Goal: Task Accomplishment & Management: Manage account settings

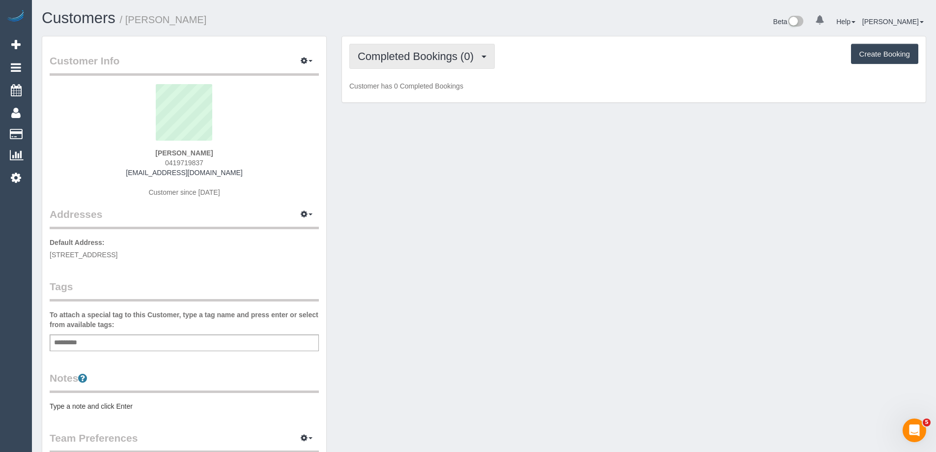
click at [408, 58] on span "Completed Bookings (0)" at bounding box center [418, 56] width 121 height 12
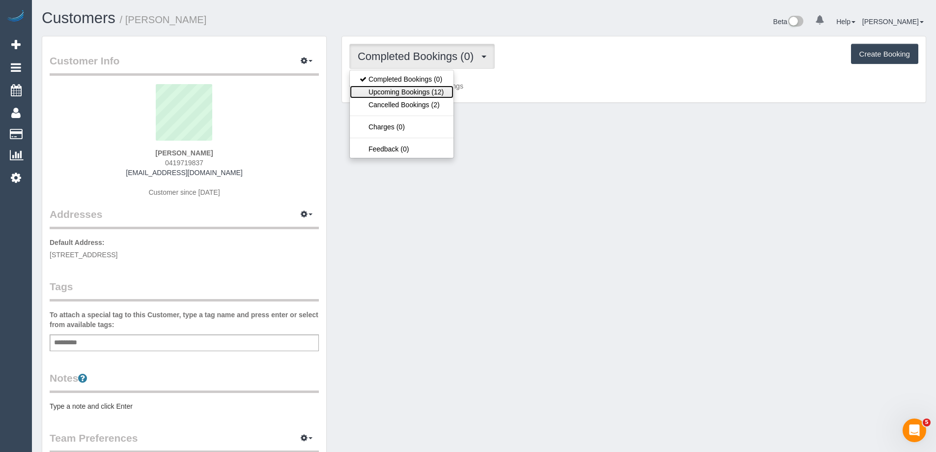
click at [414, 89] on link "Upcoming Bookings (12)" at bounding box center [402, 92] width 104 height 13
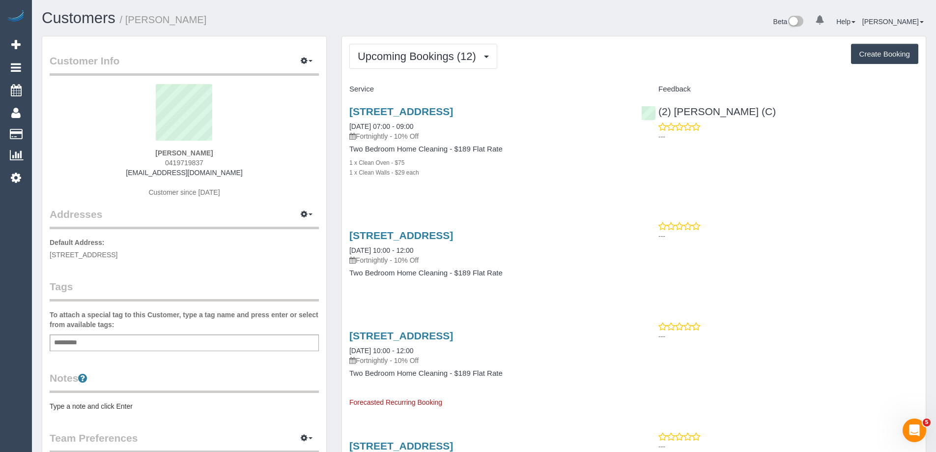
drag, startPoint x: 181, startPoint y: 22, endPoint x: 131, endPoint y: 23, distance: 50.1
click at [131, 23] on h1 "Customers / Katie Urquhart" at bounding box center [259, 18] width 435 height 17
copy small "Katie Urquhart"
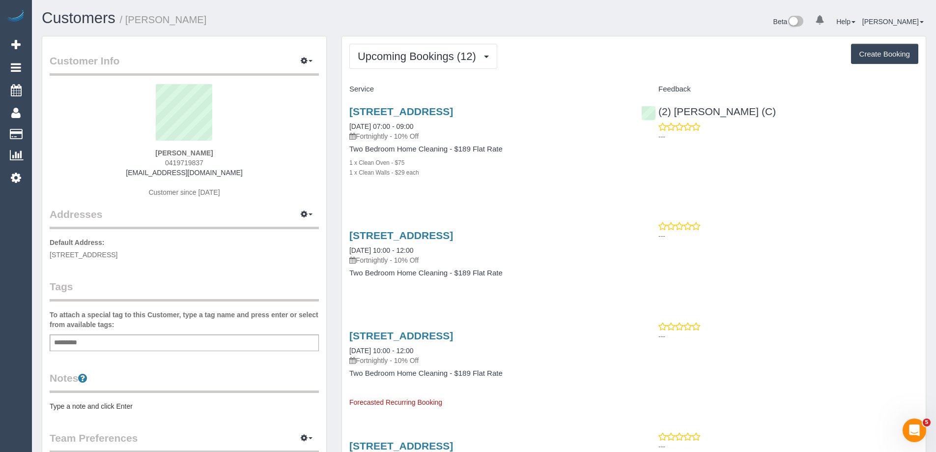
click at [132, 400] on div "Notes Type a note and click Enter" at bounding box center [184, 391] width 269 height 40
click at [126, 406] on pre "Type a note and click Enter" at bounding box center [184, 406] width 269 height 10
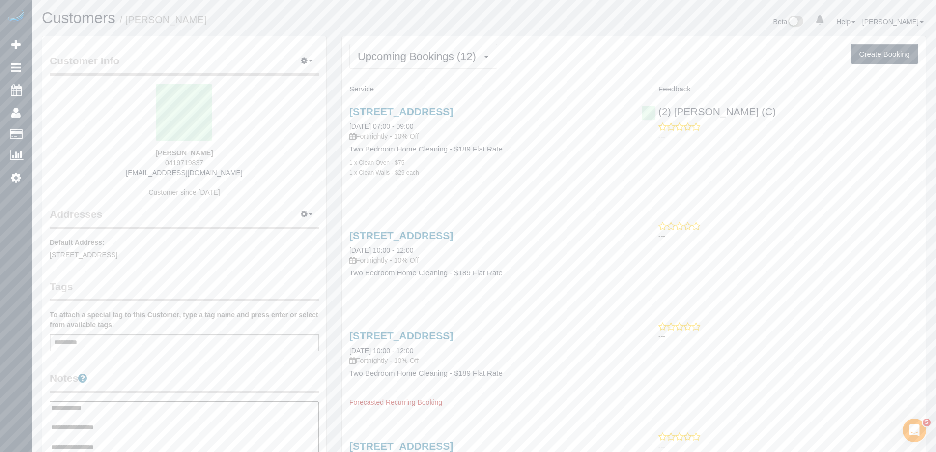
type textarea "**********"
click at [174, 380] on legend "Notes" at bounding box center [184, 382] width 269 height 22
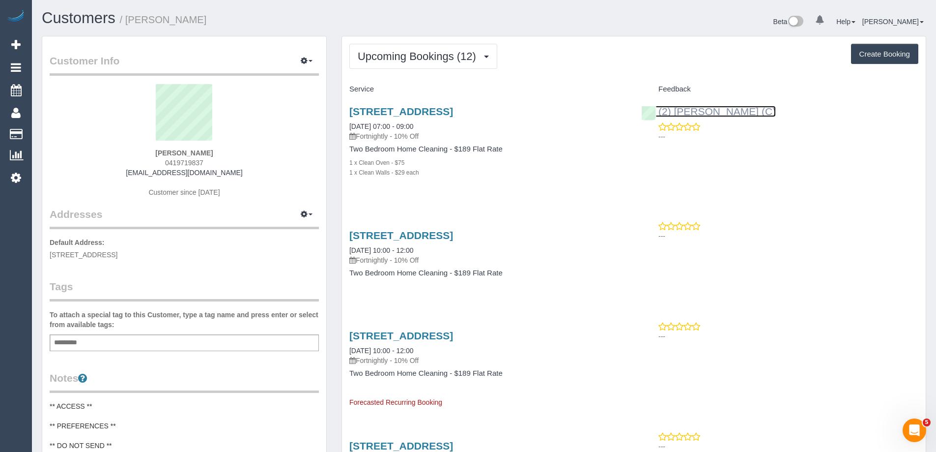
click at [708, 111] on link "(2) Sewmina De Silva (C)" at bounding box center [708, 111] width 135 height 11
click at [552, 32] on div "Beta 0 Your Notifications You have 0 alerts Help Help Docs Take a Tour Contact …" at bounding box center [709, 23] width 450 height 26
click at [182, 161] on span "0419719837" at bounding box center [184, 163] width 38 height 8
copy span "0419719837"
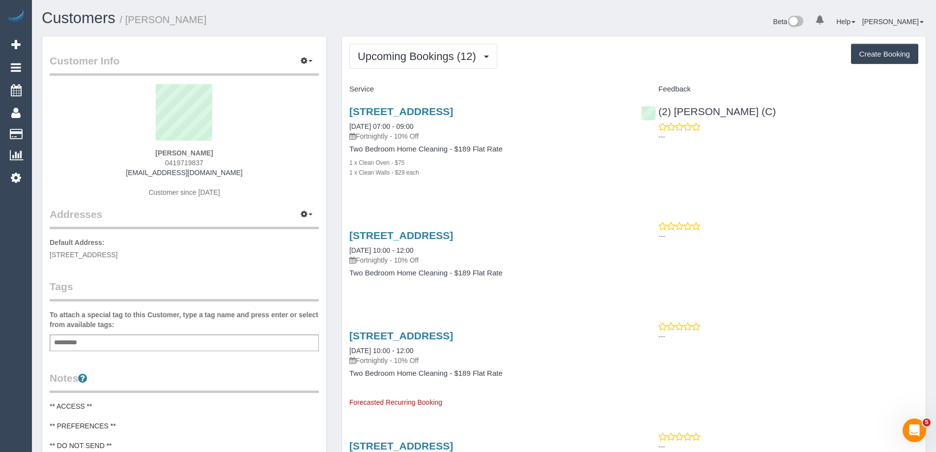
click at [608, 35] on div "Beta 0 Your Notifications You have 0 alerts Help Help Docs Take a Tour Contact …" at bounding box center [709, 23] width 450 height 26
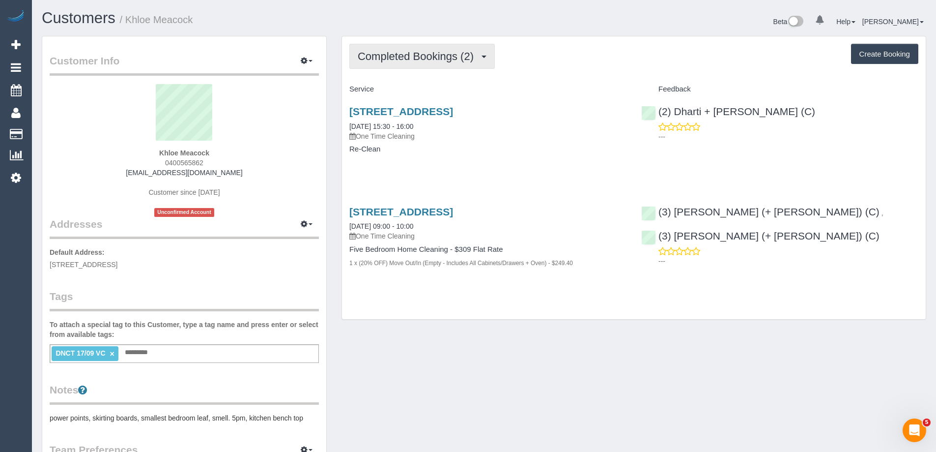
click at [420, 58] on span "Completed Bookings (2)" at bounding box center [418, 56] width 121 height 12
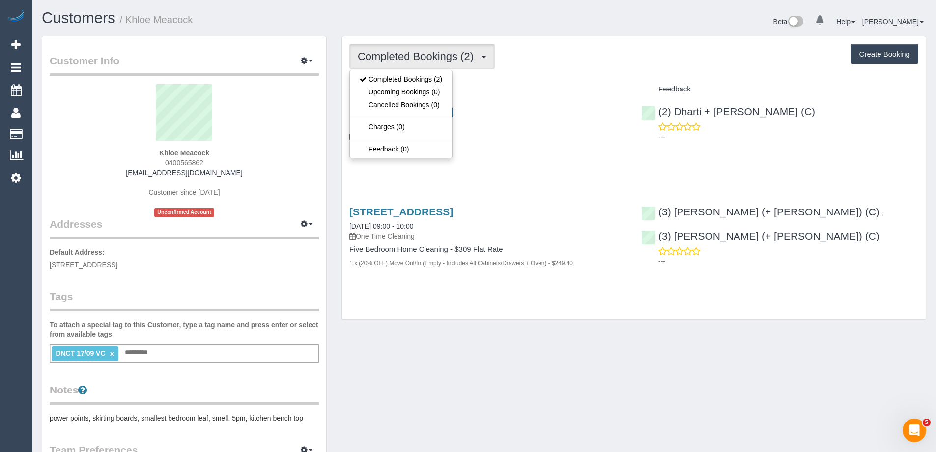
click at [548, 66] on div "Completed Bookings (2) Completed Bookings (2) Upcoming Bookings (0) Cancelled B…" at bounding box center [633, 56] width 569 height 25
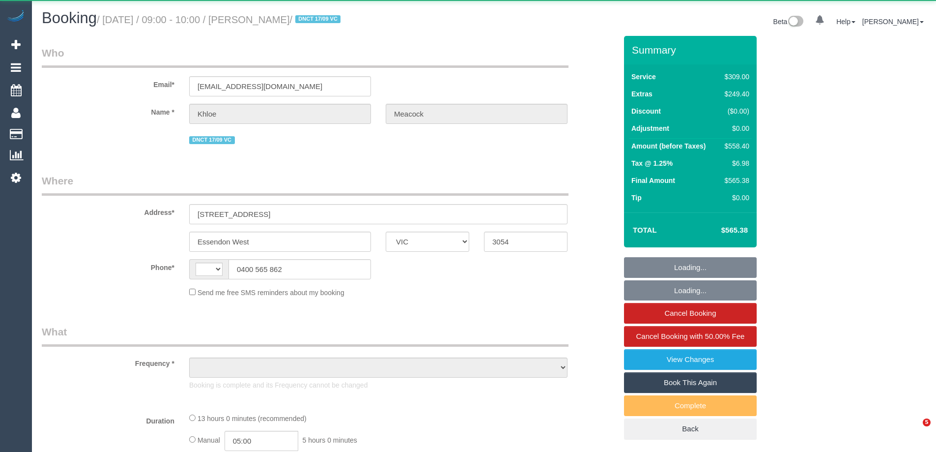
select select "VIC"
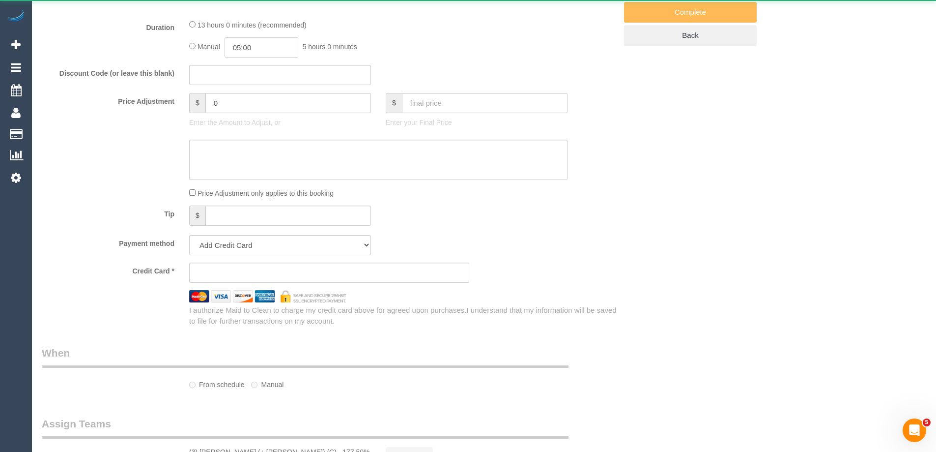
select select "string:stripe-pm_1S6ikw2GScqysDRVUjcv72bj"
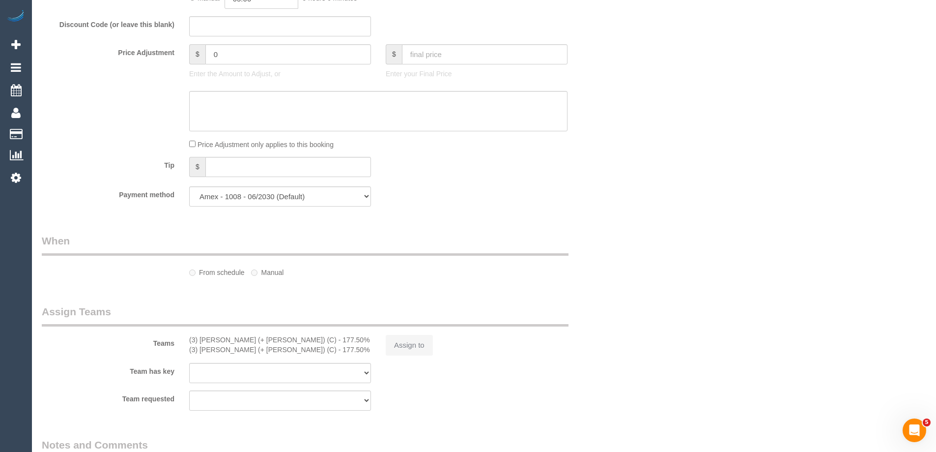
select select "string:AU"
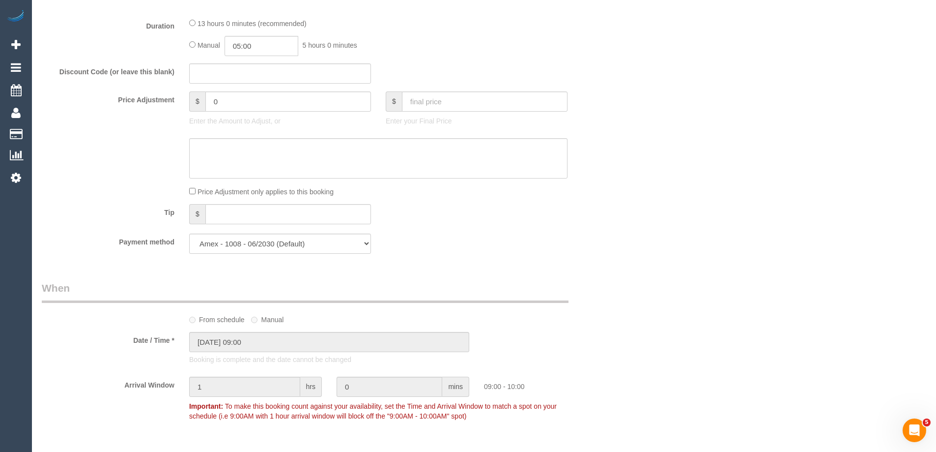
select select "object:1715"
select select "number:28"
select select "number:14"
select select "number:18"
select select "number:36"
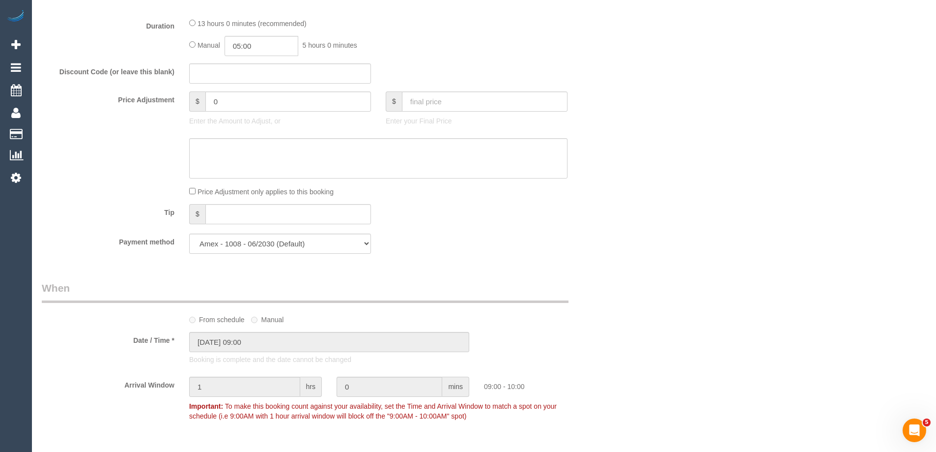
select select "number:26"
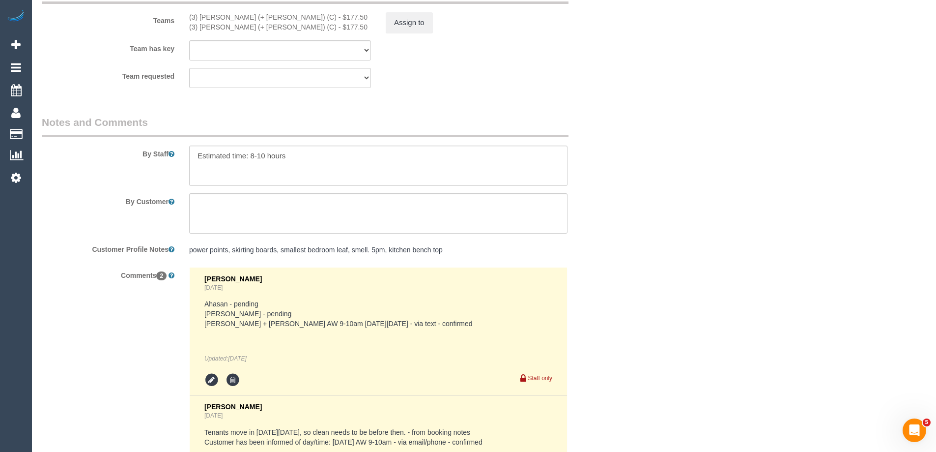
scroll to position [1597, 0]
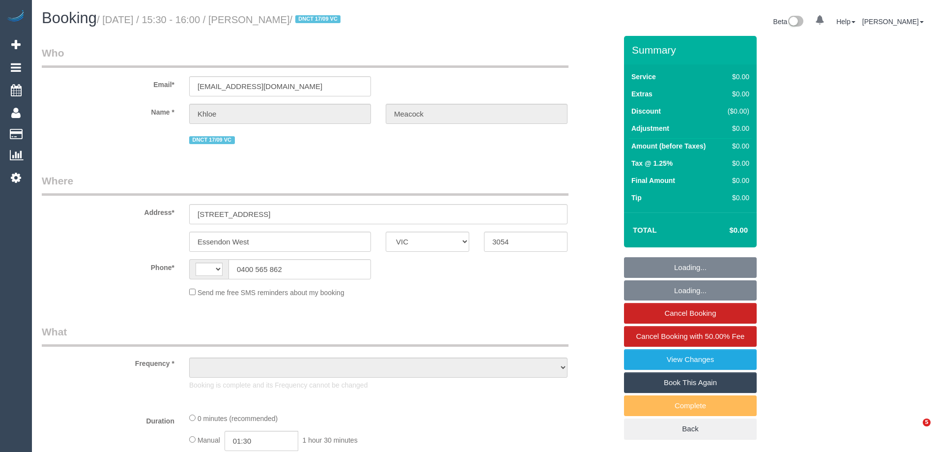
select select "VIC"
select select "string:AU"
select select "object:601"
select select "string:stripe-pm_1S6ikw2GScqysDRVUjcv72bj"
select select "number:28"
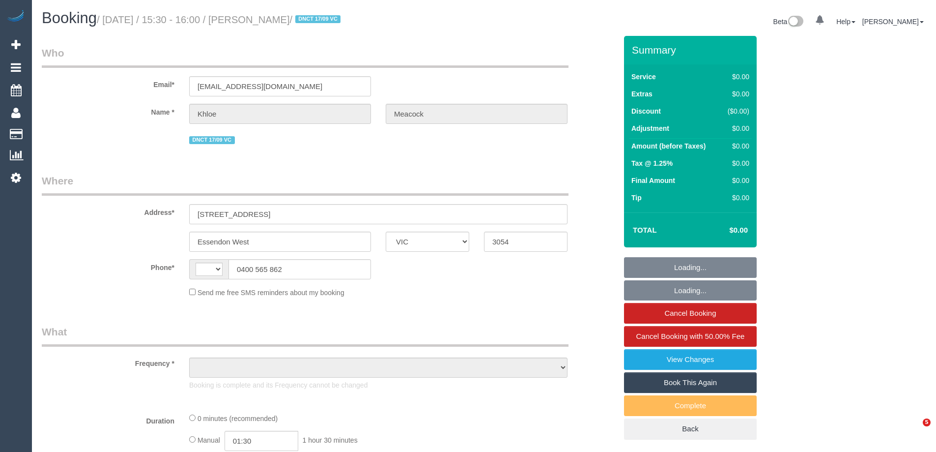
select select "number:14"
select select "number:18"
select select "number:36"
select select "number:26"
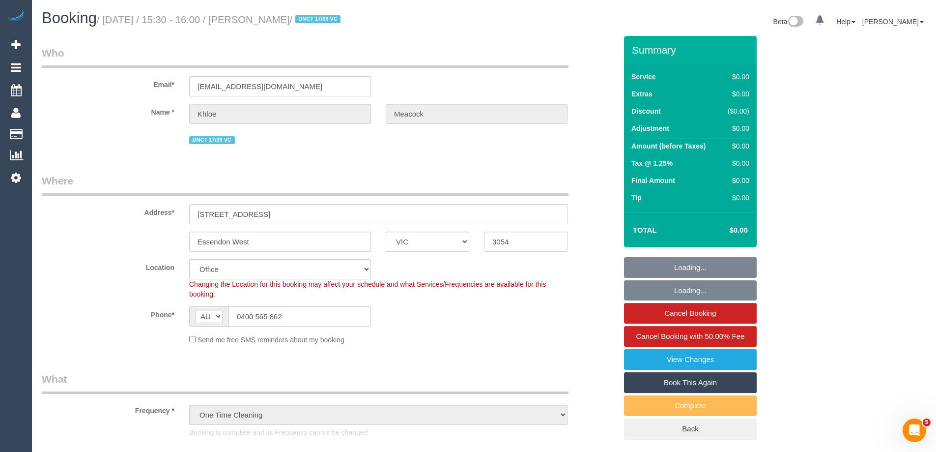
select select "object:2114"
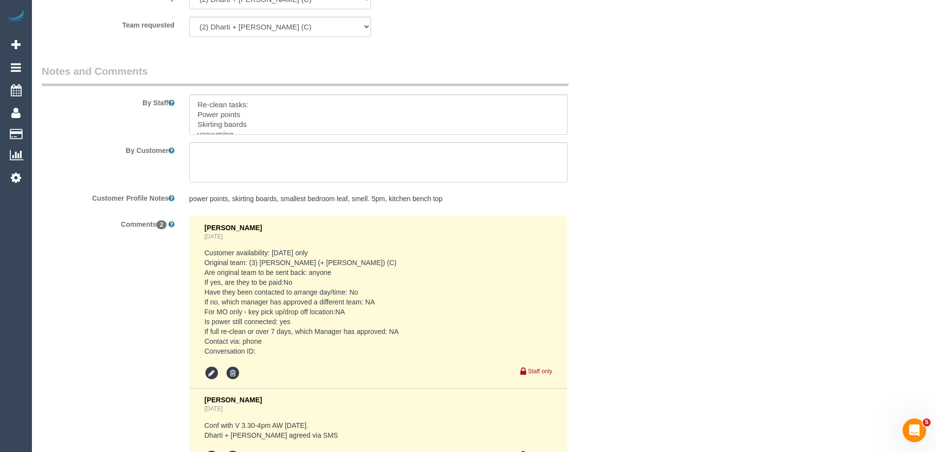
scroll to position [1445, 0]
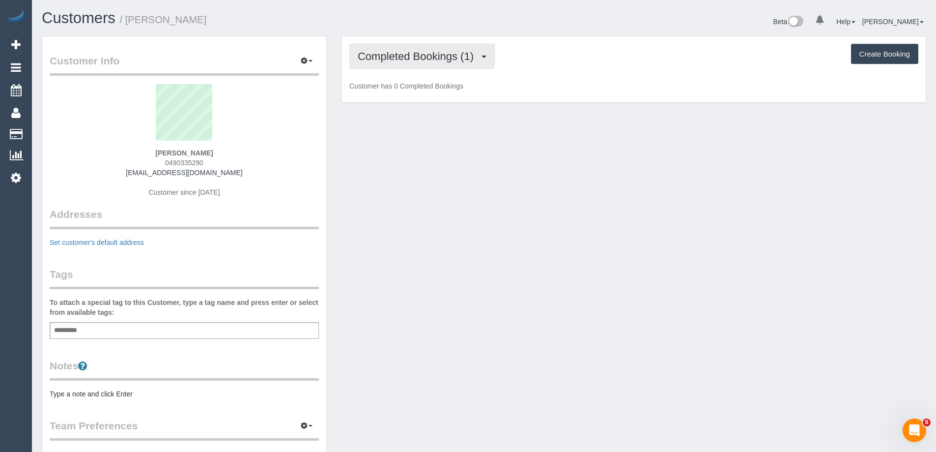
click at [388, 57] on span "Completed Bookings (1)" at bounding box center [418, 56] width 121 height 12
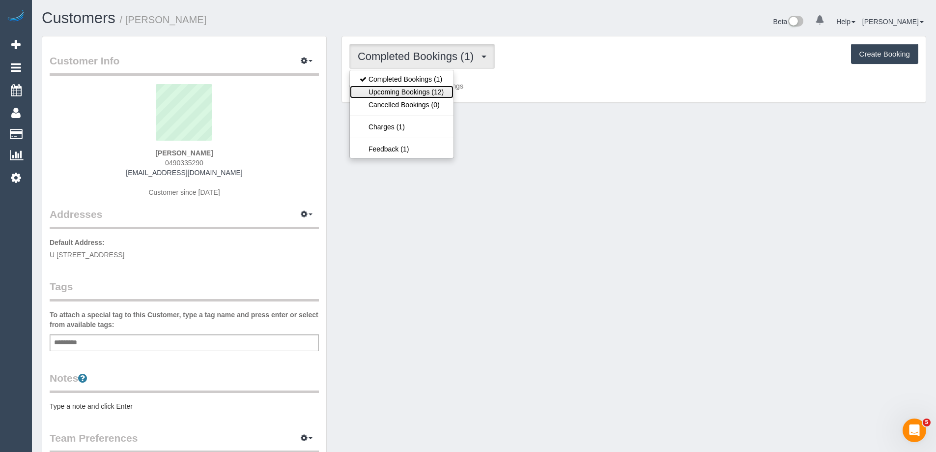
click at [392, 93] on link "Upcoming Bookings (12)" at bounding box center [402, 92] width 104 height 13
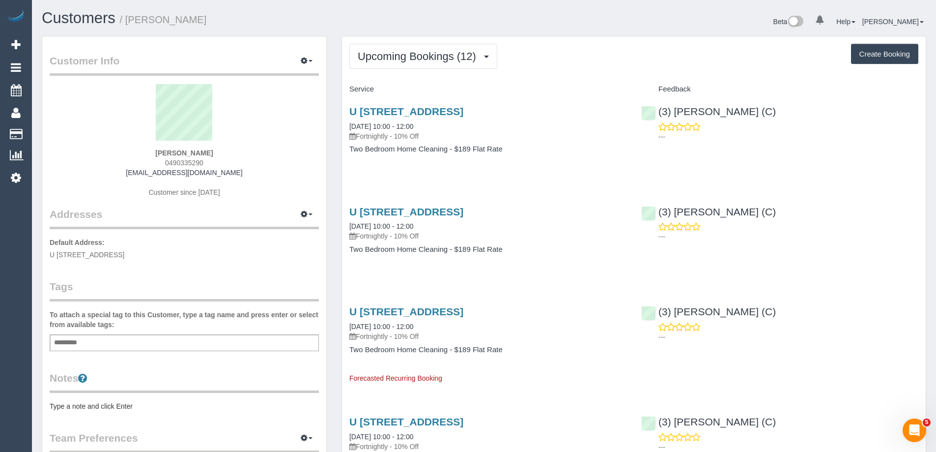
click at [112, 406] on pre "Type a note and click Enter" at bounding box center [184, 406] width 269 height 10
type textarea "**********"
click at [168, 371] on legend "Notes" at bounding box center [184, 382] width 269 height 22
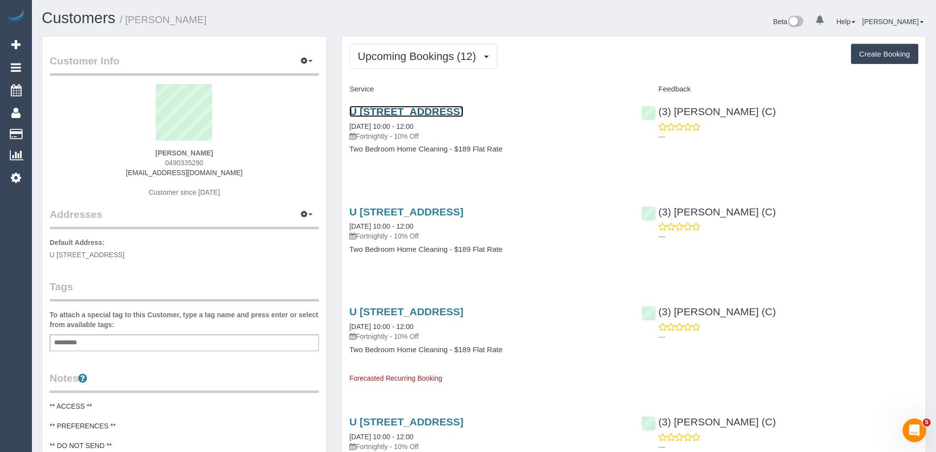
click at [464, 116] on link "U 10, 10 Davies St, Brunswick, VIC 3056" at bounding box center [406, 111] width 114 height 11
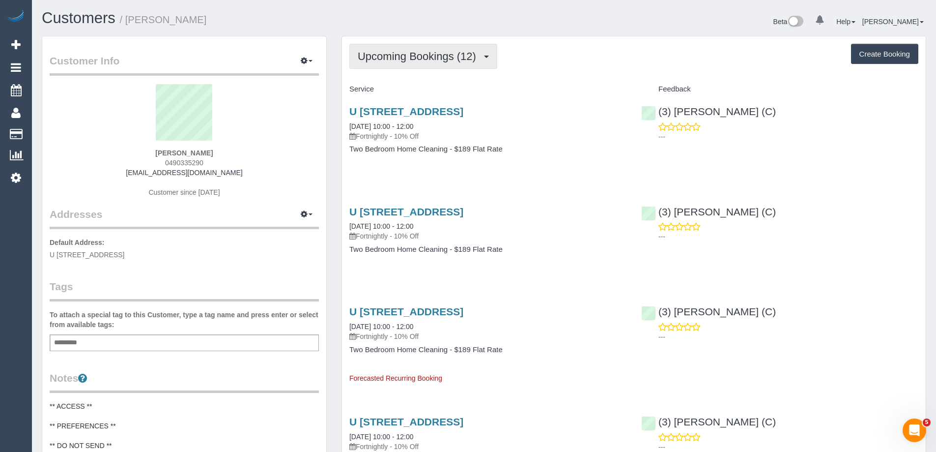
click at [422, 51] on span "Upcoming Bookings (12)" at bounding box center [419, 56] width 123 height 12
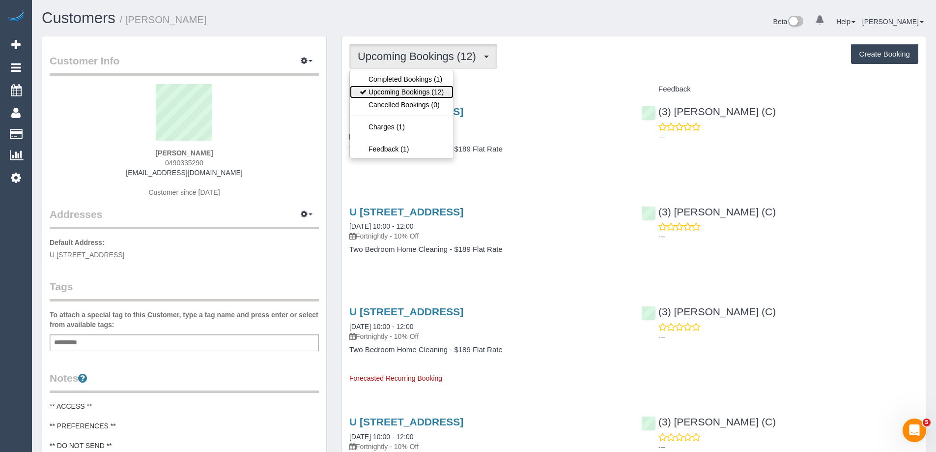
click at [417, 88] on link "Upcoming Bookings (12)" at bounding box center [402, 92] width 104 height 13
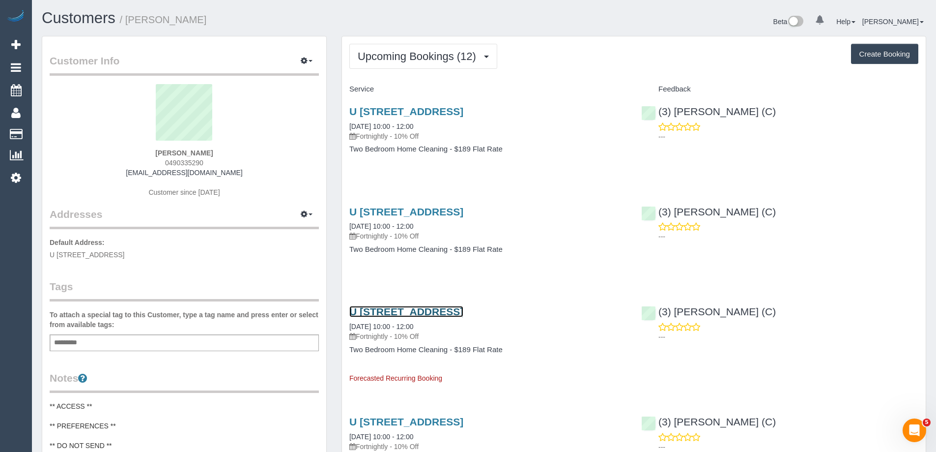
click at [461, 315] on link "U 10, 10 Davies St, Brunswick, VIC 3056" at bounding box center [406, 311] width 114 height 11
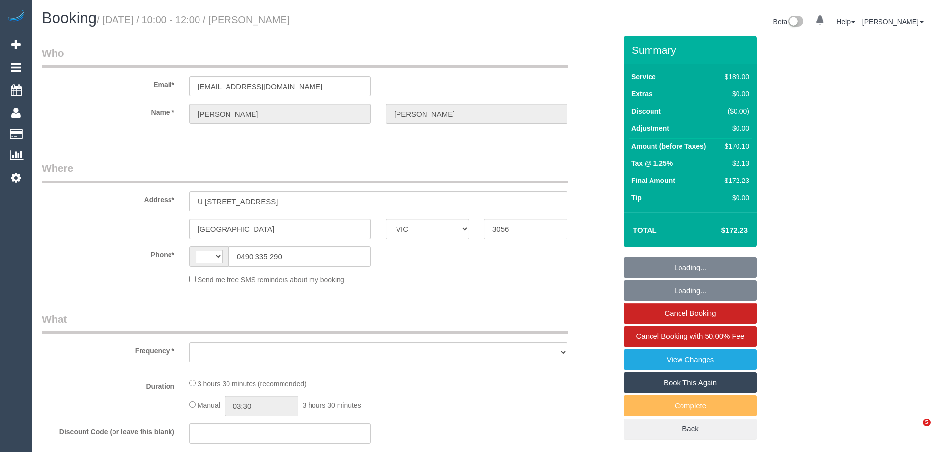
select select "VIC"
select select "string:AU"
select select "object:553"
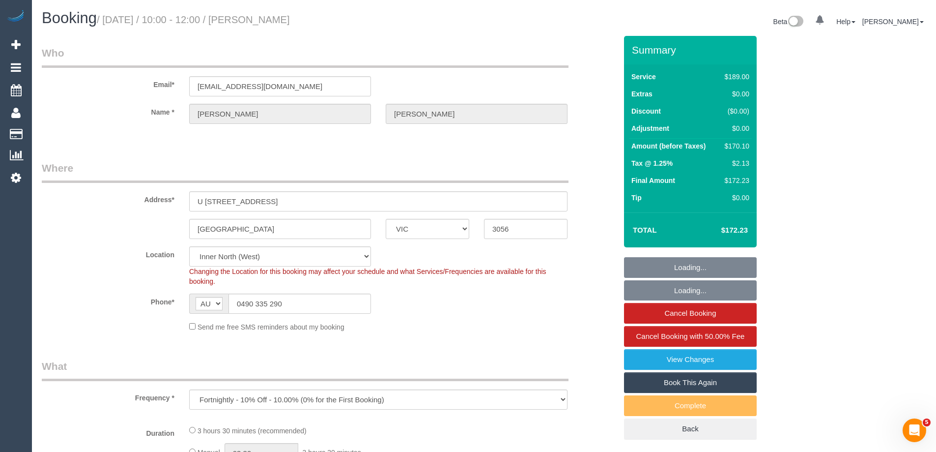
select select "string:stripe-pm_1S3ECS2GScqysDRV7Y3VaEz3"
select select "number:29"
select select "number:14"
select select "number:19"
select select "number:24"
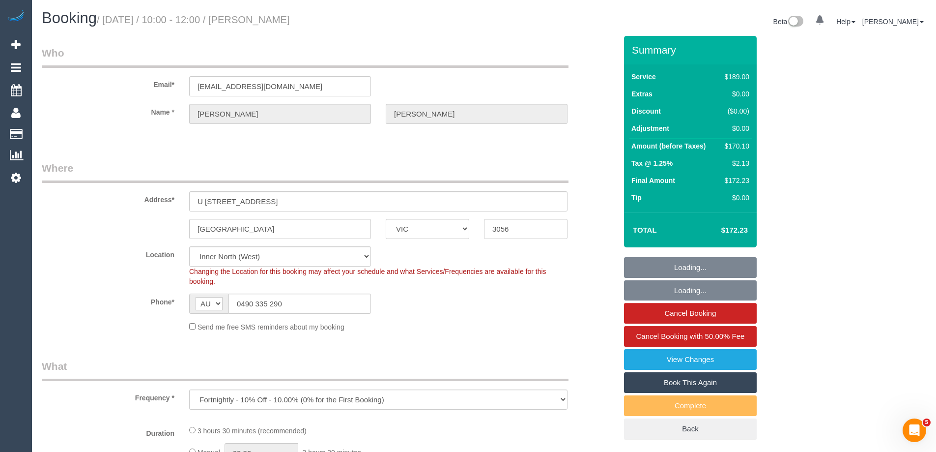
select select "number:33"
select select "number:26"
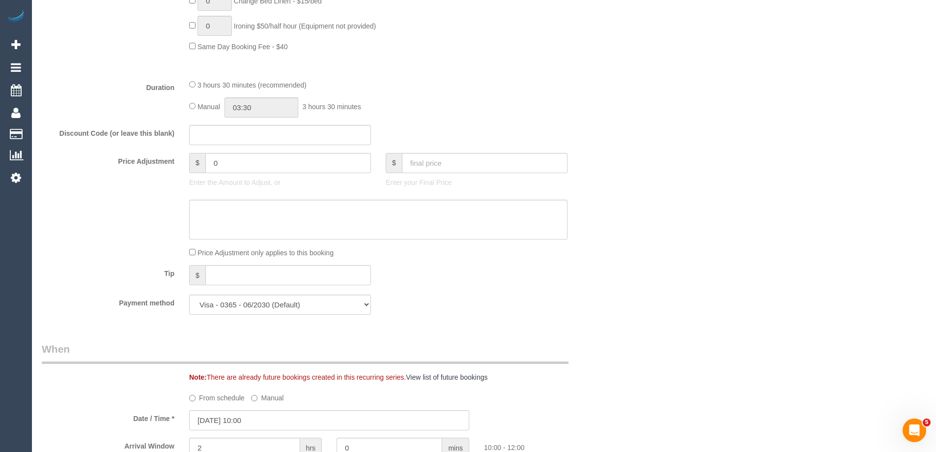
select select "object:1659"
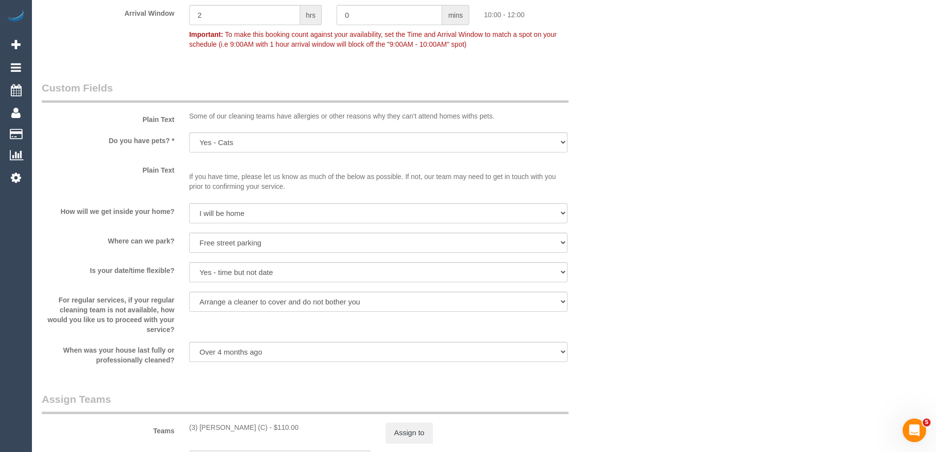
scroll to position [1524, 0]
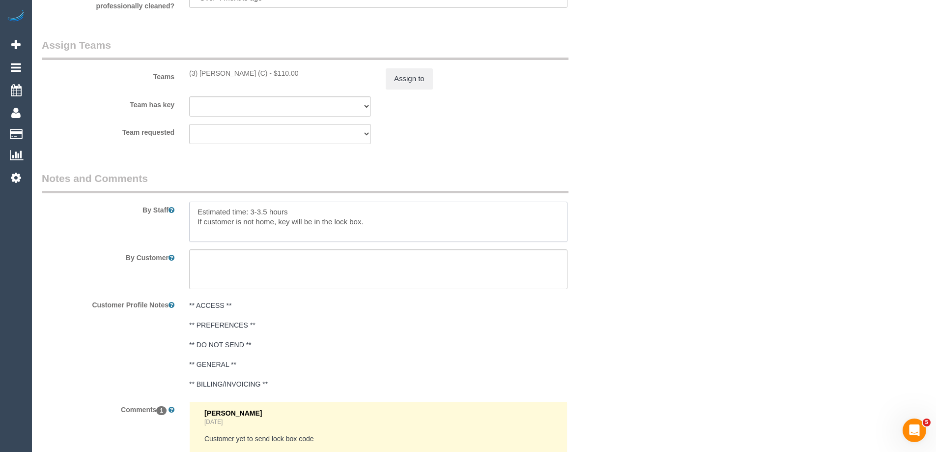
drag, startPoint x: 314, startPoint y: 220, endPoint x: 471, endPoint y: 219, distance: 156.8
click at [471, 219] on textarea at bounding box center [378, 222] width 378 height 40
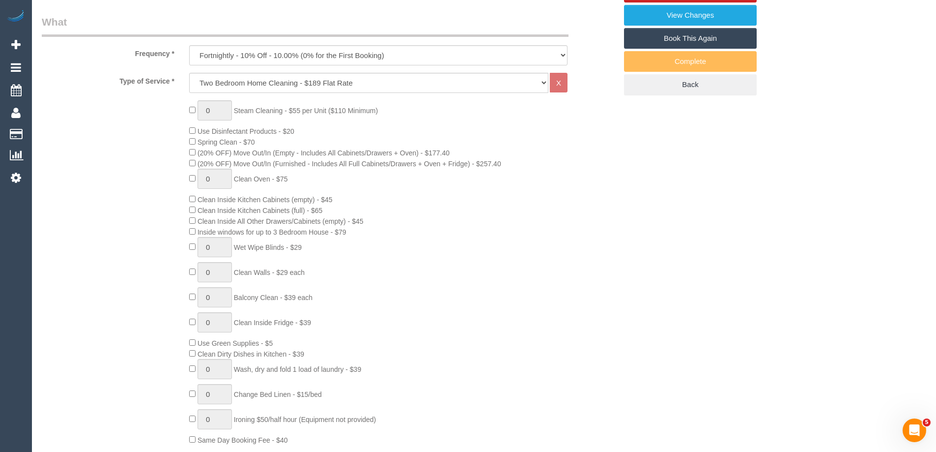
scroll to position [0, 0]
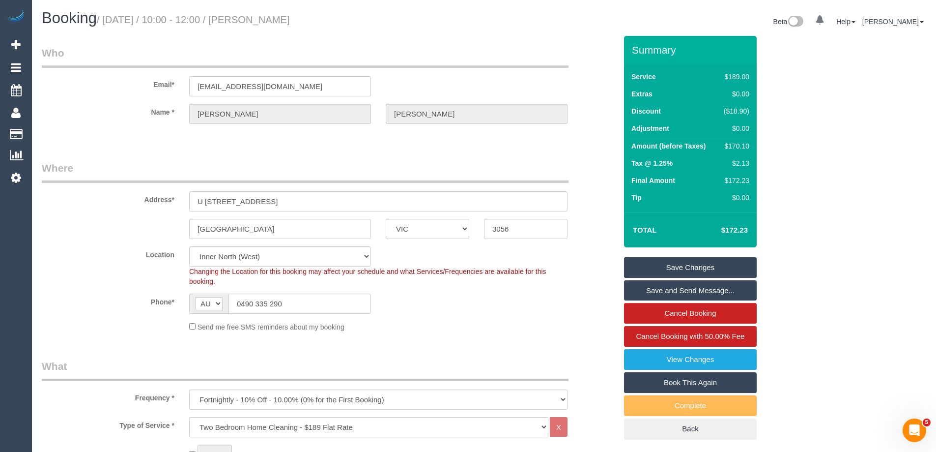
type textarea "Estimated time: 3-3.5 hours If customer is not home, key will be under the door…"
click at [683, 268] on link "Save Changes" at bounding box center [690, 267] width 133 height 21
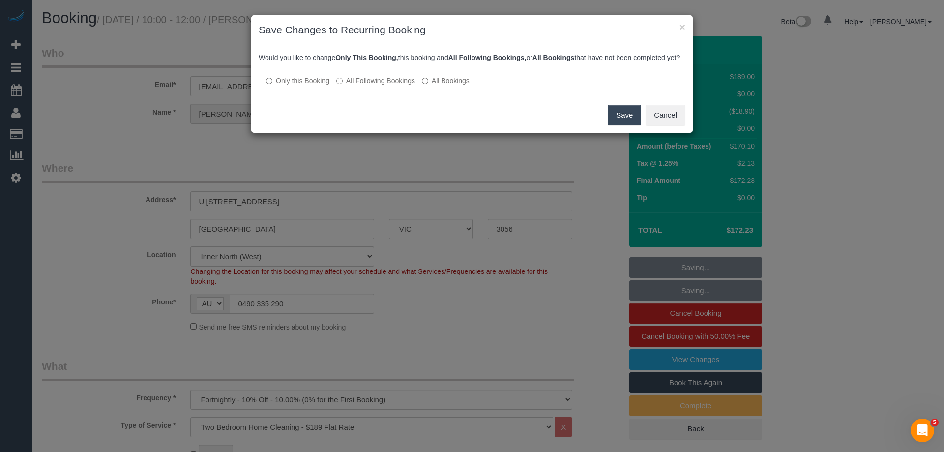
click at [371, 86] on label "All Following Bookings" at bounding box center [375, 81] width 79 height 10
click at [624, 121] on button "Save" at bounding box center [624, 115] width 33 height 21
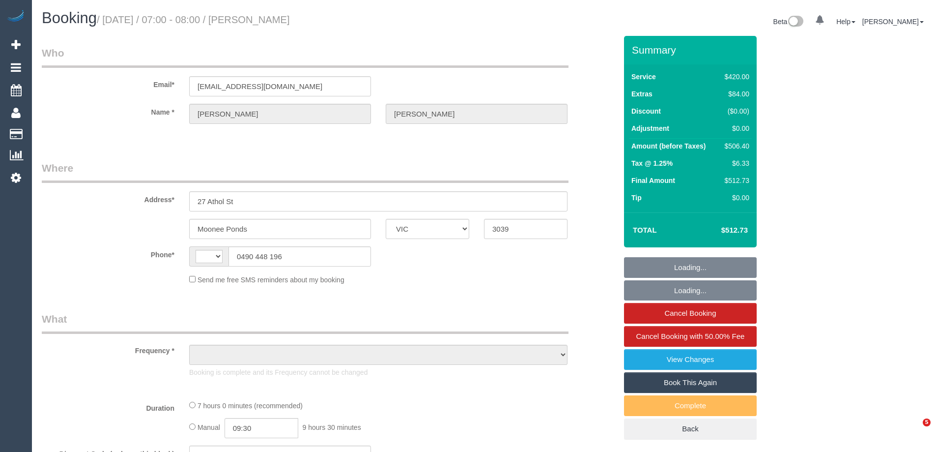
select select "VIC"
select select "string:AU"
select select "number:28"
select select "number:15"
select select "number:19"
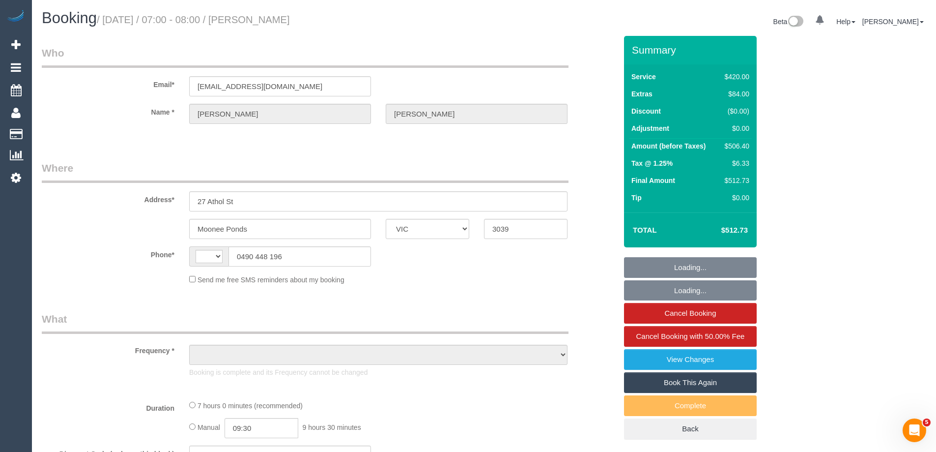
select select "number:25"
select select "number:12"
select select "object:1263"
select select "string:stripe-pm_1S5KZF2GScqysDRVonbyMLnx"
select select "360"
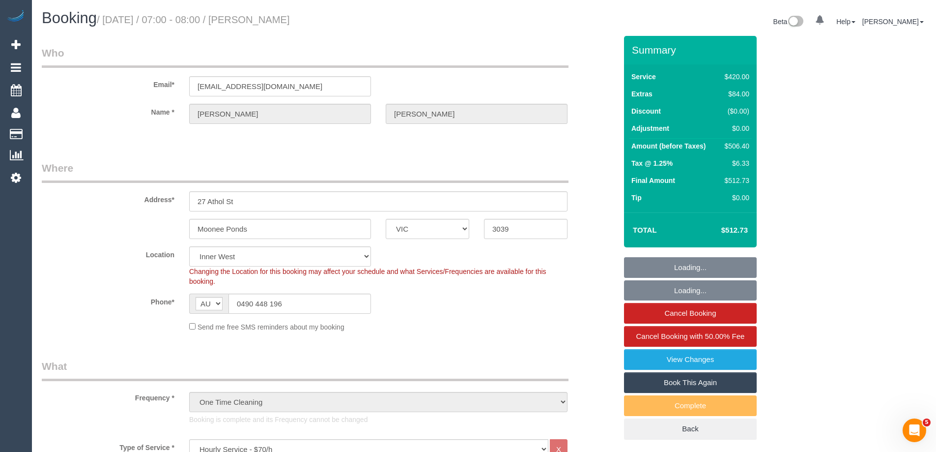
select select "object:1596"
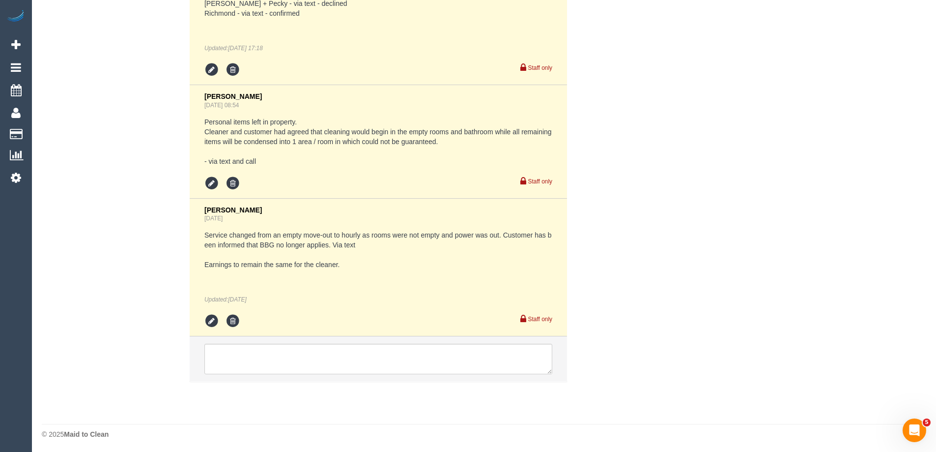
scroll to position [1975, 0]
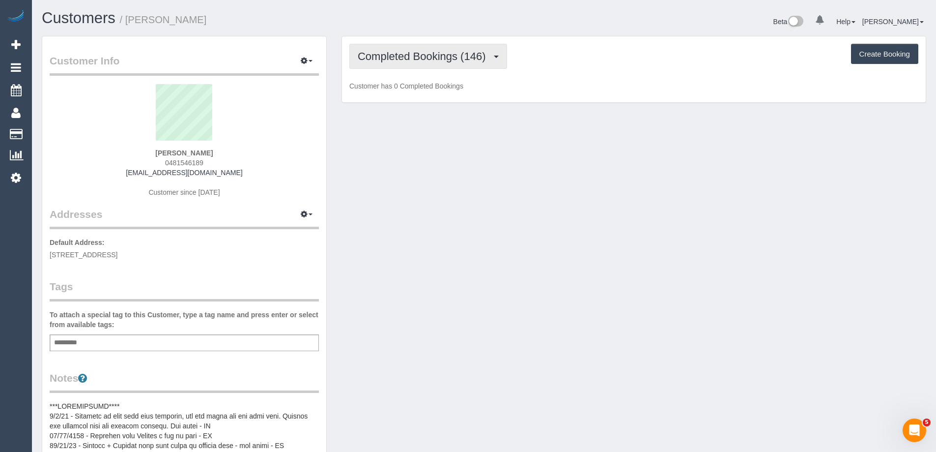
click at [399, 60] on span "Completed Bookings (146)" at bounding box center [424, 56] width 133 height 12
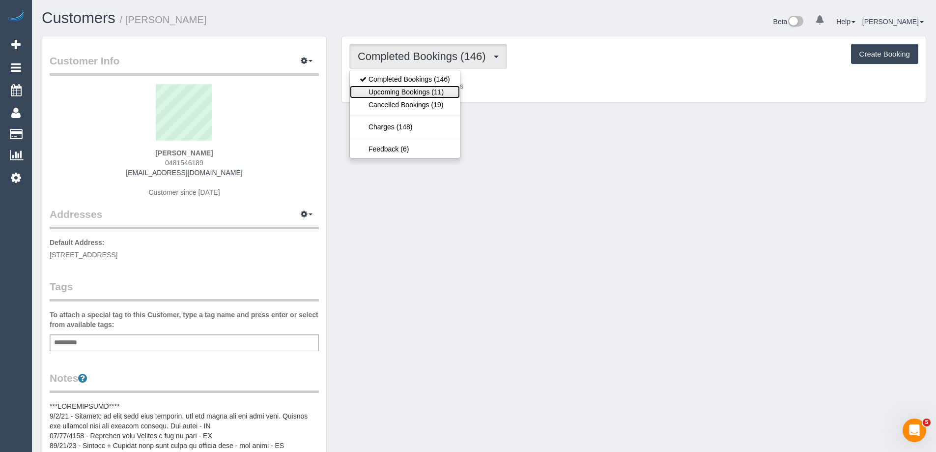
drag, startPoint x: 401, startPoint y: 89, endPoint x: 433, endPoint y: 91, distance: 32.5
click at [401, 89] on link "Upcoming Bookings (11)" at bounding box center [405, 92] width 110 height 13
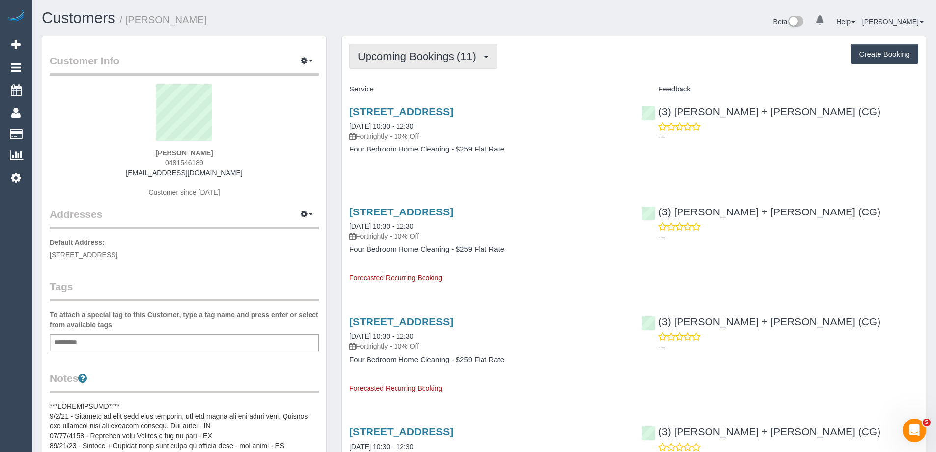
click at [437, 52] on span "Upcoming Bookings (11)" at bounding box center [419, 56] width 123 height 12
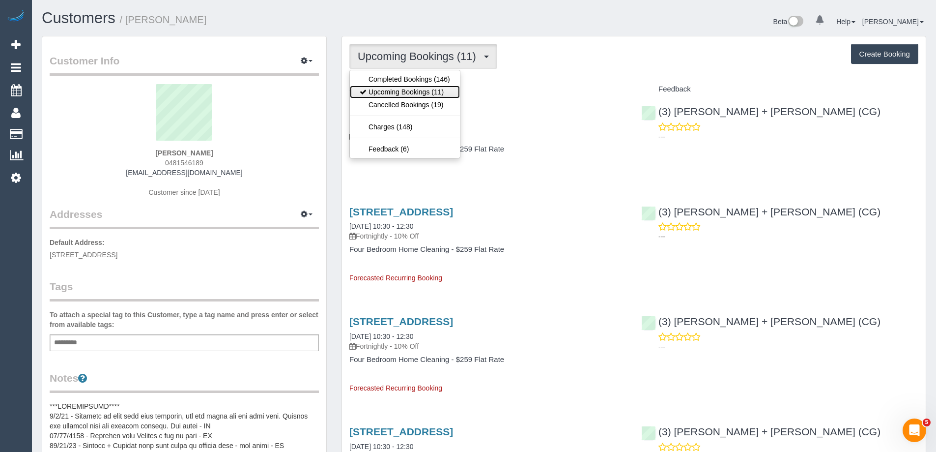
click at [427, 89] on link "Upcoming Bookings (11)" at bounding box center [405, 92] width 110 height 13
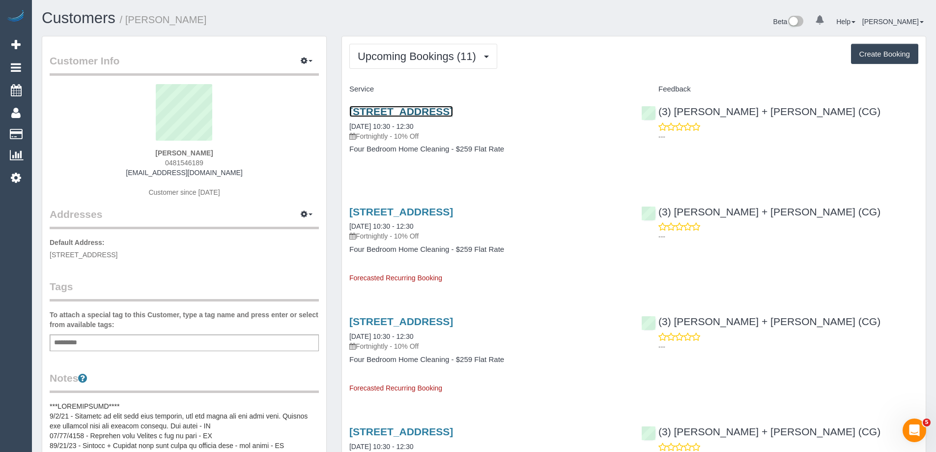
click at [428, 109] on link "[STREET_ADDRESS]" at bounding box center [401, 111] width 104 height 11
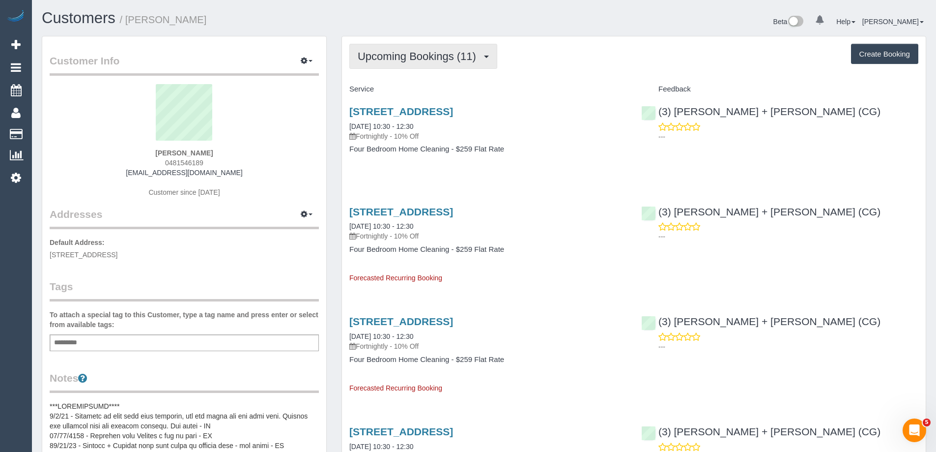
click at [413, 62] on span "Upcoming Bookings (11)" at bounding box center [419, 56] width 123 height 12
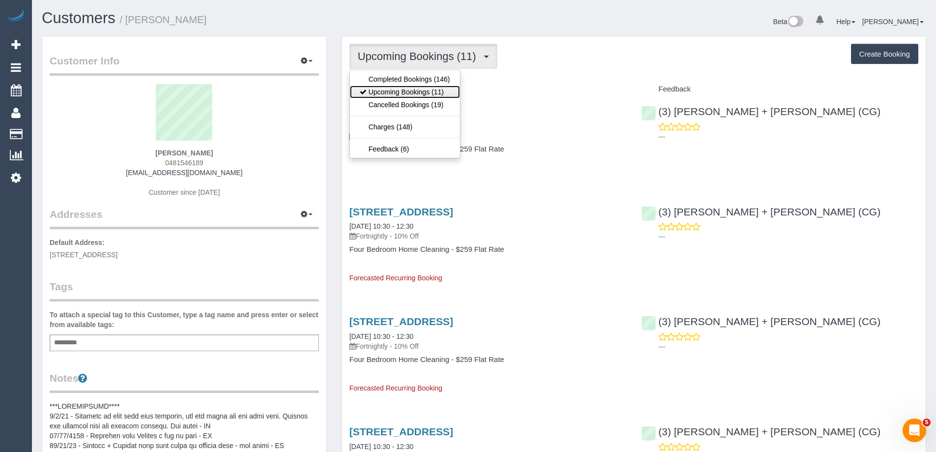
click at [413, 89] on link "Upcoming Bookings (11)" at bounding box center [405, 92] width 110 height 13
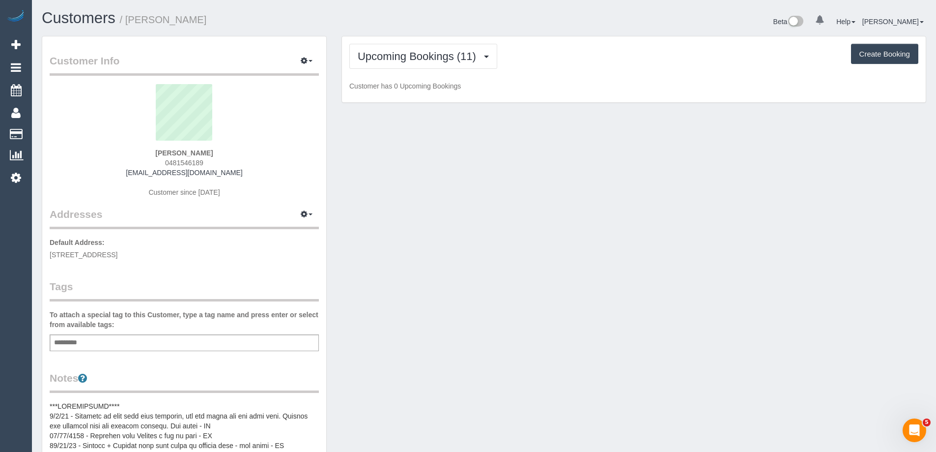
drag, startPoint x: 235, startPoint y: 172, endPoint x: 139, endPoint y: 172, distance: 96.3
click at [139, 172] on div "Adele Birchill 0481546189 adelejbirchill@gmail.com Customer since 2019" at bounding box center [184, 145] width 269 height 123
copy link "[EMAIL_ADDRESS][DOMAIN_NAME]"
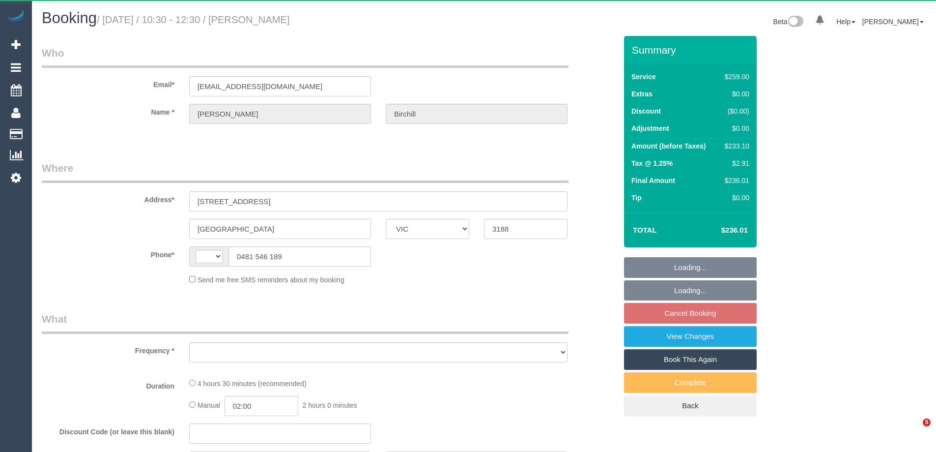
select select "VIC"
select select "string:AU"
select select "object:281"
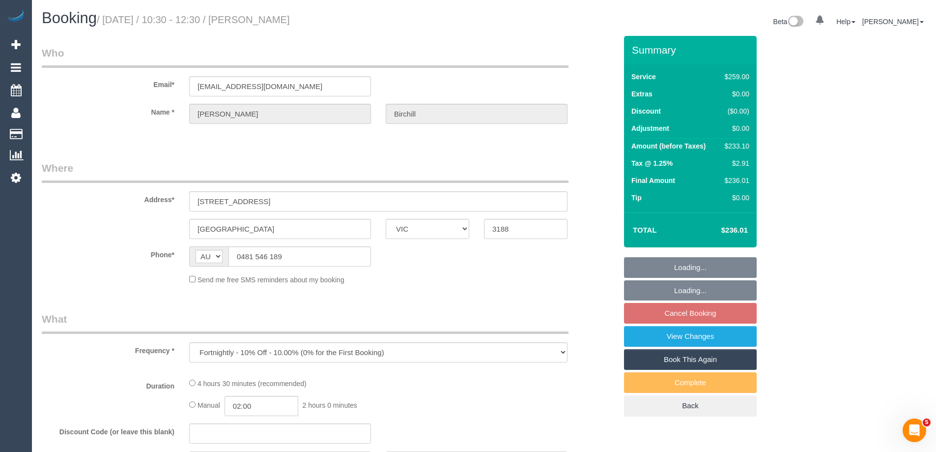
select select "number:29"
select select "number:35"
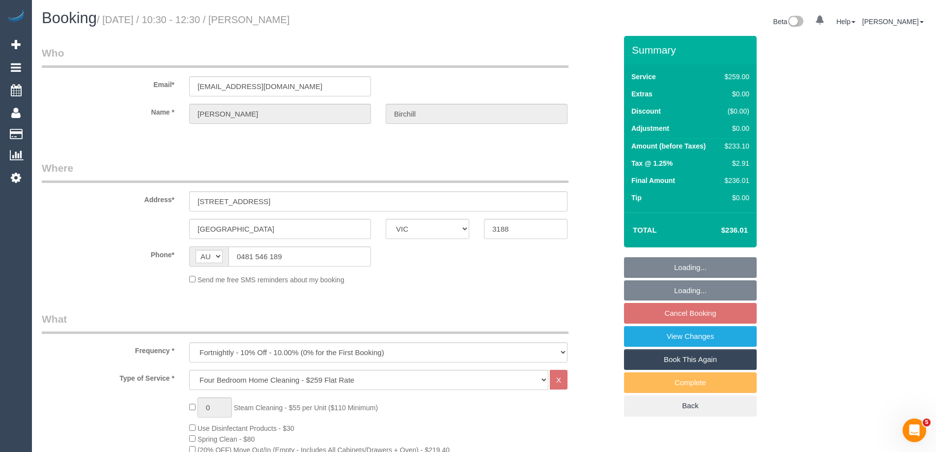
select select "string:stripe-pm_1KBrEJ2GScqysDRVUM8e21cR"
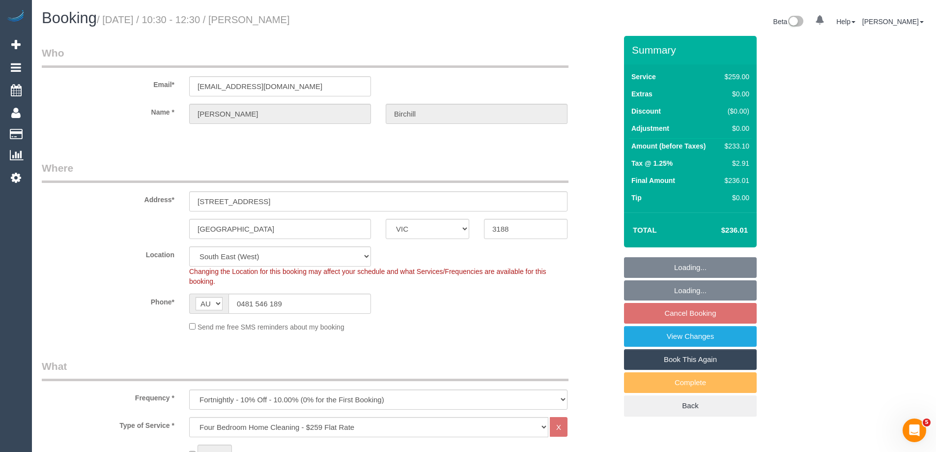
select select "object:1324"
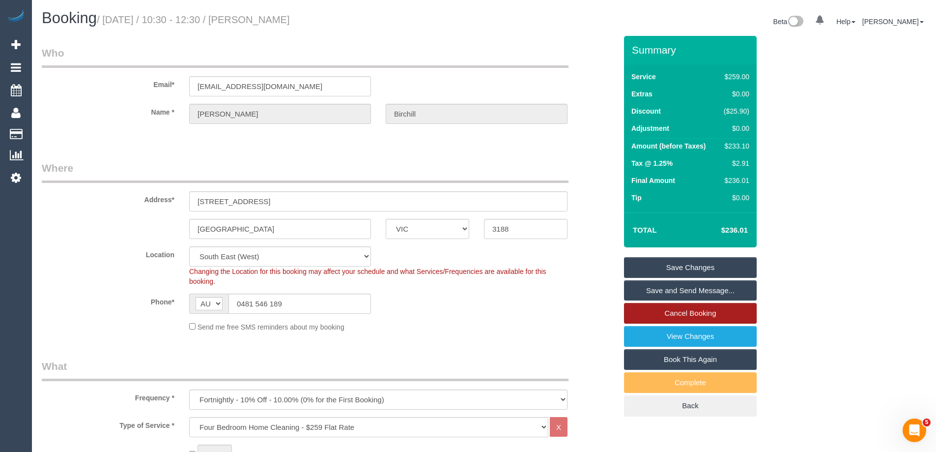
click at [691, 312] on link "Cancel Booking" at bounding box center [690, 313] width 133 height 21
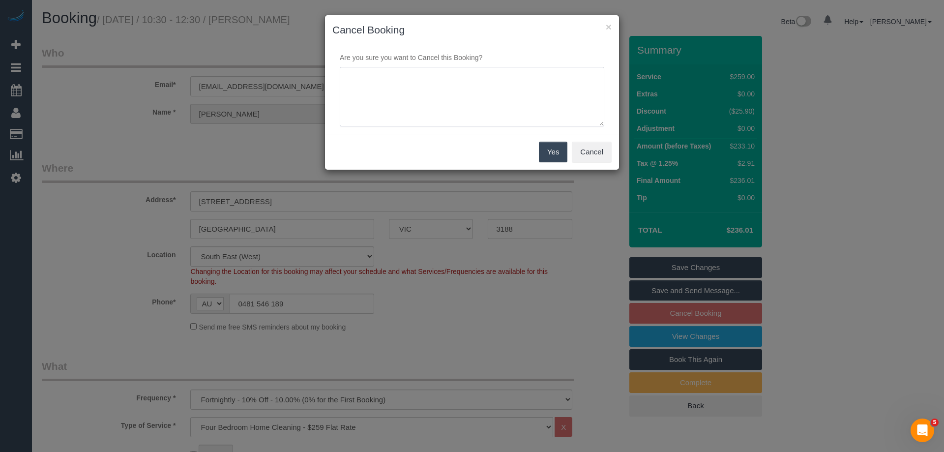
click at [467, 105] on textarea at bounding box center [472, 97] width 264 height 60
type textarea "Customer requested to cancel ongoing. Requested reason, but no response. Via em…"
click at [553, 148] on button "Yes" at bounding box center [553, 152] width 29 height 21
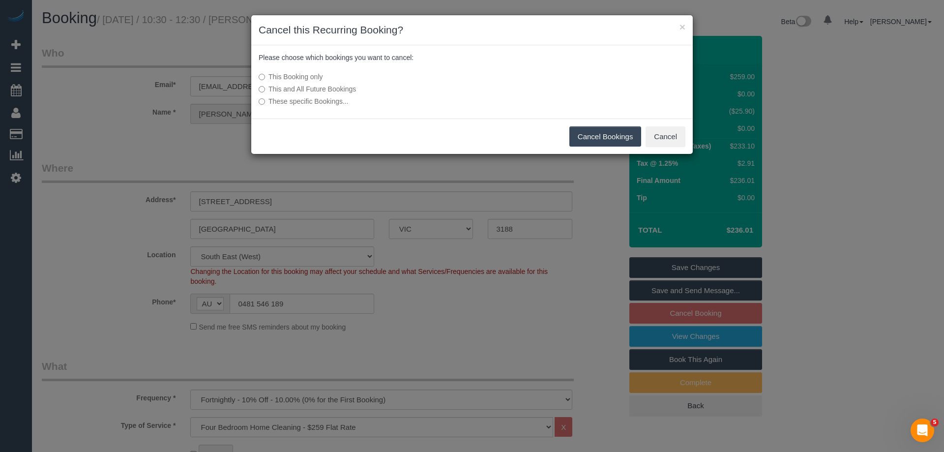
click at [284, 88] on label "This and All Future Bookings" at bounding box center [399, 89] width 280 height 10
click at [592, 132] on button "Cancel Bookings" at bounding box center [605, 136] width 72 height 21
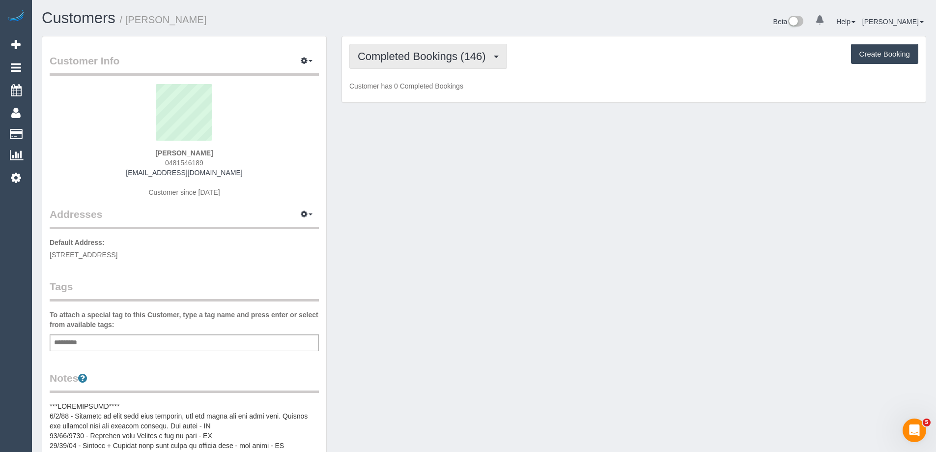
click at [404, 57] on span "Completed Bookings (146)" at bounding box center [424, 56] width 133 height 12
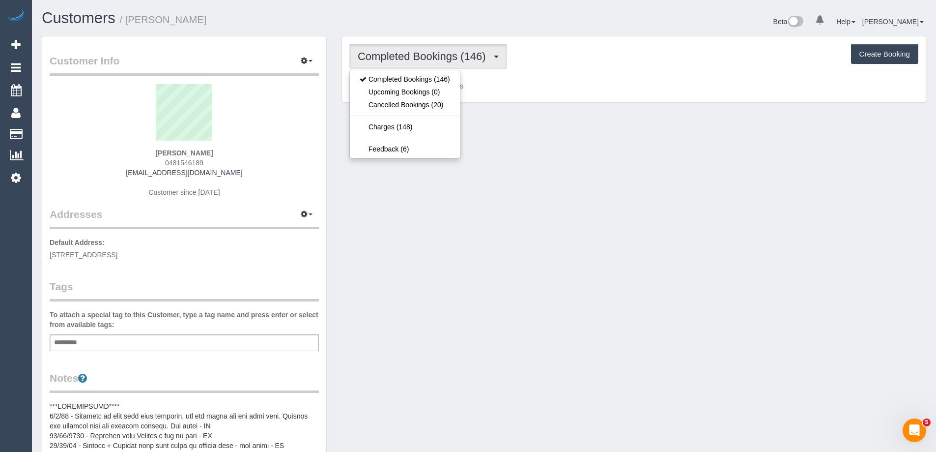
click at [603, 26] on div "Beta 0 Your Notifications You have 0 alerts Help Help Docs Take a Tour Contact …" at bounding box center [709, 23] width 450 height 26
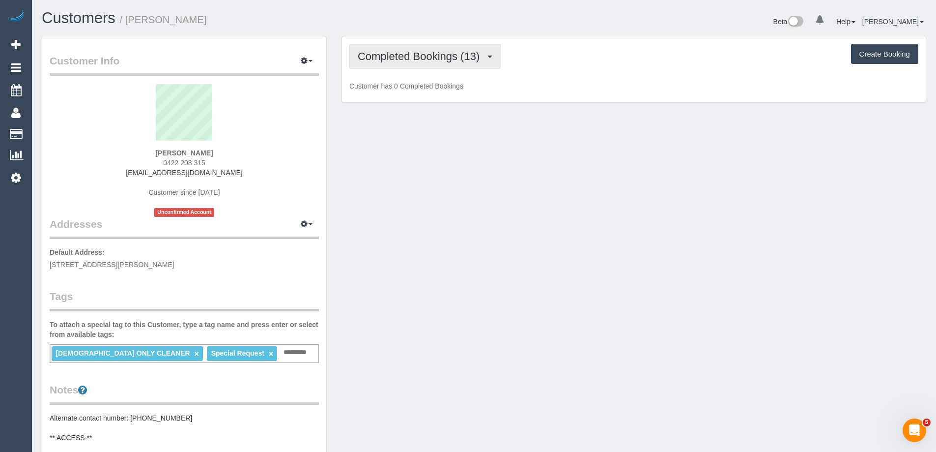
click at [388, 58] on span "Completed Bookings (13)" at bounding box center [421, 56] width 127 height 12
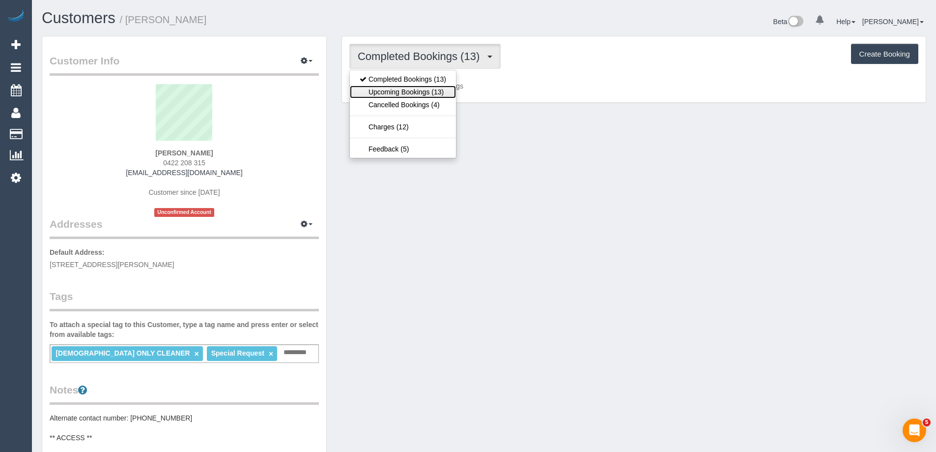
click at [395, 88] on link "Upcoming Bookings (13)" at bounding box center [403, 92] width 106 height 13
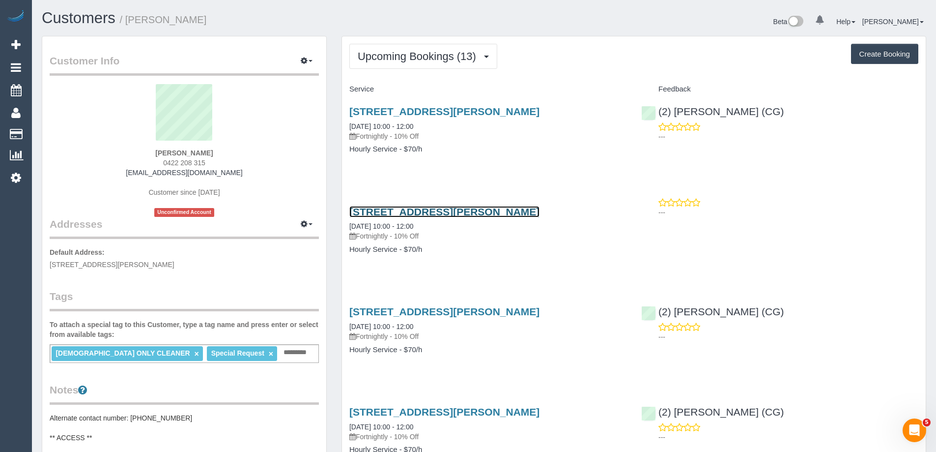
click at [397, 212] on link "21 Sidney St, Cranbourne, VIC 3977" at bounding box center [444, 211] width 190 height 11
drag, startPoint x: 243, startPoint y: 172, endPoint x: 123, endPoint y: 178, distance: 120.1
click at [123, 178] on div "Flavia Correa 0422 208 315 myboyseb3@hotmail.com Customer since 2023 Unconfirme…" at bounding box center [184, 150] width 269 height 133
click at [262, 169] on div "Flavia Correa 0422 208 315 myboyseb3@hotmail.com Customer since 2023 Unconfirme…" at bounding box center [184, 150] width 269 height 133
drag, startPoint x: 240, startPoint y: 174, endPoint x: 198, endPoint y: 143, distance: 52.1
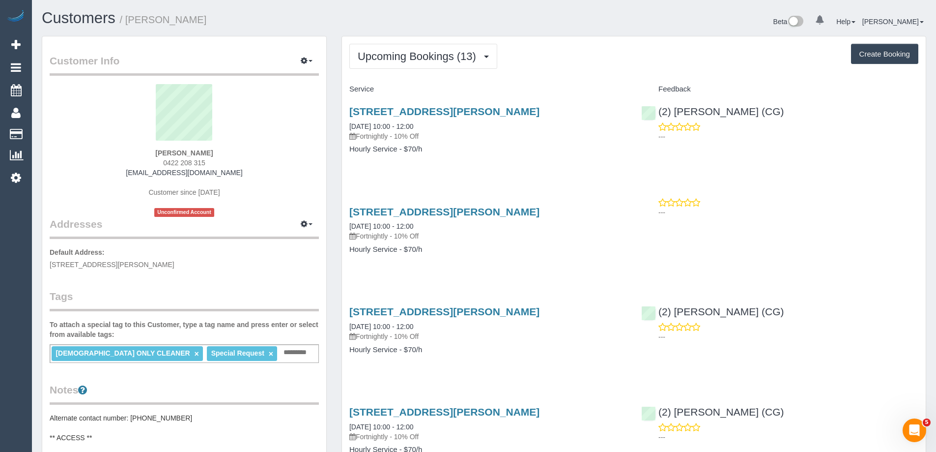
click at [142, 171] on div "Flavia Correa 0422 208 315 myboyseb3@hotmail.com Customer since 2023 Unconfirme…" at bounding box center [184, 150] width 269 height 133
click at [248, 156] on div "Flavia Correa 0422 208 315 myboyseb3@hotmail.com Customer since 2023 Unconfirme…" at bounding box center [184, 150] width 269 height 133
click at [544, 21] on div "Beta 0 Your Notifications You have 0 alerts Help Help Docs Take a Tour Contact …" at bounding box center [709, 23] width 450 height 26
drag, startPoint x: 242, startPoint y: 173, endPoint x: 134, endPoint y: 172, distance: 107.7
click at [135, 173] on div "Flavia Correa 0422 208 315 myboyseb3@hotmail.com Customer since 2023 Unconfirme…" at bounding box center [184, 150] width 269 height 133
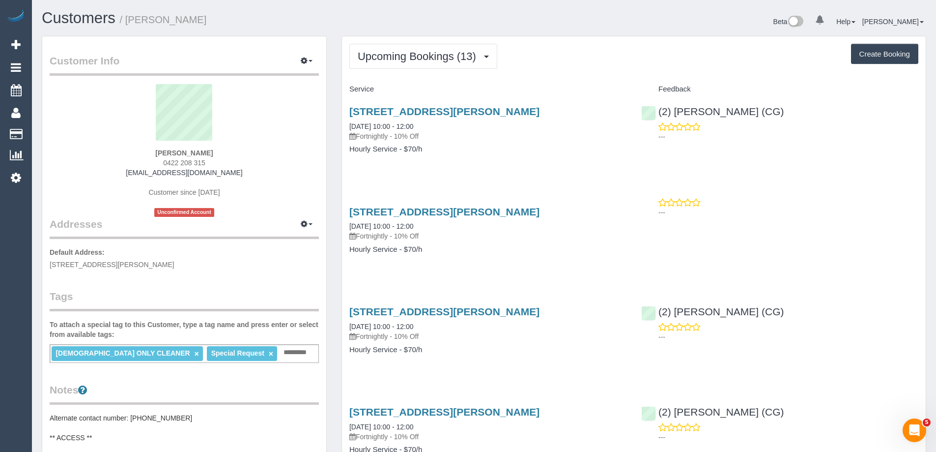
copy link "myboyseb3@hotmail.com"
click at [579, 61] on div "Upcoming Bookings (13) Completed Bookings (13) Upcoming Bookings (13) Cancelled…" at bounding box center [633, 56] width 569 height 25
click at [484, 213] on link "21 Sidney St, Cranbourne, VIC 3977" at bounding box center [444, 211] width 190 height 11
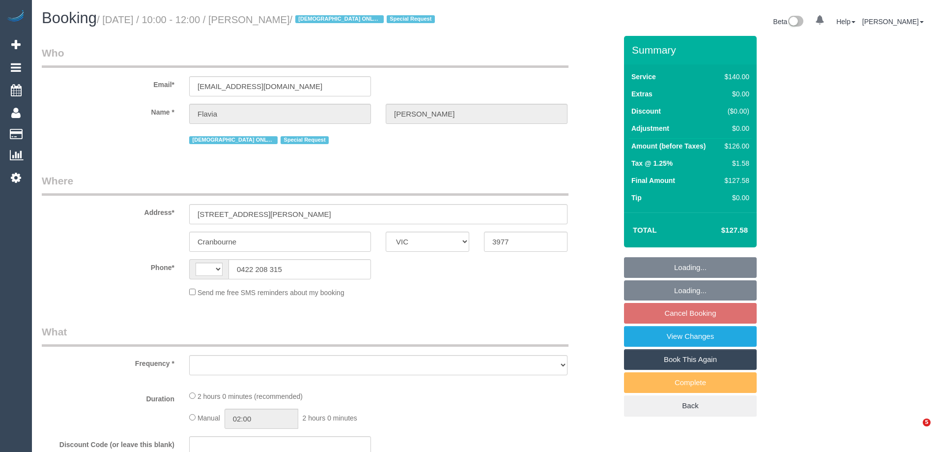
select select "VIC"
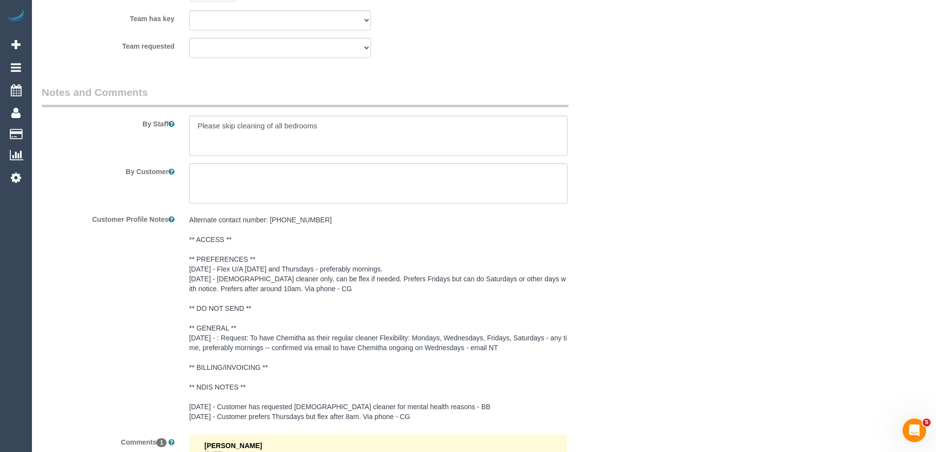
select select "string:AU"
select select "object:556"
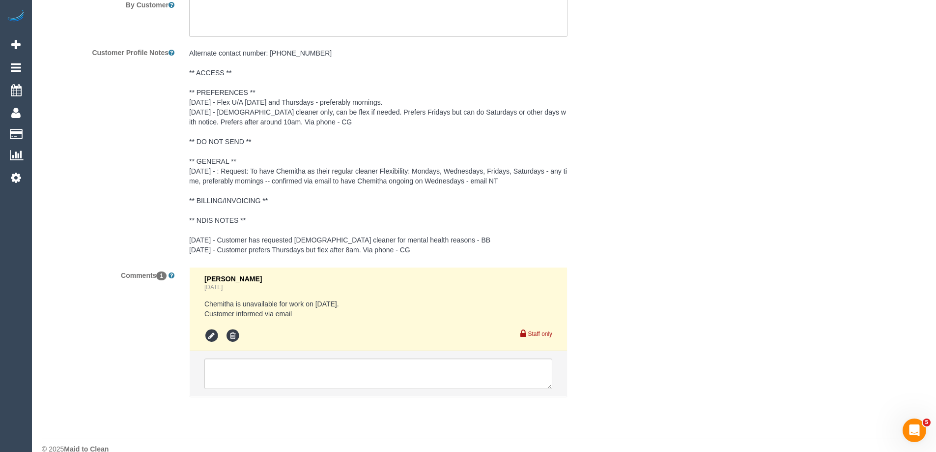
select select "string:stripe-pm_1NELu12GScqysDRVCbSECFj2"
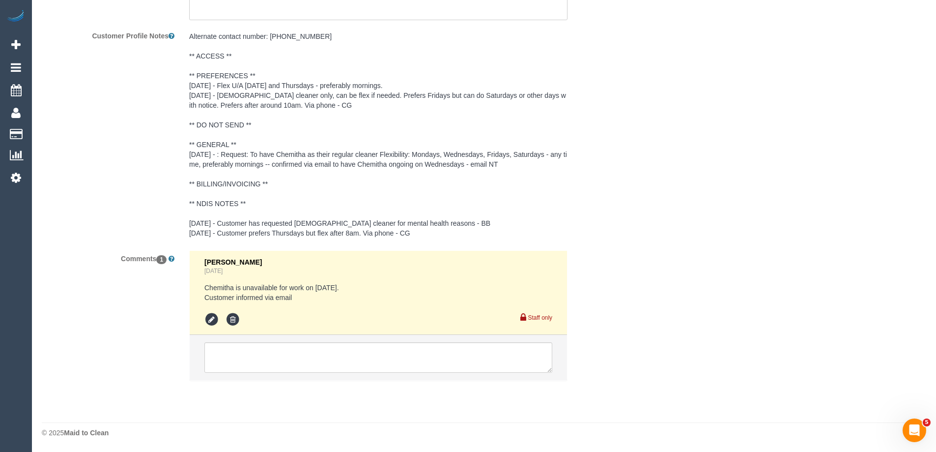
scroll to position [1725, 0]
select select "spot3"
select select "number:27"
select select "number:14"
select select "number:19"
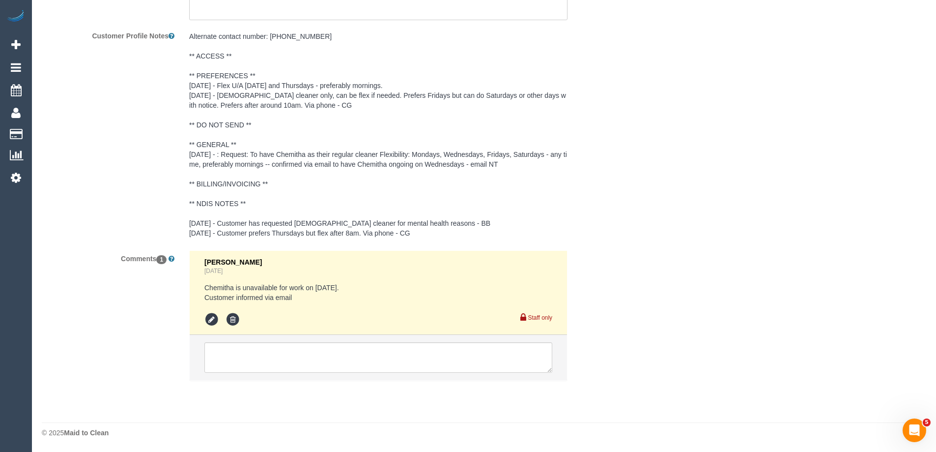
select select "number:36"
select select "number:34"
select select "object:1177"
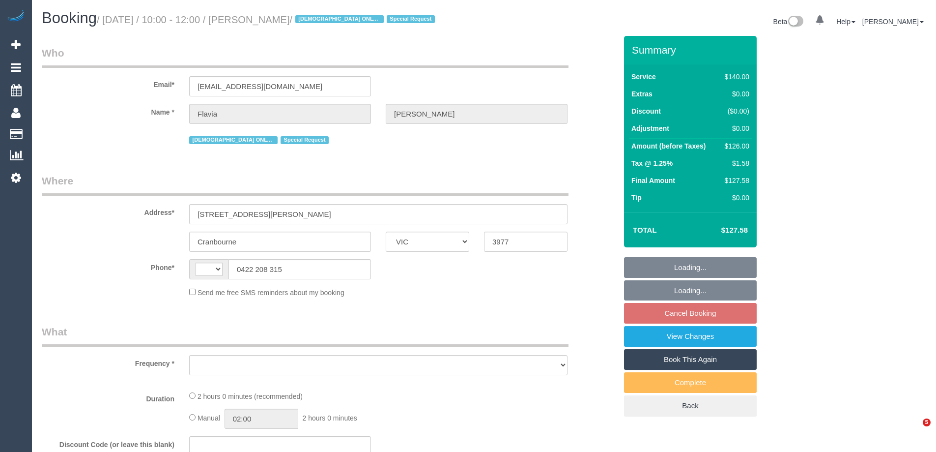
select select "VIC"
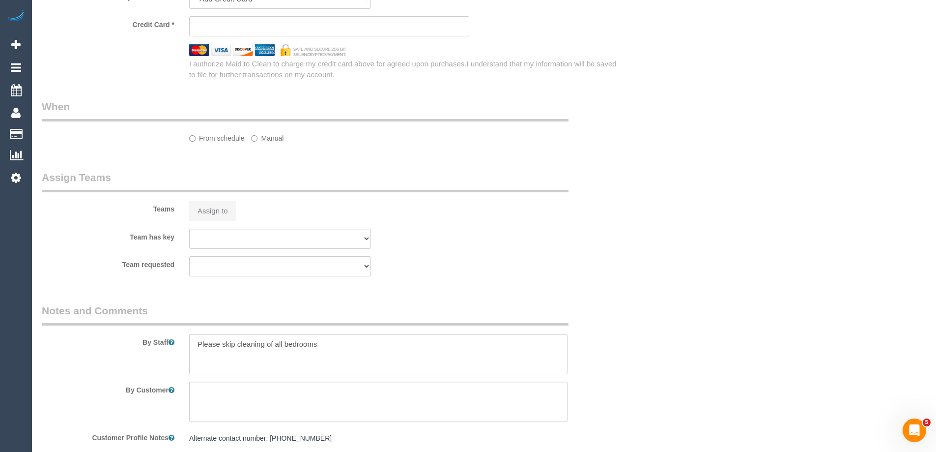
select select "string:AU"
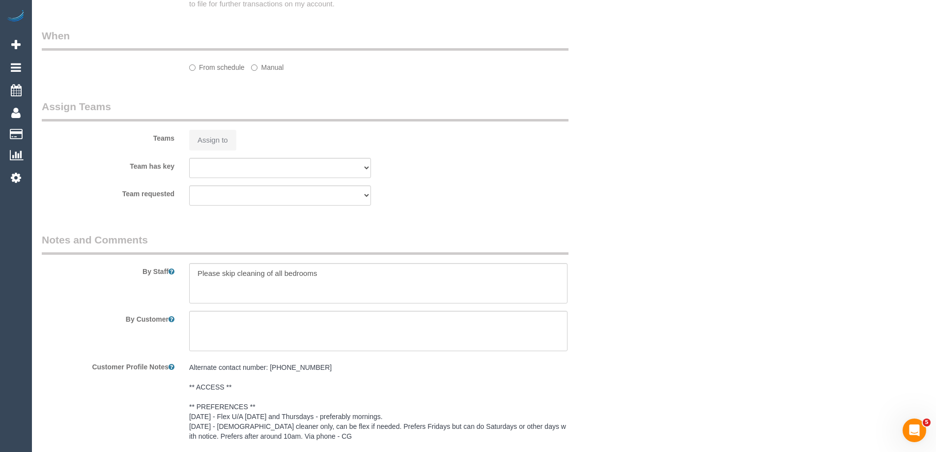
select select "object:556"
select select "string:stripe-pm_1NELu12GScqysDRVCbSECFj2"
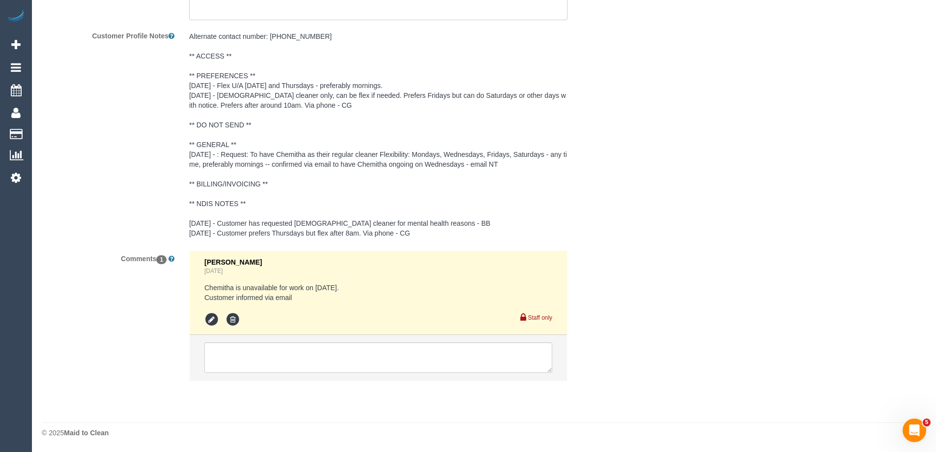
select select "object:863"
select select "spot3"
select select "number:27"
select select "number:14"
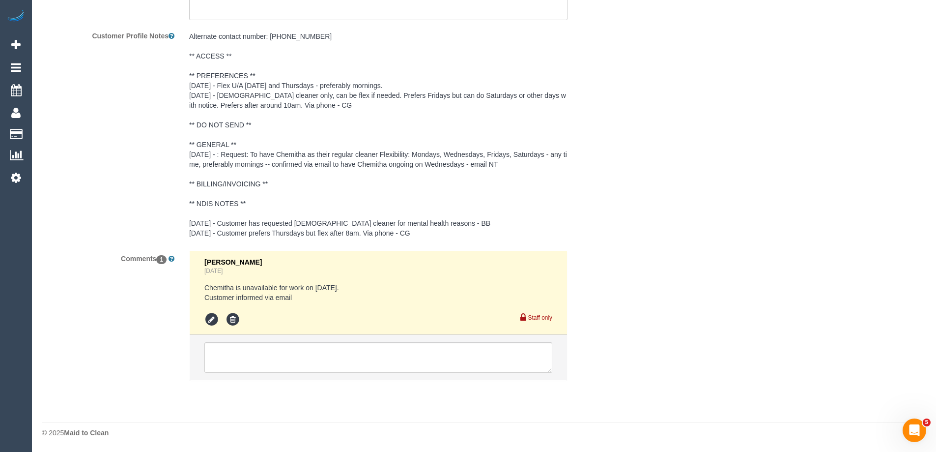
select select "number:19"
select select "number:36"
select select "number:34"
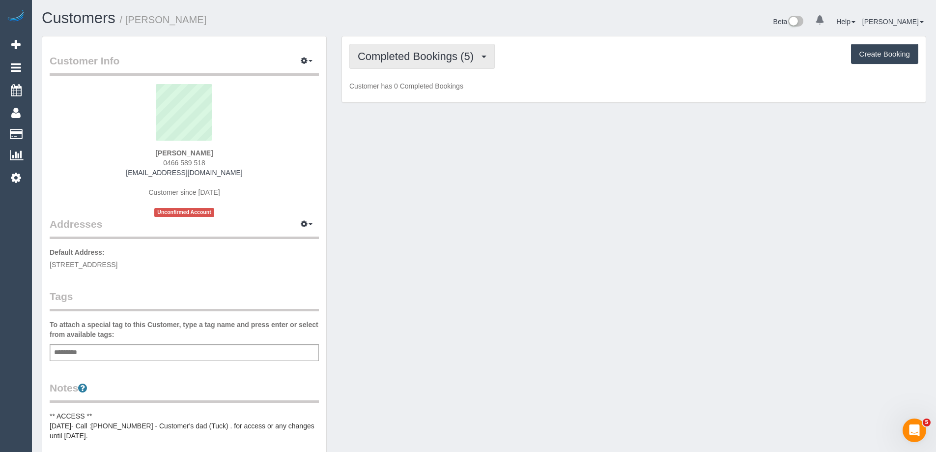
click at [469, 53] on span "Completed Bookings (5)" at bounding box center [418, 56] width 121 height 12
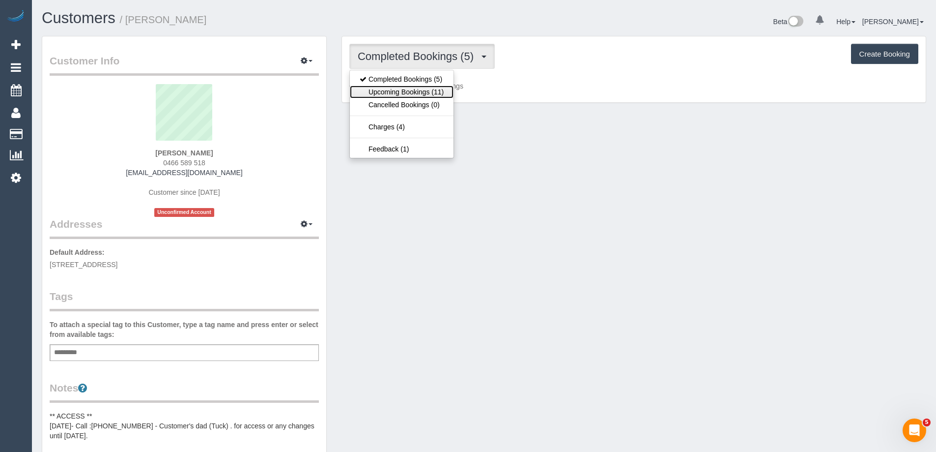
click at [442, 96] on link "Upcoming Bookings (11)" at bounding box center [402, 92] width 104 height 13
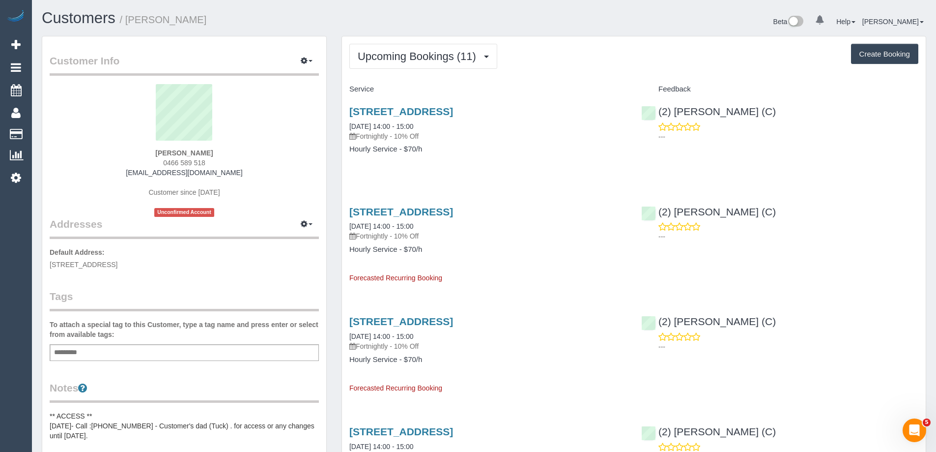
click at [412, 63] on button "Upcoming Bookings (11)" at bounding box center [423, 56] width 148 height 25
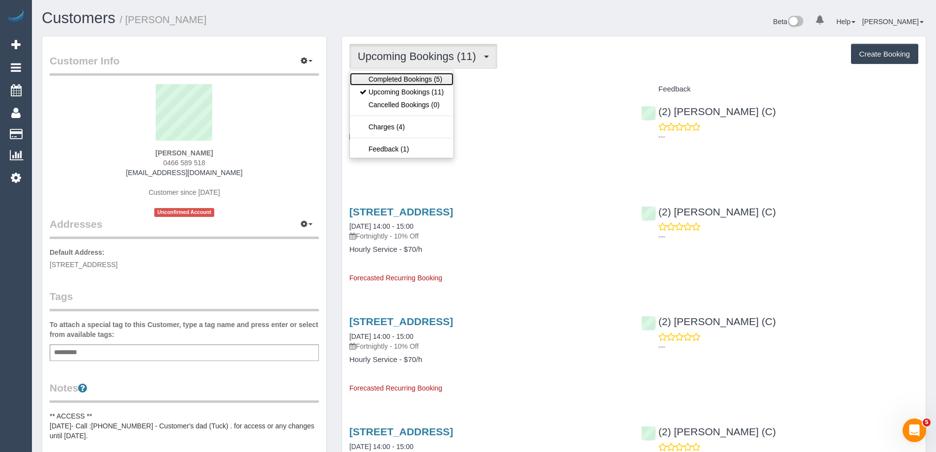
click at [401, 80] on link "Completed Bookings (5)" at bounding box center [402, 79] width 104 height 13
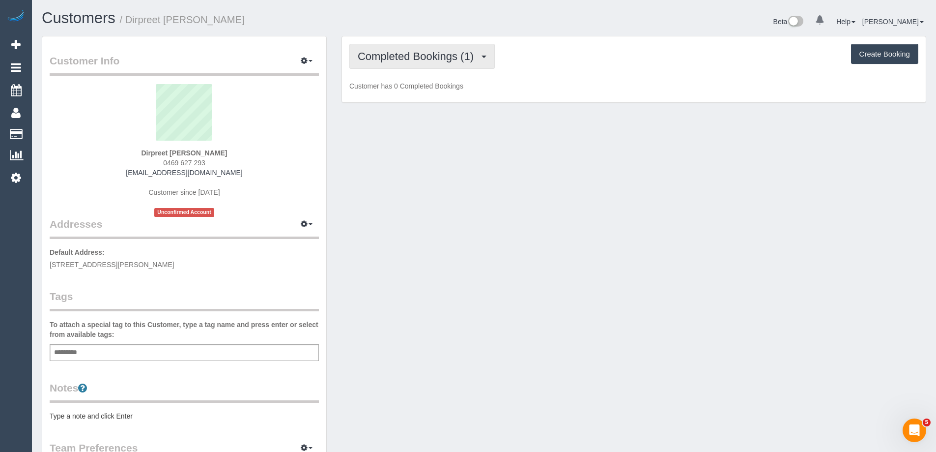
click at [431, 54] on span "Completed Bookings (1)" at bounding box center [418, 56] width 121 height 12
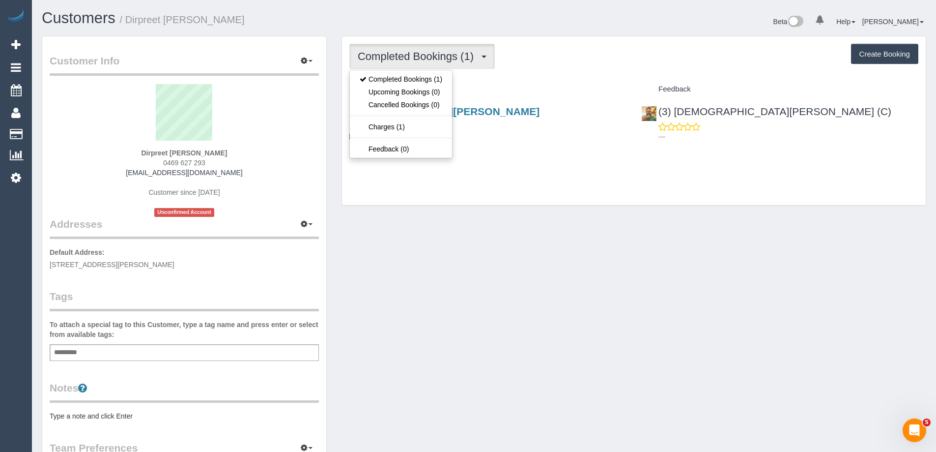
click at [554, 52] on div "Completed Bookings (1) Completed Bookings (1) Upcoming Bookings (0) Cancelled B…" at bounding box center [633, 56] width 569 height 25
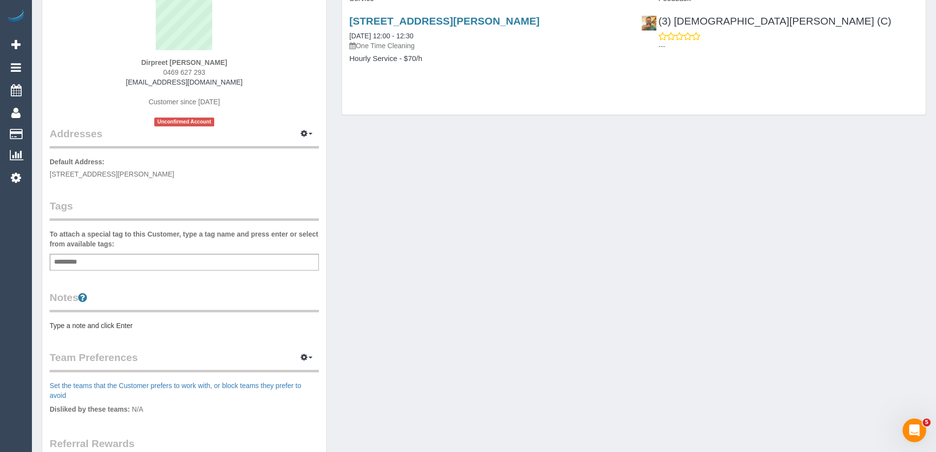
scroll to position [98, 0]
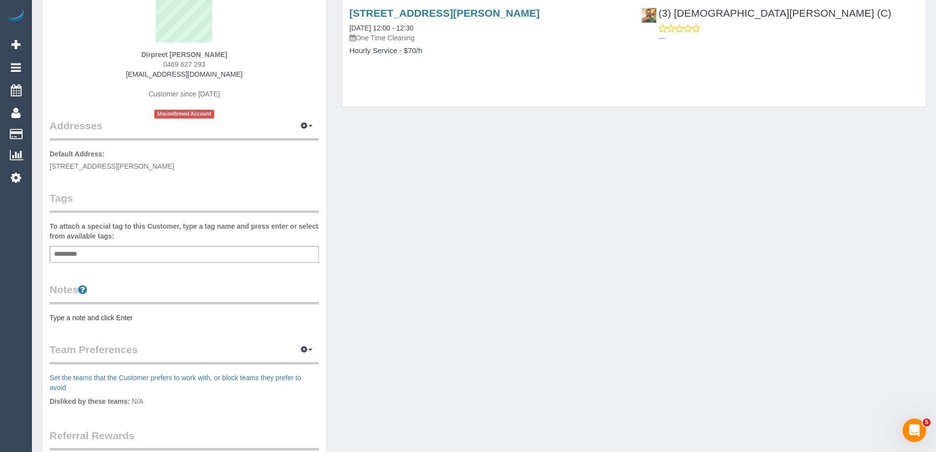
click at [114, 317] on pre "Type a note and click Enter" at bounding box center [184, 318] width 269 height 10
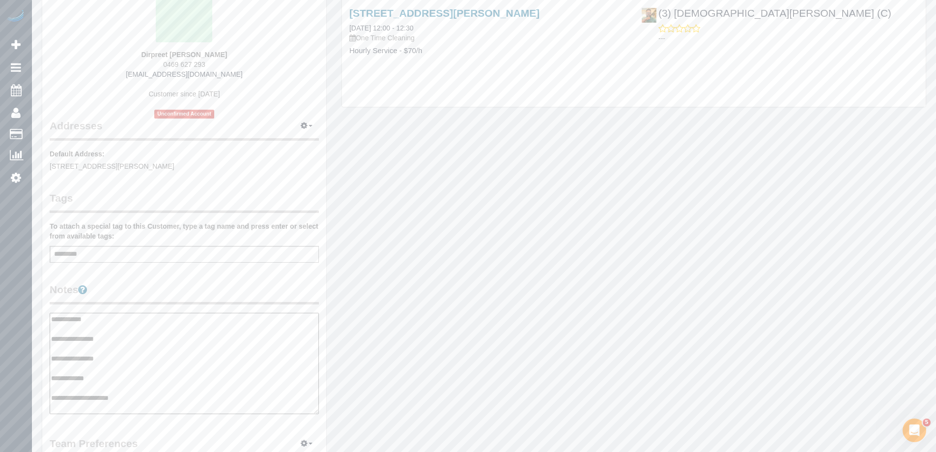
type textarea "**********"
click at [180, 283] on legend "Notes" at bounding box center [184, 293] width 269 height 22
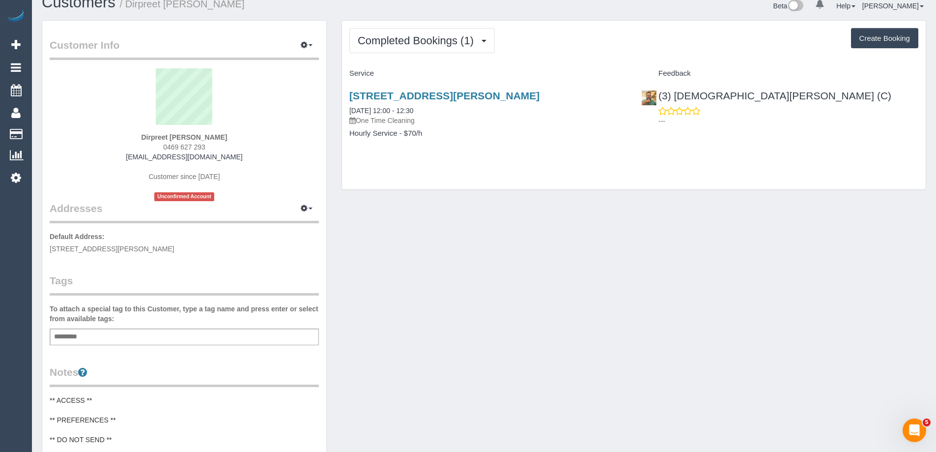
scroll to position [0, 0]
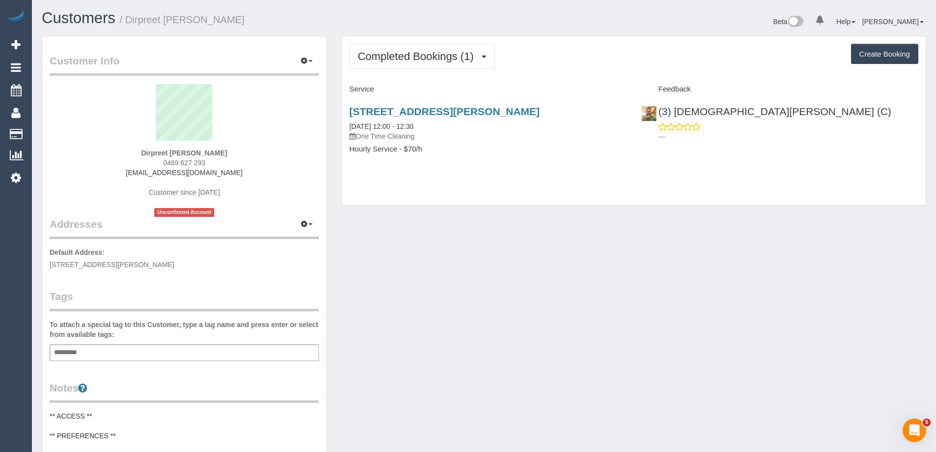
click at [531, 67] on div "Completed Bookings (1) Completed Bookings (1) Upcoming Bookings (0) Cancelled B…" at bounding box center [633, 56] width 569 height 25
click at [510, 112] on link "[STREET_ADDRESS][PERSON_NAME]" at bounding box center [444, 111] width 190 height 11
click at [386, 57] on span "Completed Bookings (1)" at bounding box center [418, 56] width 121 height 12
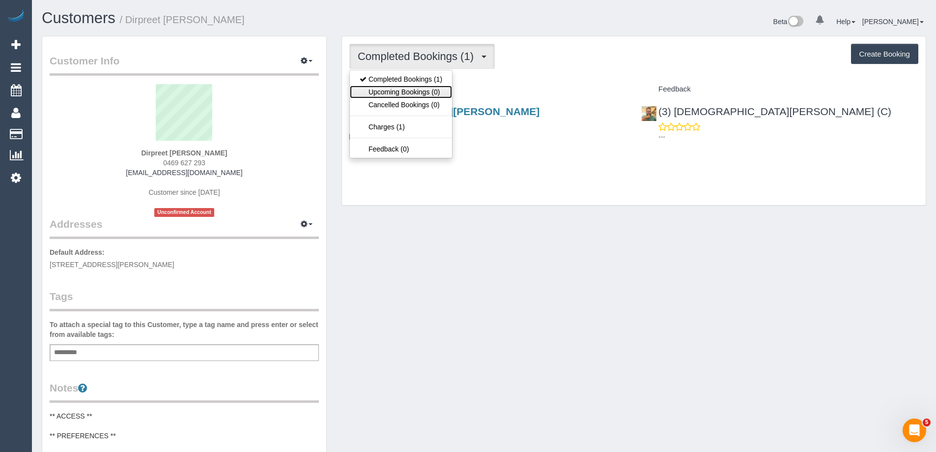
click at [405, 88] on link "Upcoming Bookings (0)" at bounding box center [401, 92] width 102 height 13
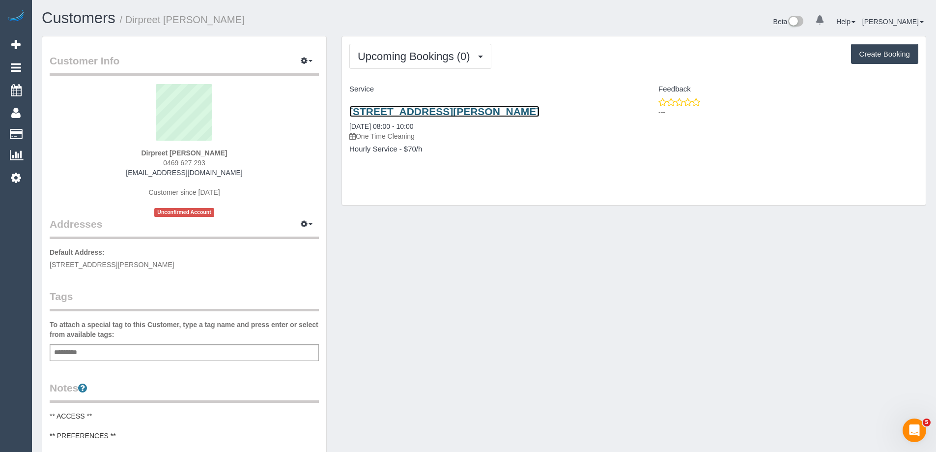
click at [431, 114] on link "[STREET_ADDRESS][PERSON_NAME]" at bounding box center [444, 111] width 190 height 11
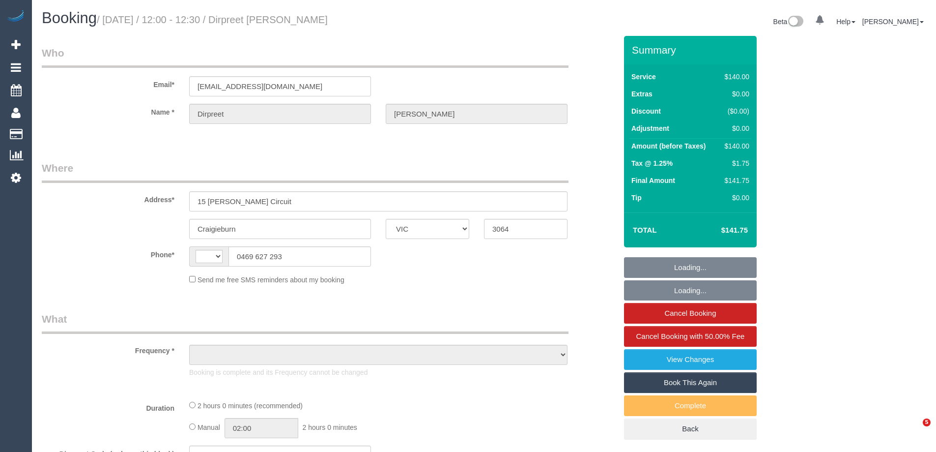
select select "VIC"
select select "string:AU"
select select "object:537"
click at [700, 383] on link "Book This Again" at bounding box center [690, 382] width 133 height 21
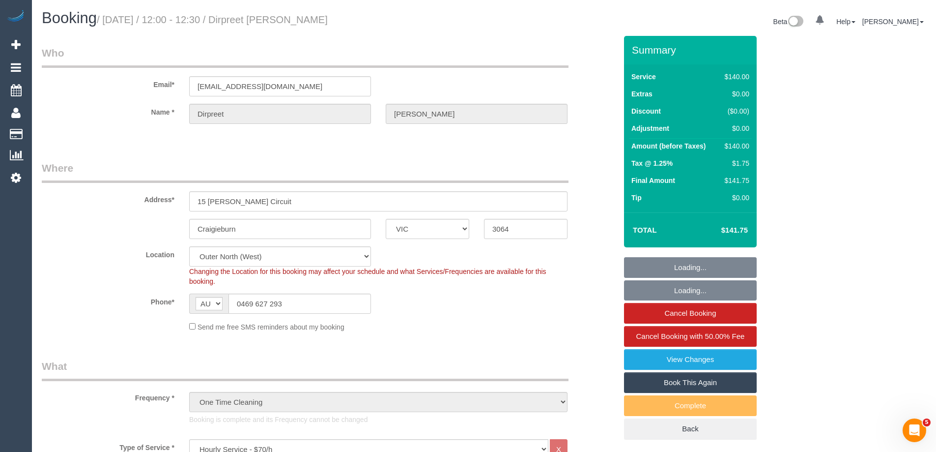
select select "string:stripe-pm_1RNkDq2GScqysDRVEVqIYVqq"
select select "object:802"
select select "VIC"
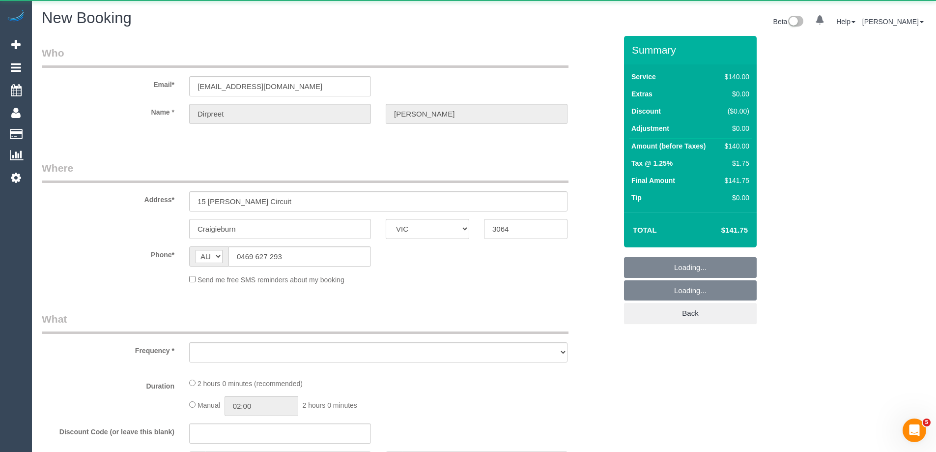
select select "object:2050"
select select "string:stripe-pm_1RNkDq2GScqysDRVEVqIYVqq"
select select "number:28"
select select "number:14"
select select "number:18"
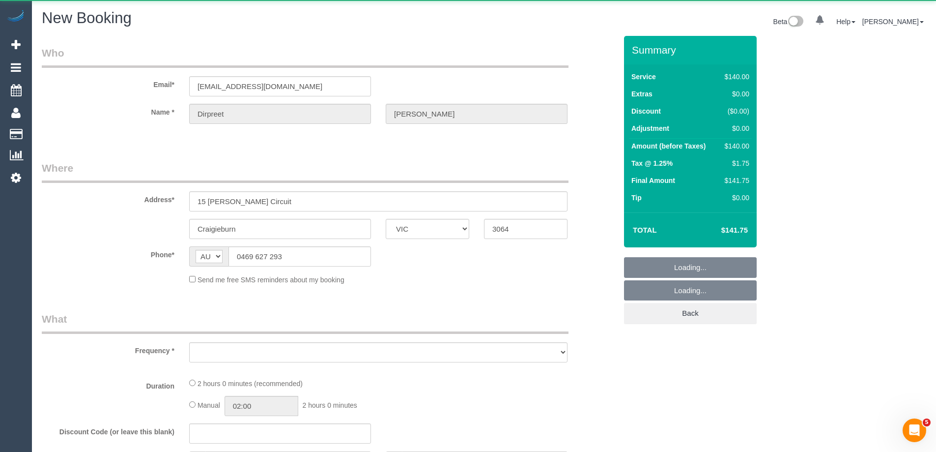
select select "number:23"
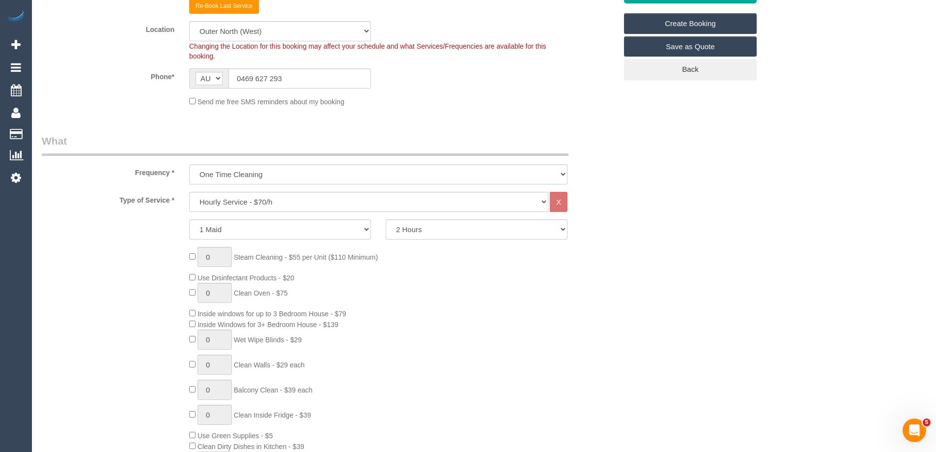
select select "object:2617"
click at [412, 233] on select "2 Hours 2.5 Hours 3 Hours 3.5 Hours 4 Hours 4.5 Hours 5 Hours 5.5 Hours 6 Hours…" at bounding box center [477, 227] width 182 height 20
select select "180"
click at [386, 217] on select "2 Hours 2.5 Hours 3 Hours 3.5 Hours 4 Hours 4.5 Hours 5 Hours 5.5 Hours 6 Hours…" at bounding box center [477, 227] width 182 height 20
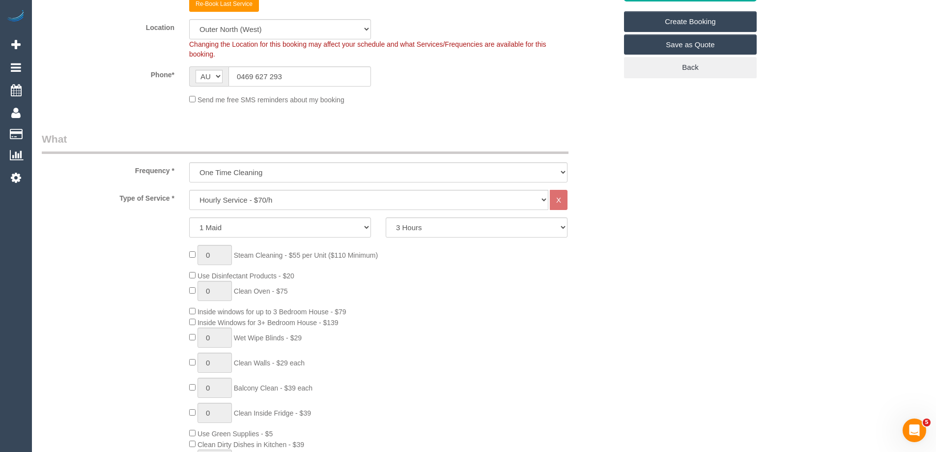
click at [112, 296] on div "0 Steam Cleaning - $55 per Unit ($110 Minimum) Use Disinfectant Products - $20 …" at bounding box center [329, 390] width 590 height 290
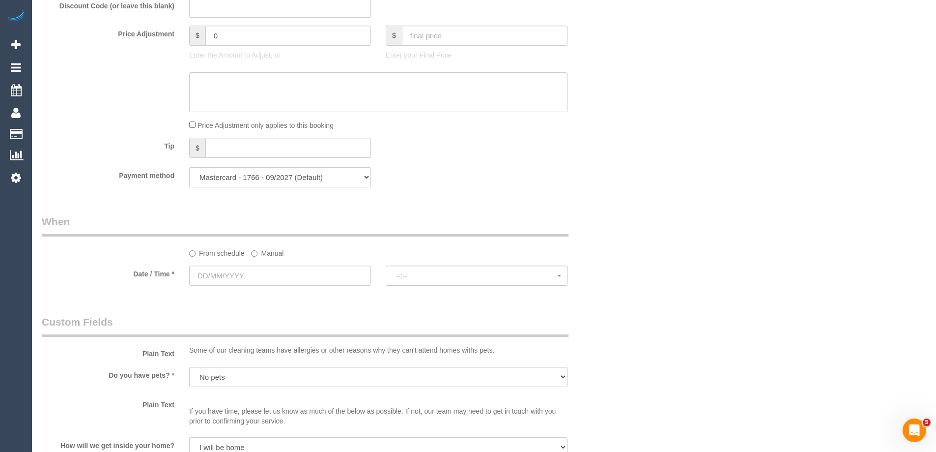
scroll to position [885, 0]
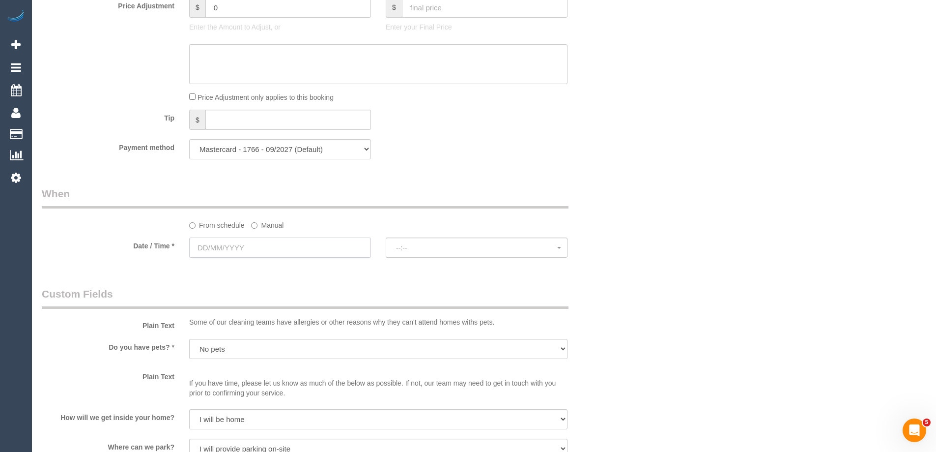
click at [261, 250] on input "text" at bounding box center [280, 247] width 182 height 20
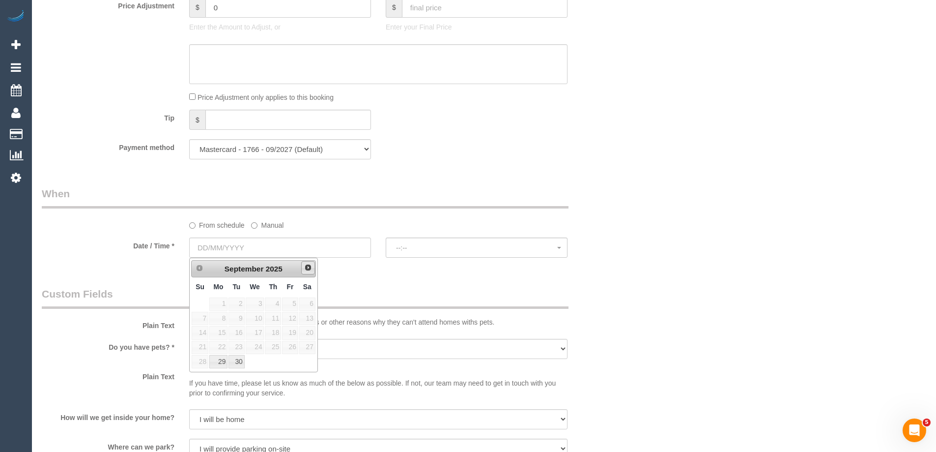
click at [308, 266] on span "Next" at bounding box center [308, 267] width 8 height 8
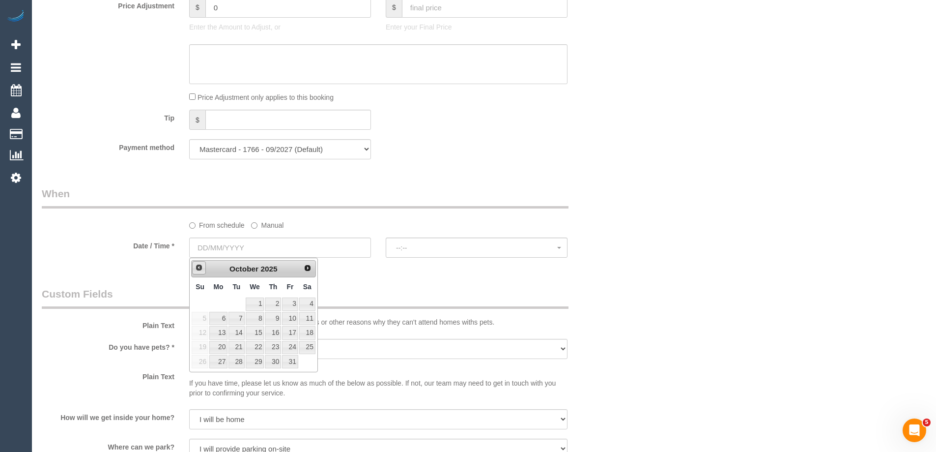
click at [204, 268] on link "Prev" at bounding box center [199, 268] width 14 height 14
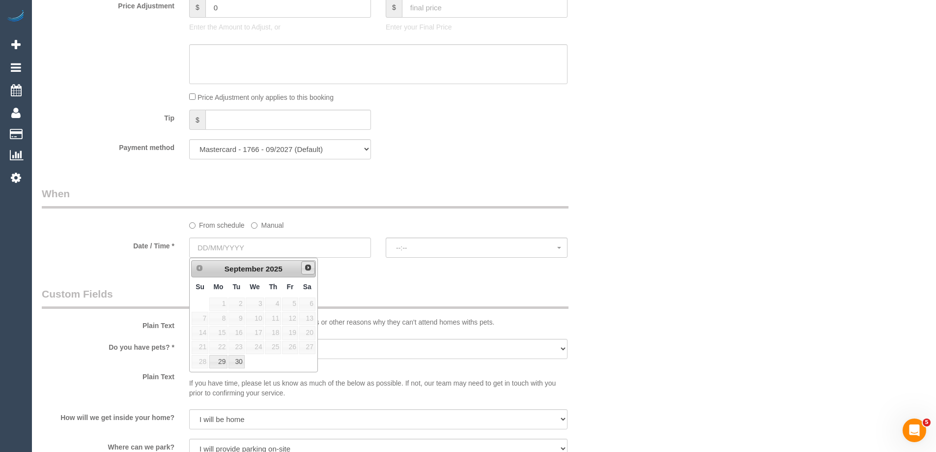
click at [310, 270] on span "Next" at bounding box center [308, 267] width 8 height 8
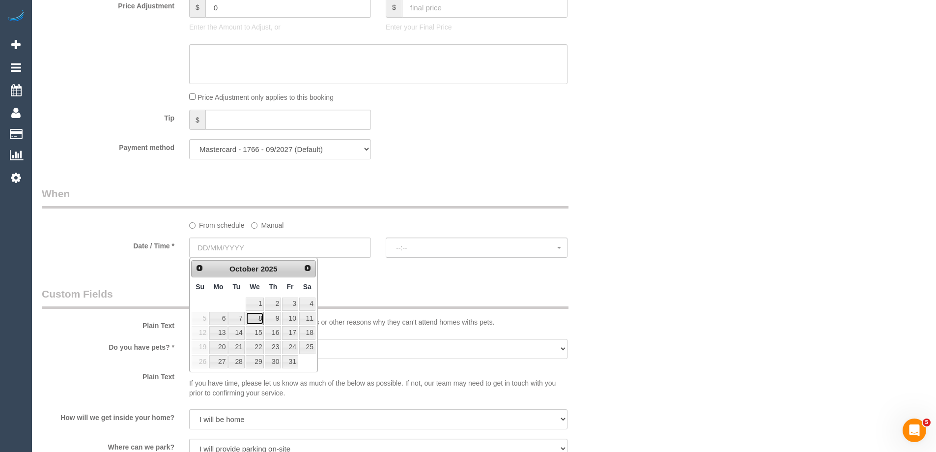
click at [257, 320] on link "8" at bounding box center [255, 318] width 19 height 13
type input "08/10/2025"
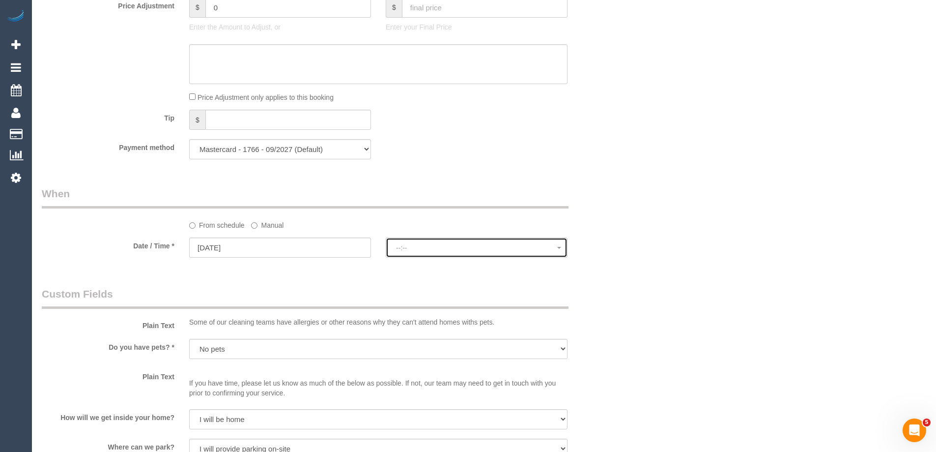
click at [461, 250] on span "--:--" at bounding box center [476, 248] width 161 height 8
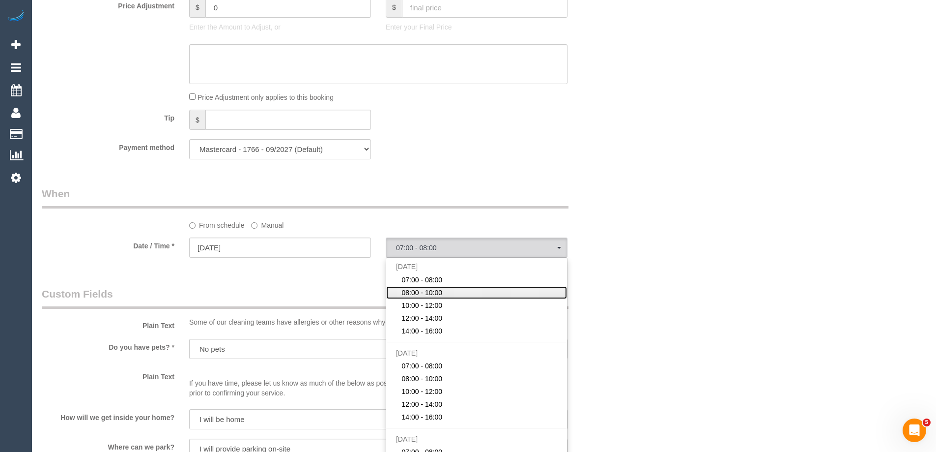
click at [441, 292] on span "08:00 - 10:00" at bounding box center [422, 293] width 41 height 10
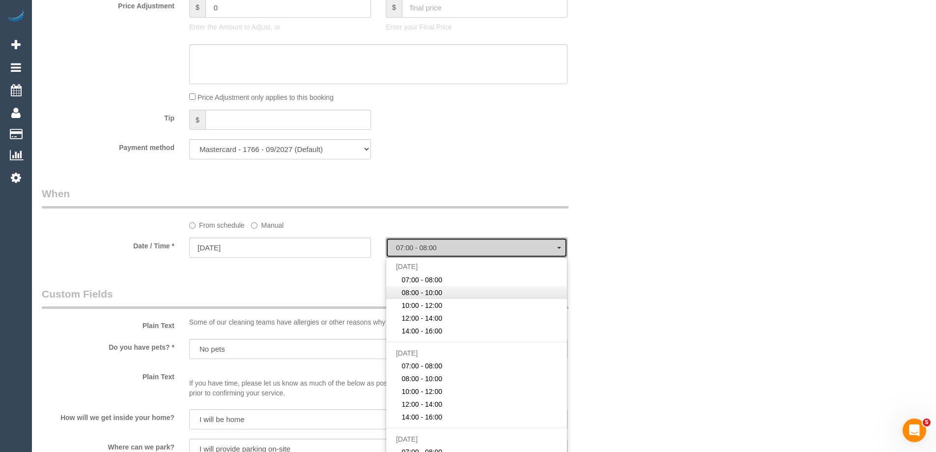
select select "spot7"
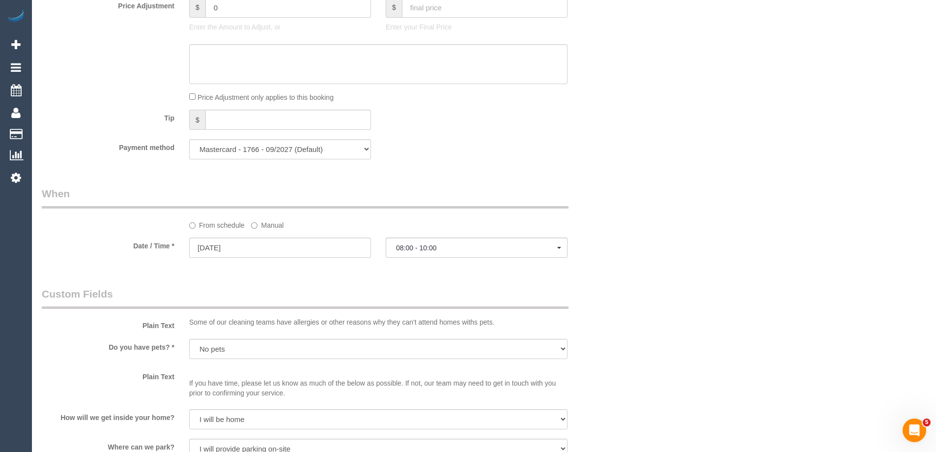
click at [360, 280] on div "Who Email* dilpreetrajbans@gmail.com Name * Dirpreet Rajbans Where Address* 15 …" at bounding box center [329, 66] width 590 height 1830
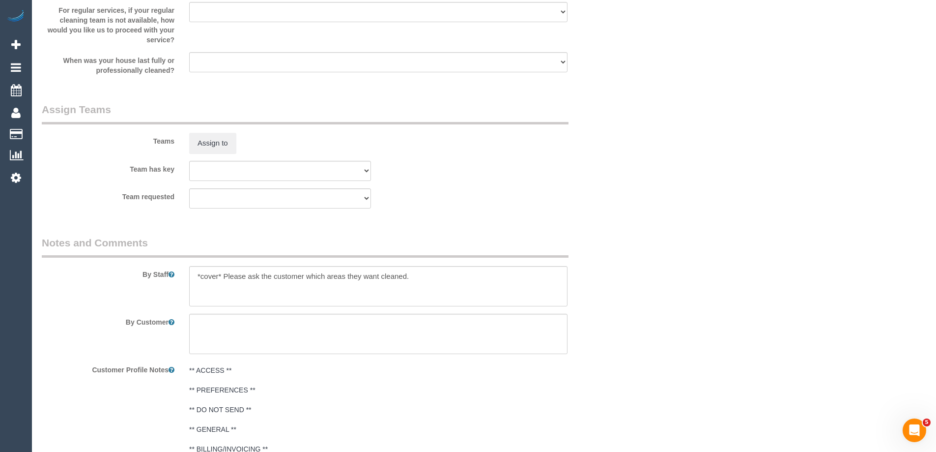
scroll to position [1449, 0]
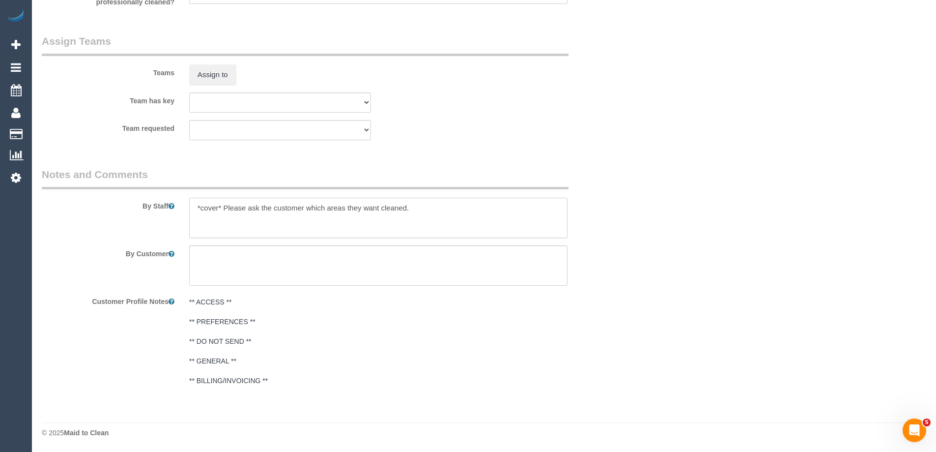
click at [295, 208] on textarea at bounding box center [378, 218] width 378 height 40
click at [254, 208] on textarea at bounding box center [378, 218] width 378 height 40
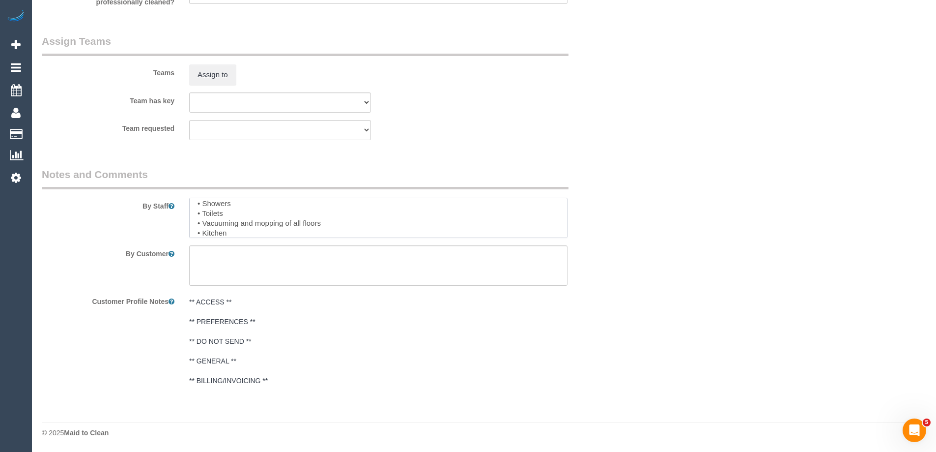
click at [241, 208] on textarea at bounding box center [378, 218] width 378 height 40
click at [205, 217] on textarea at bounding box center [378, 218] width 378 height 40
click at [208, 225] on textarea at bounding box center [378, 218] width 378 height 40
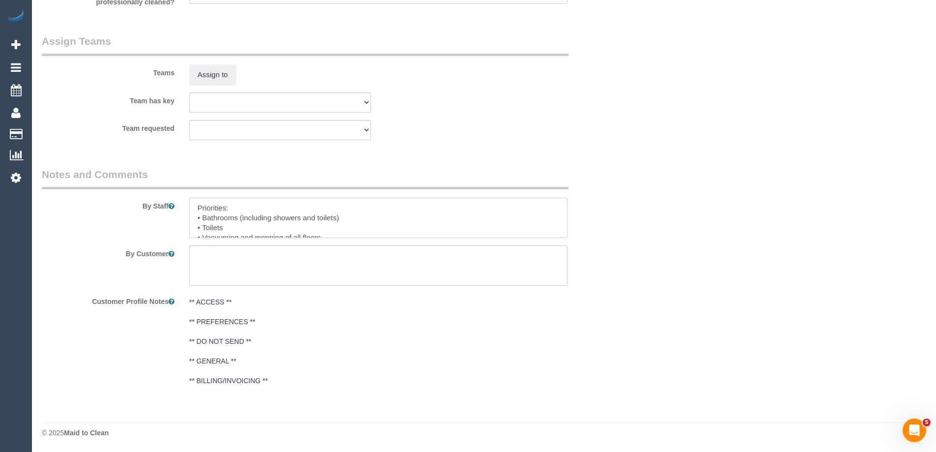
click at [208, 225] on textarea at bounding box center [378, 218] width 378 height 40
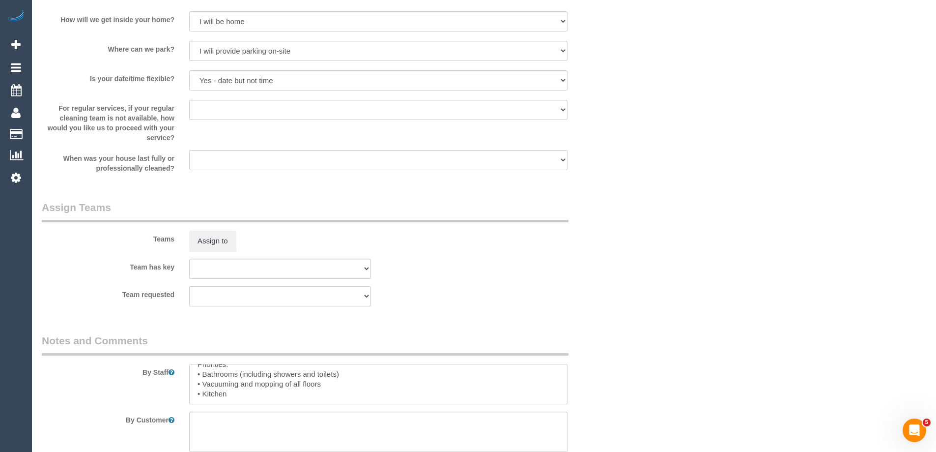
scroll to position [1055, 0]
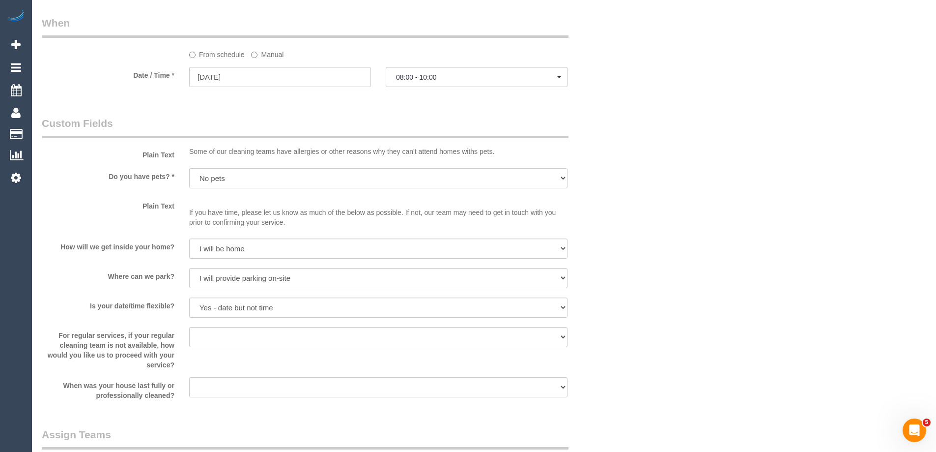
type textarea "Priorities: • Bathrooms (including showers and toilets) • Vacuuming and mopping…"
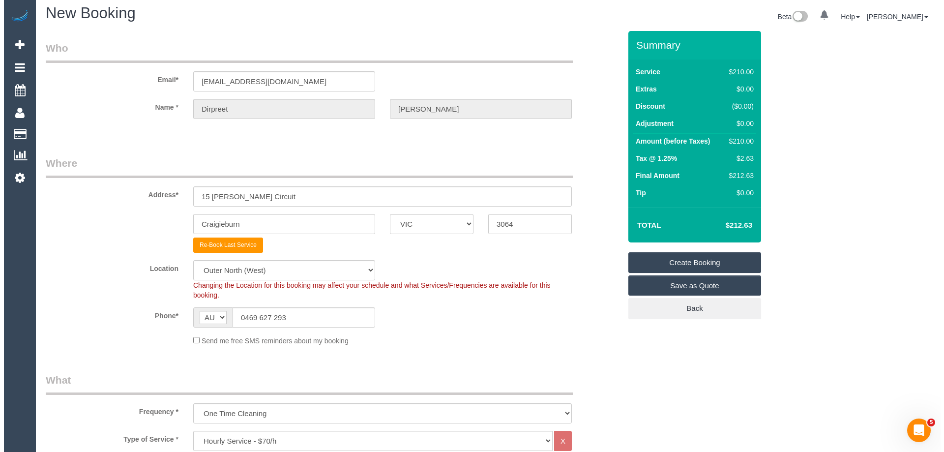
scroll to position [0, 0]
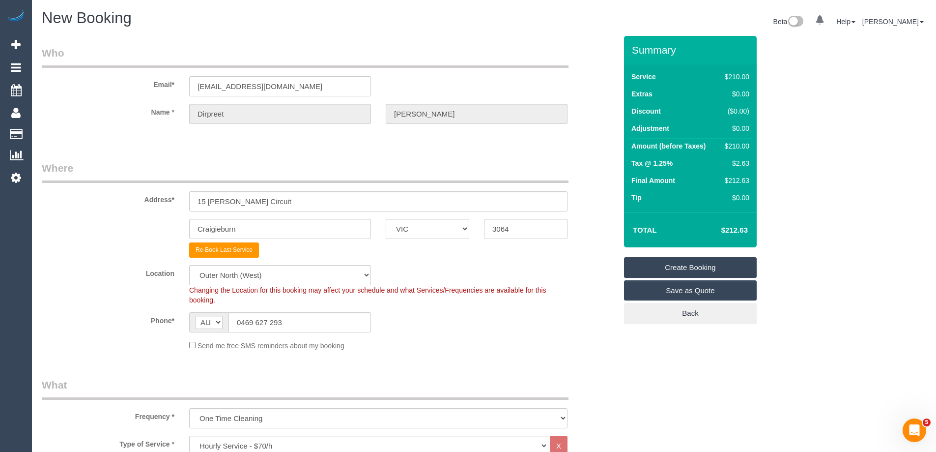
click at [718, 266] on link "Create Booking" at bounding box center [690, 267] width 133 height 21
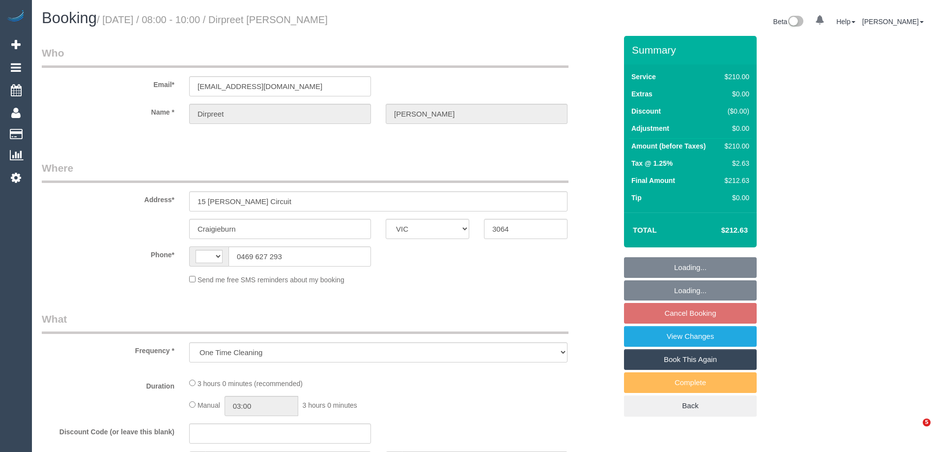
select select "VIC"
select select "string:stripe-pm_1RNkDq2GScqysDRVEVqIYVqq"
select select "180"
select select "number:28"
select select "number:14"
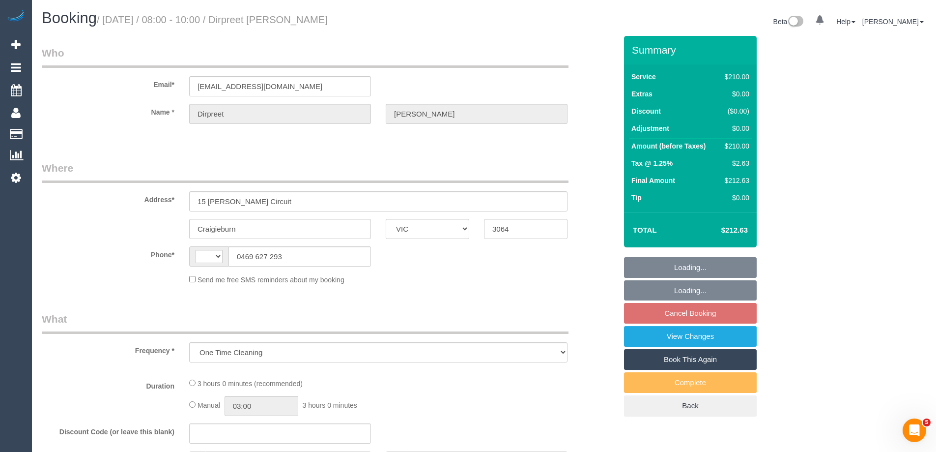
select select "number:18"
select select "number:23"
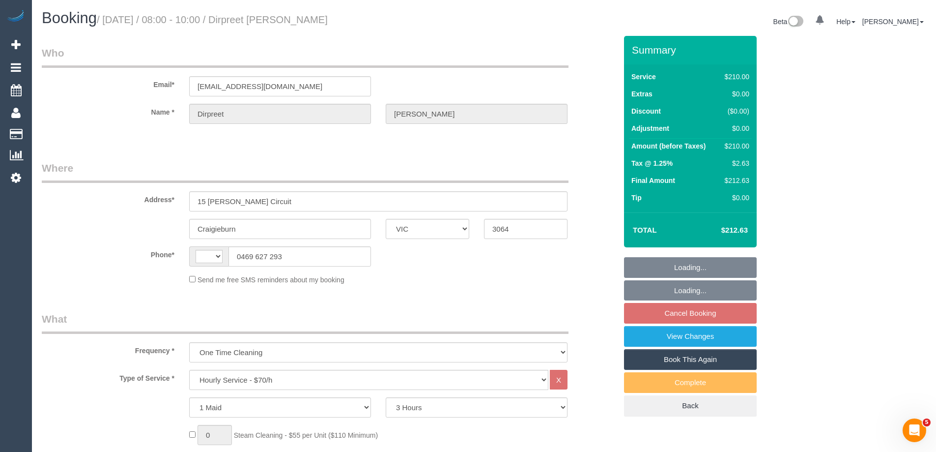
select select "string:AU"
select select "spot2"
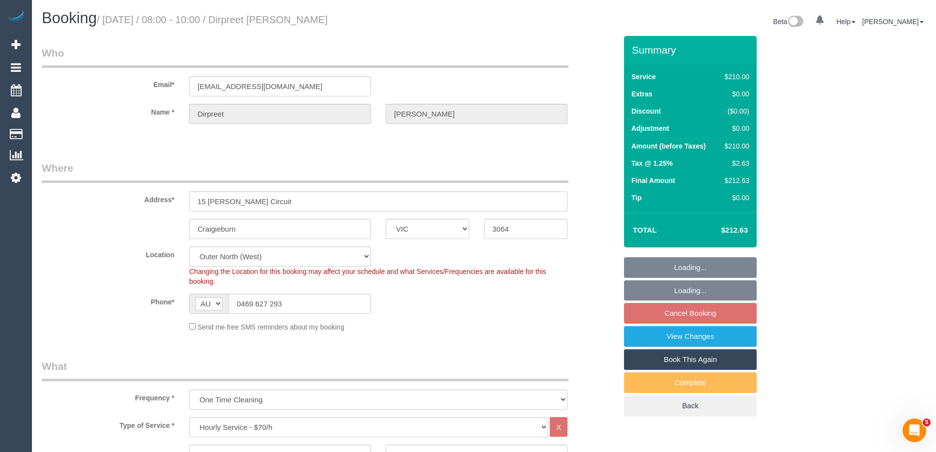
select select "object:1230"
select select "spot23"
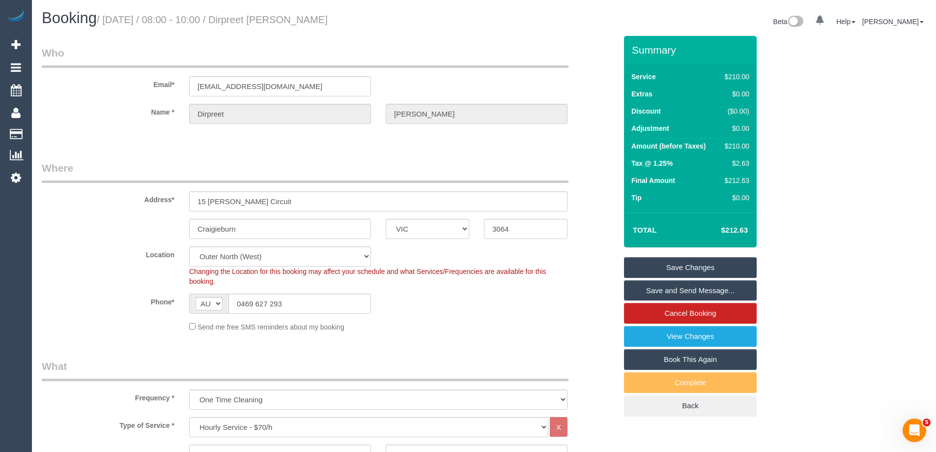
click at [596, 171] on div "Address* 15 [PERSON_NAME][GEOGRAPHIC_DATA]" at bounding box center [329, 186] width 590 height 51
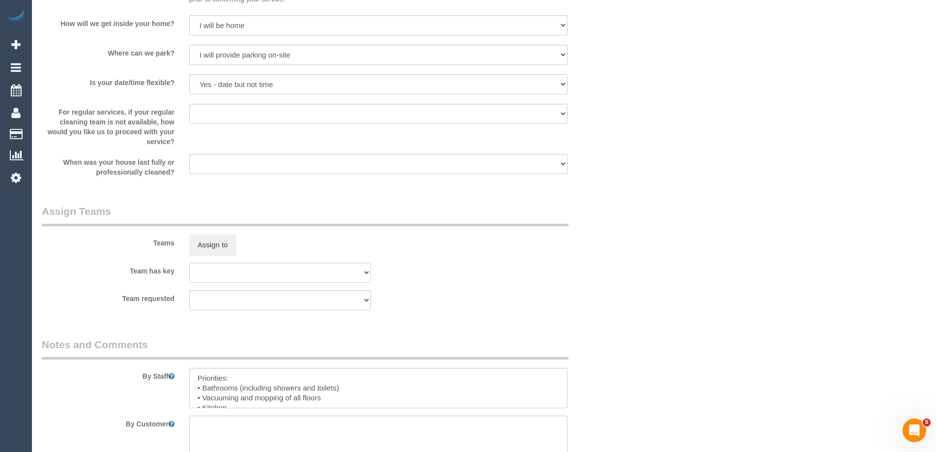
scroll to position [1493, 0]
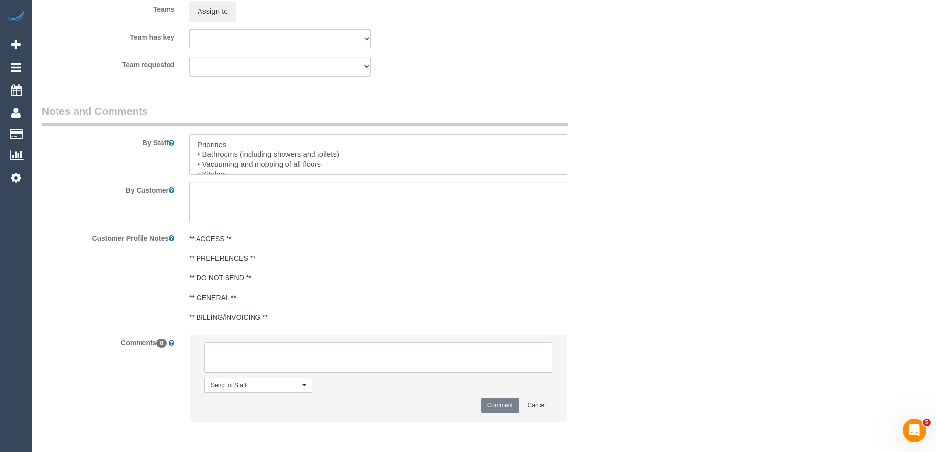
click at [348, 356] on textarea at bounding box center [378, 357] width 348 height 30
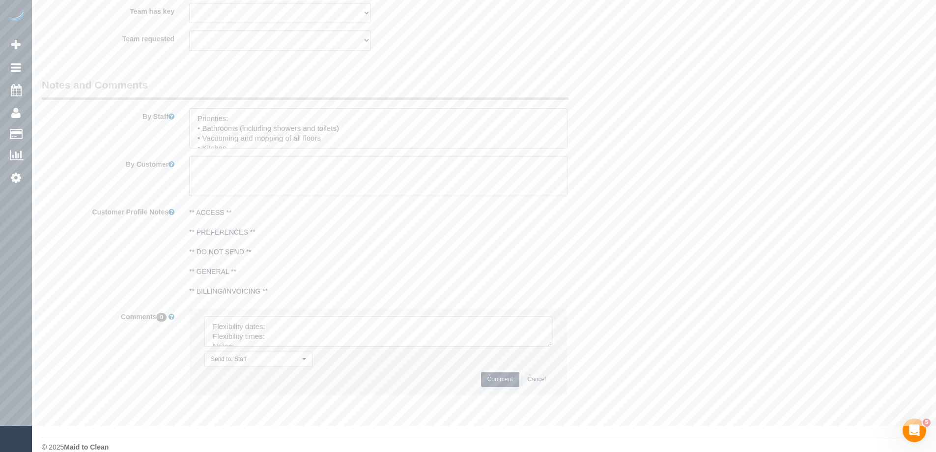
scroll to position [1534, 0]
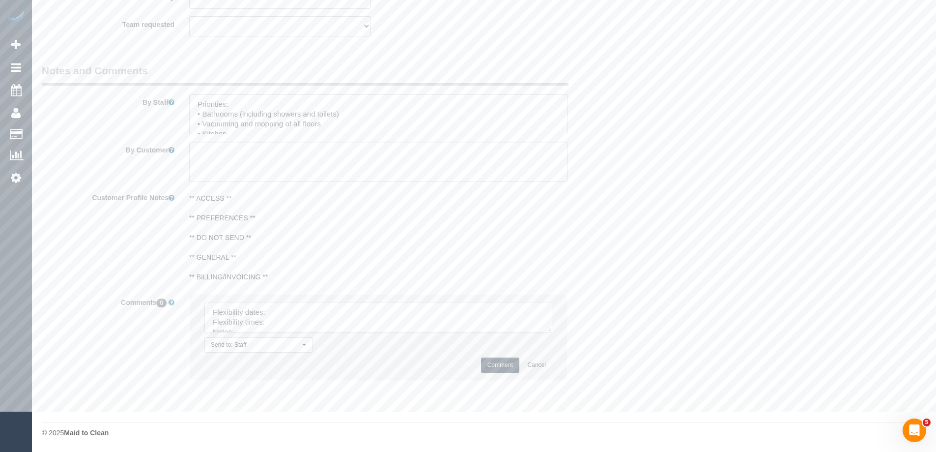
drag, startPoint x: 549, startPoint y: 329, endPoint x: 525, endPoint y: 405, distance: 79.1
click at [552, 332] on textarea at bounding box center [378, 317] width 348 height 30
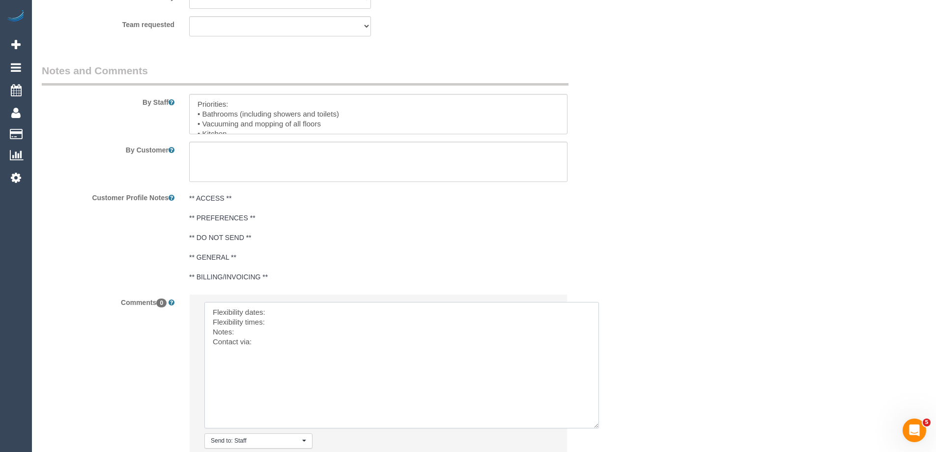
click at [294, 315] on textarea at bounding box center [401, 365] width 395 height 126
type textarea "Flexibility dates: [DATE] Flexibility times: 8-10 (would prefer from 9am if pos…"
drag, startPoint x: 441, startPoint y: 326, endPoint x: 450, endPoint y: 299, distance: 28.9
click at [441, 326] on textarea at bounding box center [401, 365] width 395 height 126
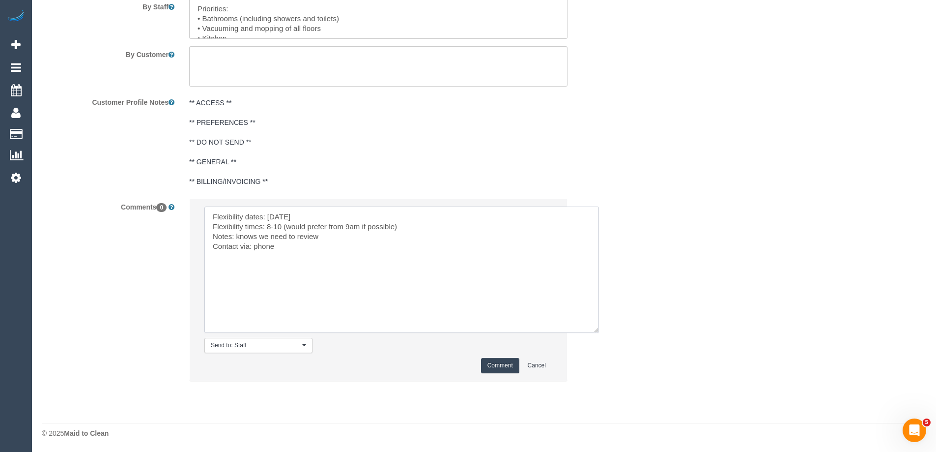
scroll to position [1629, 0]
click at [499, 365] on button "Comment" at bounding box center [500, 364] width 38 height 15
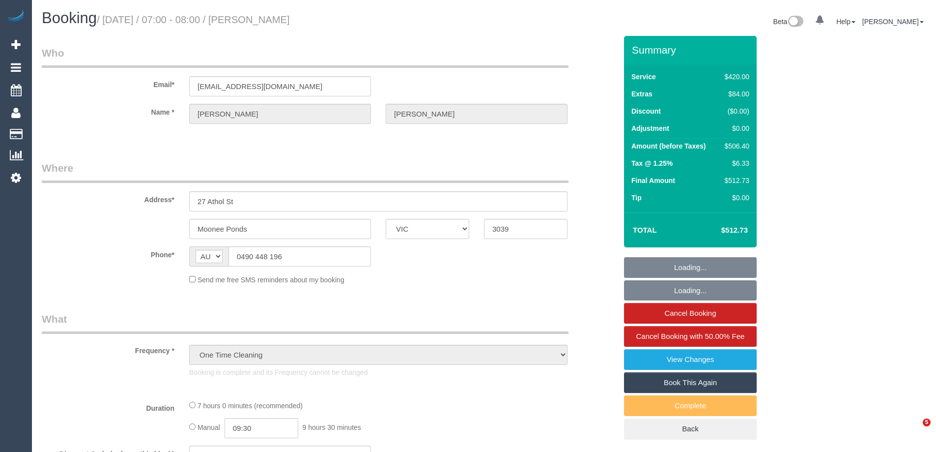
select select "VIC"
select select "string:stripe-pm_1S5KZF2GScqysDRVonbyMLnx"
select select "360"
select select "number:28"
select select "number:15"
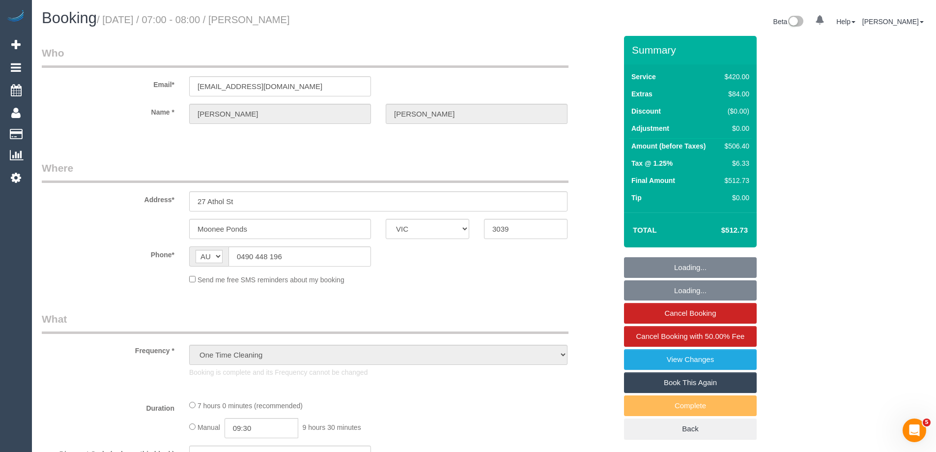
select select "number:19"
select select "number:25"
select select "number:12"
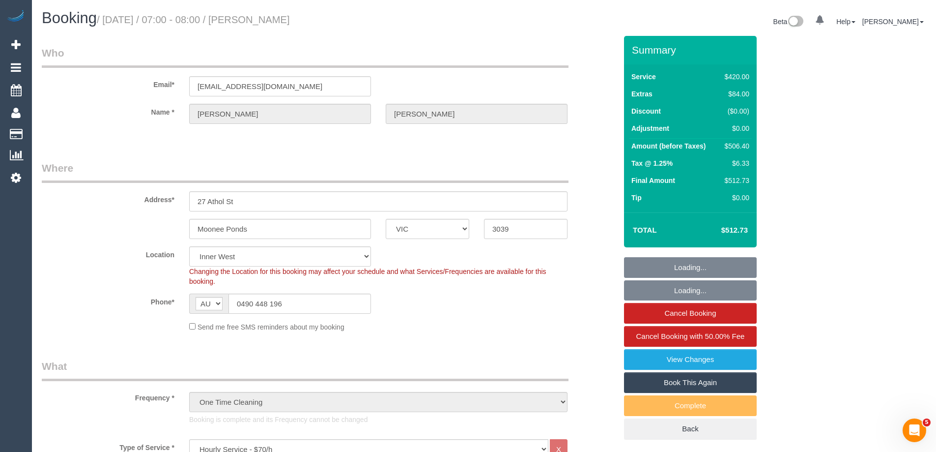
select select "object:933"
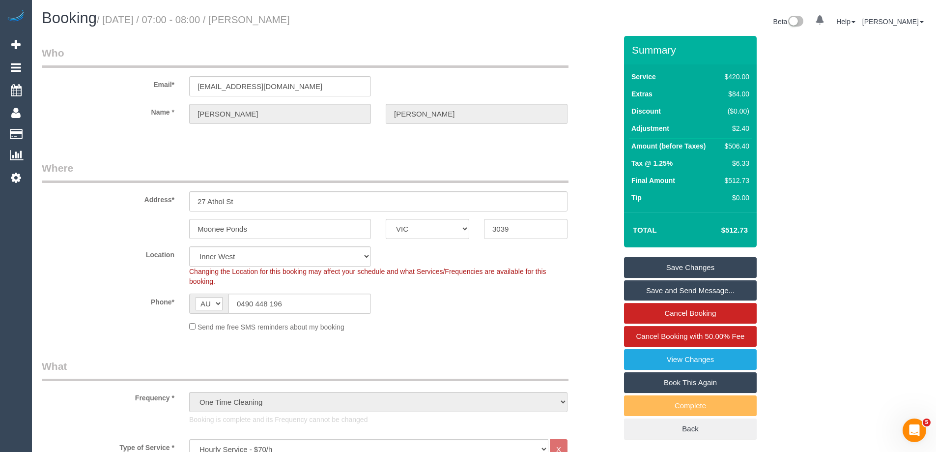
click at [612, 82] on div "Email* [EMAIL_ADDRESS][DOMAIN_NAME]" at bounding box center [329, 71] width 590 height 51
click at [289, 305] on input "0490 448 196" at bounding box center [300, 303] width 143 height 20
click at [612, 206] on div "Address* [STREET_ADDRESS]" at bounding box center [329, 186] width 590 height 51
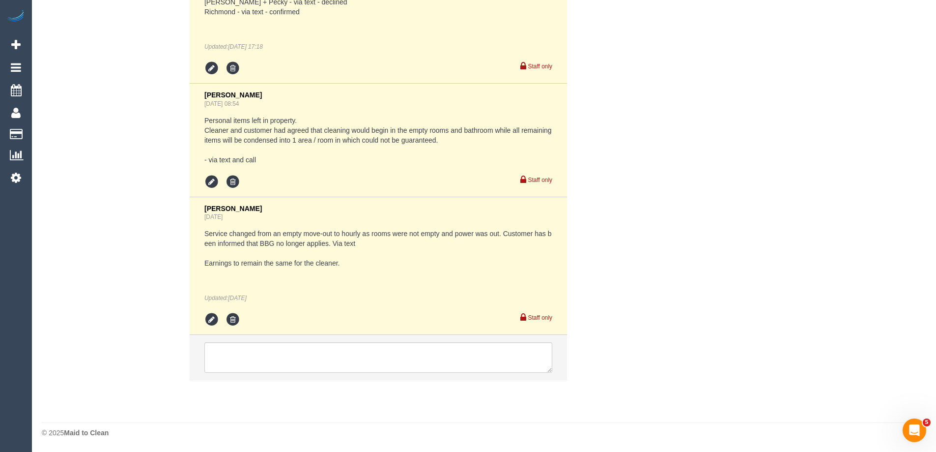
scroll to position [1582, 0]
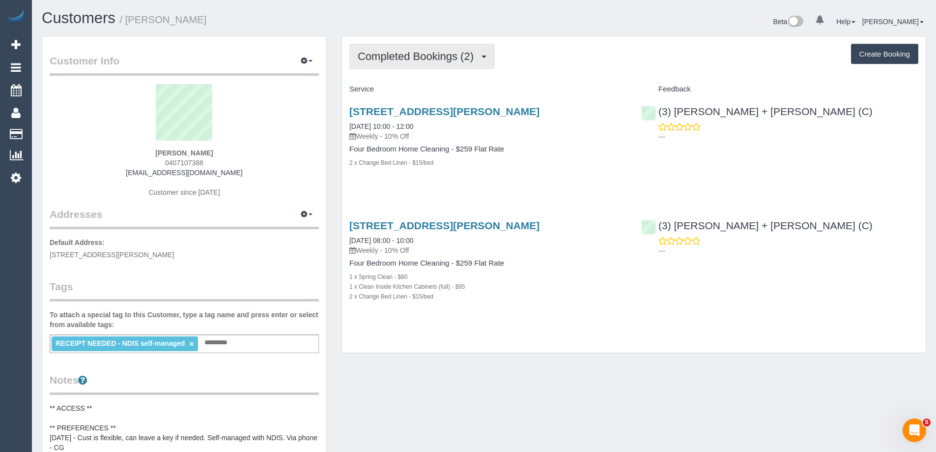
click at [433, 59] on span "Completed Bookings (2)" at bounding box center [418, 56] width 121 height 12
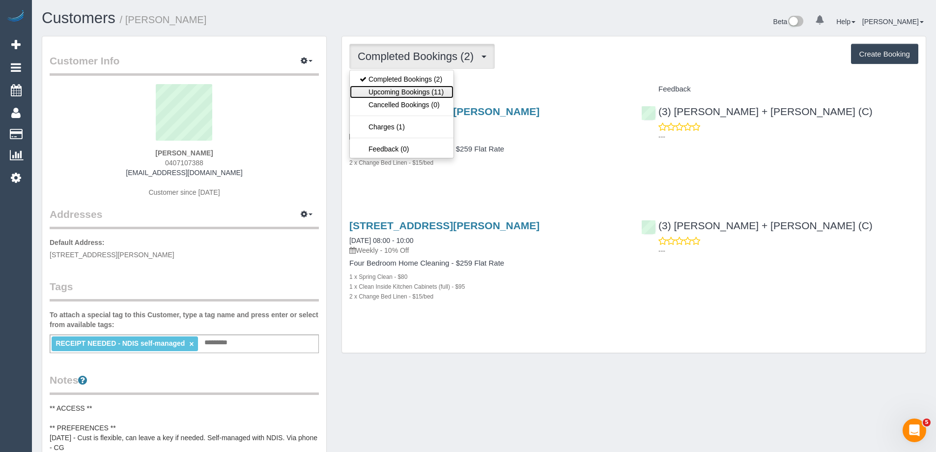
click at [426, 91] on link "Upcoming Bookings (11)" at bounding box center [402, 92] width 104 height 13
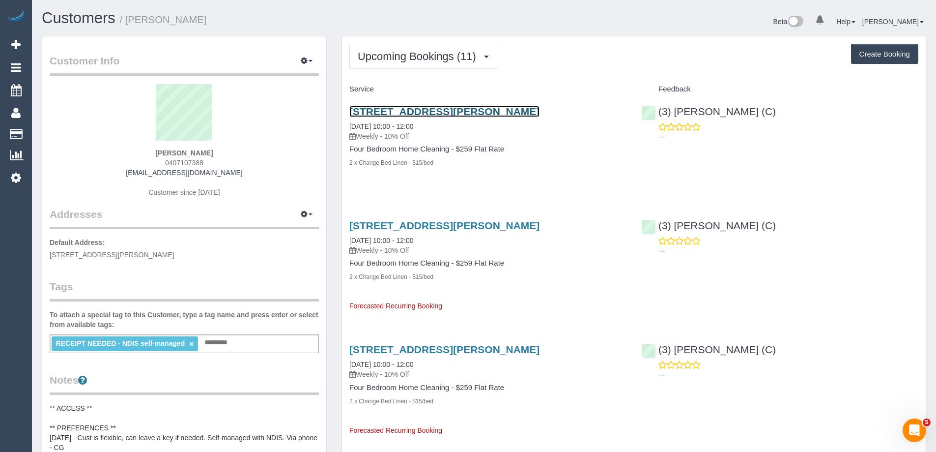
click at [426, 111] on link "2 Pamela Court, Werribee, VIC 3030" at bounding box center [444, 111] width 190 height 11
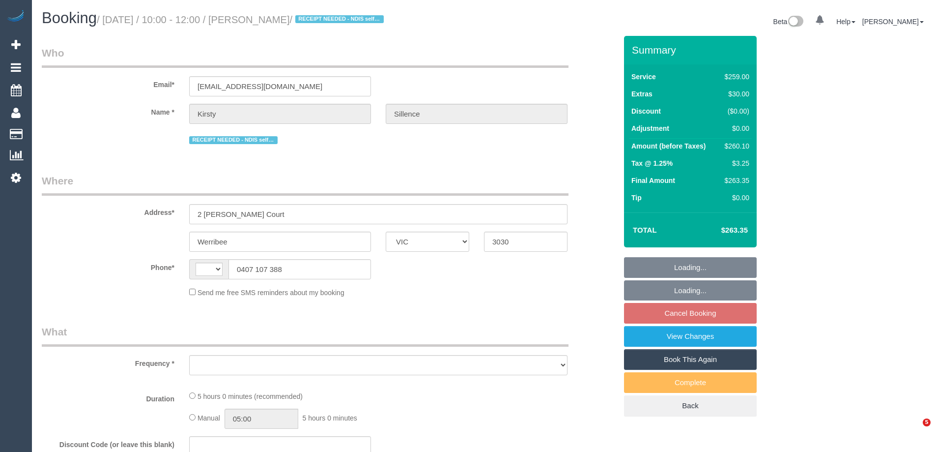
select select "VIC"
select select "string:AU"
select select "object:537"
select select "string:stripe-pm_1S1avb2GScqysDRV1EGwo1dm"
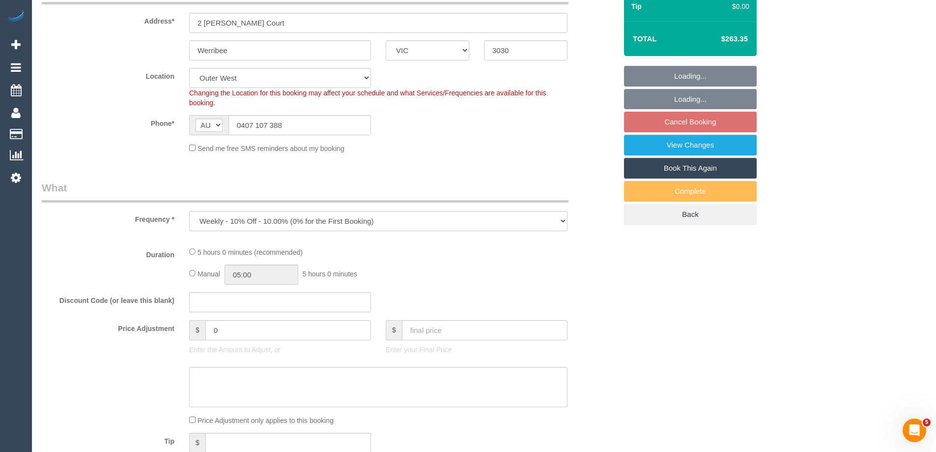
select select "object:579"
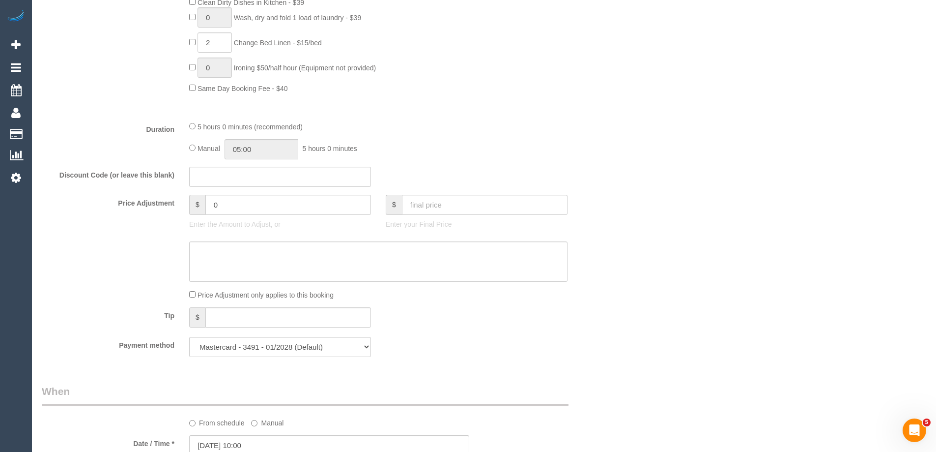
select select "number:29"
select select "number:14"
select select "number:19"
select select "number:22"
select select "number:33"
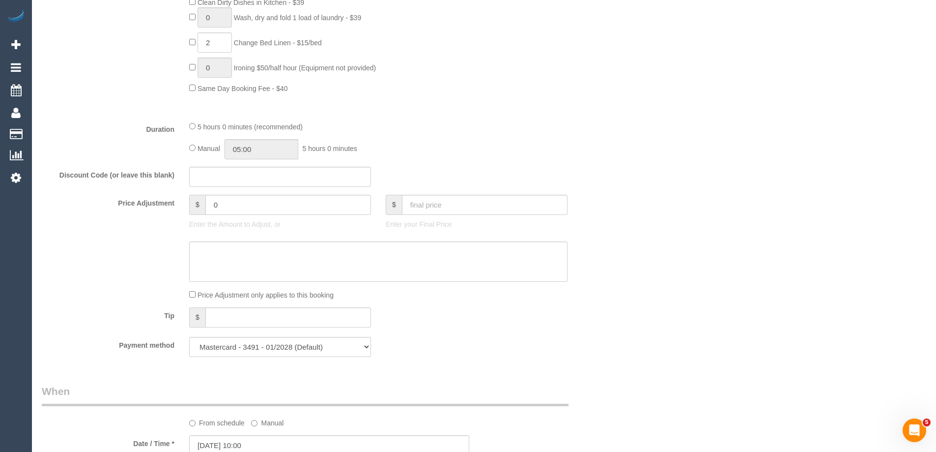
select select "number:26"
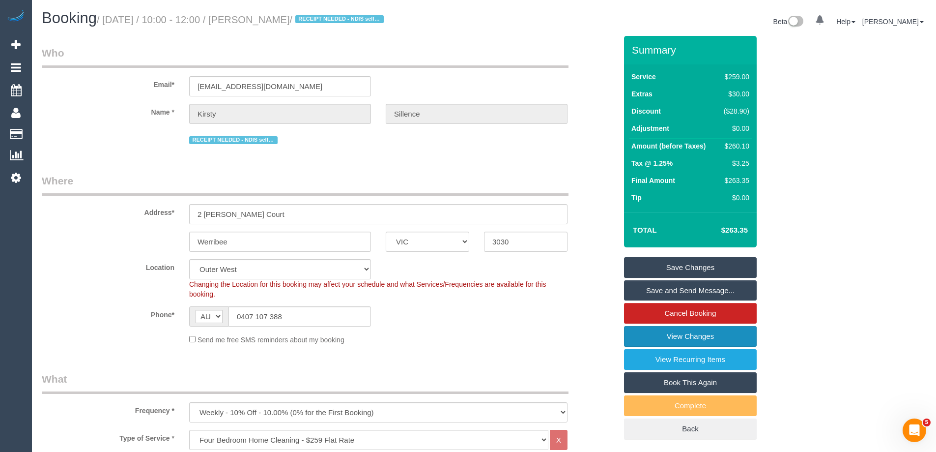
click at [711, 333] on link "View Changes" at bounding box center [690, 336] width 133 height 21
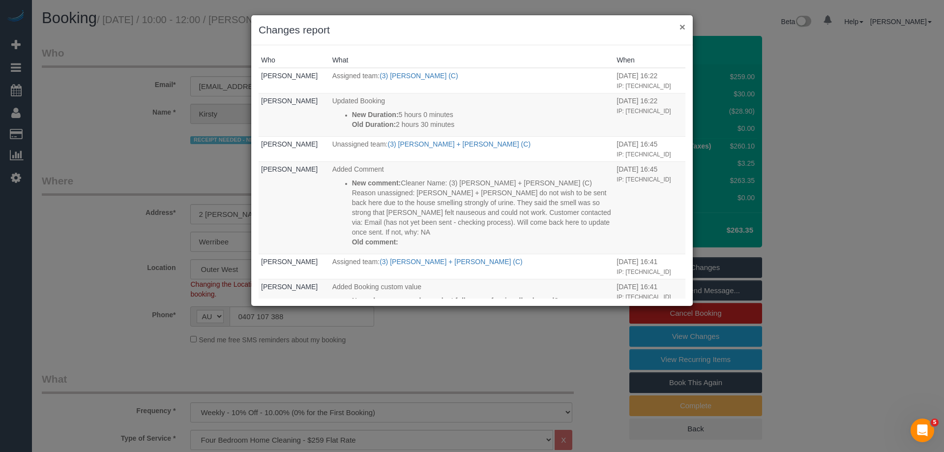
click at [680, 26] on button "×" at bounding box center [682, 27] width 6 height 10
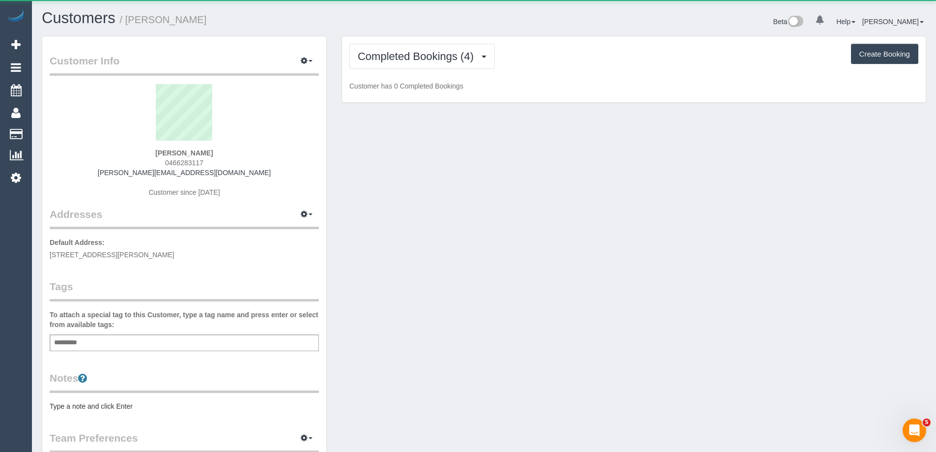
scroll to position [758, 936]
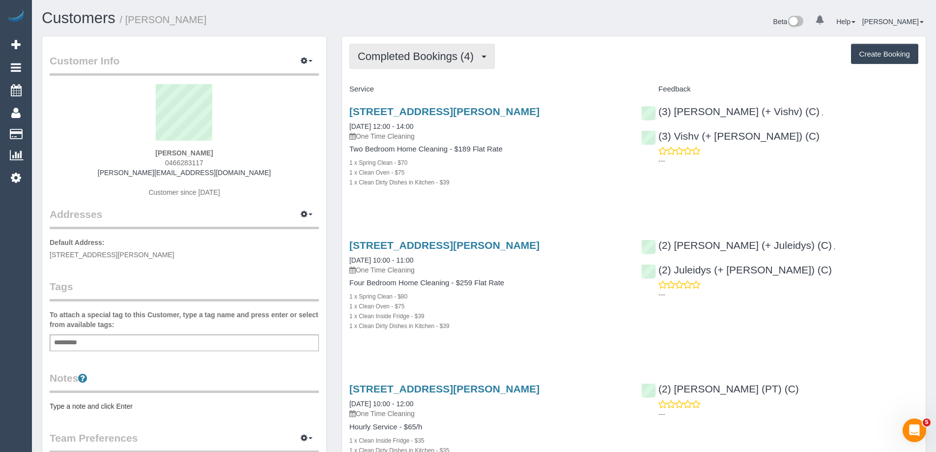
click at [410, 55] on span "Completed Bookings (4)" at bounding box center [418, 56] width 121 height 12
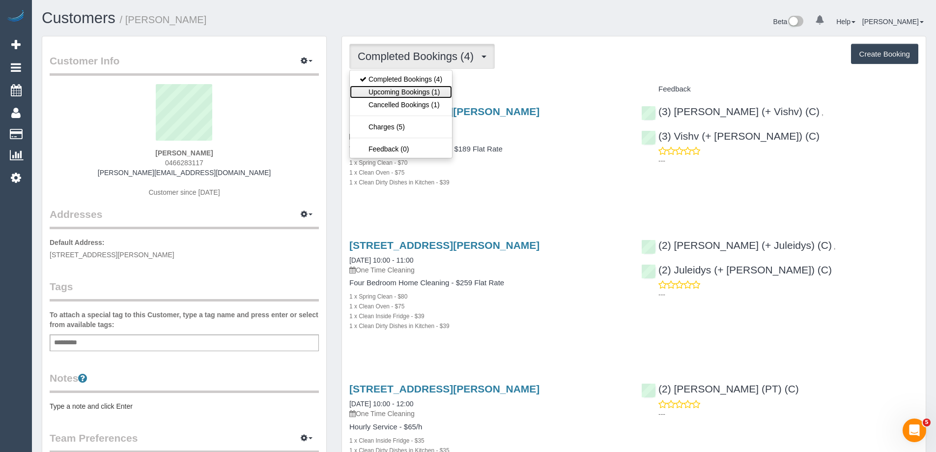
click at [414, 96] on link "Upcoming Bookings (1)" at bounding box center [401, 92] width 102 height 13
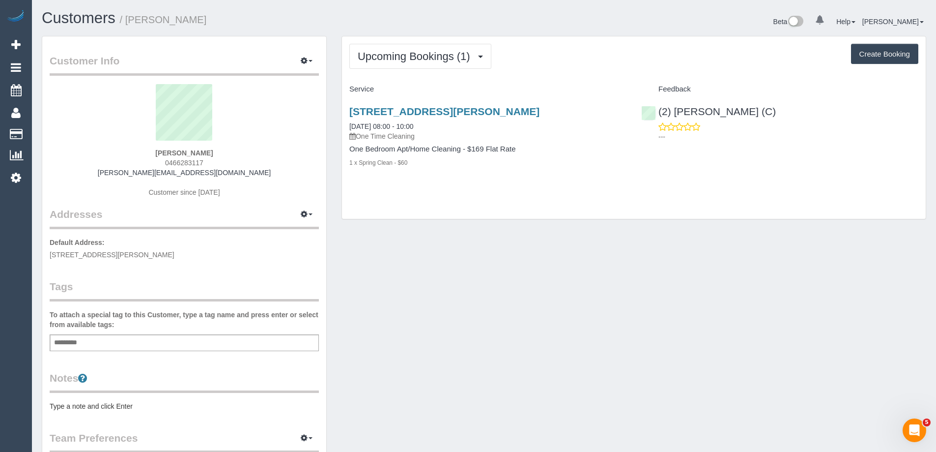
click at [112, 402] on pre "Type a note and click Enter" at bounding box center [184, 406] width 269 height 10
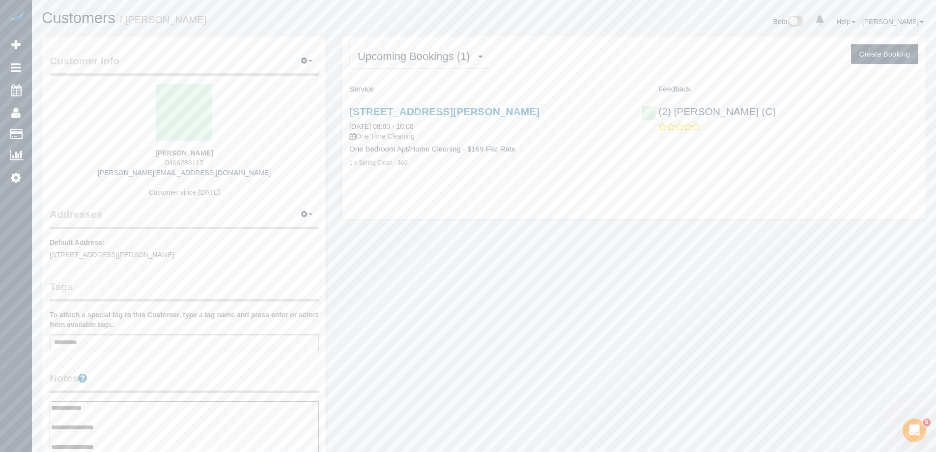
type textarea "**********"
click at [168, 379] on legend "Notes" at bounding box center [184, 382] width 269 height 22
click at [430, 108] on link "30 Smith Street, Richmond, VIC 3121" at bounding box center [444, 111] width 190 height 11
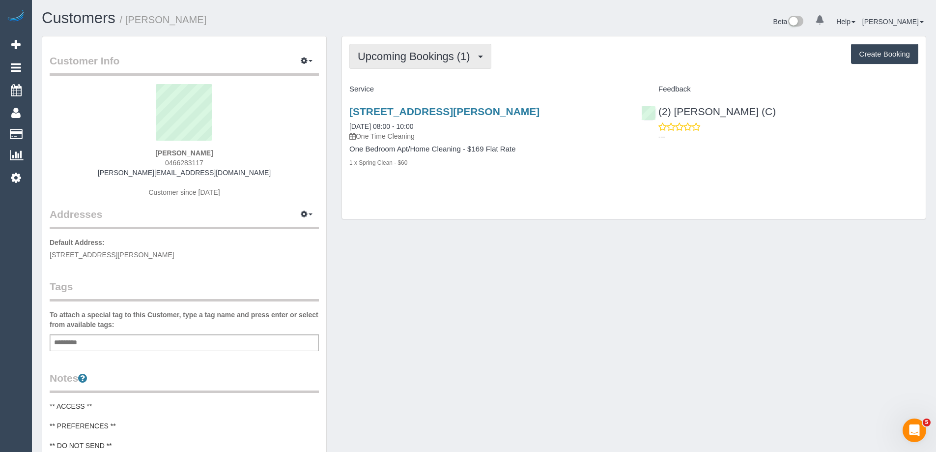
click at [422, 51] on span "Upcoming Bookings (1)" at bounding box center [416, 56] width 117 height 12
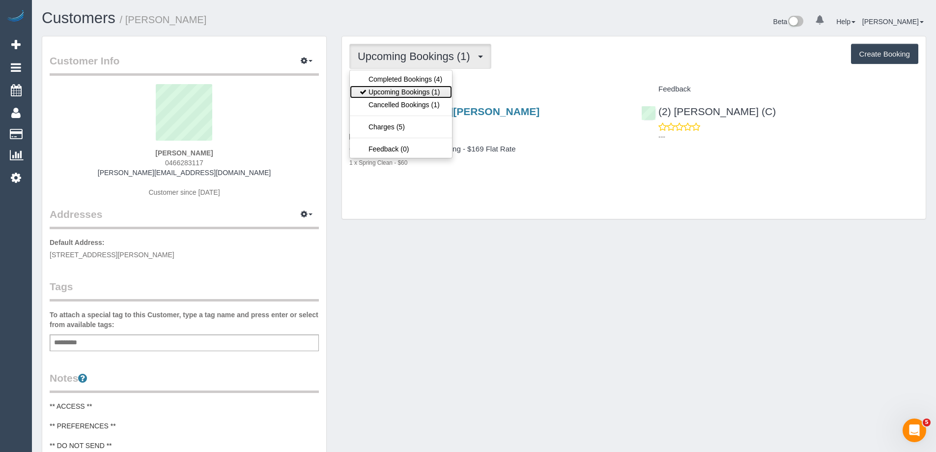
click at [406, 89] on link "Upcoming Bookings (1)" at bounding box center [401, 92] width 102 height 13
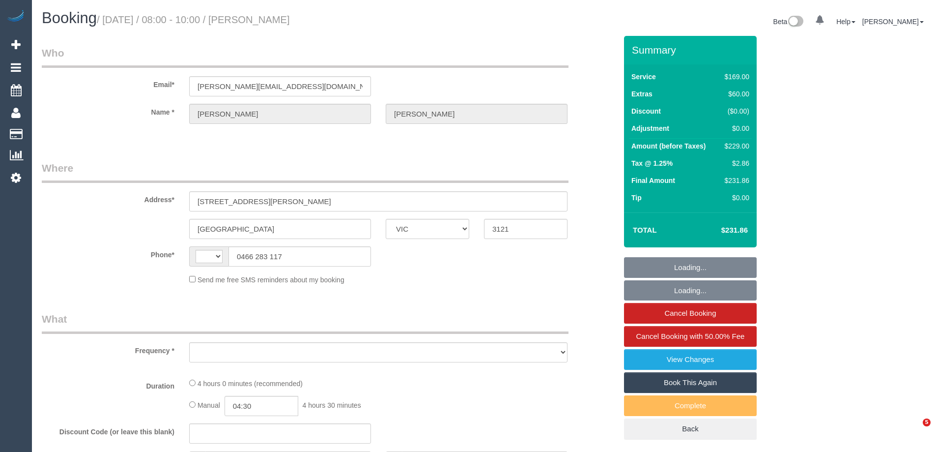
select select "VIC"
select select "string:AU"
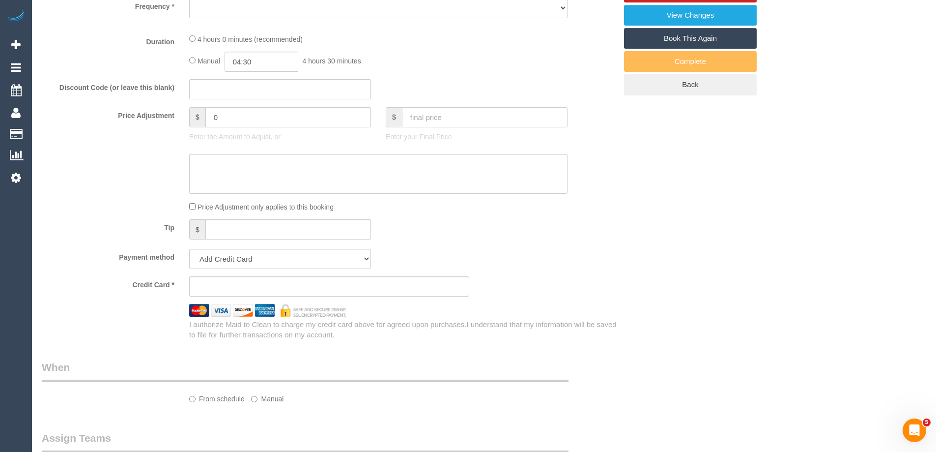
select select "object:532"
select select "number:28"
select select "number:14"
select select "number:19"
select select "number:24"
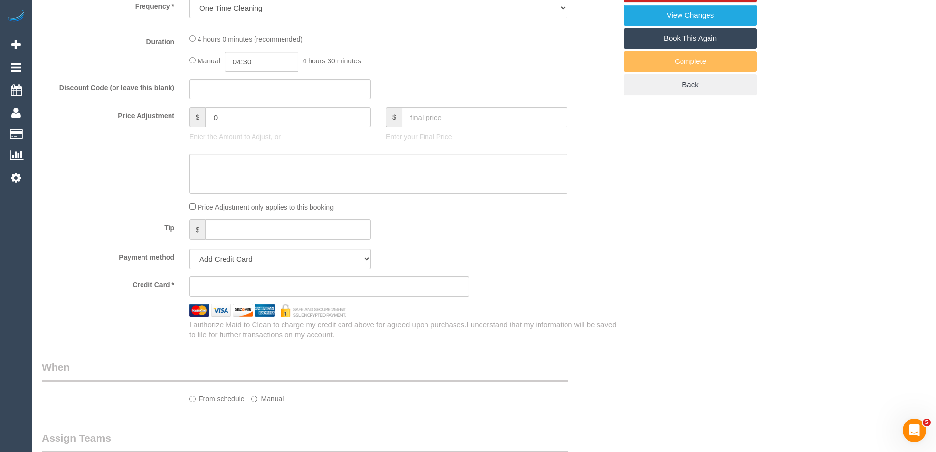
select select "number:13"
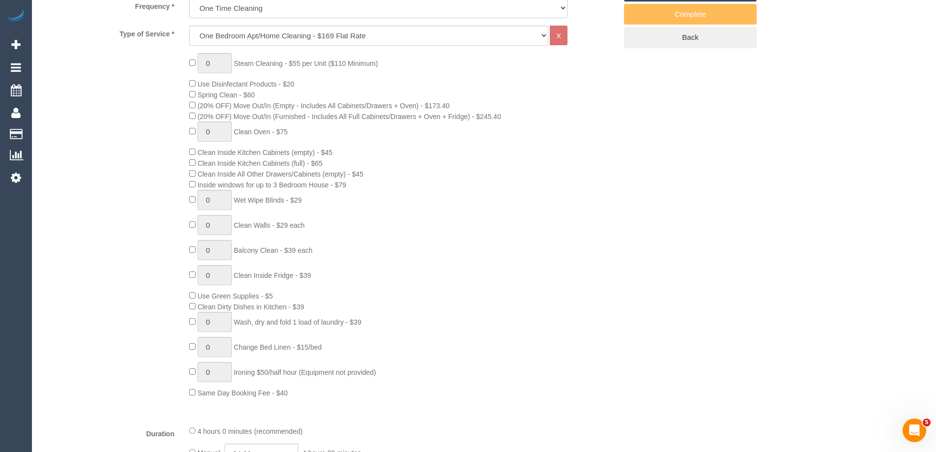
select select "string:stripe-pm_1S7tzy2GScqysDRV1kQhWIjt"
select select "spot1"
select select "object:786"
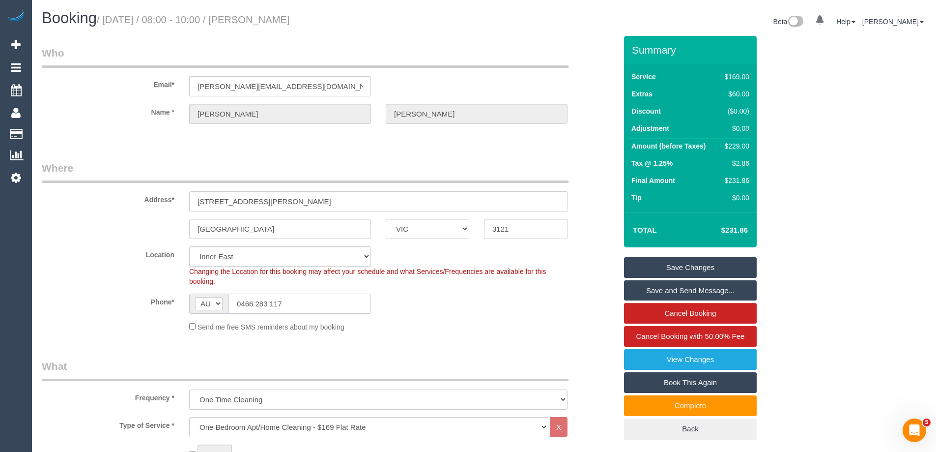
click at [291, 300] on input "0466 283 117" at bounding box center [300, 303] width 143 height 20
click at [290, 301] on input "0466 283 117" at bounding box center [300, 303] width 143 height 20
click at [289, 302] on input "0466 283 117" at bounding box center [300, 303] width 143 height 20
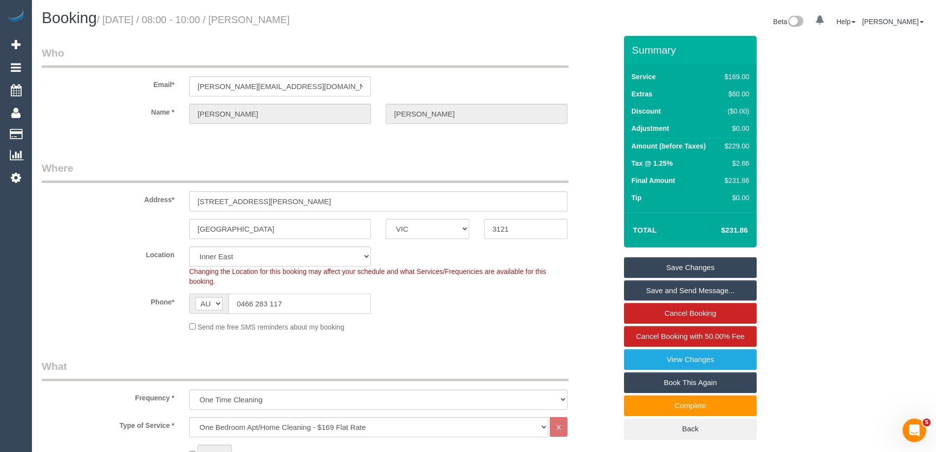
click at [289, 302] on input "0466 283 117" at bounding box center [300, 303] width 143 height 20
click at [299, 298] on input "0466 283 117" at bounding box center [300, 303] width 143 height 20
drag, startPoint x: 271, startPoint y: 16, endPoint x: 421, endPoint y: 16, distance: 149.9
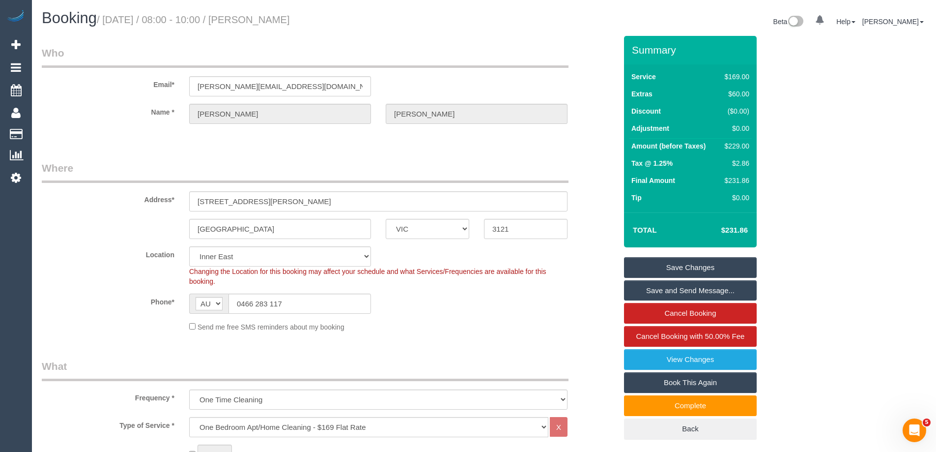
click at [421, 16] on h1 "Booking / [DATE] / 08:00 - 10:00 / [PERSON_NAME]" at bounding box center [259, 18] width 435 height 17
copy small "[PERSON_NAME]"
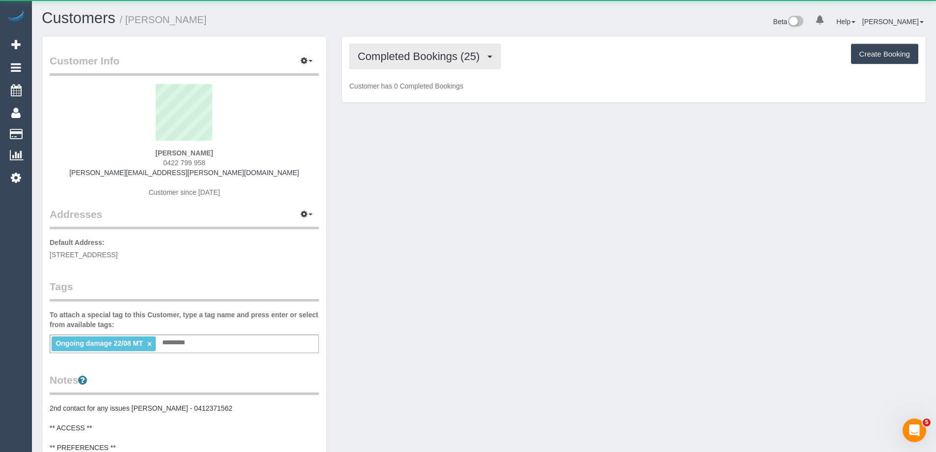
click at [386, 59] on span "Completed Bookings (25)" at bounding box center [421, 56] width 127 height 12
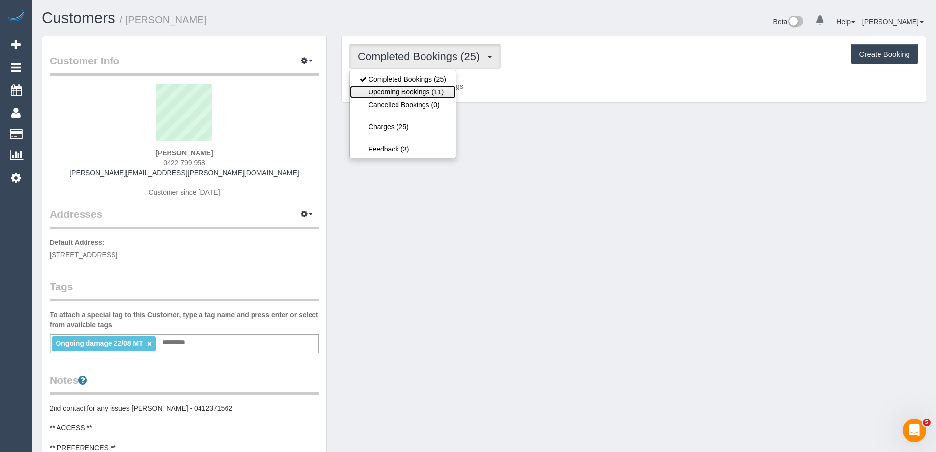
click at [384, 87] on link "Upcoming Bookings (11)" at bounding box center [403, 92] width 106 height 13
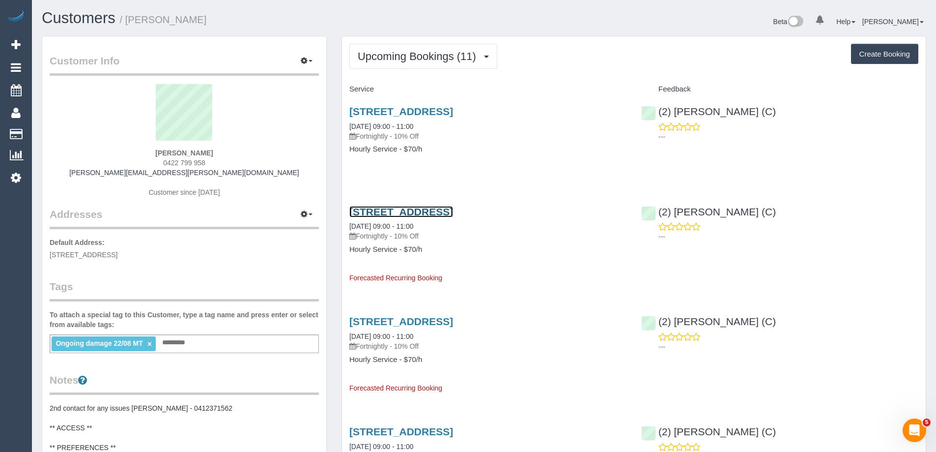
click at [433, 210] on link "[STREET_ADDRESS]" at bounding box center [401, 211] width 104 height 11
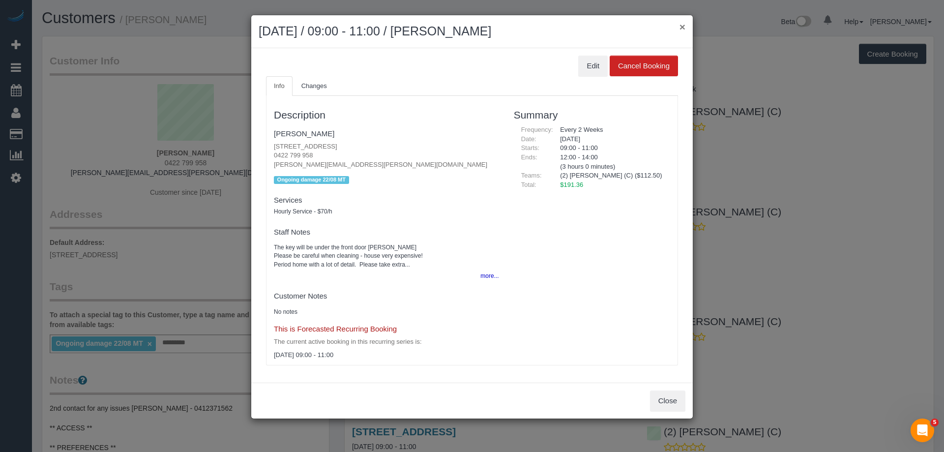
click at [681, 28] on button "×" at bounding box center [682, 27] width 6 height 10
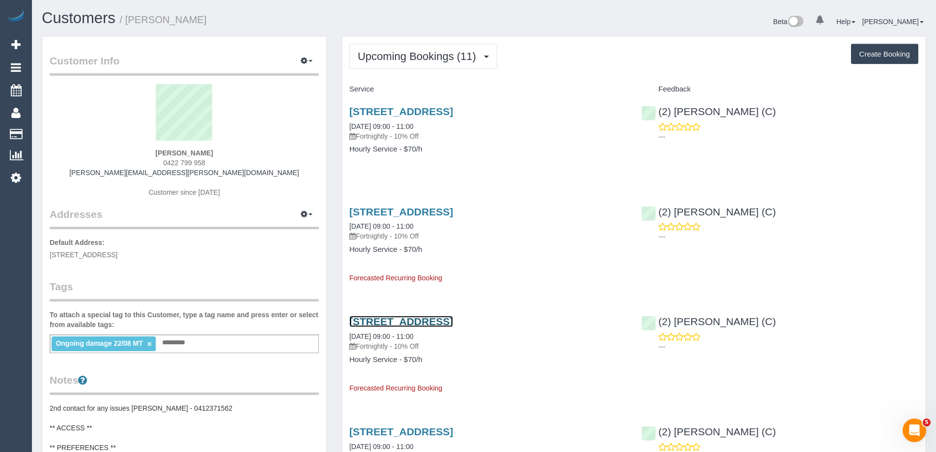
click at [453, 320] on link "41 Alder St., Caulfield South, VIC 3162" at bounding box center [401, 321] width 104 height 11
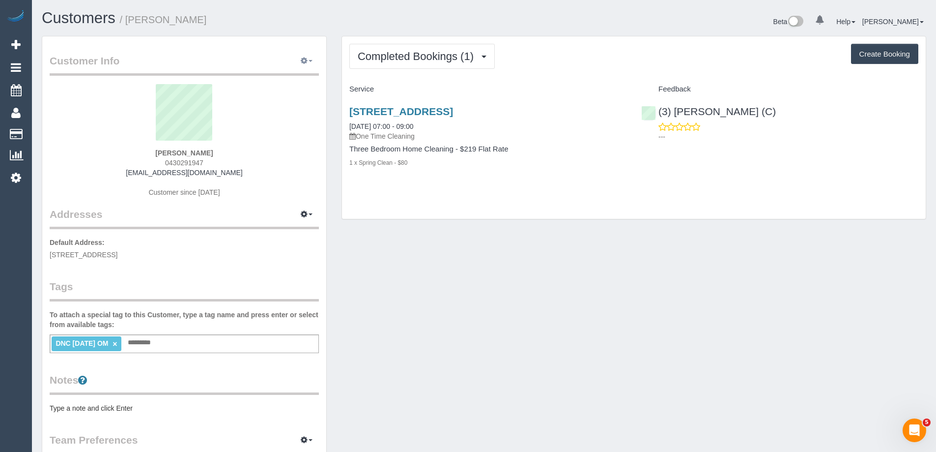
click at [305, 58] on icon "button" at bounding box center [304, 61] width 7 height 6
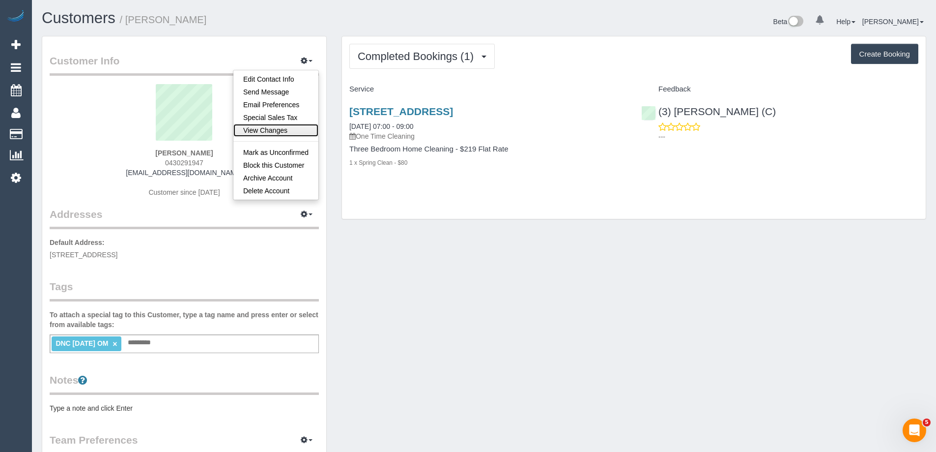
click at [288, 129] on link "View Changes" at bounding box center [275, 130] width 85 height 13
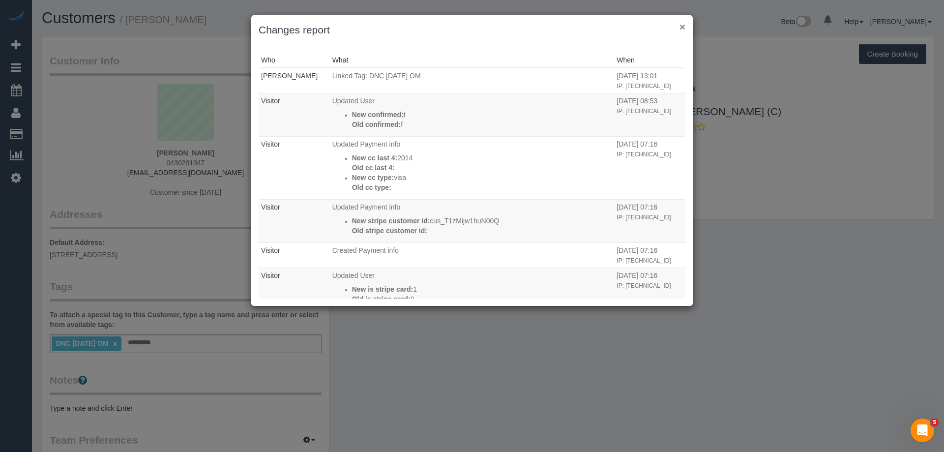
click at [682, 28] on button "×" at bounding box center [682, 27] width 6 height 10
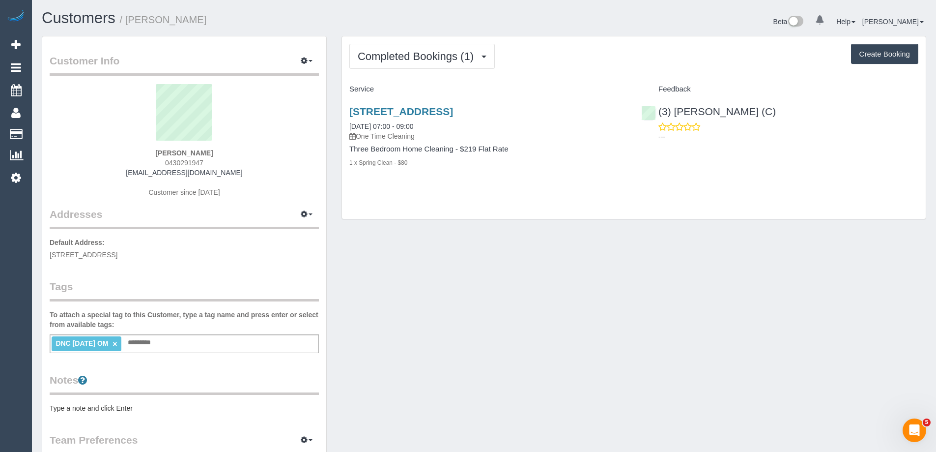
drag, startPoint x: 233, startPoint y: 174, endPoint x: 129, endPoint y: 172, distance: 103.7
click at [129, 172] on div "[PERSON_NAME] 0430291947 [EMAIL_ADDRESS][DOMAIN_NAME] Customer since [DATE]" at bounding box center [184, 145] width 269 height 123
copy link "[EMAIL_ADDRESS][DOMAIN_NAME]"
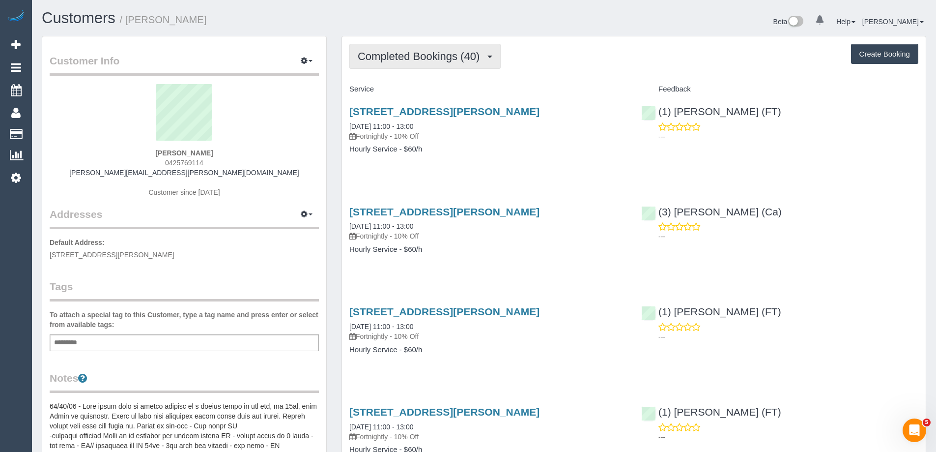
click at [377, 59] on span "Completed Bookings (40)" at bounding box center [421, 56] width 127 height 12
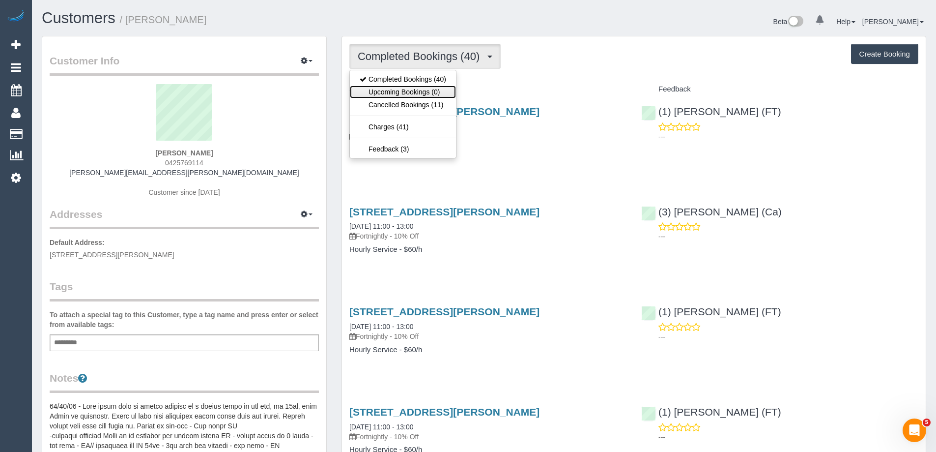
click at [384, 87] on link "Upcoming Bookings (0)" at bounding box center [403, 92] width 106 height 13
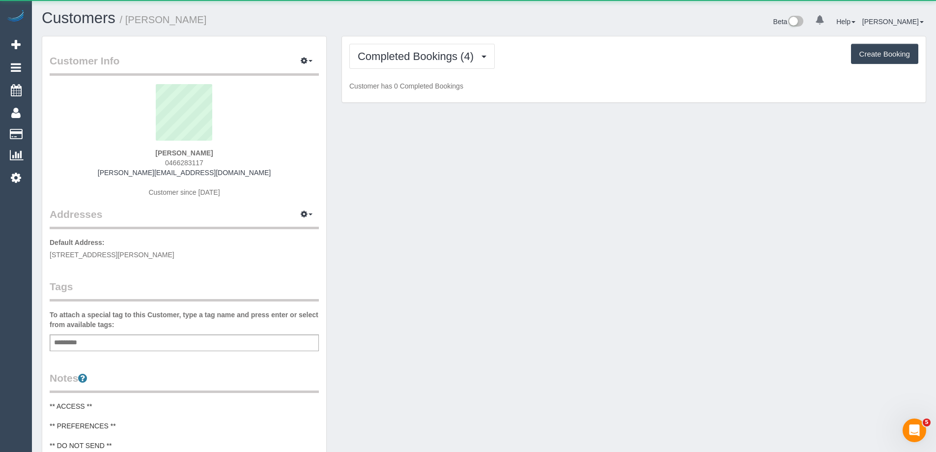
scroll to position [837, 936]
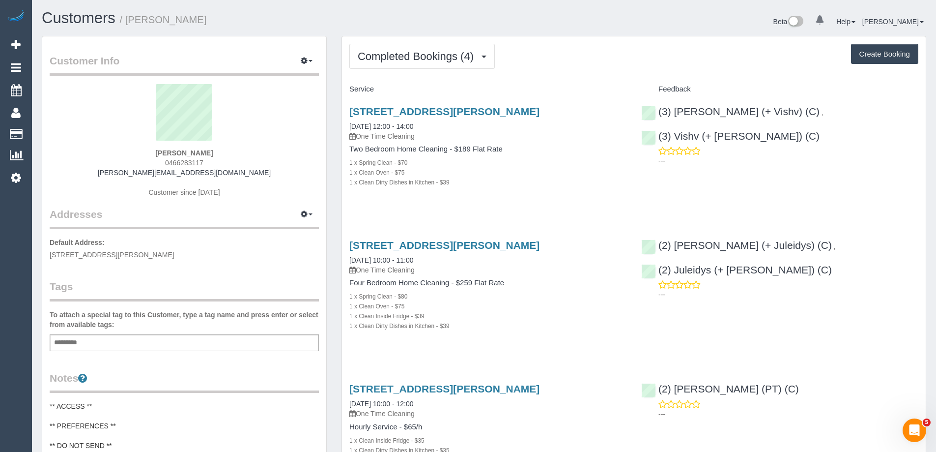
click at [186, 163] on span "0466283117" at bounding box center [184, 163] width 38 height 8
copy span "0466283117"
drag, startPoint x: 236, startPoint y: 174, endPoint x: 129, endPoint y: 174, distance: 106.7
click at [129, 174] on div "Peter Gordon 0466283117 p.w.gordon@protonmail.com Customer since 2024" at bounding box center [184, 145] width 269 height 123
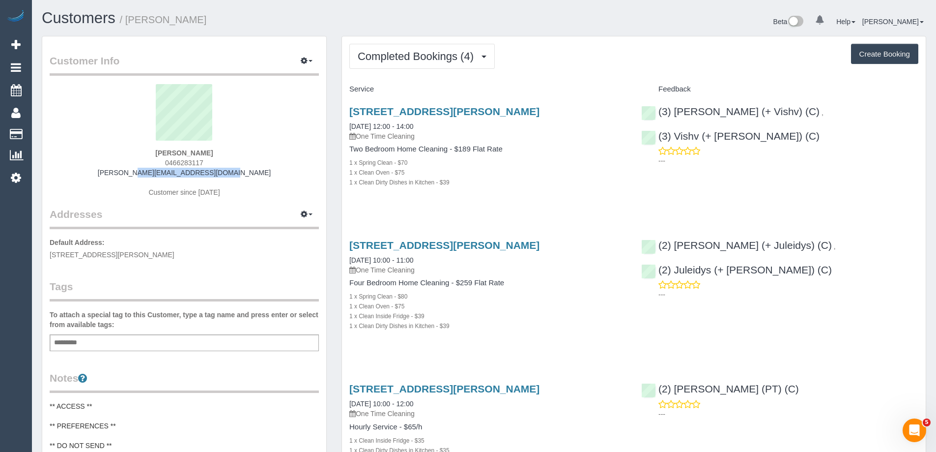
copy link "p.w.gordon@protonmail.com"
drag, startPoint x: 204, startPoint y: 19, endPoint x: 129, endPoint y: 21, distance: 74.7
click at [129, 21] on h1 "Customers / Peter Gordon" at bounding box center [259, 18] width 435 height 17
copy small "Peter Gordon"
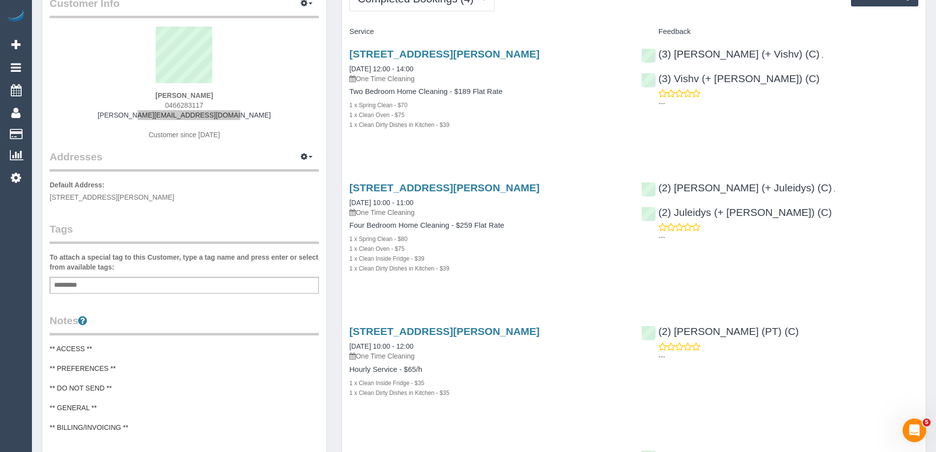
scroll to position [147, 0]
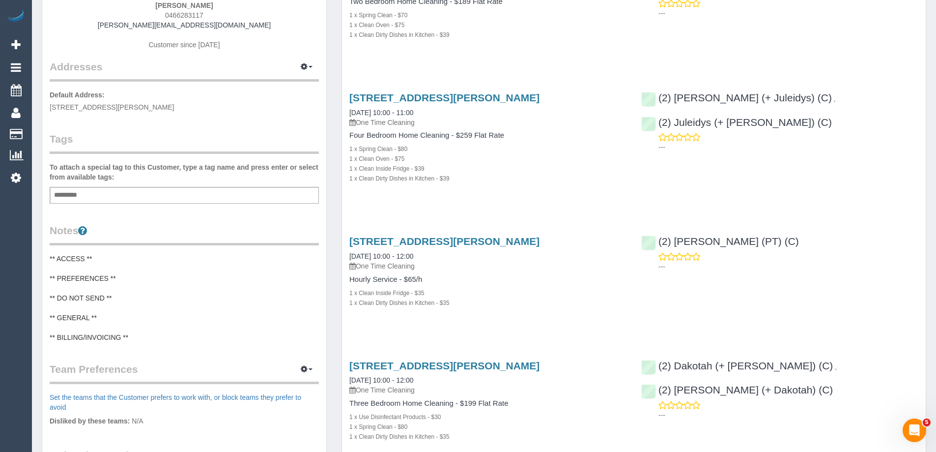
click at [141, 251] on div "Notes ** ACCESS ** ** PREFERENCES ** ** DO NOT SEND ** ** GENERAL ** ** BILLING…" at bounding box center [184, 282] width 269 height 119
click at [111, 256] on pre "** ACCESS ** ** PREFERENCES ** ** DO NOT SEND ** ** GENERAL ** ** BILLING/INVOI…" at bounding box center [184, 298] width 269 height 88
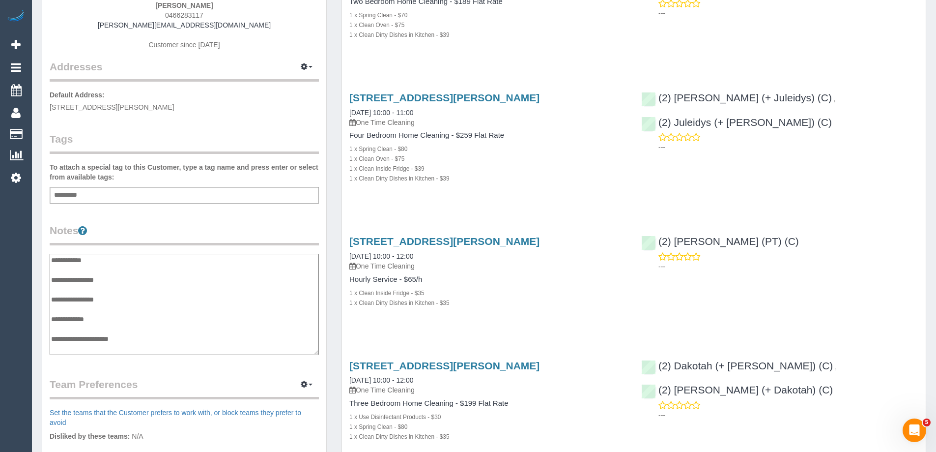
click at [106, 262] on textarea "**********" at bounding box center [184, 304] width 269 height 101
click at [83, 266] on textarea "**********" at bounding box center [184, 304] width 269 height 101
type textarea "**********"
click at [49, 290] on div "Customer Info Edit Contact Info Send Message Email Preferences Special Sales Ta…" at bounding box center [184, 274] width 284 height 771
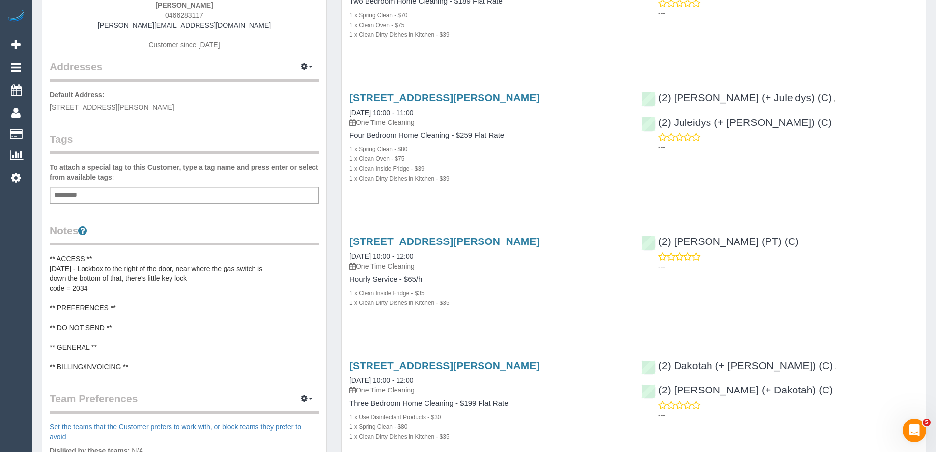
click at [69, 285] on pre "** ACCESS ** 19/9/25 - Lockbox to the right of the door, near where the gas swi…" at bounding box center [184, 313] width 269 height 118
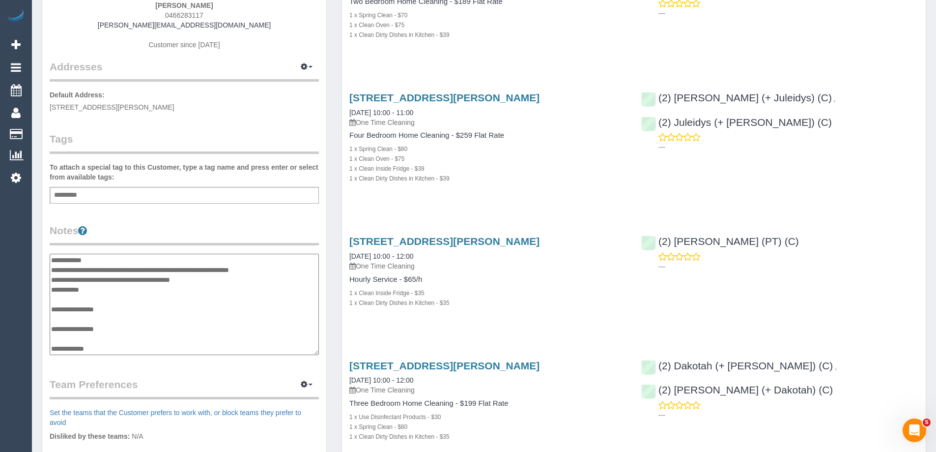
scroll to position [20, 0]
drag, startPoint x: 52, startPoint y: 272, endPoint x: 73, endPoint y: 260, distance: 25.1
click at [52, 272] on textarea "**********" at bounding box center [184, 304] width 269 height 101
click at [250, 267] on textarea "**********" at bounding box center [184, 304] width 269 height 101
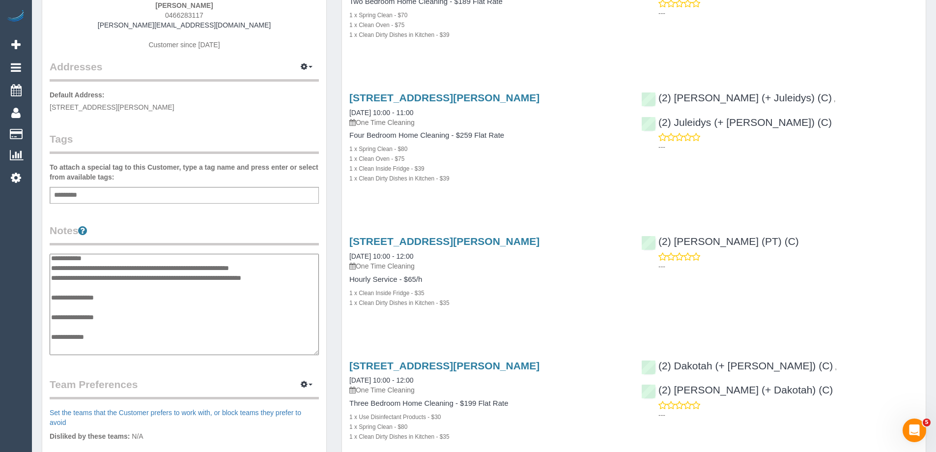
scroll to position [0, 0]
click at [80, 266] on textarea "**********" at bounding box center [184, 304] width 269 height 101
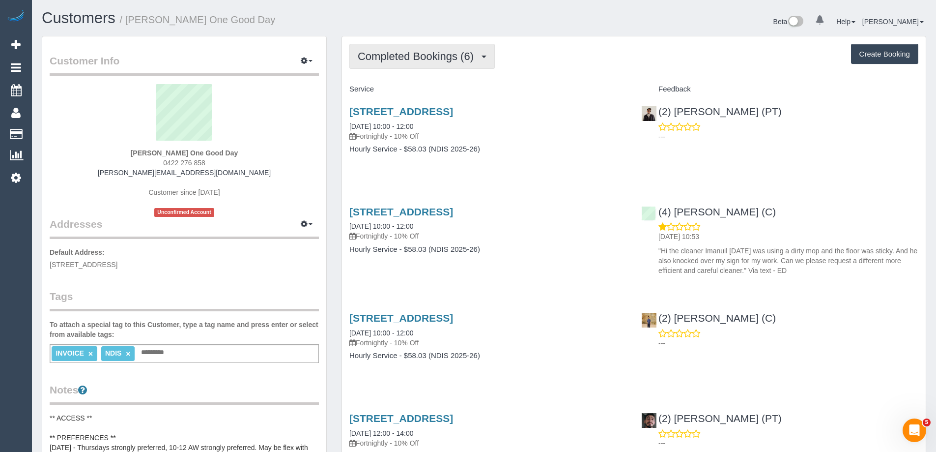
click at [409, 58] on span "Completed Bookings (6)" at bounding box center [418, 56] width 121 height 12
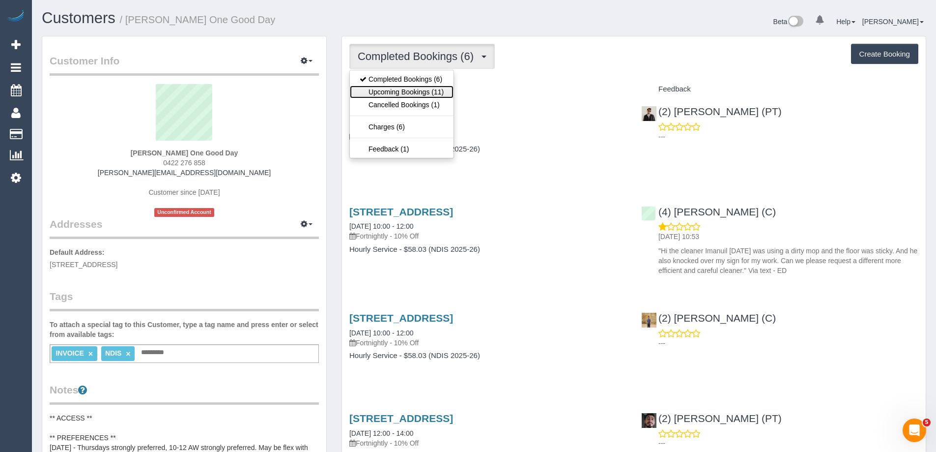
click at [399, 92] on link "Upcoming Bookings (11)" at bounding box center [402, 92] width 104 height 13
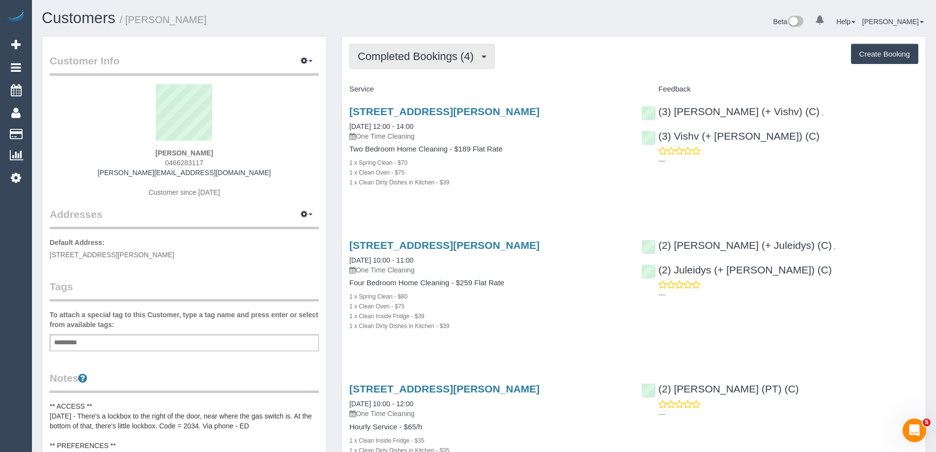
click at [392, 62] on span "Completed Bookings (4)" at bounding box center [418, 56] width 121 height 12
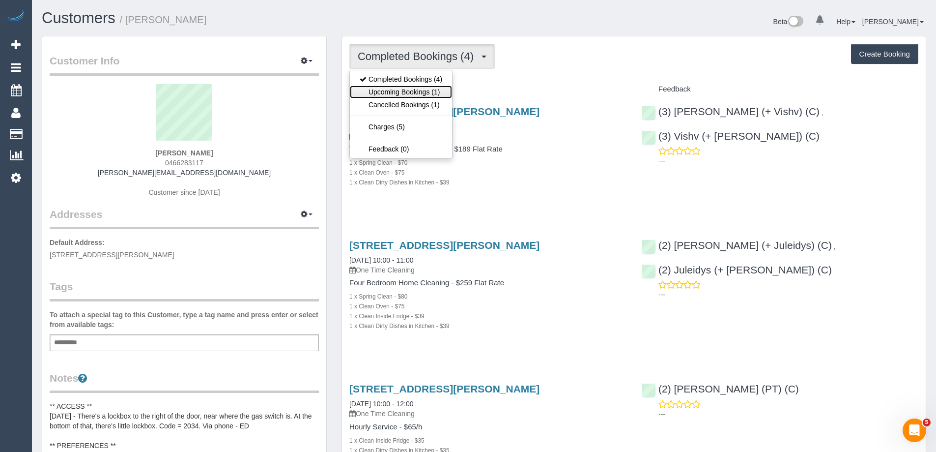
click at [394, 89] on link "Upcoming Bookings (1)" at bounding box center [401, 92] width 102 height 13
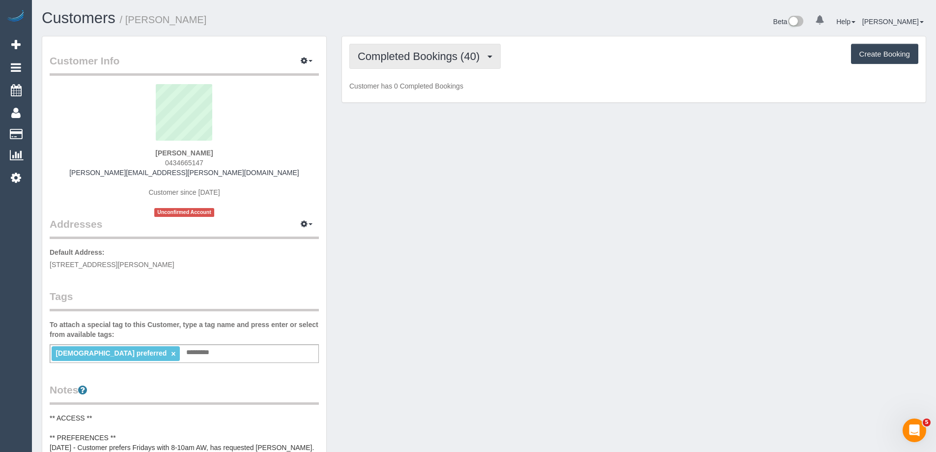
scroll to position [893, 936]
click at [398, 57] on span "Completed Bookings (40)" at bounding box center [421, 56] width 127 height 12
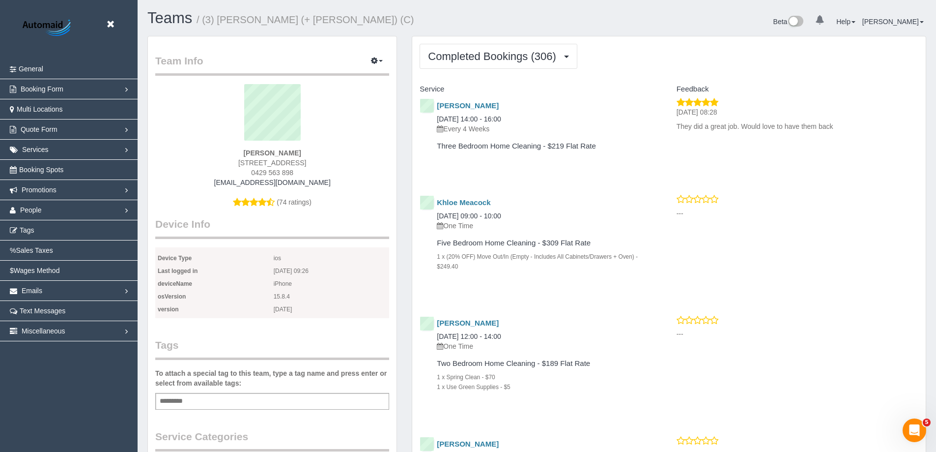
scroll to position [2825, 936]
click at [464, 57] on span "Completed Bookings (306)" at bounding box center [494, 56] width 133 height 12
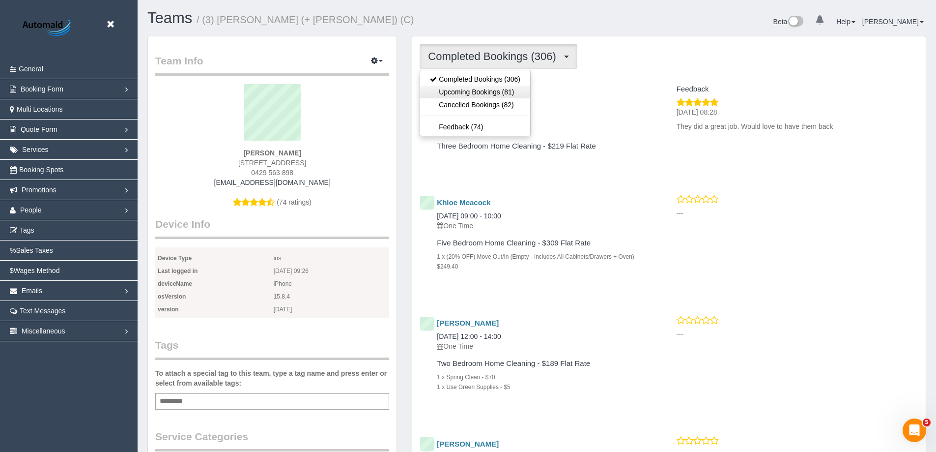
click at [468, 87] on link "Upcoming Bookings (81)" at bounding box center [475, 92] width 110 height 13
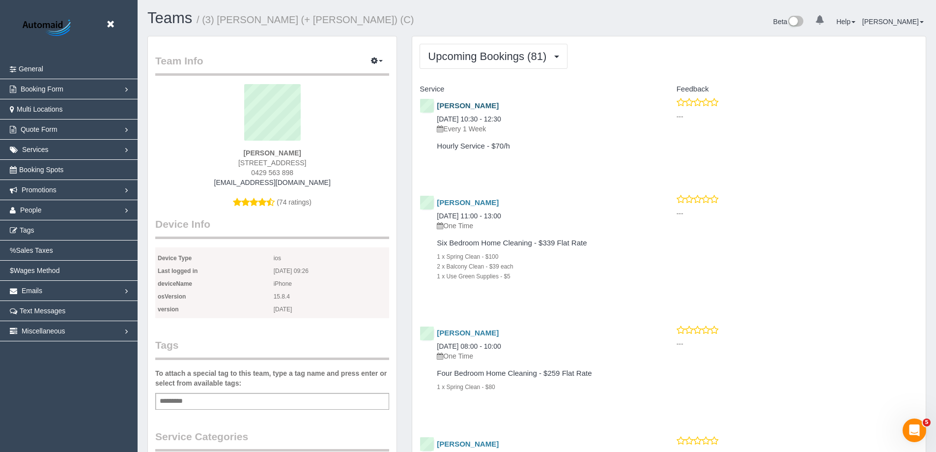
scroll to position [2947, 936]
click at [469, 64] on button "Upcoming Bookings (81)" at bounding box center [494, 56] width 148 height 25
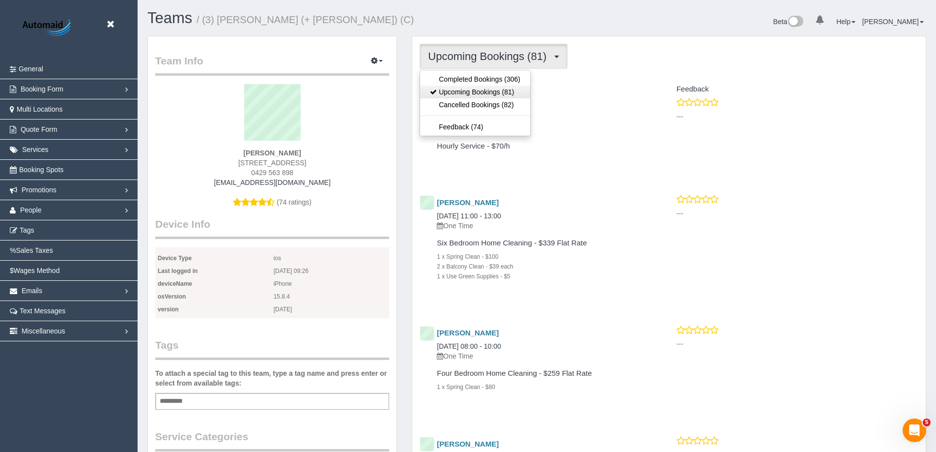
click at [469, 96] on link "Upcoming Bookings (81)" at bounding box center [475, 92] width 110 height 13
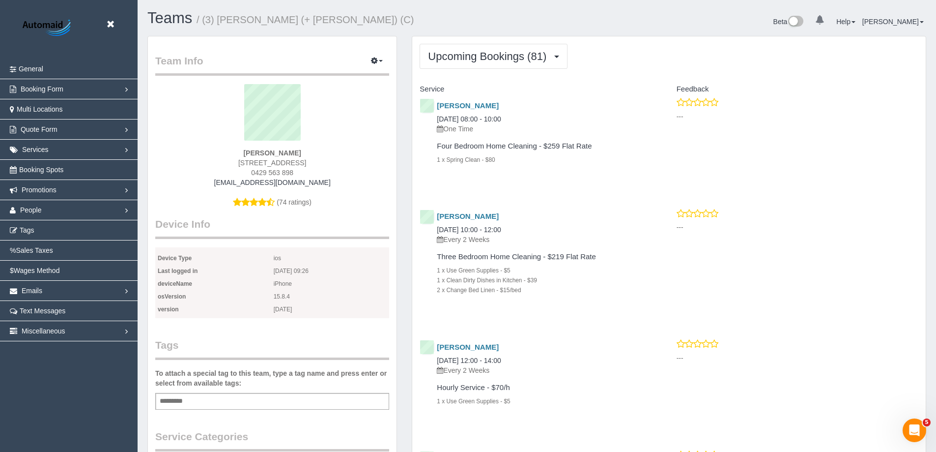
scroll to position [46220, 48216]
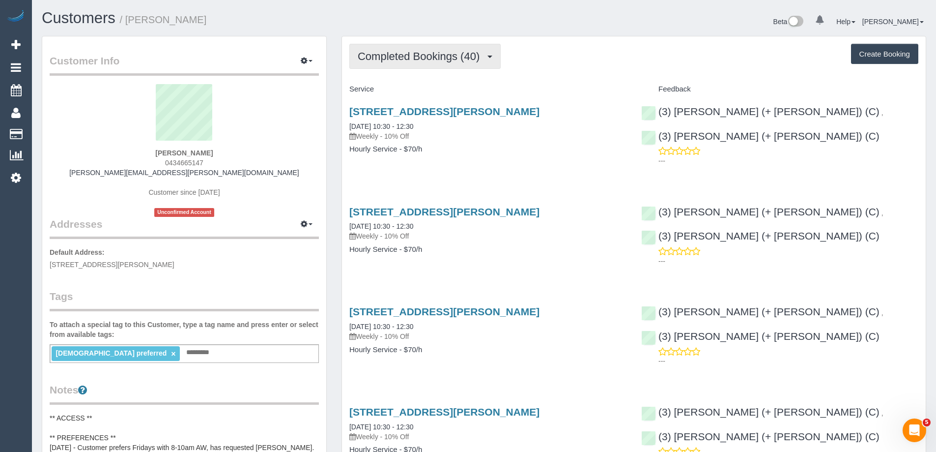
click at [409, 50] on span "Completed Bookings (40)" at bounding box center [421, 56] width 127 height 12
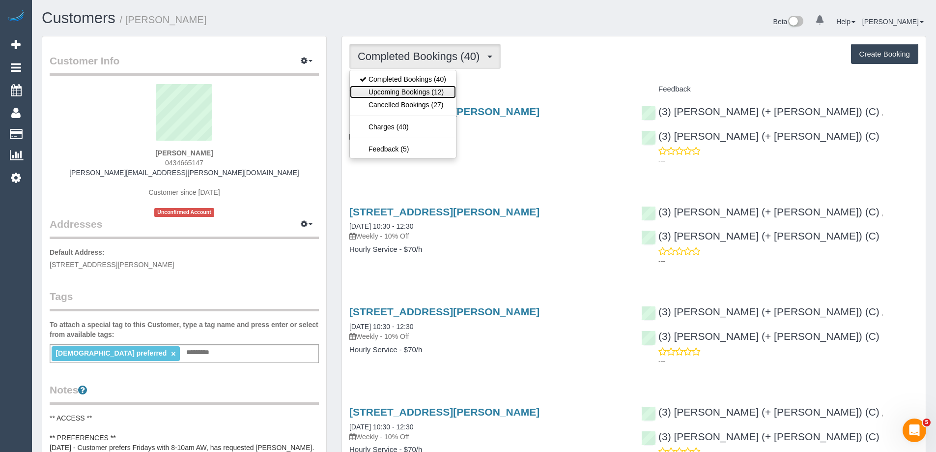
click at [405, 97] on link "Upcoming Bookings (12)" at bounding box center [403, 92] width 106 height 13
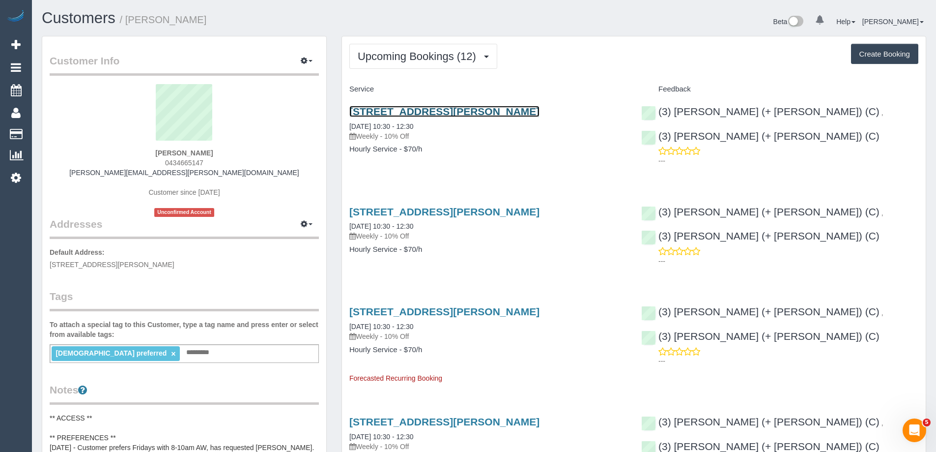
click at [464, 112] on link "[STREET_ADDRESS][PERSON_NAME]" at bounding box center [444, 111] width 190 height 11
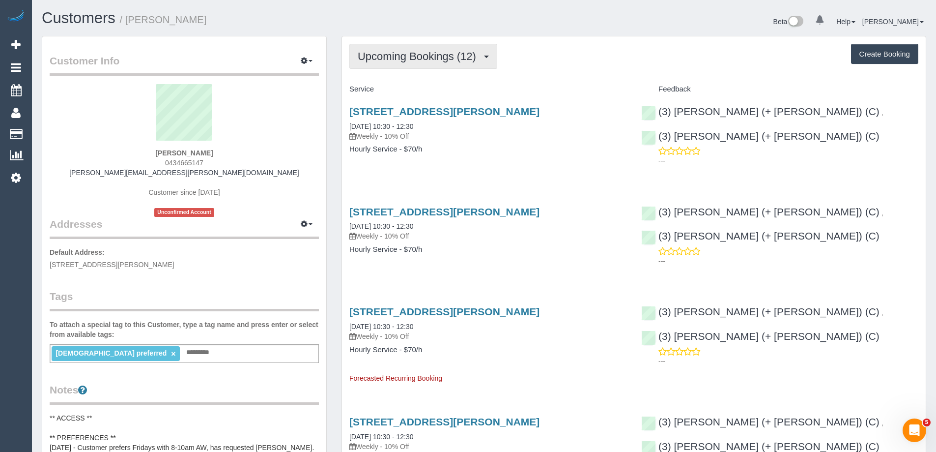
click at [447, 58] on span "Upcoming Bookings (12)" at bounding box center [419, 56] width 123 height 12
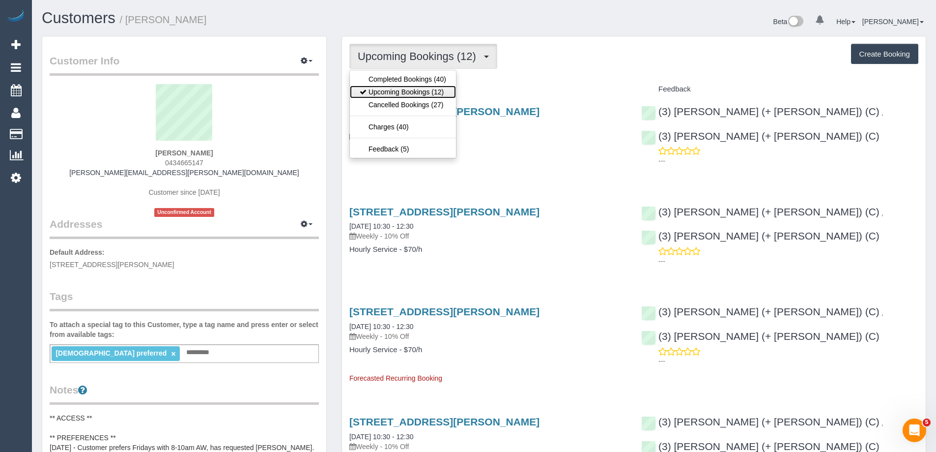
click at [435, 91] on link "Upcoming Bookings (12)" at bounding box center [403, 92] width 106 height 13
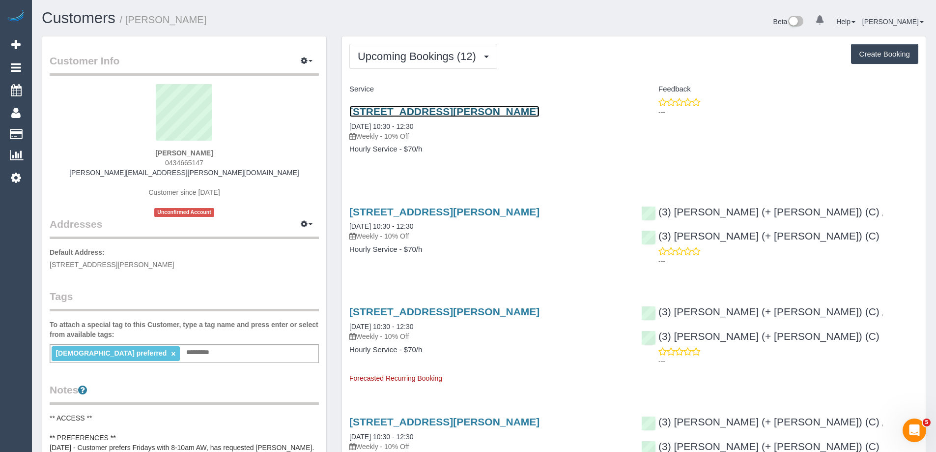
click at [481, 110] on link "[STREET_ADDRESS][PERSON_NAME]" at bounding box center [444, 111] width 190 height 11
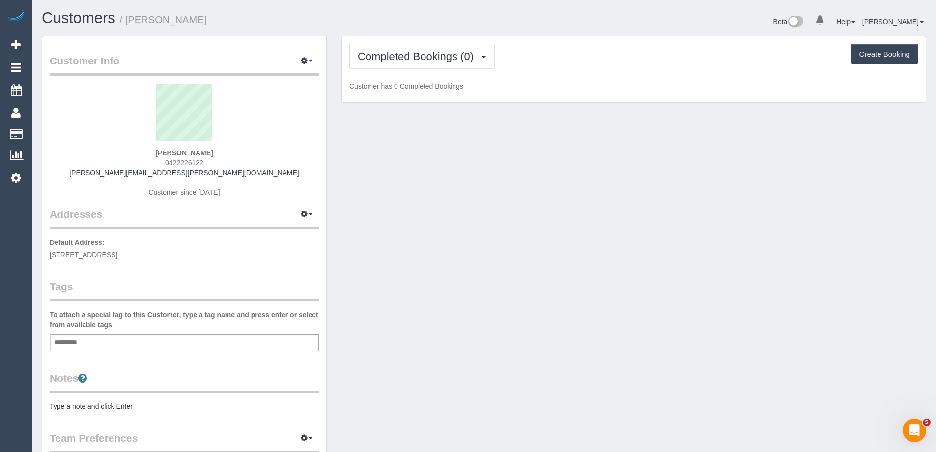
click at [146, 404] on pre "Type a note and click Enter" at bounding box center [184, 406] width 269 height 10
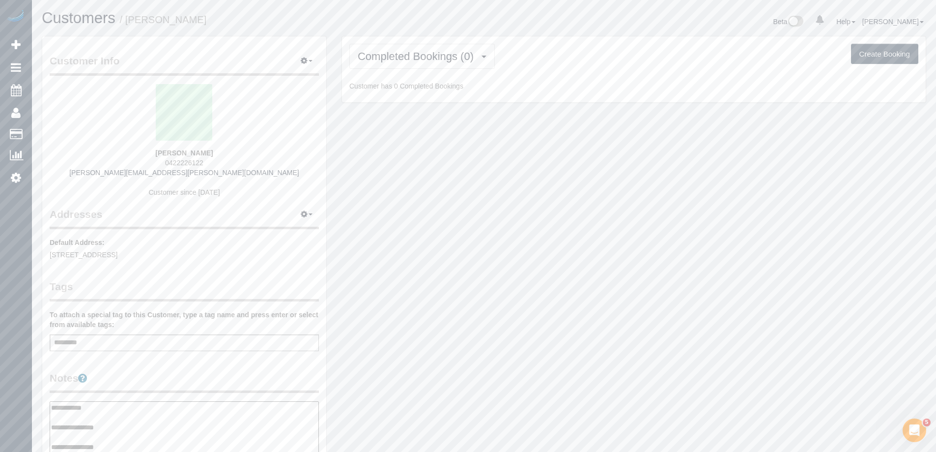
type textarea "**********"
click at [196, 358] on div "Customer Info Edit Contact Info Send Message Email Preferences Special Sales Ta…" at bounding box center [184, 402] width 284 height 732
click at [406, 53] on span "Completed Bookings (0)" at bounding box center [418, 56] width 121 height 12
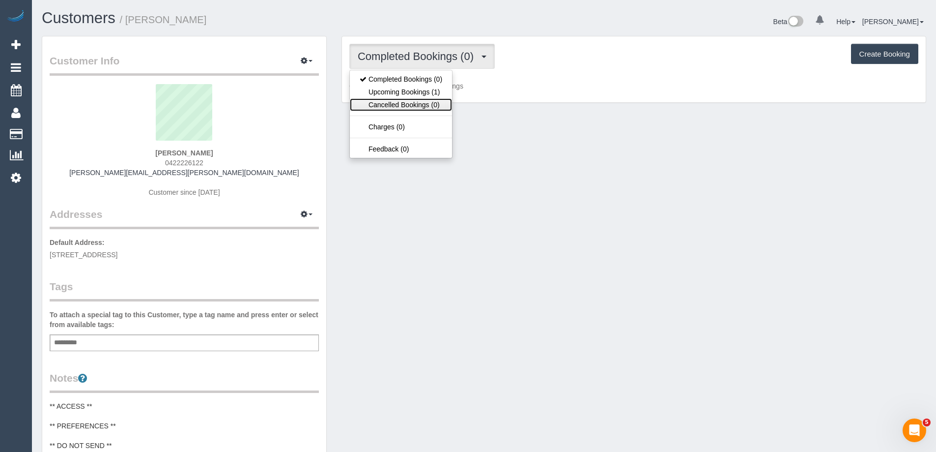
click at [413, 100] on link "Cancelled Bookings (0)" at bounding box center [401, 104] width 102 height 13
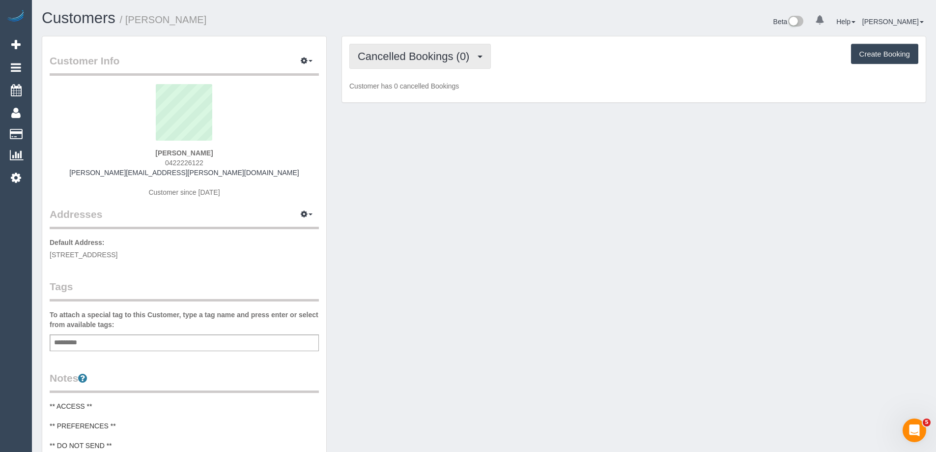
click at [434, 57] on span "Cancelled Bookings (0)" at bounding box center [416, 56] width 116 height 12
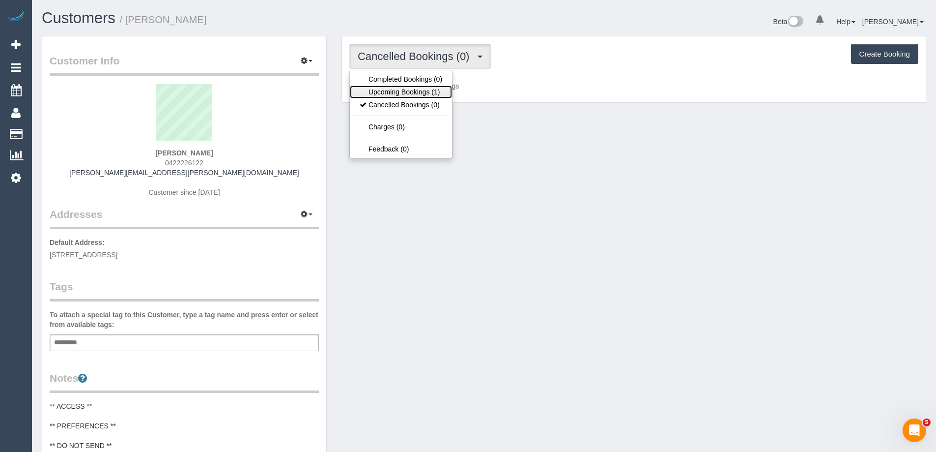
click at [424, 89] on link "Upcoming Bookings (1)" at bounding box center [401, 92] width 102 height 13
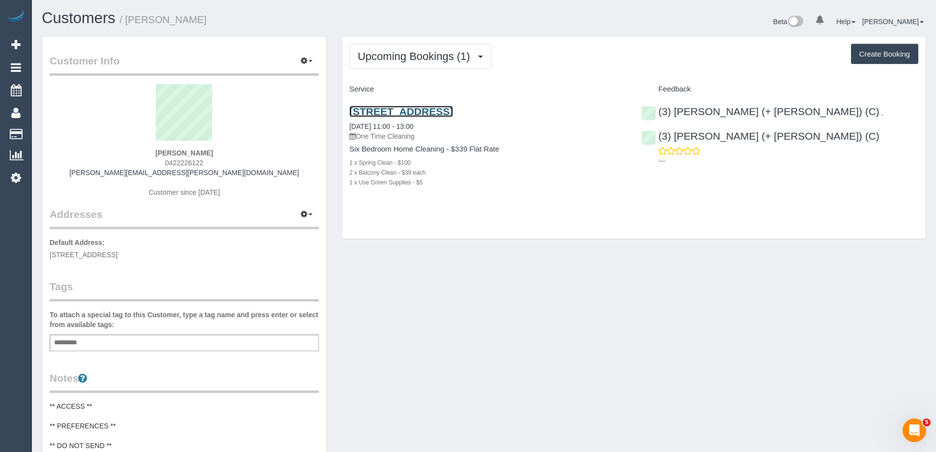
click at [434, 111] on link "[STREET_ADDRESS]" at bounding box center [401, 111] width 104 height 11
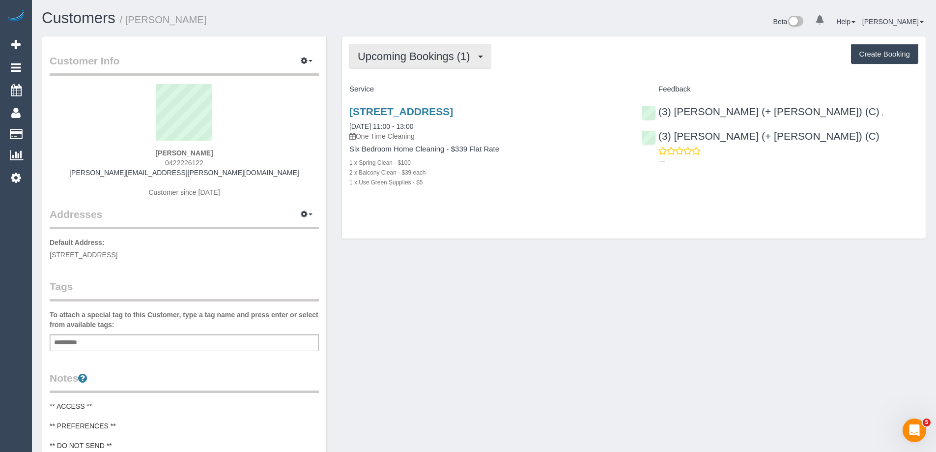
click at [409, 53] on span "Upcoming Bookings (1)" at bounding box center [416, 56] width 117 height 12
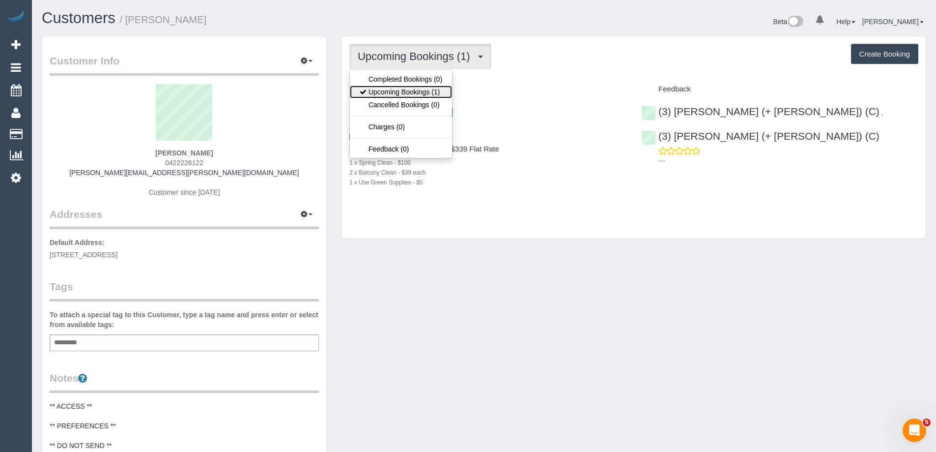
click at [409, 87] on link "Upcoming Bookings (1)" at bounding box center [401, 92] width 102 height 13
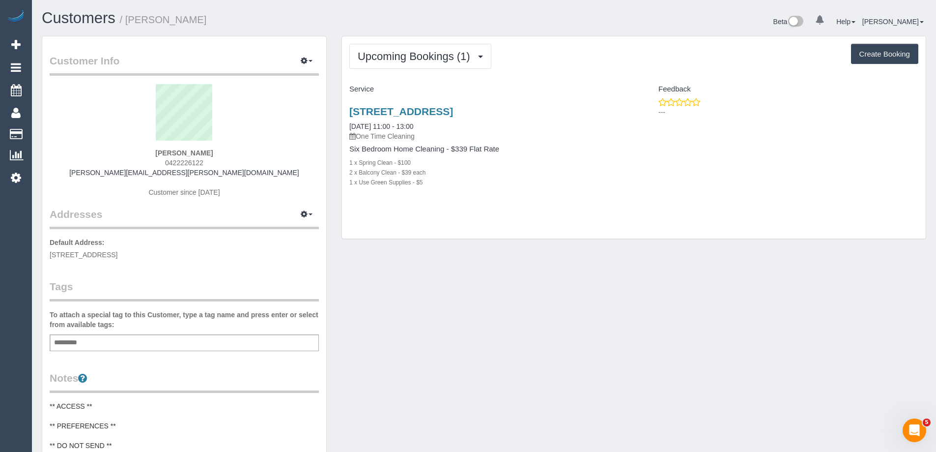
click at [626, 5] on div "Customers / [PERSON_NAME] Beta 0 Your Notifications You have 0 alerts Help Help…" at bounding box center [484, 398] width 904 height 797
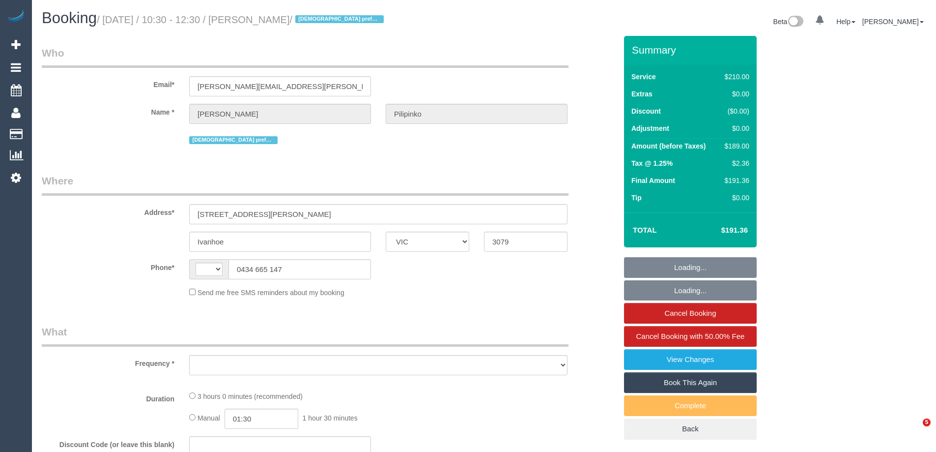
select select "VIC"
select select "number:28"
select select "number:14"
select select "number:19"
select select "number:25"
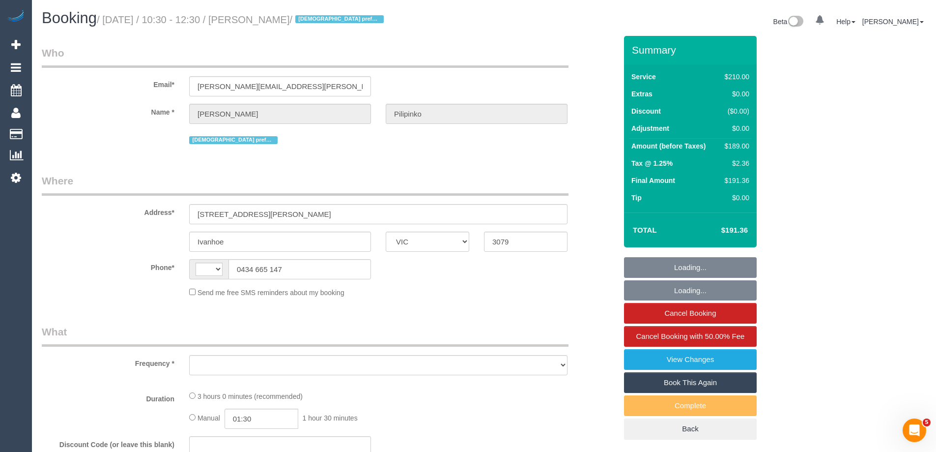
select select "number:35"
select select "number:11"
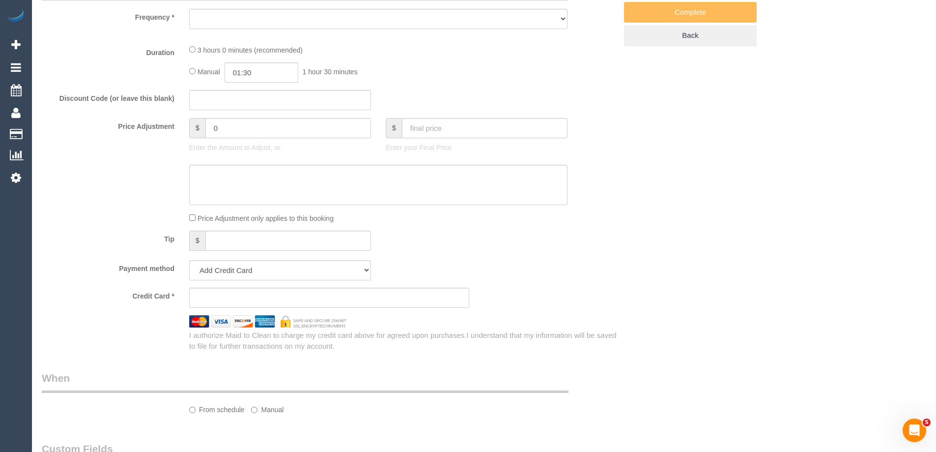
select select "string:AU"
select select "object:610"
select select "string:stripe-pm_1PTYeS2GScqysDRVQgUtHeSQ"
select select "180"
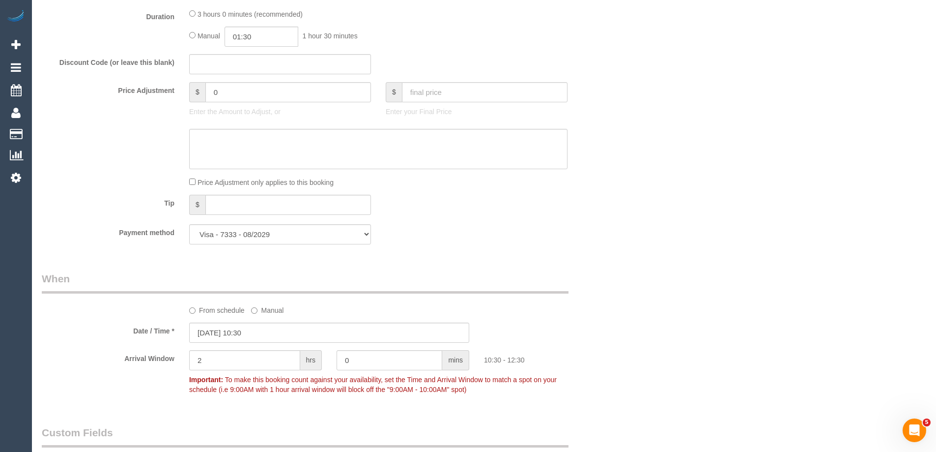
select select "object:879"
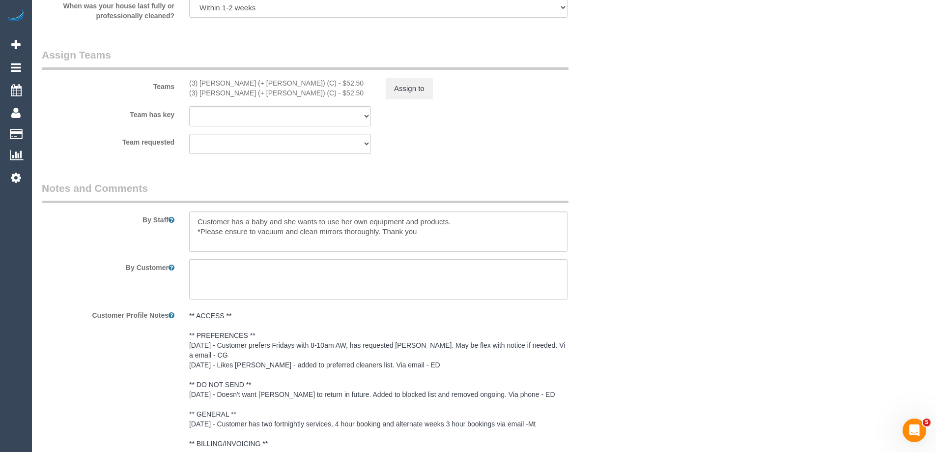
scroll to position [1626, 0]
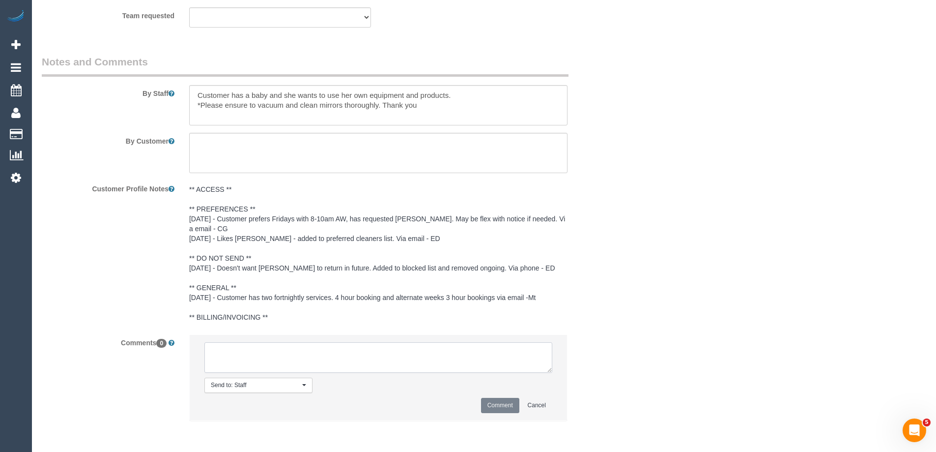
click at [323, 360] on textarea at bounding box center [378, 357] width 348 height 30
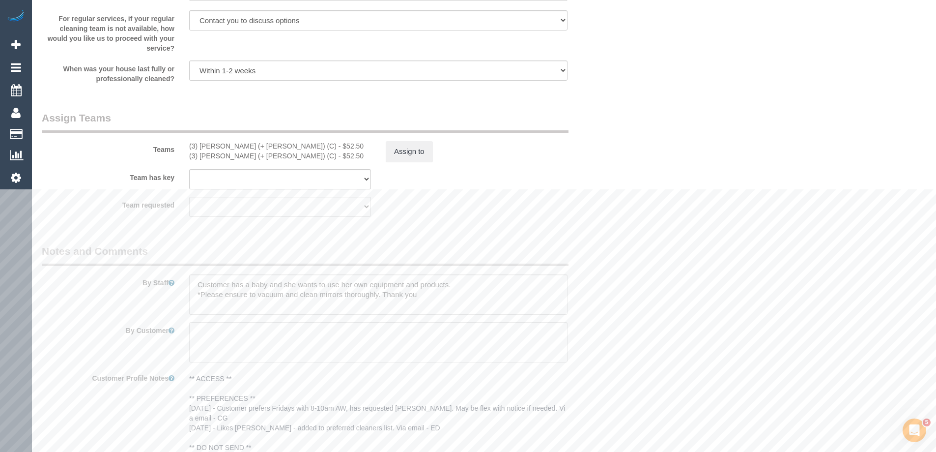
scroll to position [1430, 0]
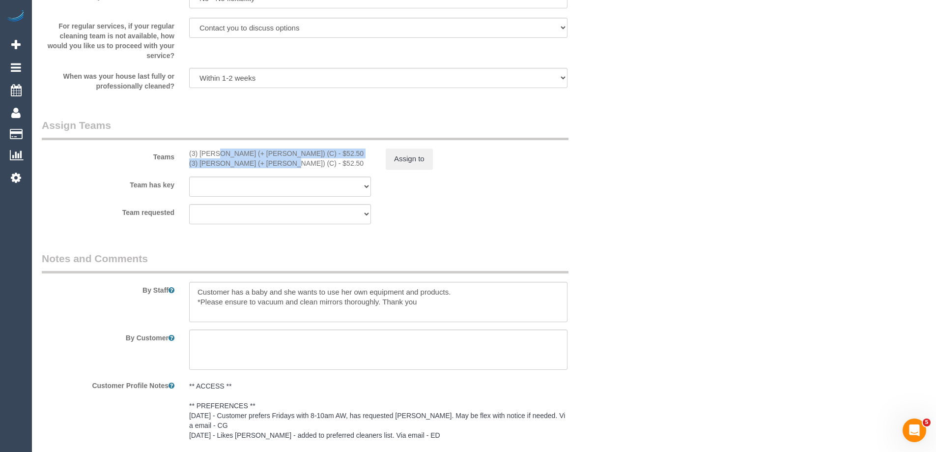
drag, startPoint x: 186, startPoint y: 152, endPoint x: 247, endPoint y: 164, distance: 62.5
click at [247, 164] on div "(3) [PERSON_NAME] (+ [PERSON_NAME]) (C) - $52.50 (3) [PERSON_NAME] (+ [PERSON_N…" at bounding box center [280, 158] width 197 height 20
copy div "(3) [PERSON_NAME] (+ [PERSON_NAME]) (C) - $52.50 (3) [PERSON_NAME] (+ [PERSON_N…"
click at [422, 158] on button "Assign to" at bounding box center [409, 158] width 47 height 21
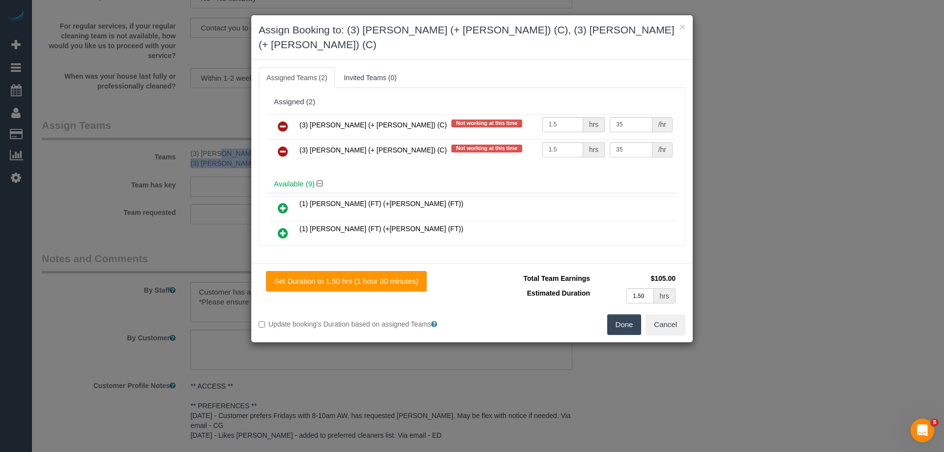
click at [282, 120] on icon at bounding box center [283, 126] width 10 height 12
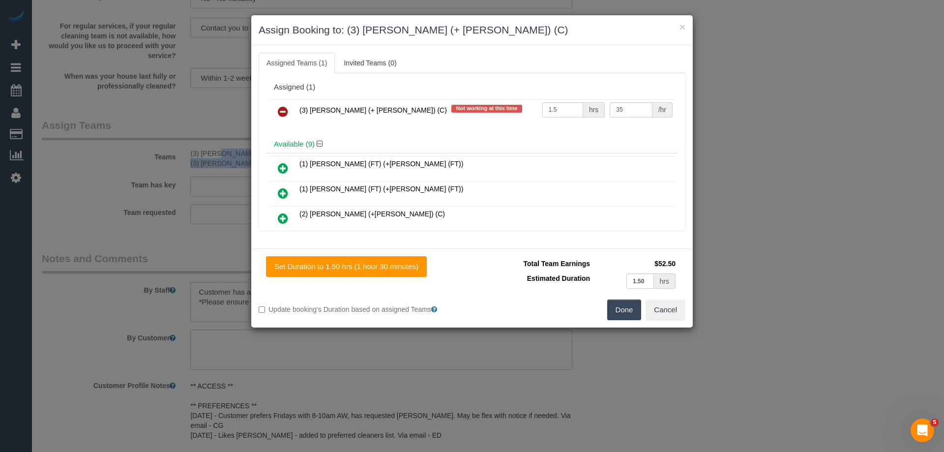
click at [282, 106] on icon at bounding box center [283, 112] width 10 height 12
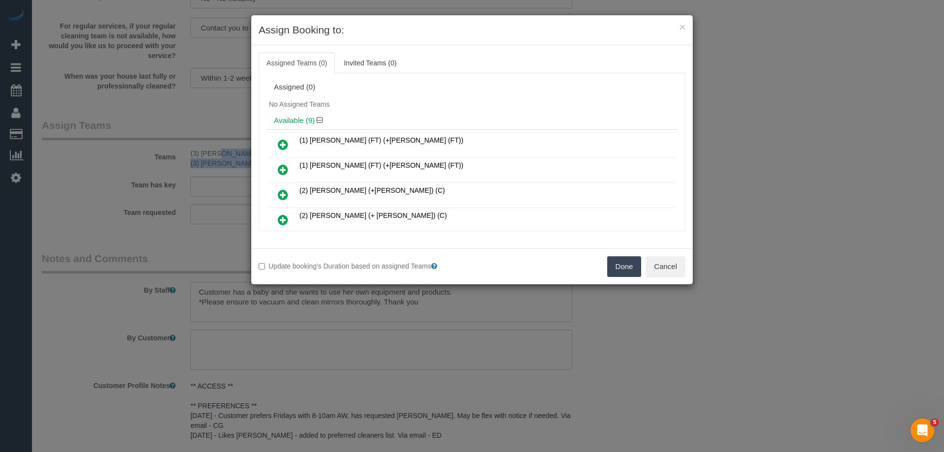
click at [628, 261] on button "Done" at bounding box center [624, 266] width 34 height 21
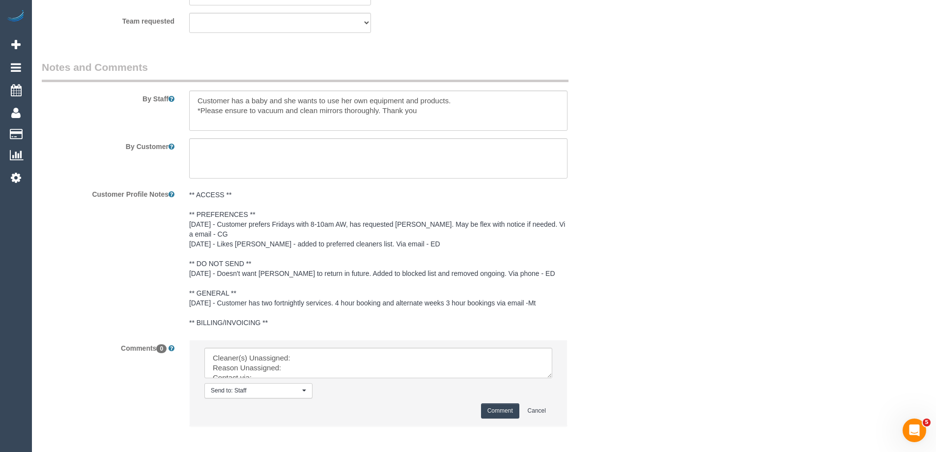
scroll to position [1667, 0]
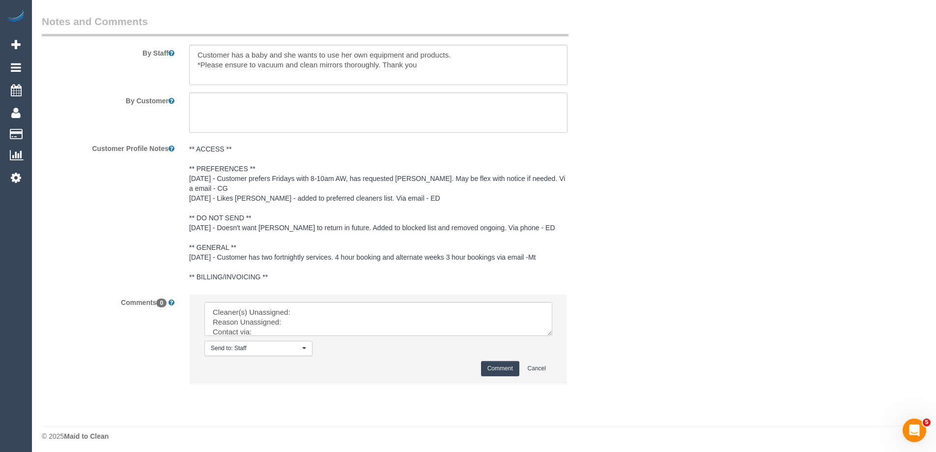
drag, startPoint x: 550, startPoint y: 331, endPoint x: 532, endPoint y: 412, distance: 83.0
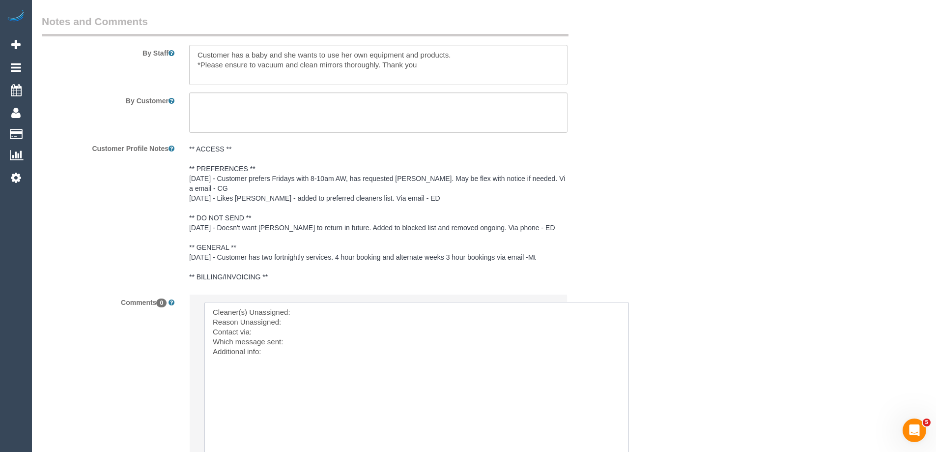
click at [345, 311] on textarea at bounding box center [416, 380] width 425 height 157
paste textarea "(3) Liz (+ Tony) (C) - $52.50 (3) Tony (+ Liz) (C)"
drag, startPoint x: 355, startPoint y: 309, endPoint x: 409, endPoint y: 307, distance: 54.1
click at [408, 308] on textarea at bounding box center [416, 380] width 425 height 157
click at [443, 307] on textarea at bounding box center [416, 380] width 425 height 157
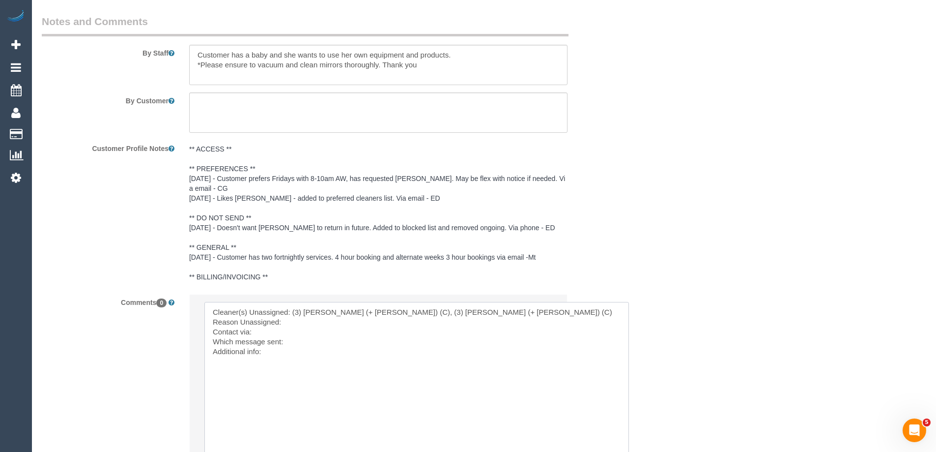
click at [343, 320] on textarea at bounding box center [416, 380] width 425 height 157
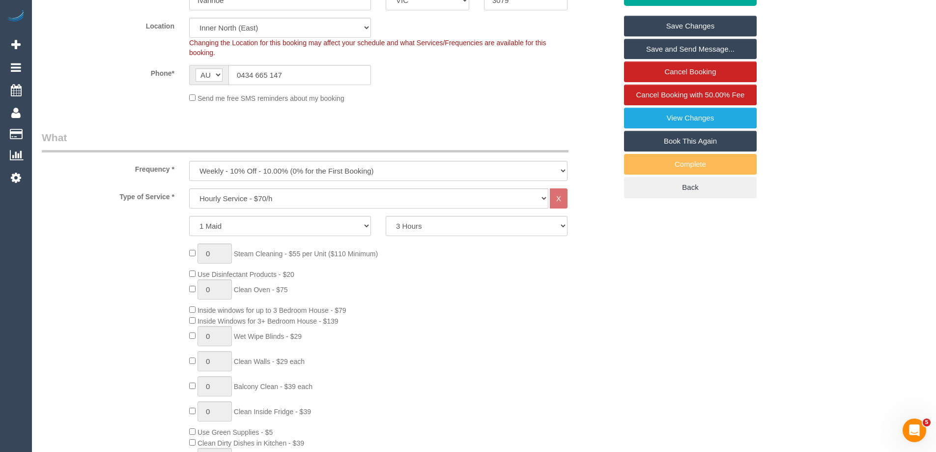
scroll to position [0, 0]
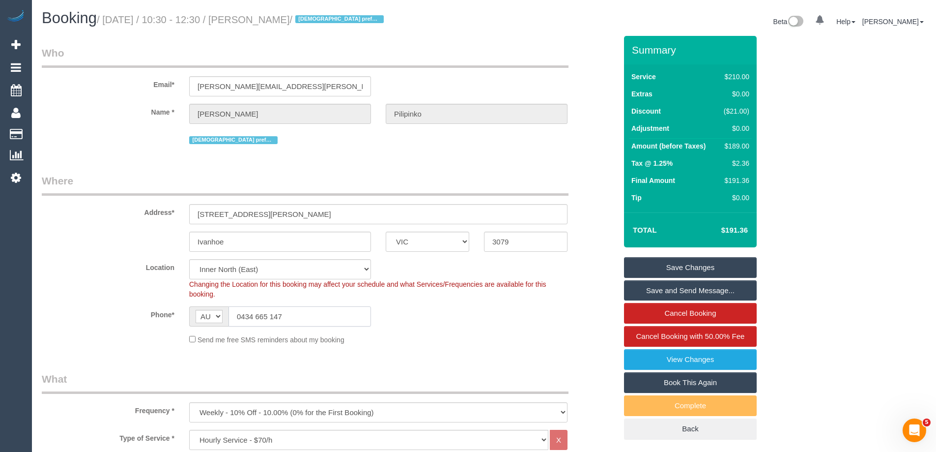
click at [279, 319] on input "0434 665 147" at bounding box center [300, 316] width 143 height 20
click at [593, 219] on div "Address* 72 Beatty St" at bounding box center [329, 199] width 590 height 51
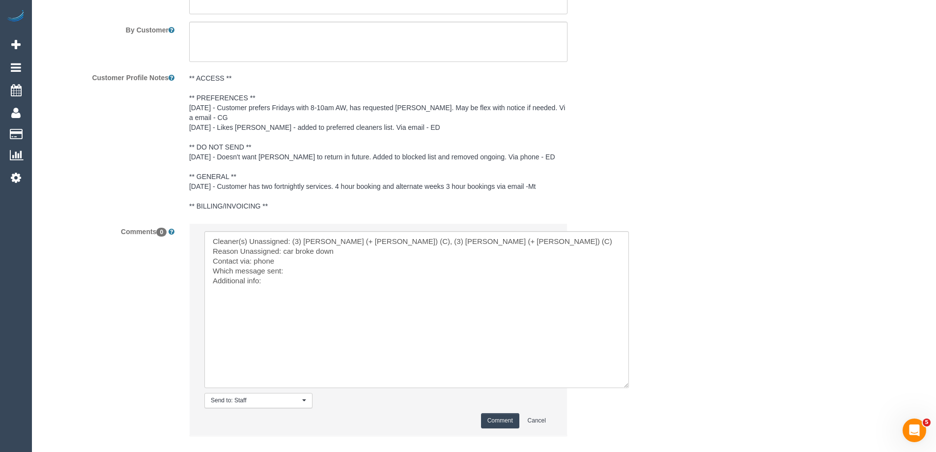
scroll to position [1793, 0]
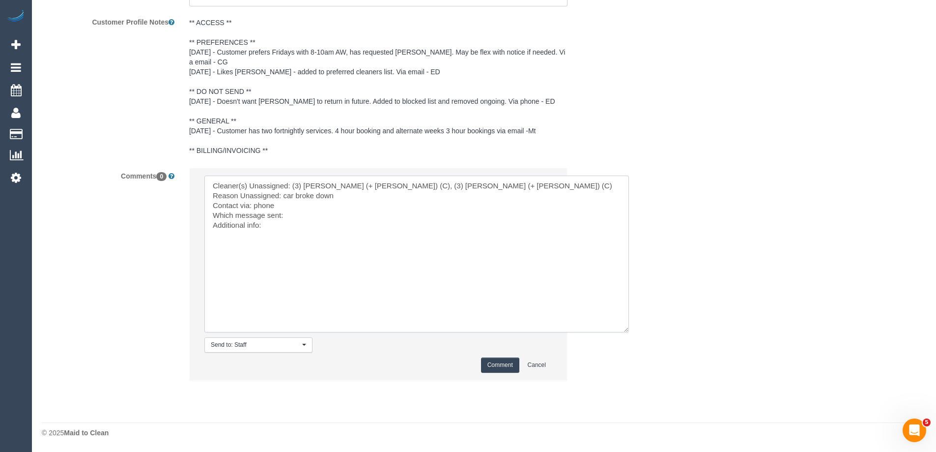
click at [305, 215] on textarea at bounding box center [416, 253] width 425 height 157
click at [317, 227] on textarea at bounding box center [416, 253] width 425 height 157
click at [315, 205] on textarea at bounding box center [416, 253] width 425 height 157
click at [321, 218] on textarea at bounding box center [416, 253] width 425 height 157
click at [305, 215] on textarea at bounding box center [416, 253] width 425 height 157
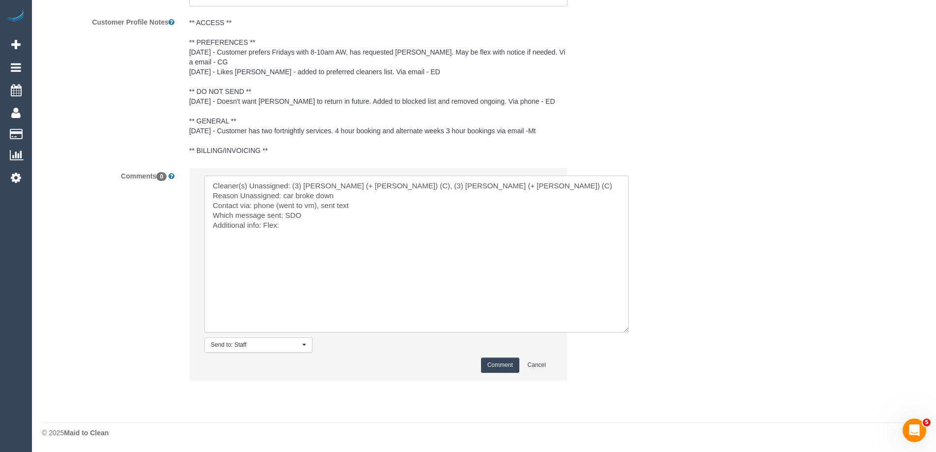
click at [292, 227] on textarea at bounding box center [416, 253] width 425 height 157
type textarea "Cleaner(s) Unassigned: (3) Liz (+ Tony) (C), (3) Tony (+ Liz) (C) Reason Unassi…"
click at [489, 359] on button "Comment" at bounding box center [500, 364] width 38 height 15
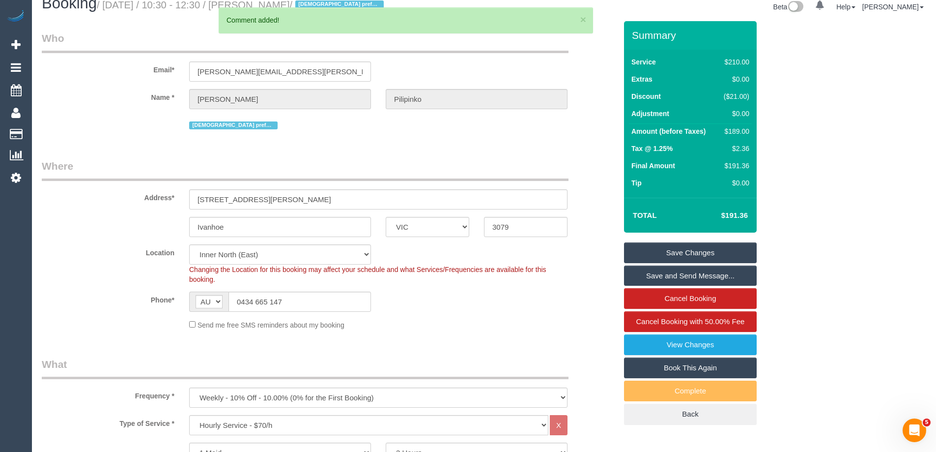
scroll to position [0, 0]
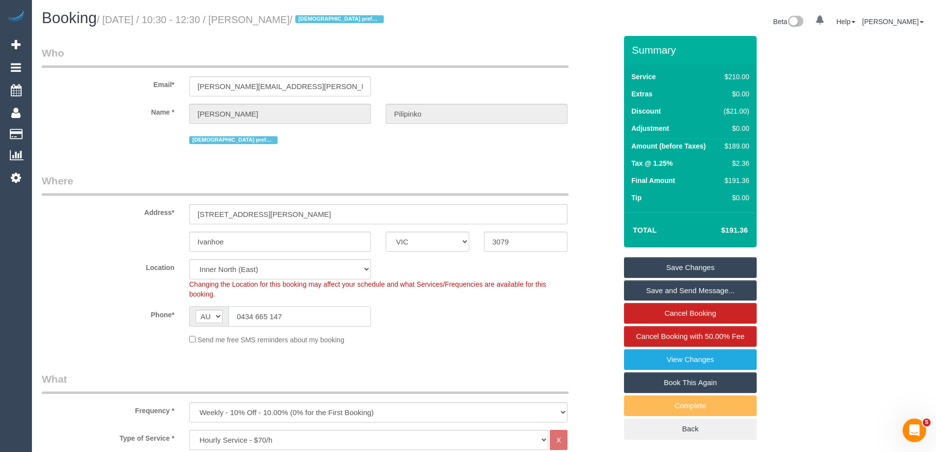
click at [310, 312] on input "0434 665 147" at bounding box center [300, 316] width 143 height 20
click at [690, 265] on link "Save Changes" at bounding box center [690, 267] width 133 height 21
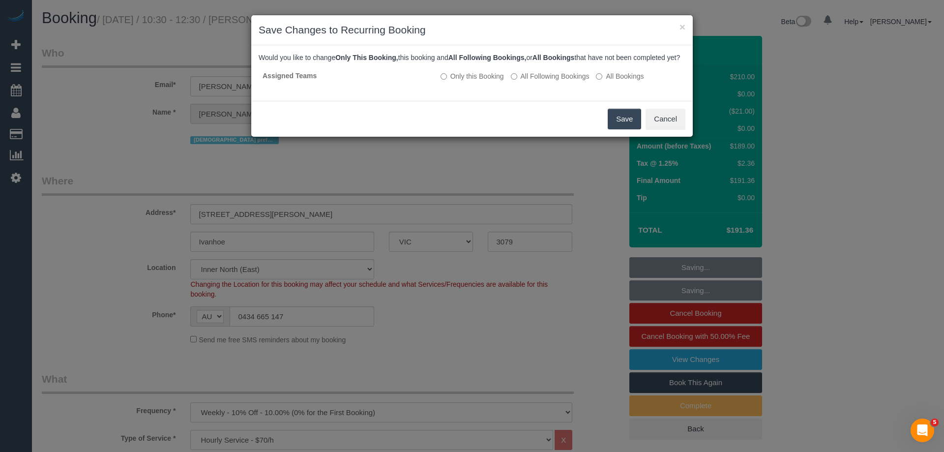
click at [616, 126] on button "Save" at bounding box center [624, 119] width 33 height 21
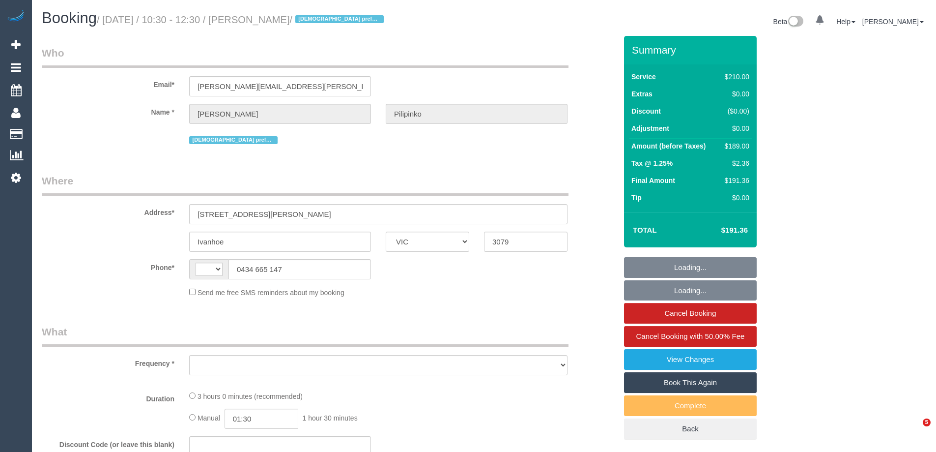
select select "VIC"
select select "string:AU"
select select "object:556"
select select "string:stripe-pm_1PTYeS2GScqysDRVQgUtHeSQ"
select select "180"
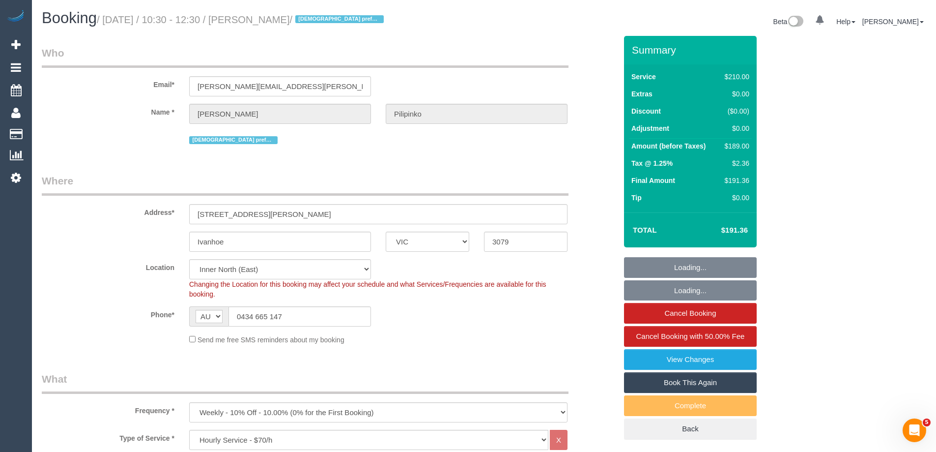
select select "number:28"
select select "number:14"
select select "number:19"
select select "number:25"
select select "number:35"
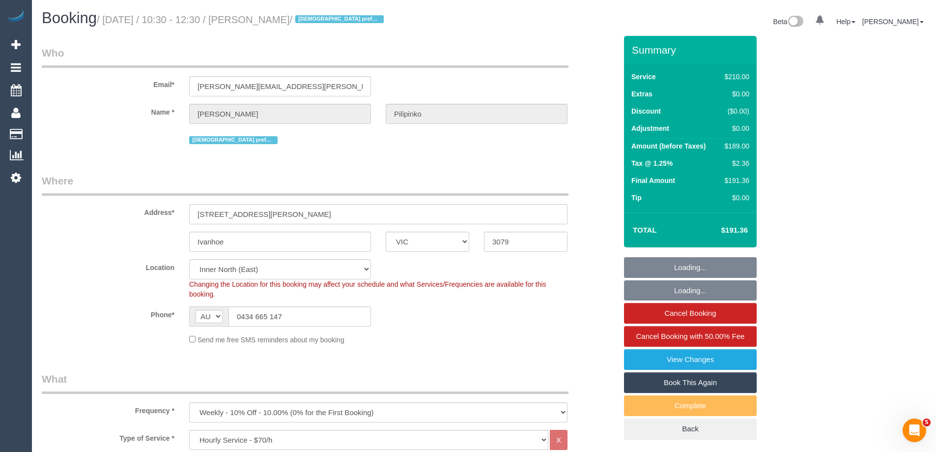
select select "number:11"
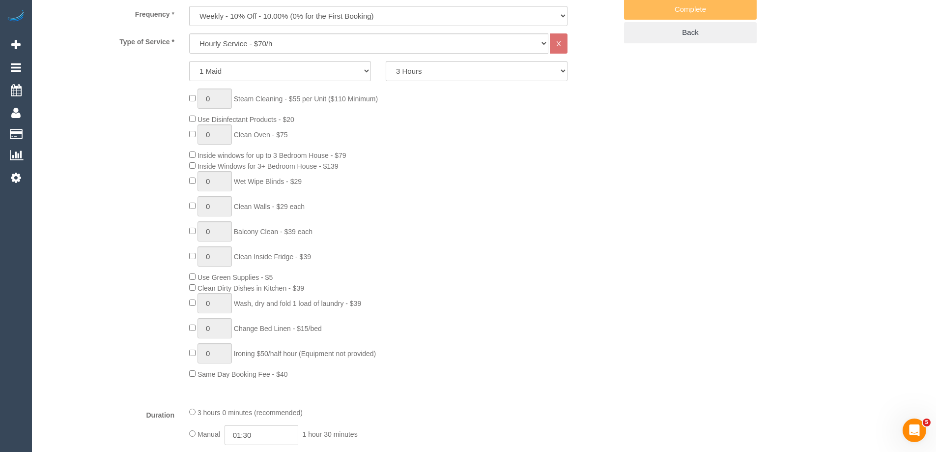
select select "object:1701"
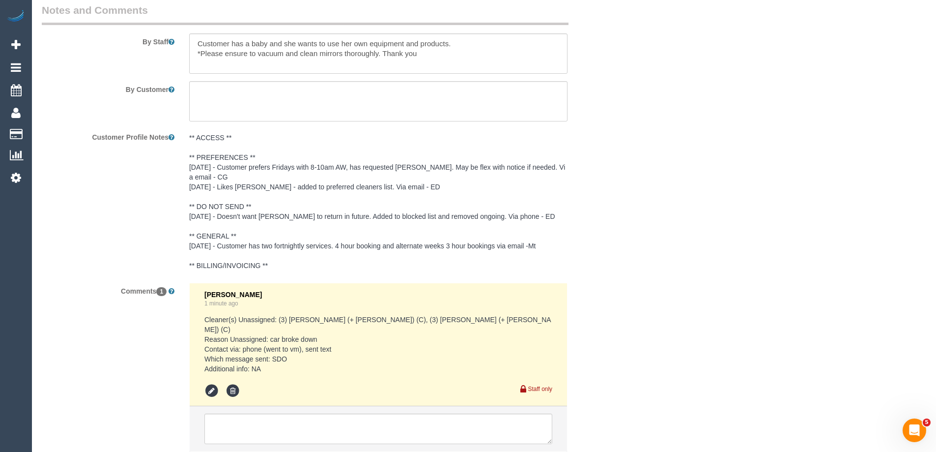
scroll to position [1739, 0]
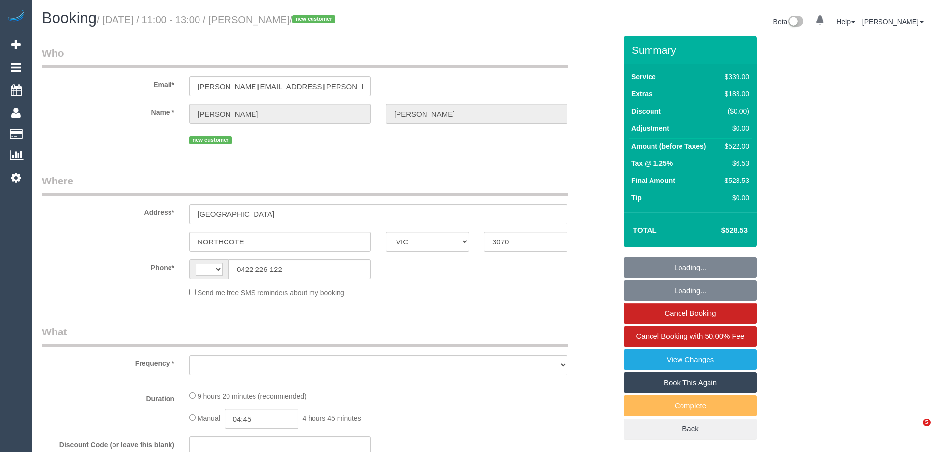
select select "VIC"
select select "string:AU"
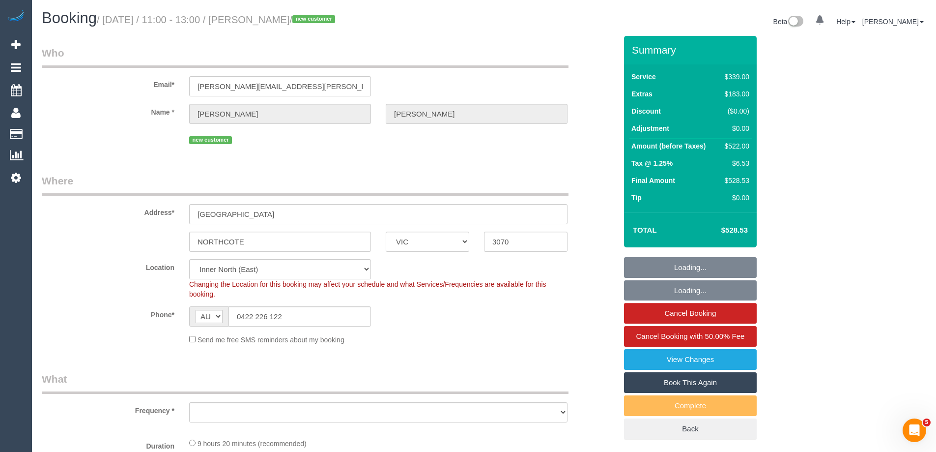
select select "string:stripe-pm_1S7PBQ2GScqysDRVqOUJ0p10"
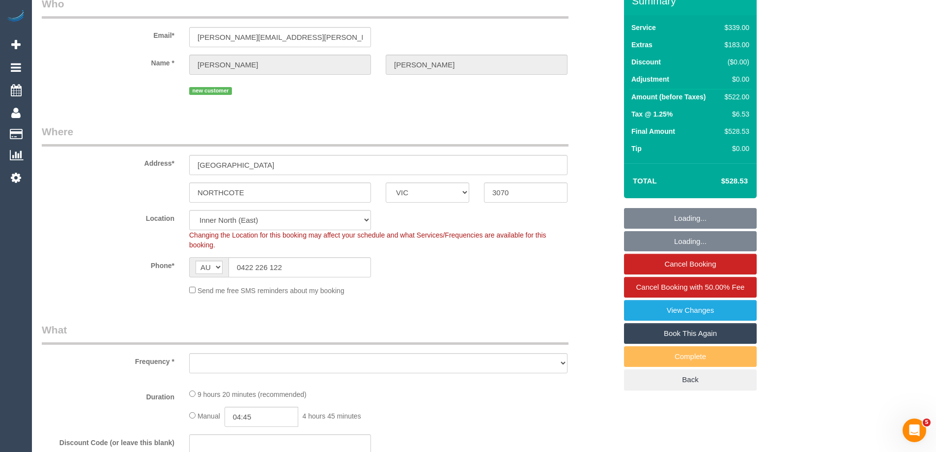
select select "object:643"
select select "number:27"
select select "number:14"
select select "number:19"
select select "number:22"
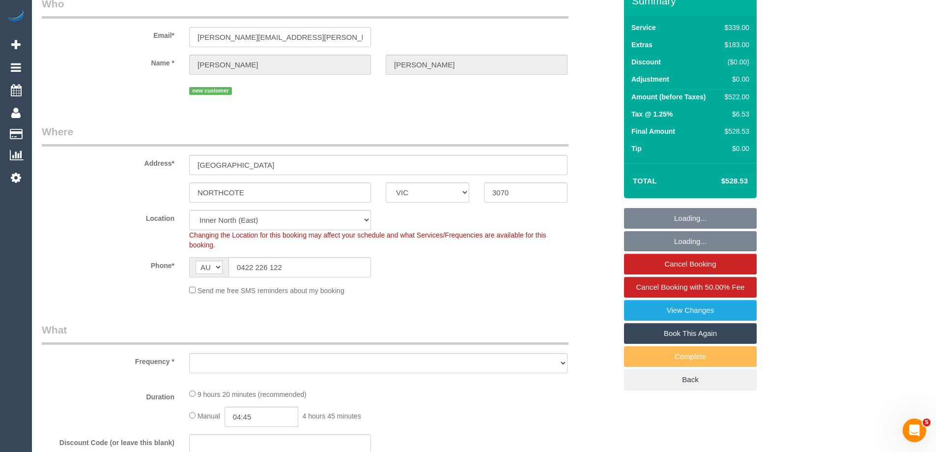
select select "number:12"
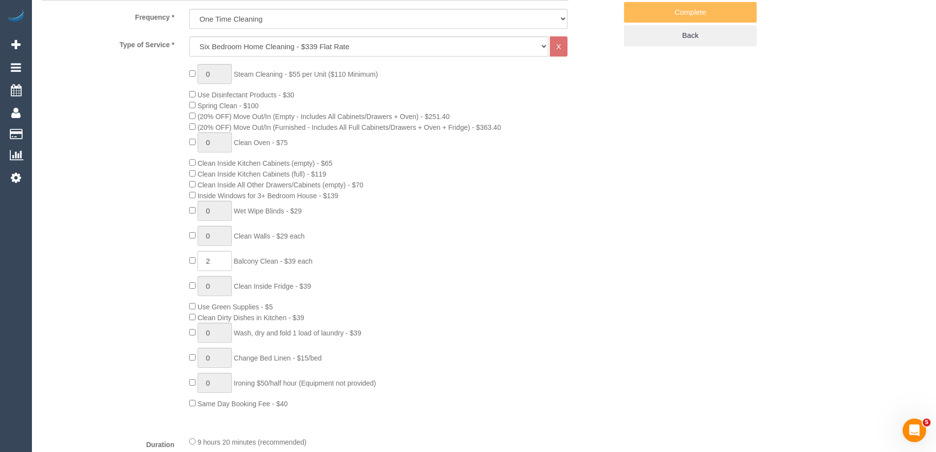
select select "object:1647"
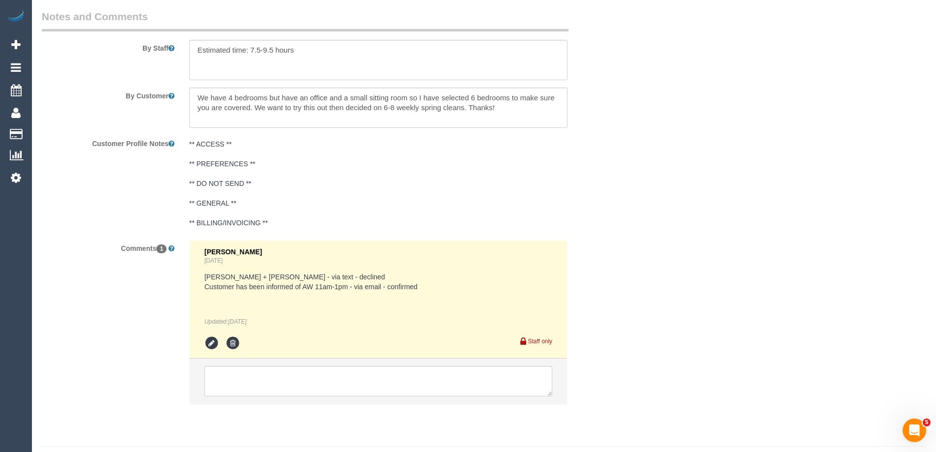
scroll to position [1705, 0]
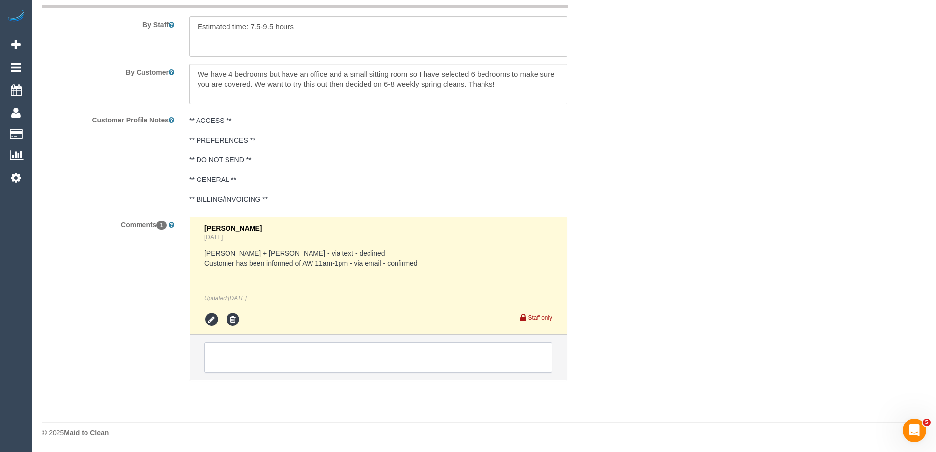
click at [299, 351] on textarea at bounding box center [378, 357] width 348 height 30
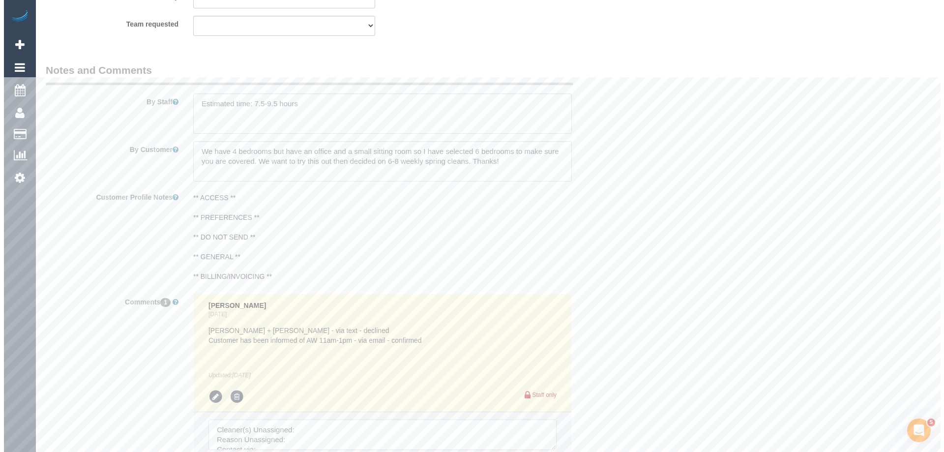
scroll to position [1508, 0]
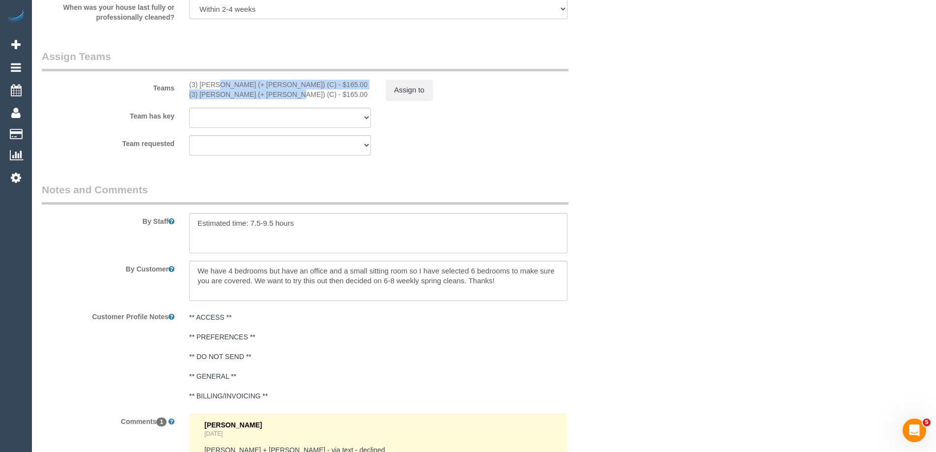
drag, startPoint x: 206, startPoint y: 88, endPoint x: 249, endPoint y: 97, distance: 43.8
click at [249, 97] on div "(3) Liz (+ Tony) (C) - $165.00 (3) Tony (+ Liz) (C) - $165.00" at bounding box center [280, 90] width 197 height 20
copy div "(3) Liz (+ Tony) (C) - $165.00 (3) Tony (+ Liz) (C)"
click at [396, 95] on button "Assign to" at bounding box center [409, 90] width 47 height 21
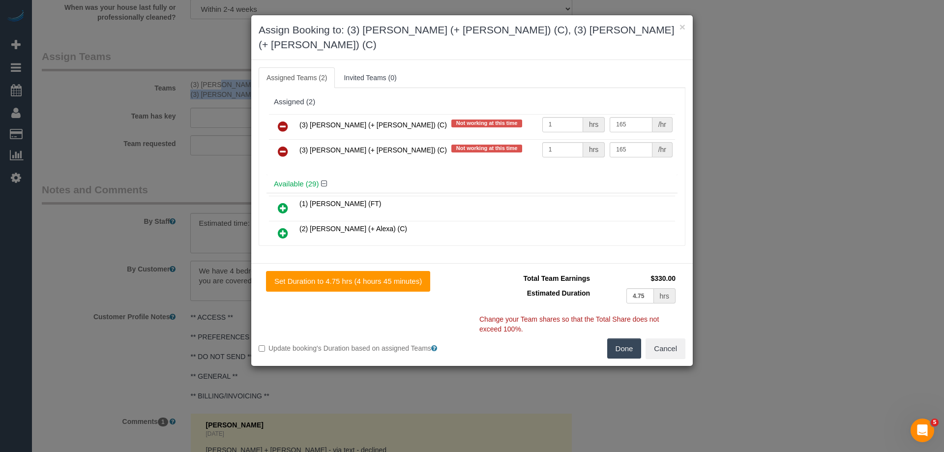
click at [278, 120] on icon at bounding box center [283, 126] width 10 height 12
click at [278, 145] on icon at bounding box center [283, 151] width 10 height 12
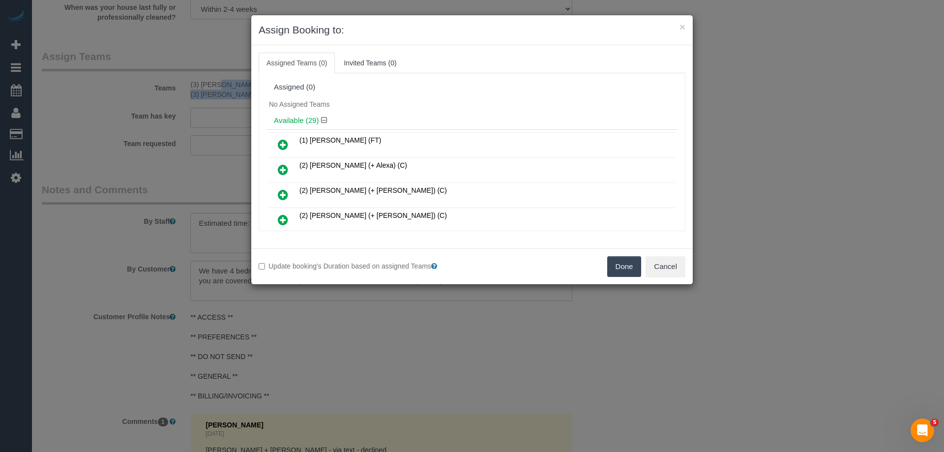
click at [622, 263] on button "Done" at bounding box center [624, 266] width 34 height 21
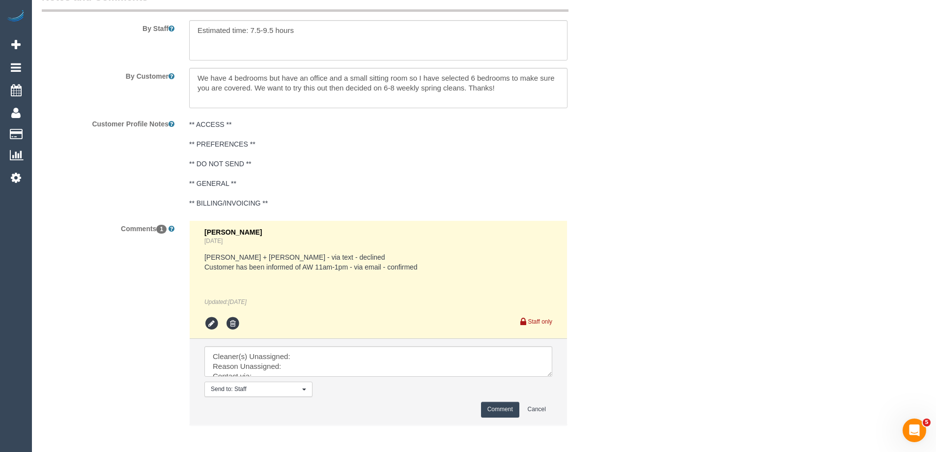
scroll to position [1745, 0]
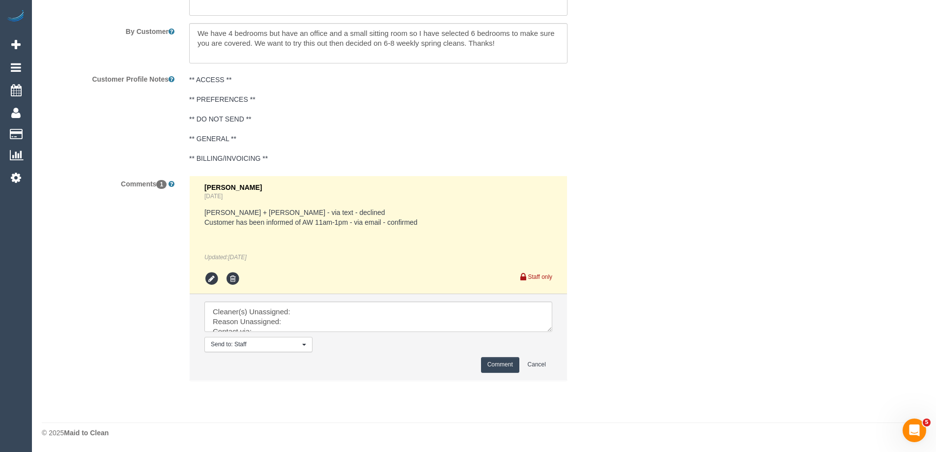
drag, startPoint x: 549, startPoint y: 325, endPoint x: 573, endPoint y: 411, distance: 89.3
click at [552, 332] on textarea at bounding box center [378, 316] width 348 height 30
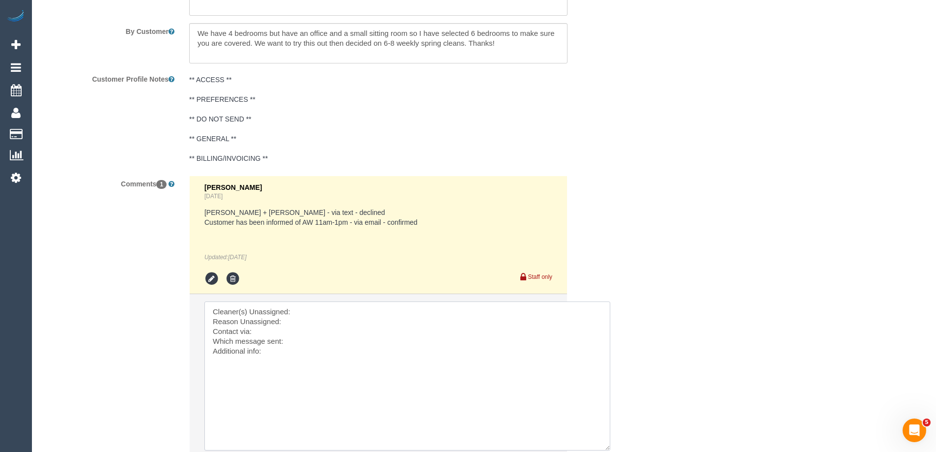
click at [327, 314] on textarea at bounding box center [407, 375] width 406 height 149
paste textarea "(3) Liz (+ Tony) (C) - $165.00 (3) Tony (+ Liz) (C)"
drag, startPoint x: 369, startPoint y: 310, endPoint x: 417, endPoint y: 309, distance: 48.7
click at [416, 310] on textarea at bounding box center [407, 375] width 406 height 149
click at [436, 314] on textarea at bounding box center [407, 375] width 406 height 149
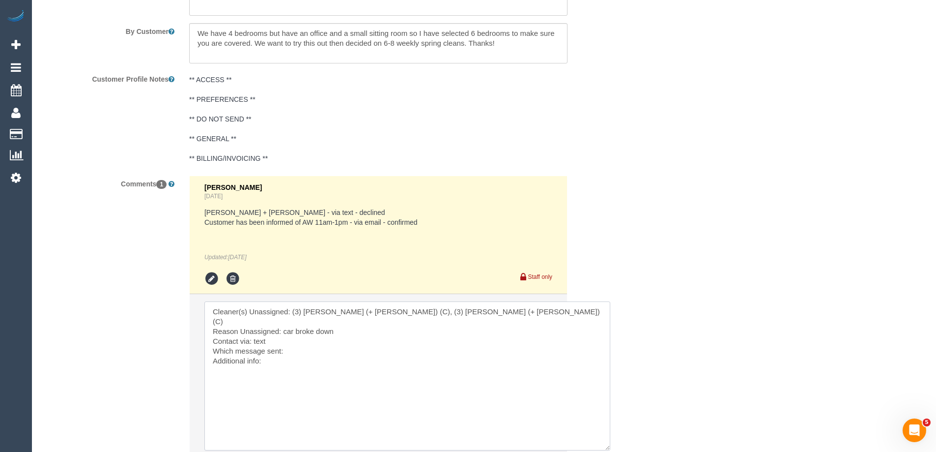
click at [355, 348] on textarea at bounding box center [407, 375] width 406 height 149
click at [360, 340] on textarea at bounding box center [407, 375] width 406 height 149
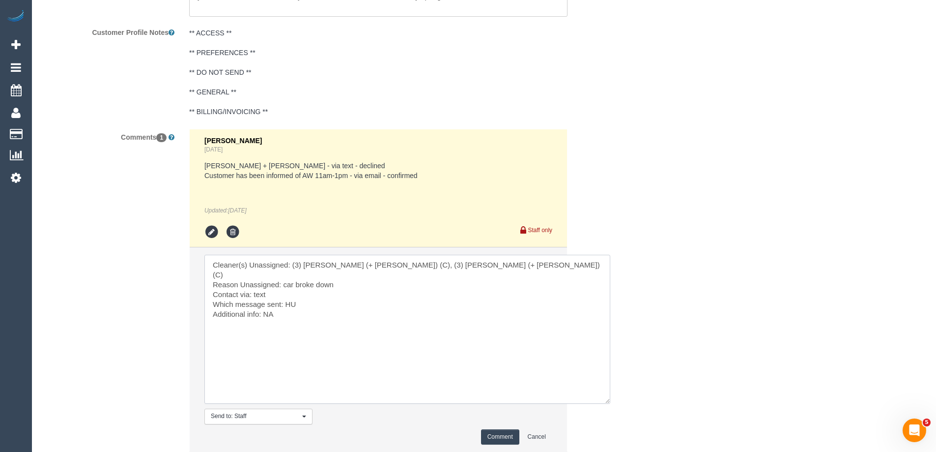
scroll to position [1864, 0]
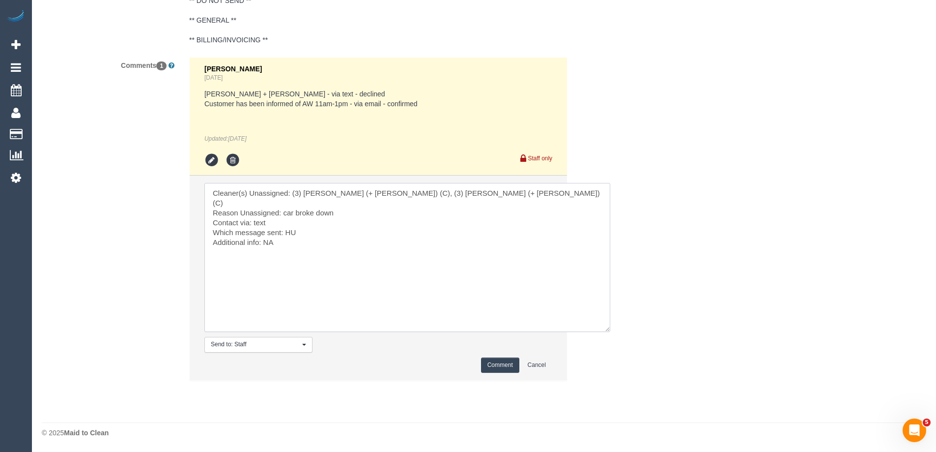
type textarea "Cleaner(s) Unassigned: (3) Liz (+ Tony) (C), (3) Tony (+ Liz) (C) Reason Unassi…"
click at [500, 364] on button "Comment" at bounding box center [500, 364] width 38 height 15
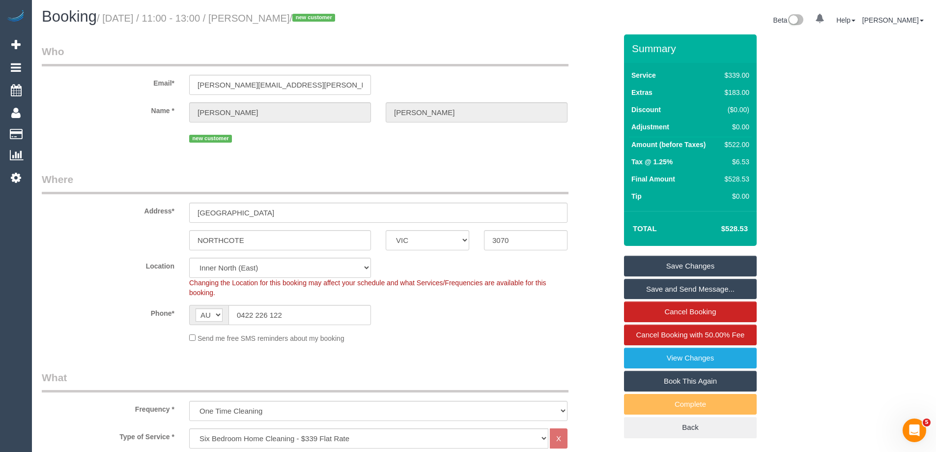
scroll to position [0, 0]
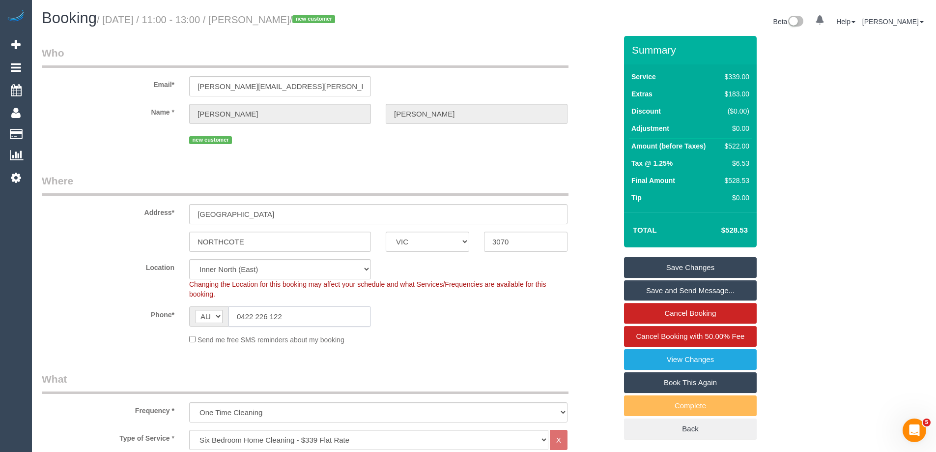
click at [297, 315] on input "0422 226 122" at bounding box center [300, 316] width 143 height 20
click at [697, 271] on link "Save Changes" at bounding box center [690, 267] width 133 height 21
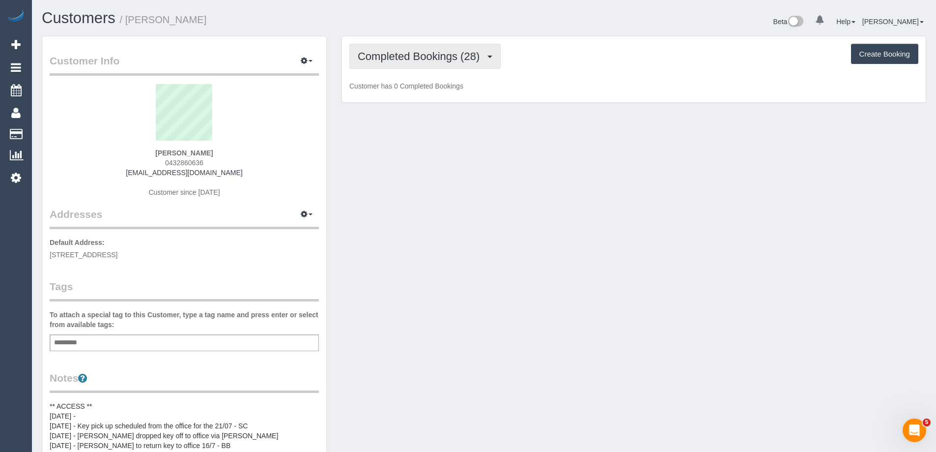
click at [415, 58] on span "Completed Bookings (28)" at bounding box center [421, 56] width 127 height 12
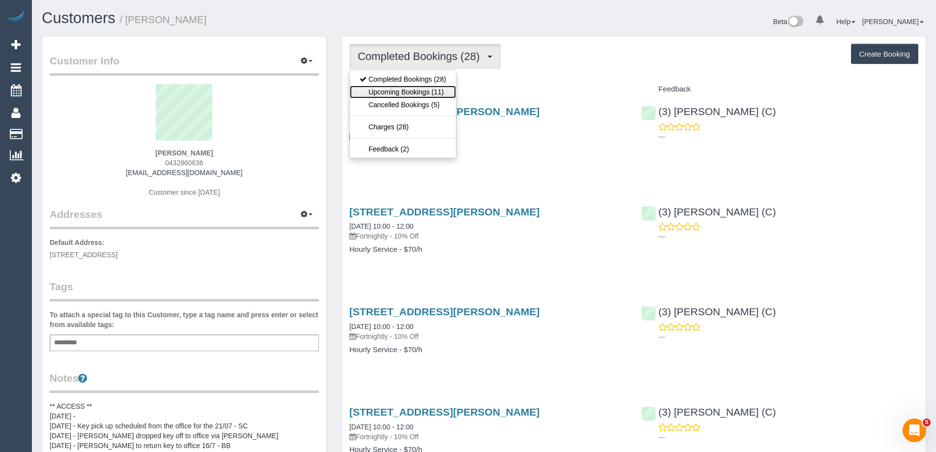
click at [414, 89] on link "Upcoming Bookings (11)" at bounding box center [403, 92] width 106 height 13
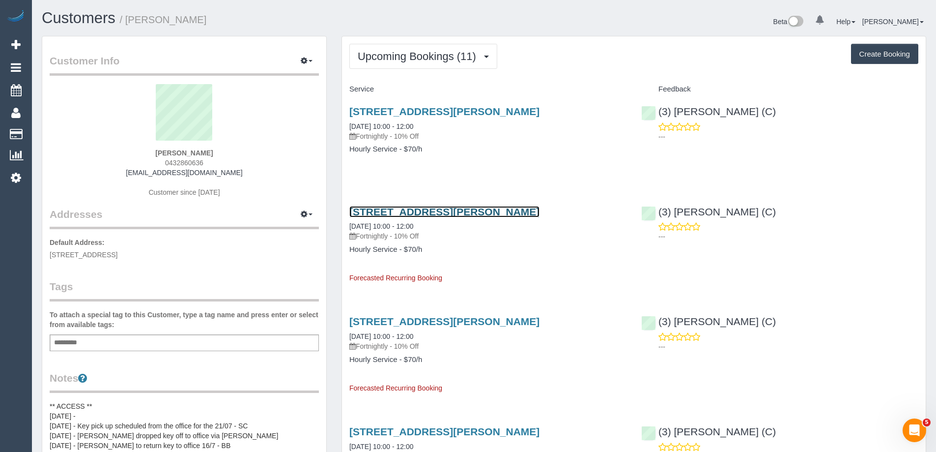
click at [440, 209] on link "[STREET_ADDRESS][PERSON_NAME]" at bounding box center [444, 211] width 190 height 11
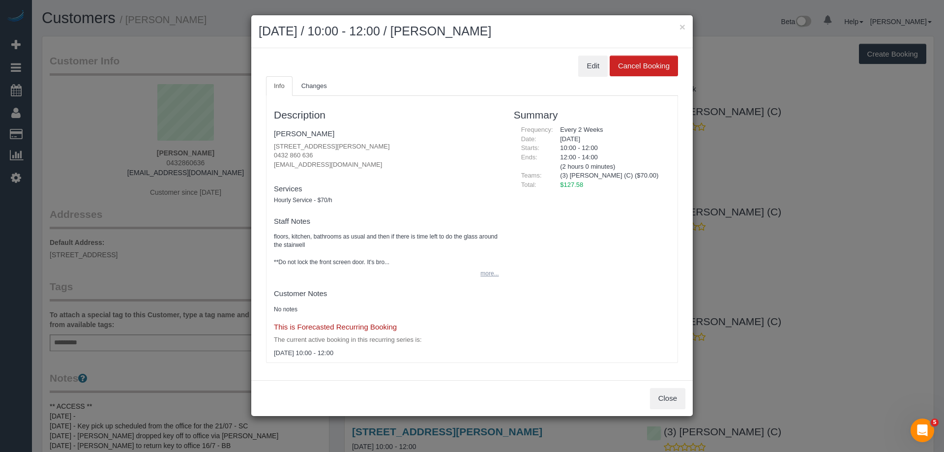
click at [490, 274] on button "more..." at bounding box center [486, 273] width 24 height 14
click at [680, 24] on button "×" at bounding box center [682, 27] width 6 height 10
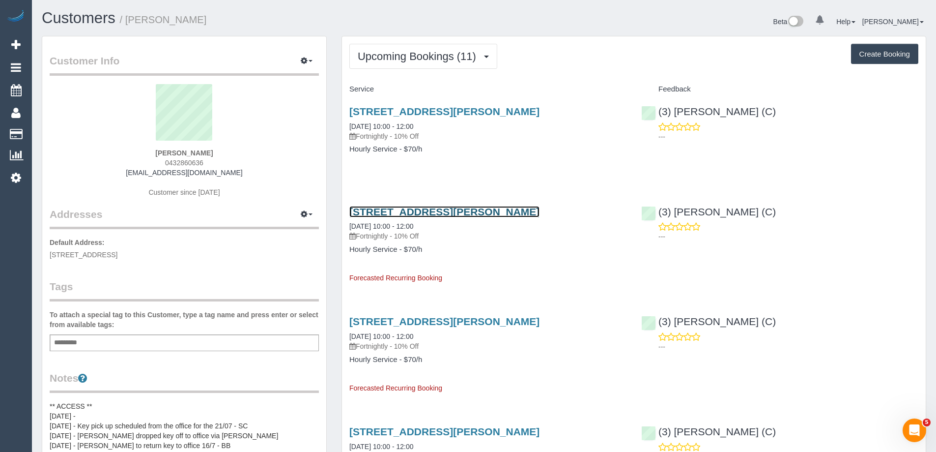
click at [482, 212] on link "[STREET_ADDRESS][PERSON_NAME]" at bounding box center [444, 211] width 190 height 11
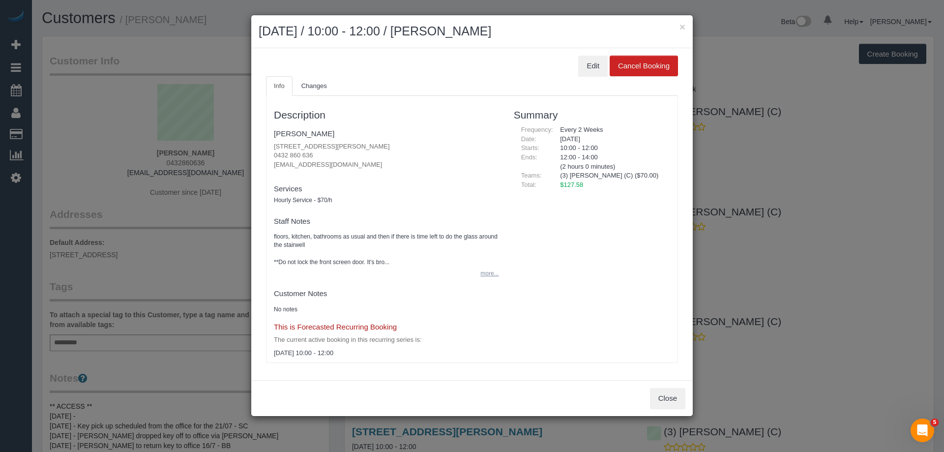
click at [484, 272] on button "more..." at bounding box center [486, 273] width 24 height 14
click at [685, 27] on div "× [DATE] / 10:00 - 12:00 / [PERSON_NAME]" at bounding box center [471, 31] width 441 height 33
click at [685, 27] on button "×" at bounding box center [682, 27] width 6 height 10
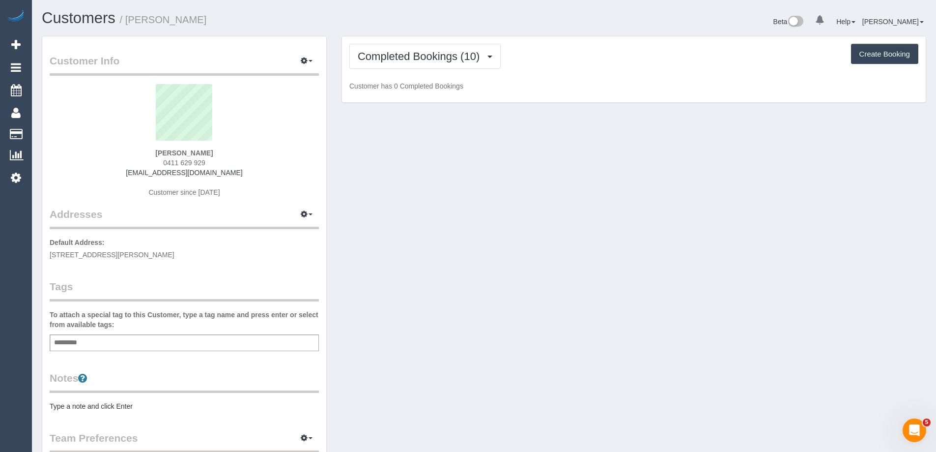
scroll to position [1150, 936]
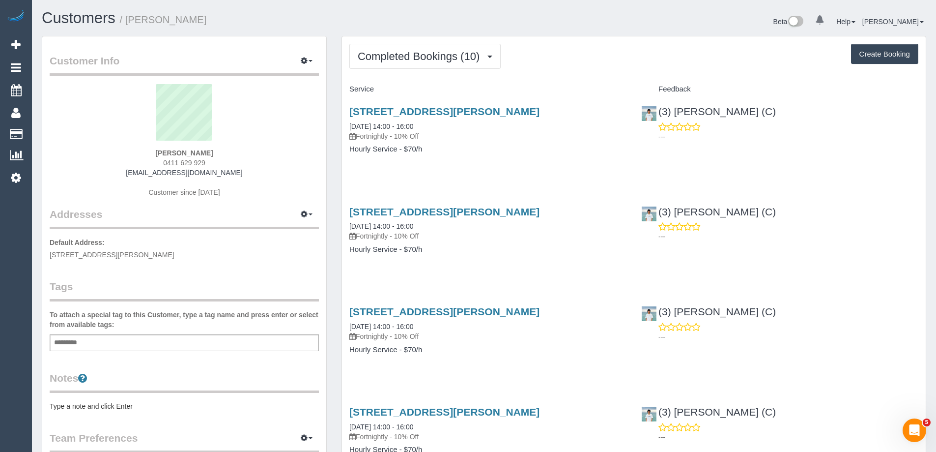
click at [206, 161] on div "[PERSON_NAME] 0411 629 929 [EMAIL_ADDRESS][DOMAIN_NAME] Customer since [DATE]" at bounding box center [184, 145] width 269 height 123
copy div "0411 629 929"
drag, startPoint x: 441, startPoint y: 51, endPoint x: 438, endPoint y: 60, distance: 9.8
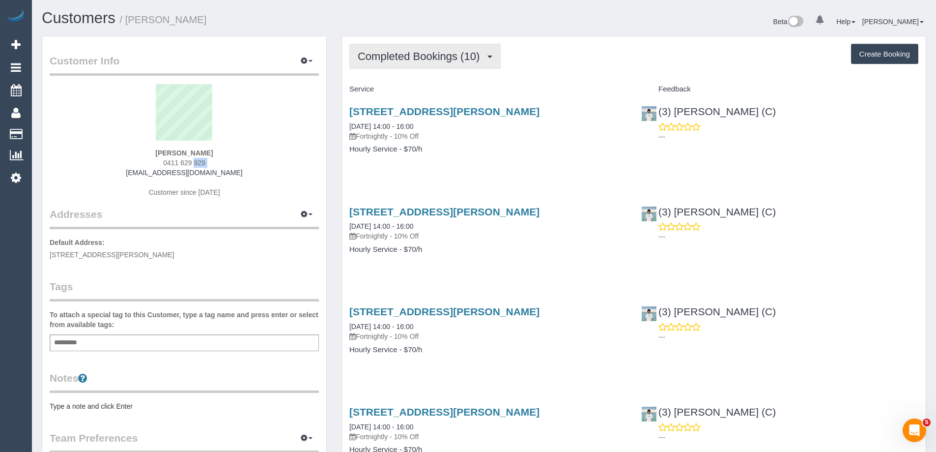
click at [440, 51] on span "Completed Bookings (10)" at bounding box center [421, 56] width 127 height 12
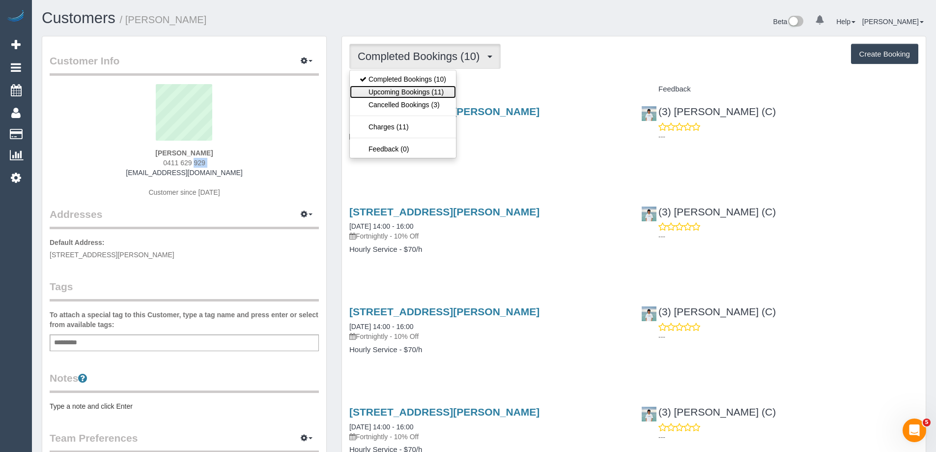
click at [426, 89] on link "Upcoming Bookings (11)" at bounding box center [403, 92] width 106 height 13
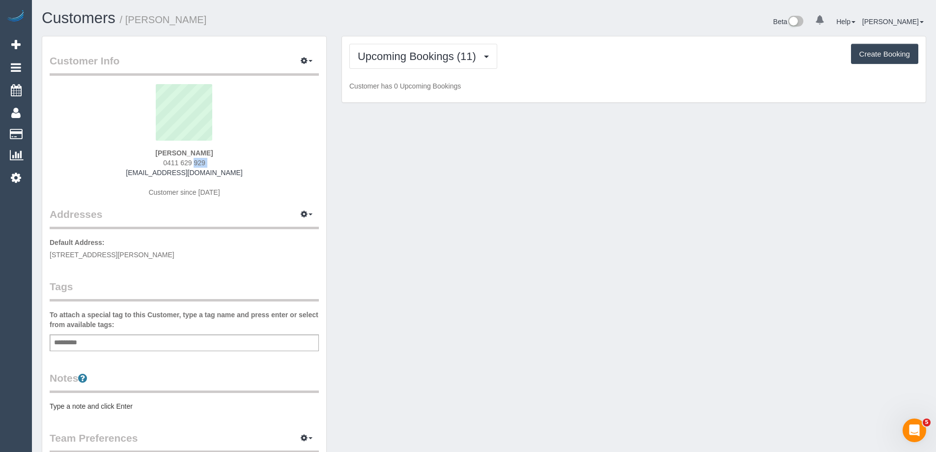
scroll to position [1349, 936]
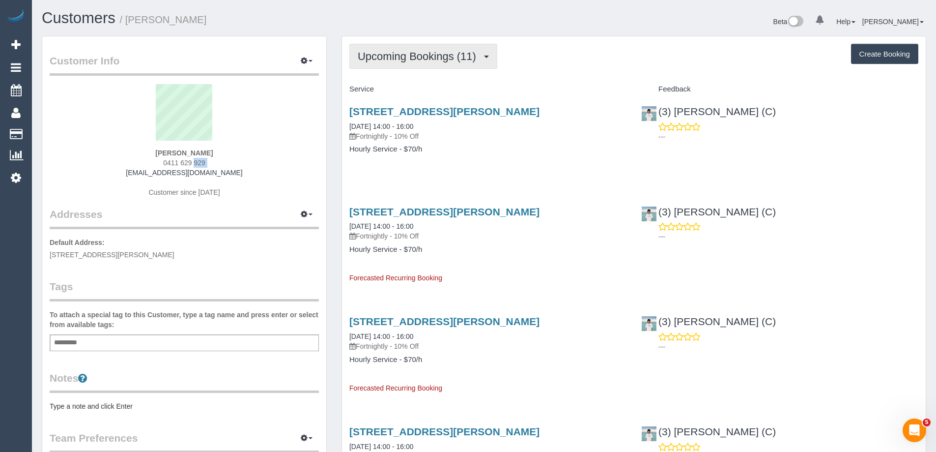
click at [413, 68] on button "Upcoming Bookings (11)" at bounding box center [423, 56] width 148 height 25
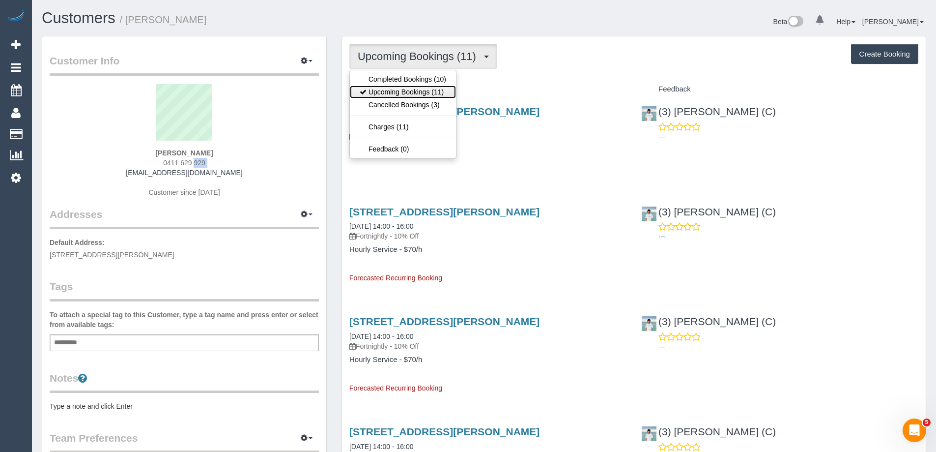
click at [408, 95] on link "Upcoming Bookings (11)" at bounding box center [403, 92] width 106 height 13
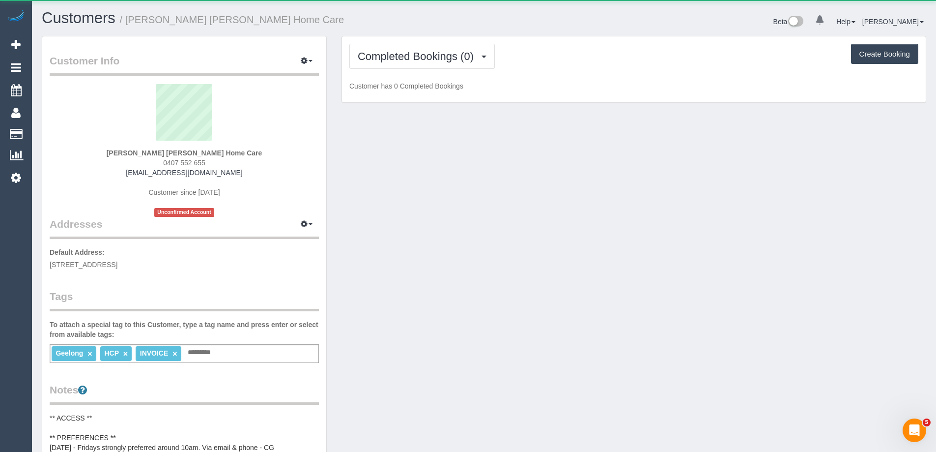
scroll to position [865, 936]
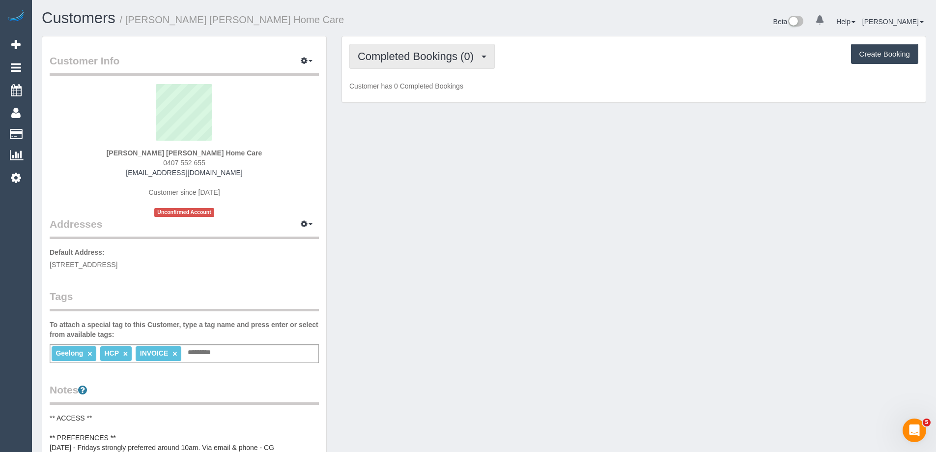
click at [385, 55] on span "Completed Bookings (0)" at bounding box center [418, 56] width 121 height 12
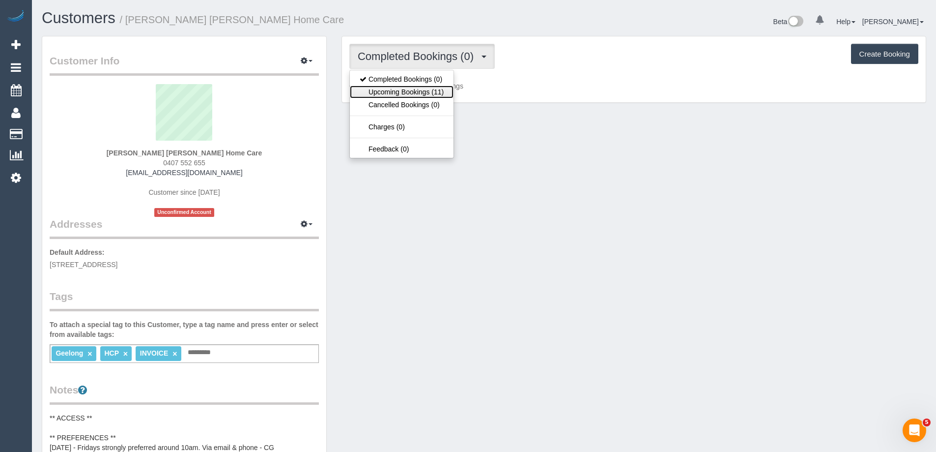
click at [391, 88] on link "Upcoming Bookings (11)" at bounding box center [402, 92] width 104 height 13
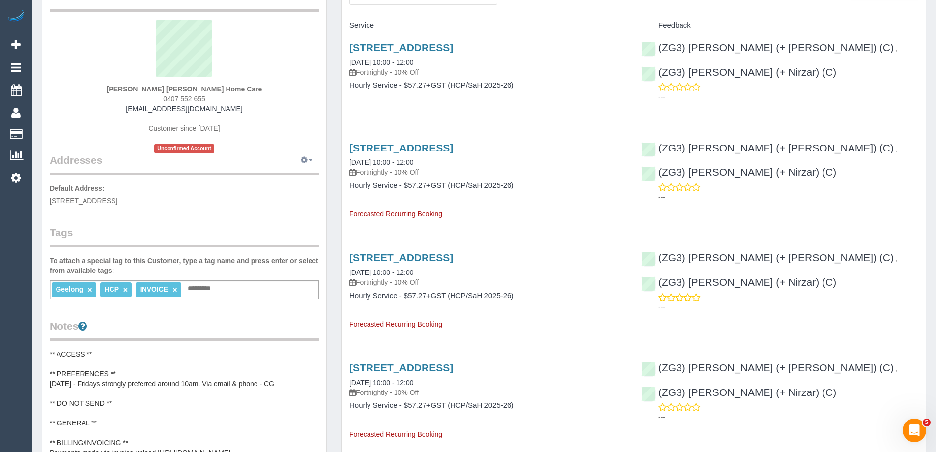
scroll to position [0, 0]
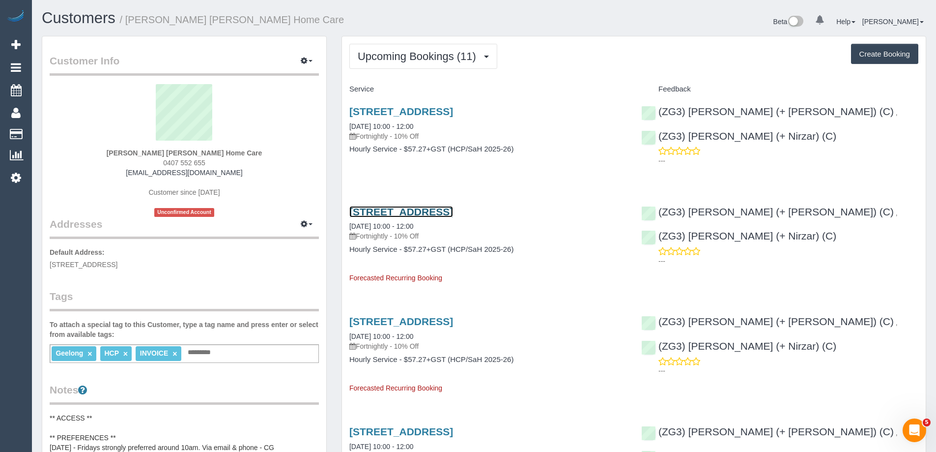
click at [440, 211] on link "[STREET_ADDRESS]" at bounding box center [401, 211] width 104 height 11
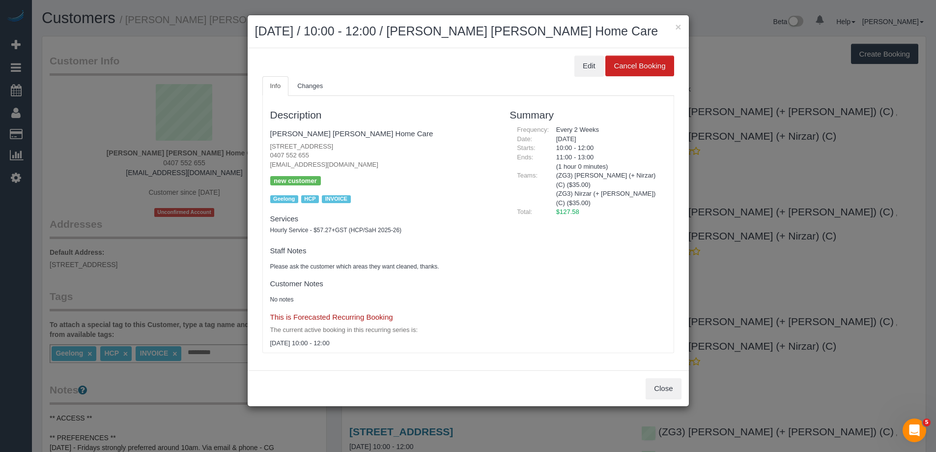
scroll to position [1349, 944]
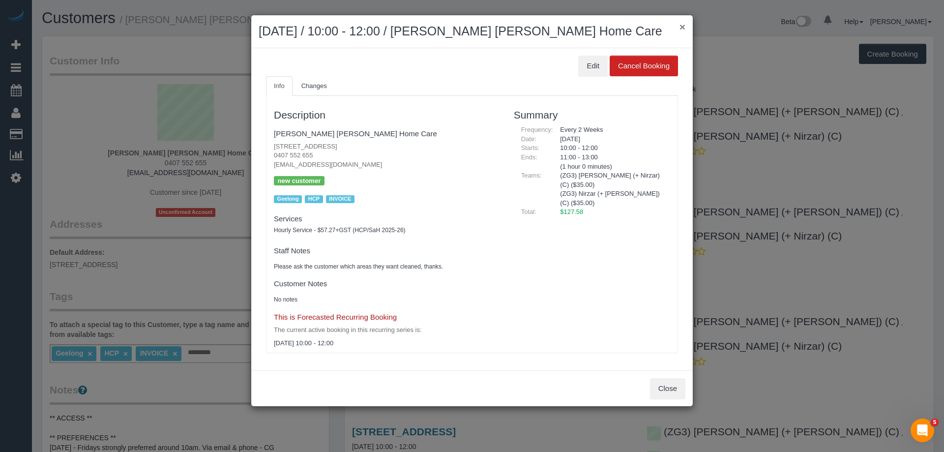
click at [682, 24] on button "×" at bounding box center [682, 27] width 6 height 10
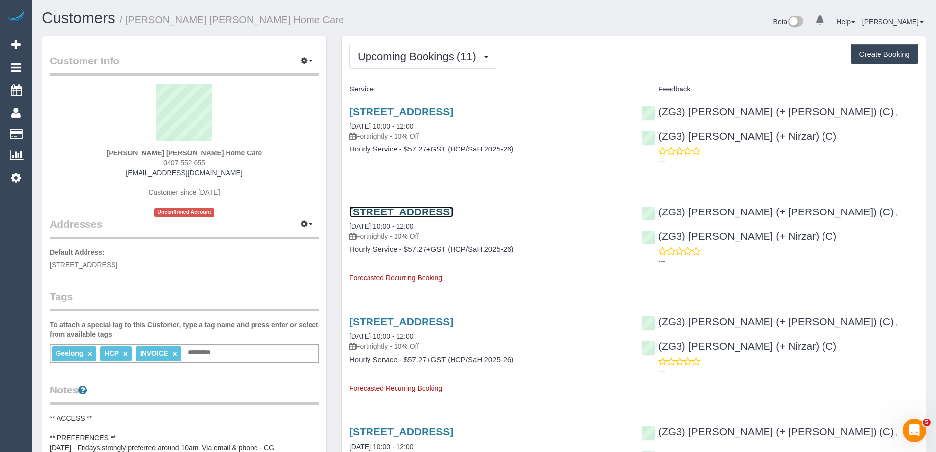
scroll to position [47803, 48216]
drag, startPoint x: 215, startPoint y: 165, endPoint x: 154, endPoint y: 164, distance: 61.4
click at [154, 164] on div "[PERSON_NAME] [PERSON_NAME] Home Care 0407 552 655 [EMAIL_ADDRESS][DOMAIN_NAME]…" at bounding box center [184, 150] width 269 height 133
copy span "0407 552 655"
click at [281, 118] on sui-profile-pic at bounding box center [184, 116] width 255 height 64
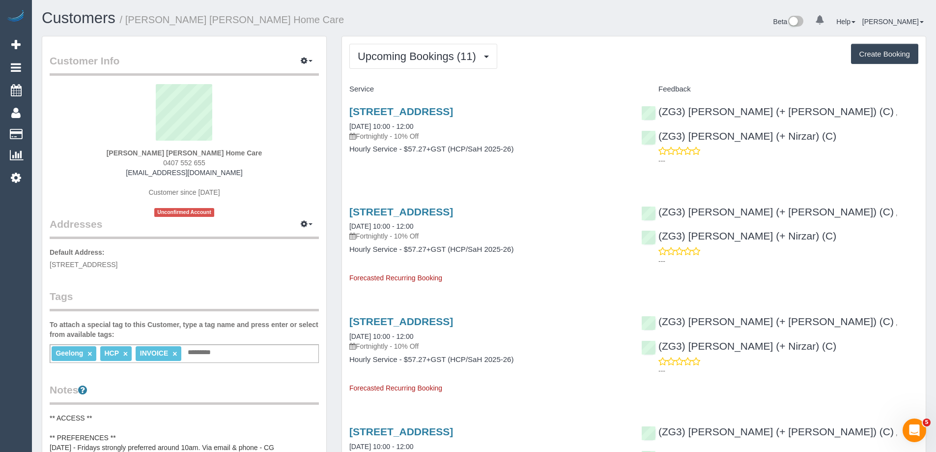
drag, startPoint x: 212, startPoint y: 160, endPoint x: 130, endPoint y: 160, distance: 81.6
click at [130, 160] on div "[PERSON_NAME] [PERSON_NAME] Home Care 0407 552 655 [EMAIL_ADDRESS][DOMAIN_NAME]…" at bounding box center [184, 150] width 269 height 133
copy span "0407 552 655"
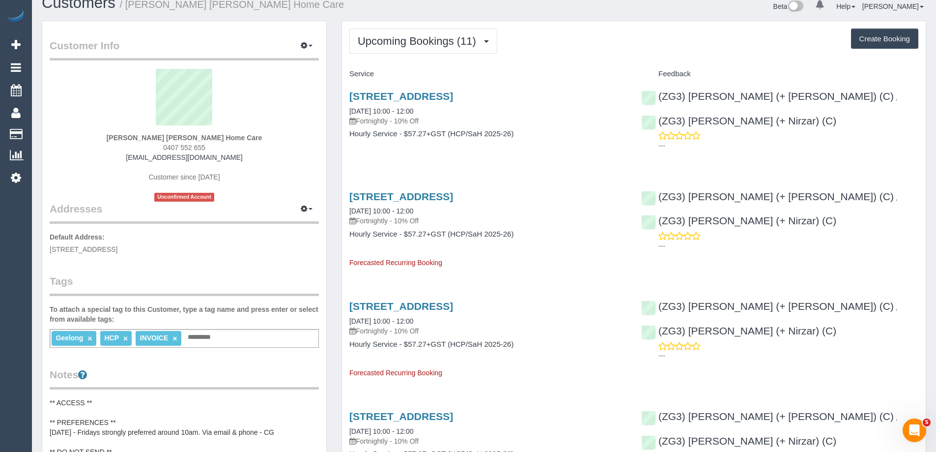
scroll to position [0, 0]
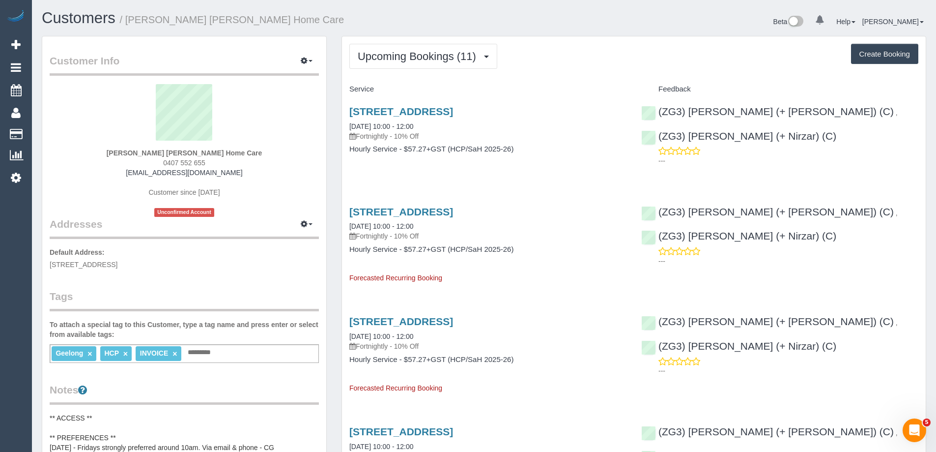
drag, startPoint x: 261, startPoint y: 122, endPoint x: 243, endPoint y: 133, distance: 20.9
click at [260, 123] on sui-profile-pic at bounding box center [184, 116] width 255 height 64
drag, startPoint x: 160, startPoint y: 165, endPoint x: 144, endPoint y: 166, distance: 16.2
click at [144, 166] on div "[PERSON_NAME] [PERSON_NAME] Home Care 0407 552 655 [EMAIL_ADDRESS][DOMAIN_NAME]…" at bounding box center [184, 150] width 269 height 133
copy span "0407 552 655"
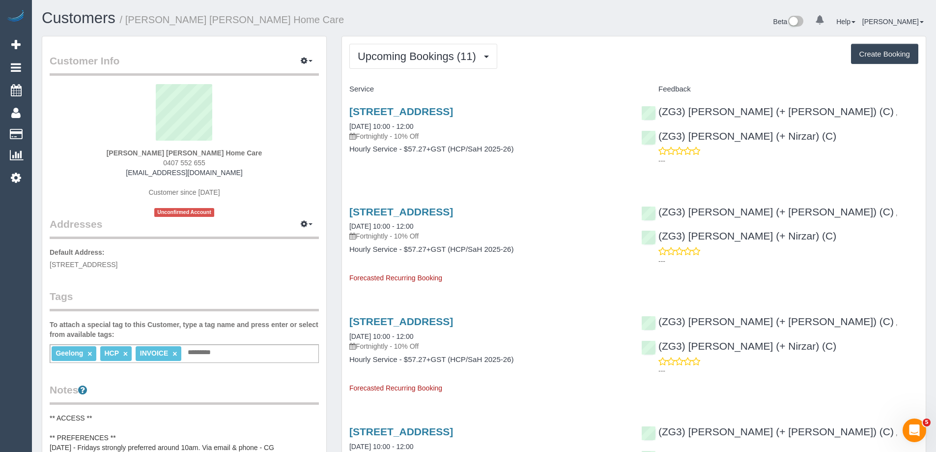
click at [143, 23] on small "/ [PERSON_NAME] [PERSON_NAME] Home Care" at bounding box center [232, 19] width 225 height 11
copy small "[PERSON_NAME]"
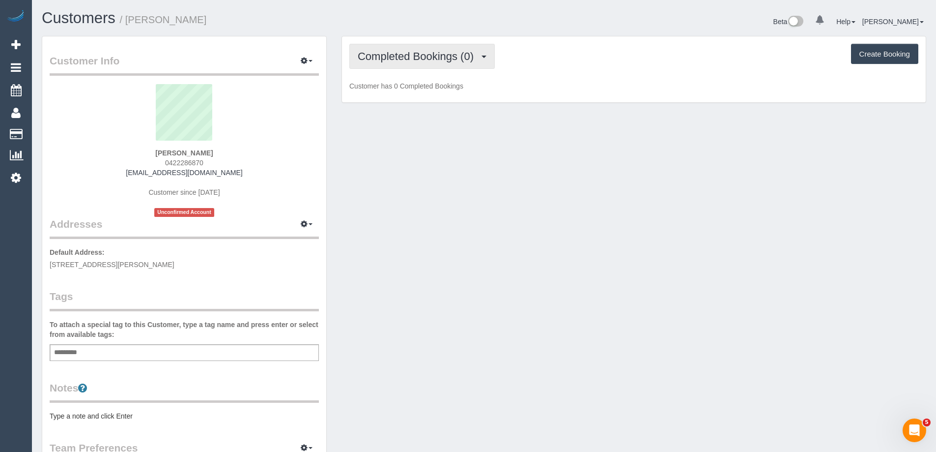
click at [387, 61] on span "Completed Bookings (0)" at bounding box center [418, 56] width 121 height 12
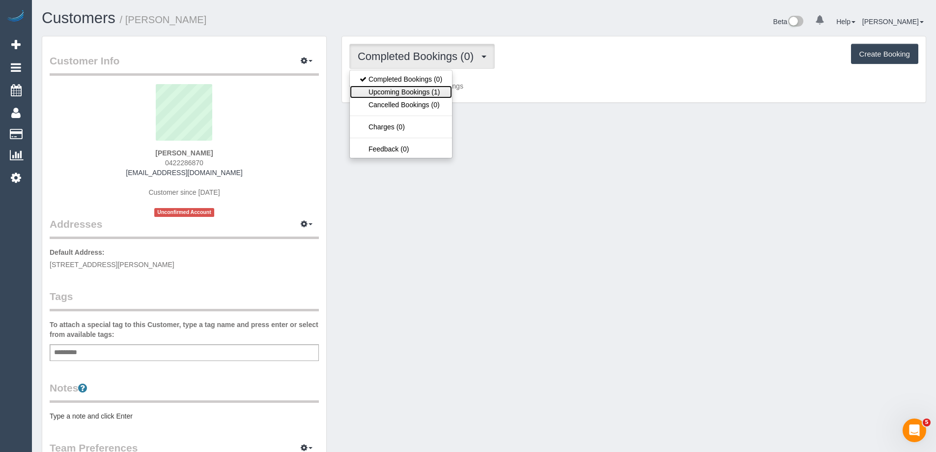
click at [394, 91] on link "Upcoming Bookings (1)" at bounding box center [401, 92] width 102 height 13
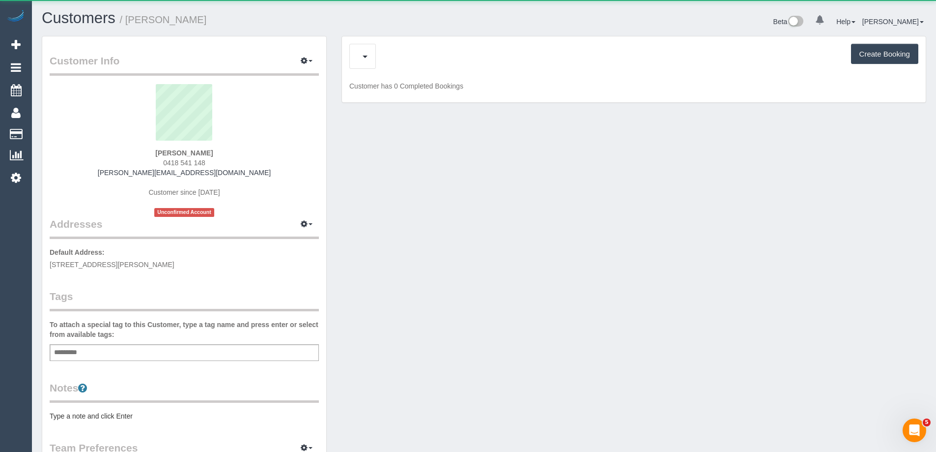
scroll to position [729, 936]
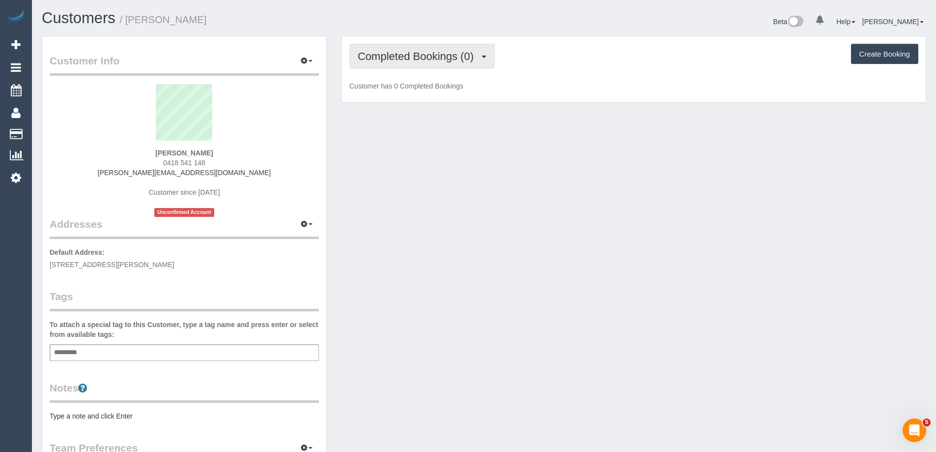
click at [389, 58] on span "Completed Bookings (0)" at bounding box center [418, 56] width 121 height 12
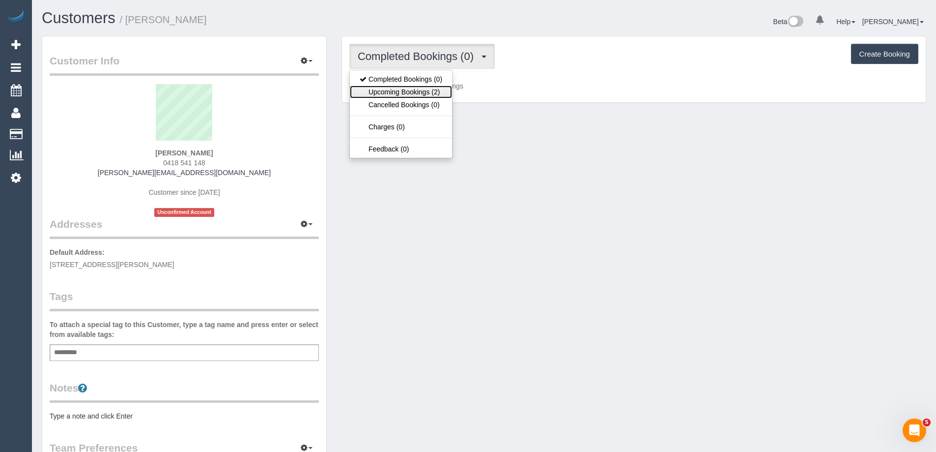
click at [409, 88] on link "Upcoming Bookings (2)" at bounding box center [401, 92] width 102 height 13
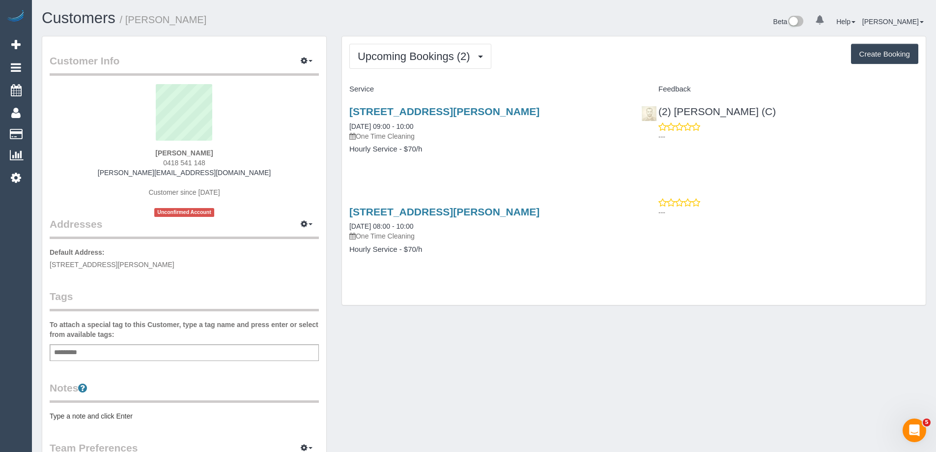
click at [170, 413] on pre "Type a note and click Enter" at bounding box center [184, 416] width 269 height 10
type textarea "**********"
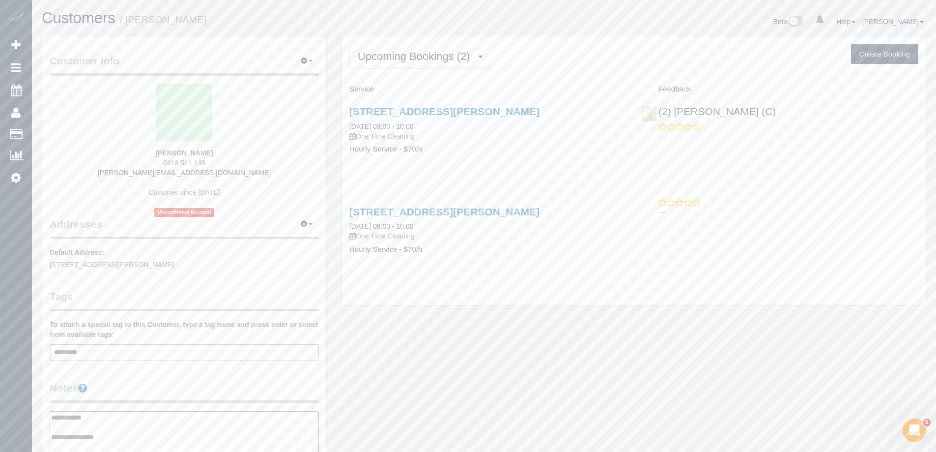
click at [215, 377] on div "Customer Info Edit Contact Info Send Message Email Preferences Special Sales Ta…" at bounding box center [184, 407] width 284 height 742
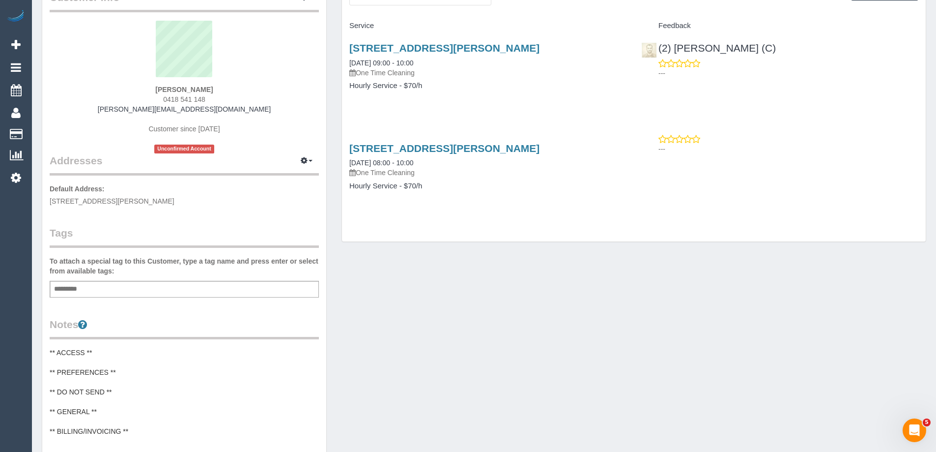
scroll to position [0, 0]
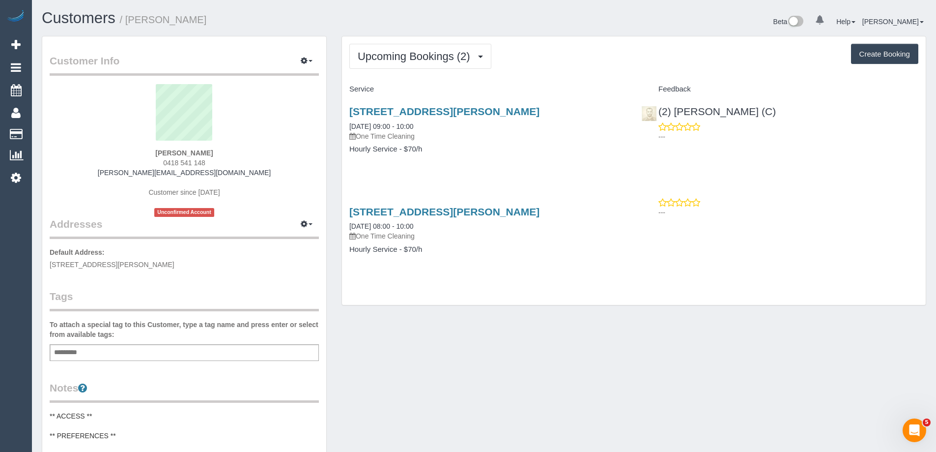
click at [569, 36] on div "Upcoming Bookings (2) Completed Bookings (0) Upcoming Bookings (2) Cancelled Bo…" at bounding box center [634, 171] width 585 height 270
click at [426, 58] on span "Upcoming Bookings (2)" at bounding box center [416, 56] width 117 height 12
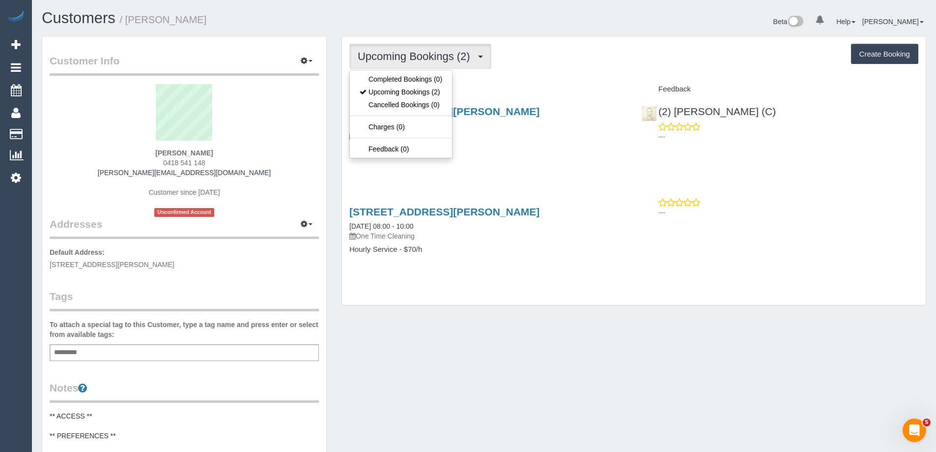
click at [555, 22] on div "Beta 0 Your Notifications You have 0 alerts Help Help Docs Take a Tour Contact …" at bounding box center [709, 23] width 450 height 26
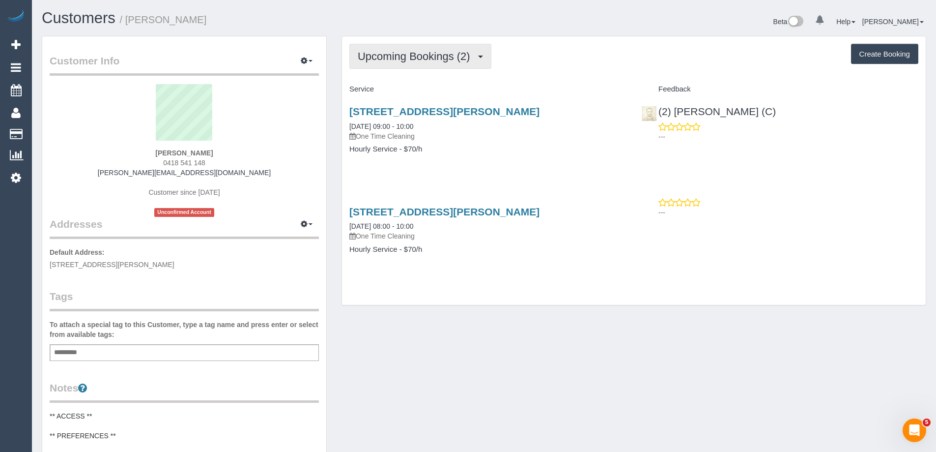
click at [433, 60] on span "Upcoming Bookings (2)" at bounding box center [416, 56] width 117 height 12
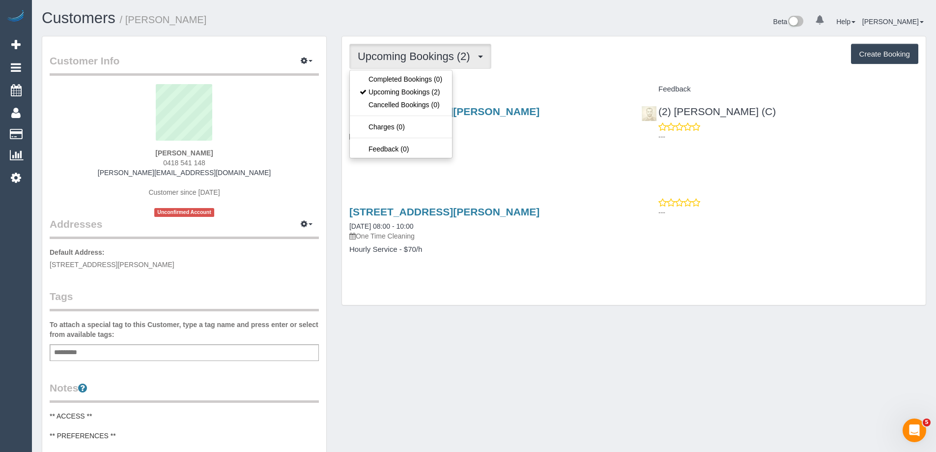
click at [547, 61] on div "Upcoming Bookings (2) Completed Bookings (0) Upcoming Bookings (2) Cancelled Bo…" at bounding box center [633, 56] width 569 height 25
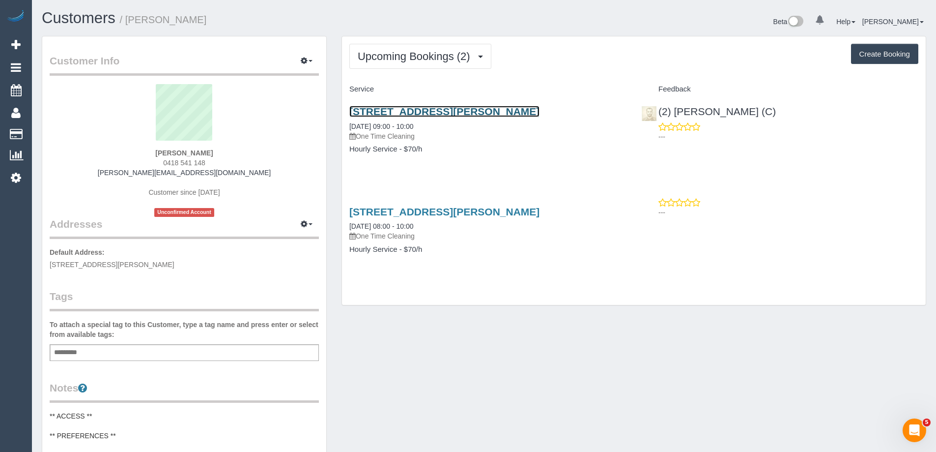
click at [499, 112] on link "[STREET_ADDRESS][PERSON_NAME]" at bounding box center [444, 111] width 190 height 11
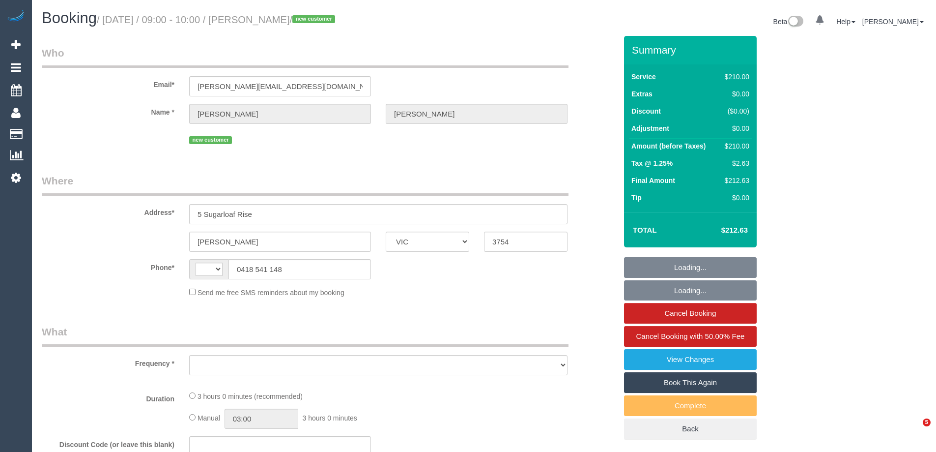
select select "VIC"
select select "string:AU"
select select "object:336"
select select "string:stripe-pm_1S3ndw2GScqysDRVo8NArwwU"
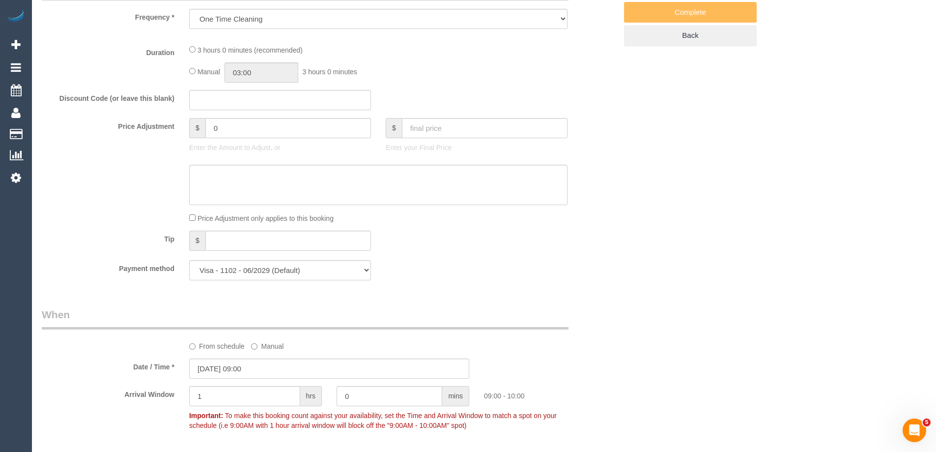
select select "object:1171"
select select "180"
select select "number:27"
select select "number:14"
select select "number:19"
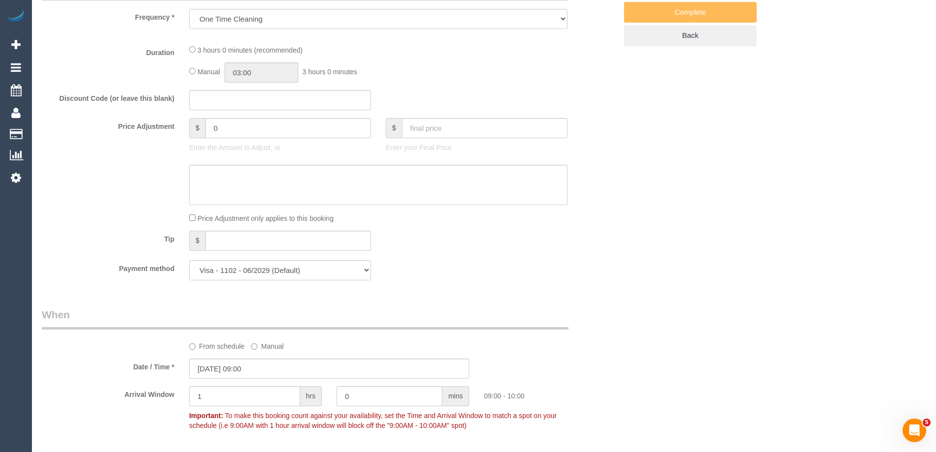
select select "number:36"
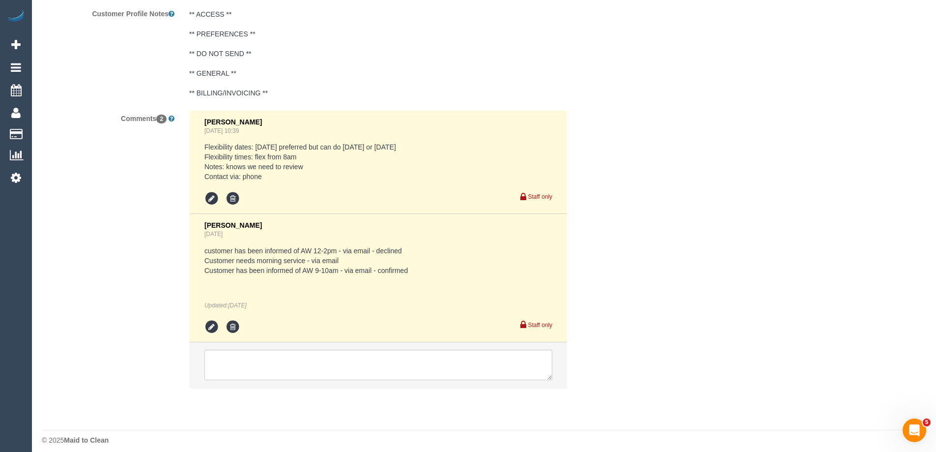
scroll to position [1448, 0]
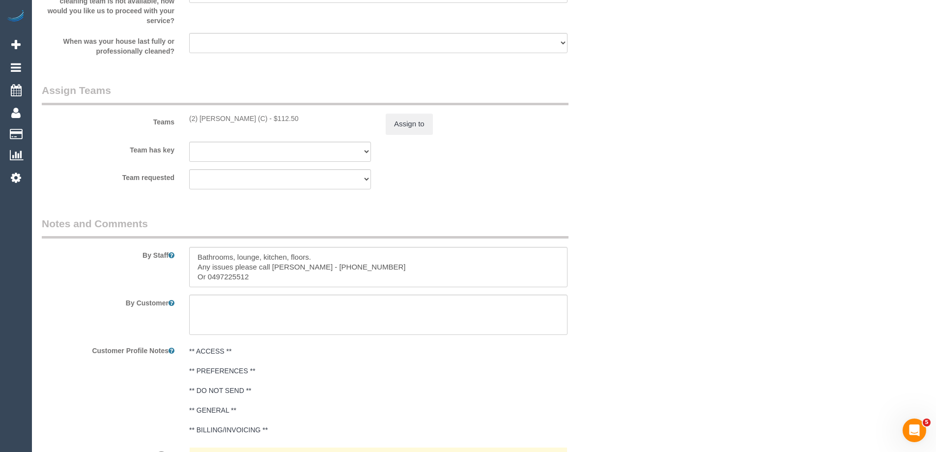
click at [319, 266] on textarea at bounding box center [378, 267] width 378 height 40
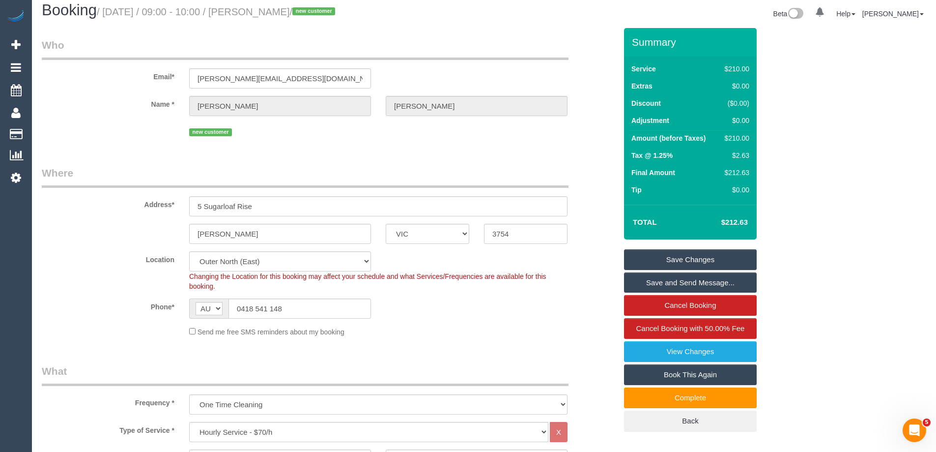
scroll to position [0, 0]
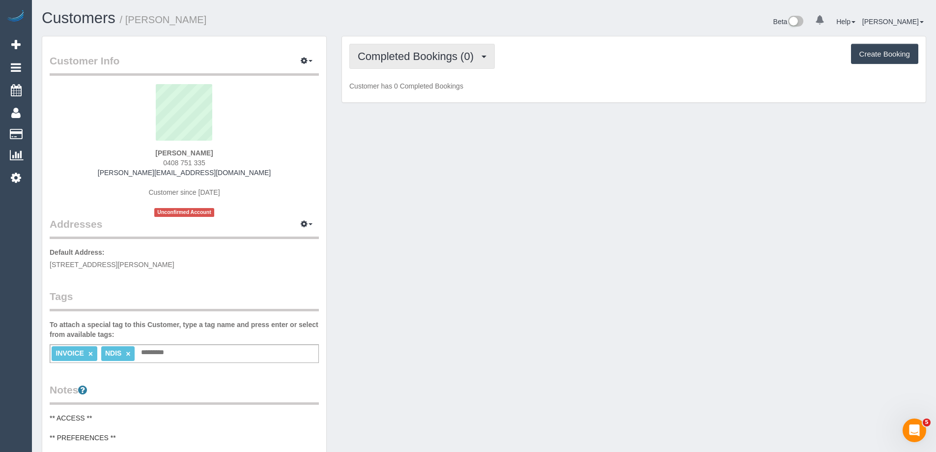
click at [410, 63] on button "Completed Bookings (0)" at bounding box center [421, 56] width 145 height 25
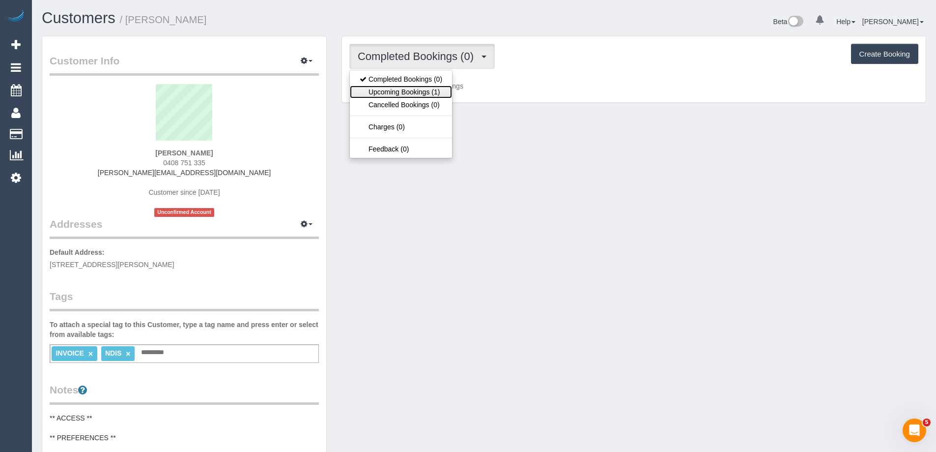
click at [416, 90] on link "Upcoming Bookings (1)" at bounding box center [401, 92] width 102 height 13
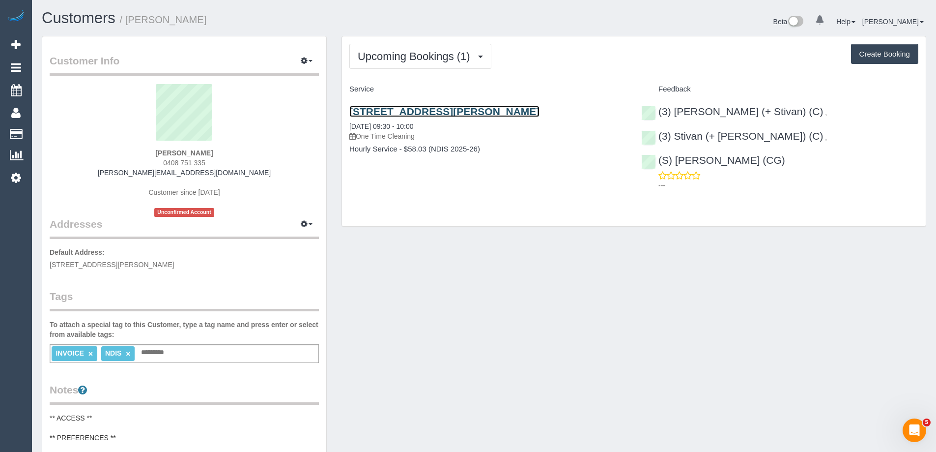
click at [473, 113] on link "[STREET_ADDRESS][PERSON_NAME]" at bounding box center [444, 111] width 190 height 11
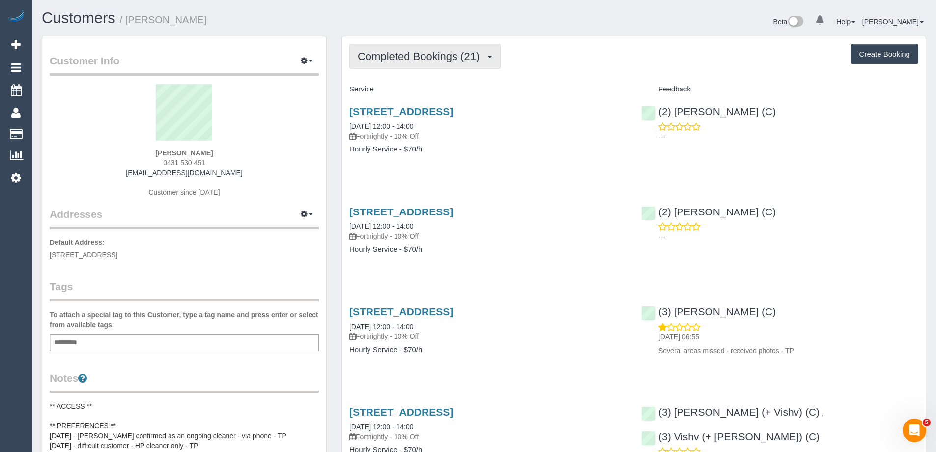
click at [424, 59] on span "Completed Bookings (21)" at bounding box center [421, 56] width 127 height 12
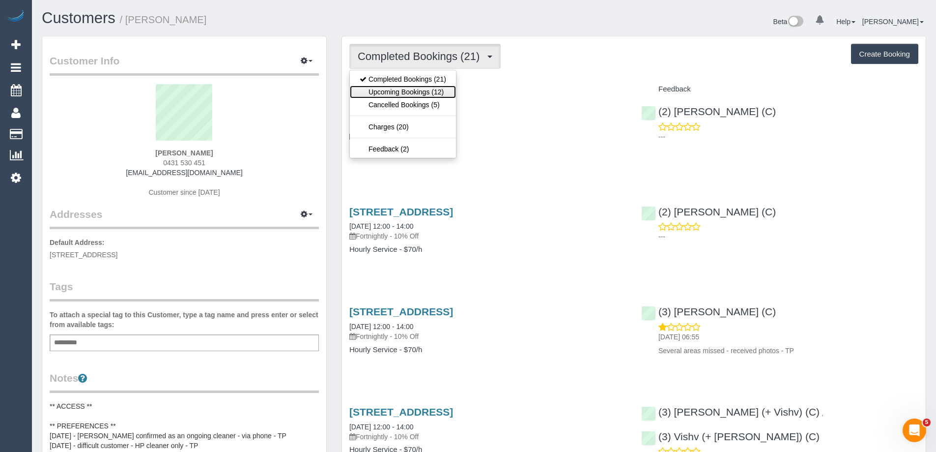
click at [420, 91] on link "Upcoming Bookings (12)" at bounding box center [403, 92] width 106 height 13
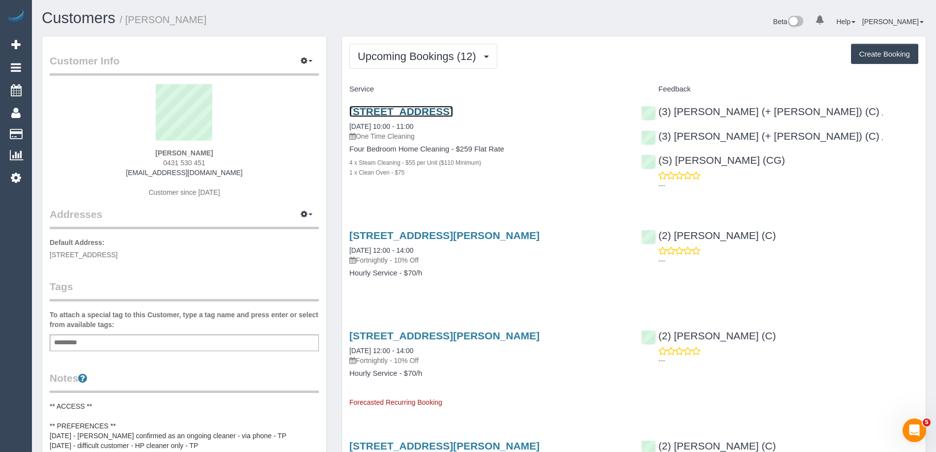
click at [453, 109] on link "[STREET_ADDRESS]" at bounding box center [401, 111] width 104 height 11
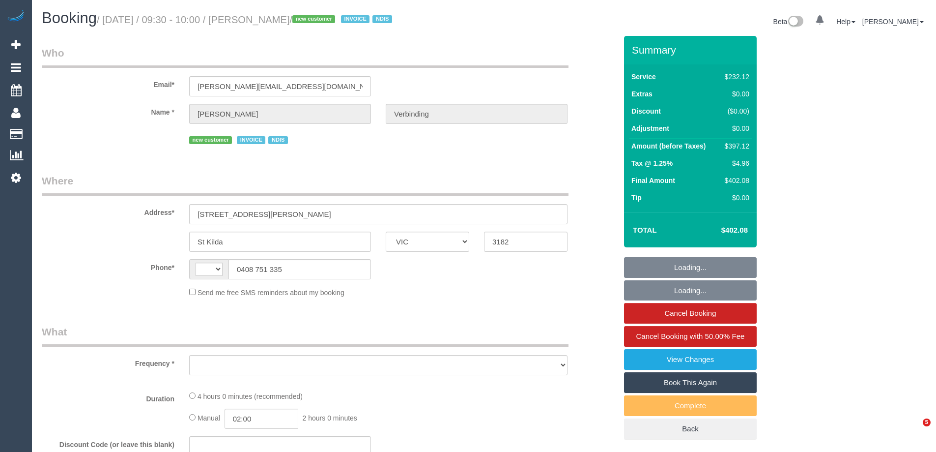
select select "VIC"
select select "string:AU"
select select "object:622"
select select "240"
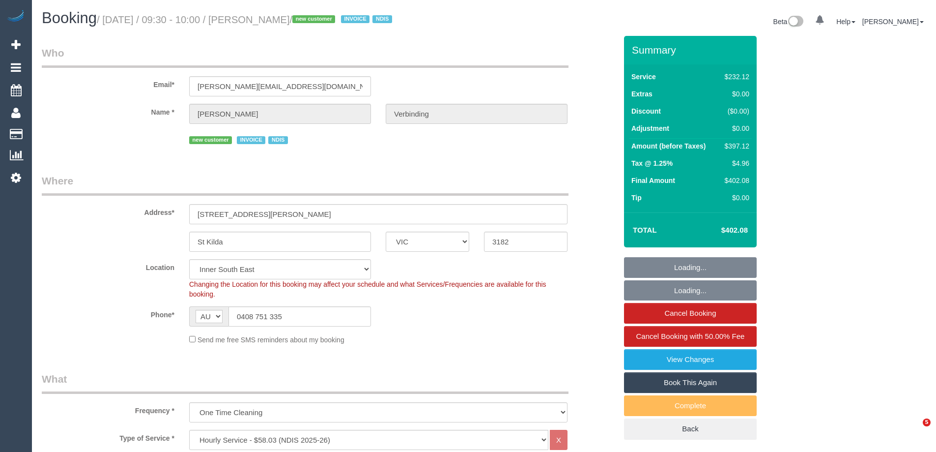
select select "object:688"
select select "number:28"
select select "number:14"
select select "number:19"
select select "number:25"
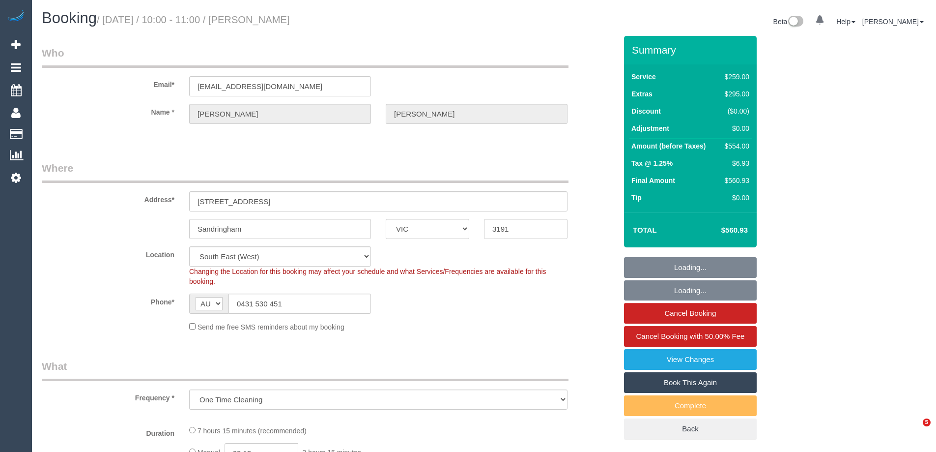
select select "VIC"
select select "string:stripe-pm_1QuiJU2GScqysDRVA8fU0KcC"
select select "object:607"
select select "number:28"
select select "number:14"
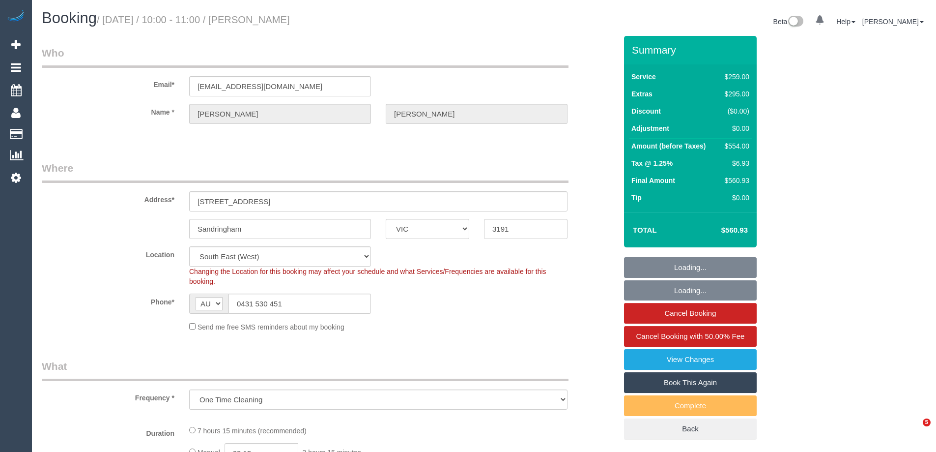
select select "number:19"
select select "number:36"
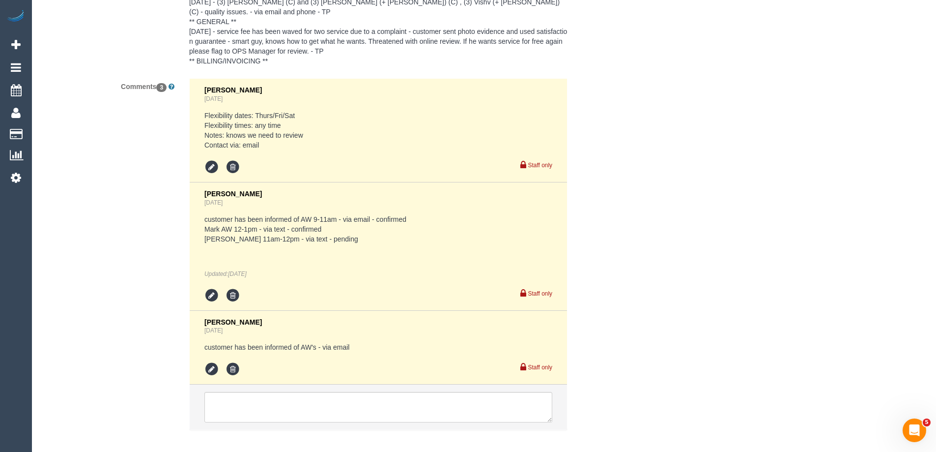
scroll to position [1927, 0]
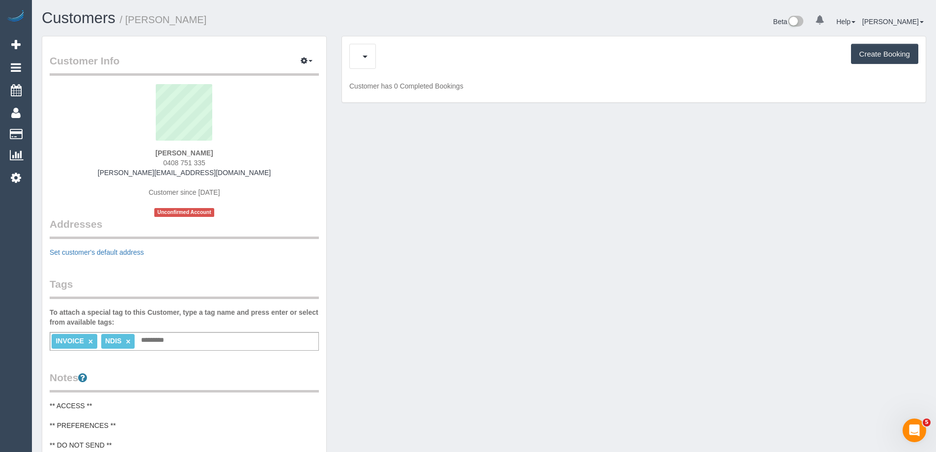
scroll to position [845, 936]
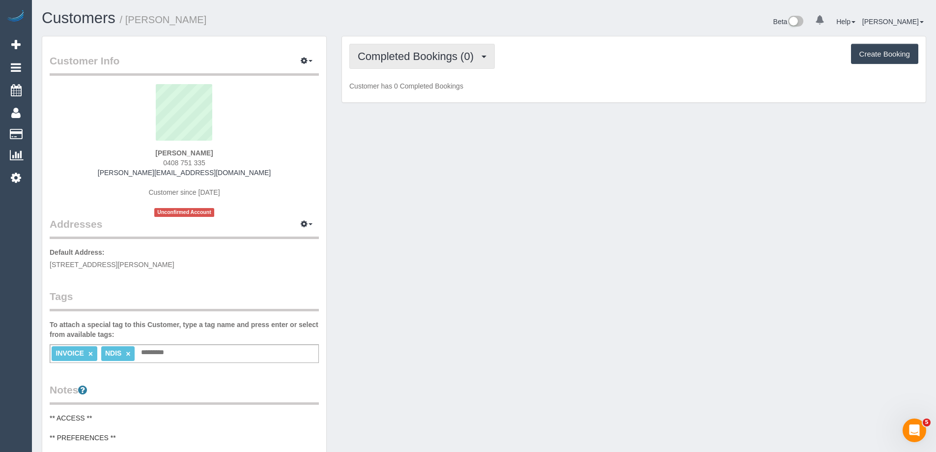
click at [395, 58] on span "Completed Bookings (0)" at bounding box center [418, 56] width 121 height 12
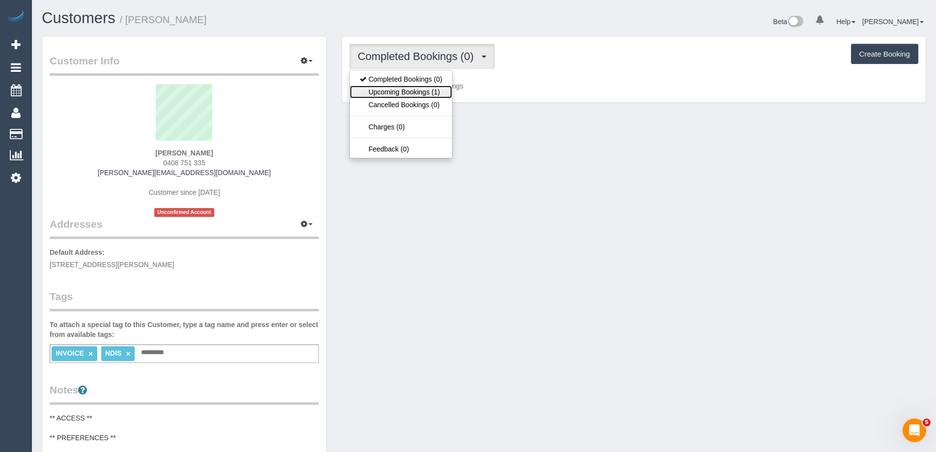
click at [394, 86] on link "Upcoming Bookings (1)" at bounding box center [401, 92] width 102 height 13
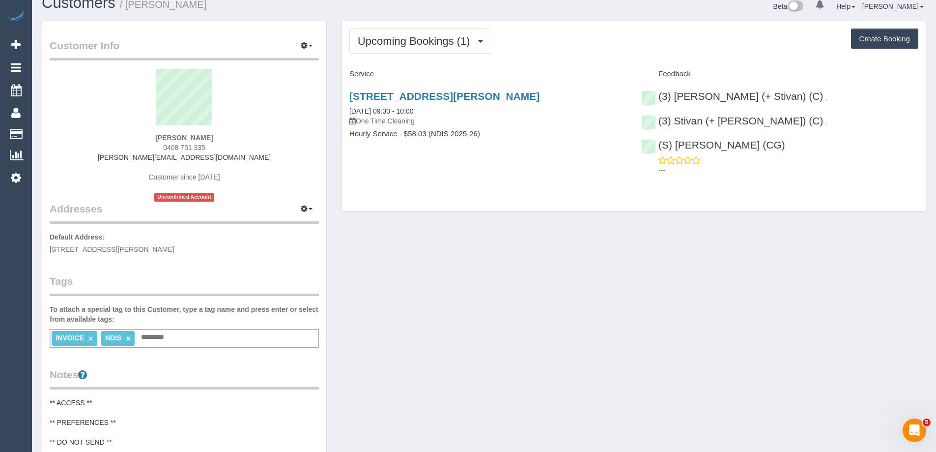
scroll to position [0, 0]
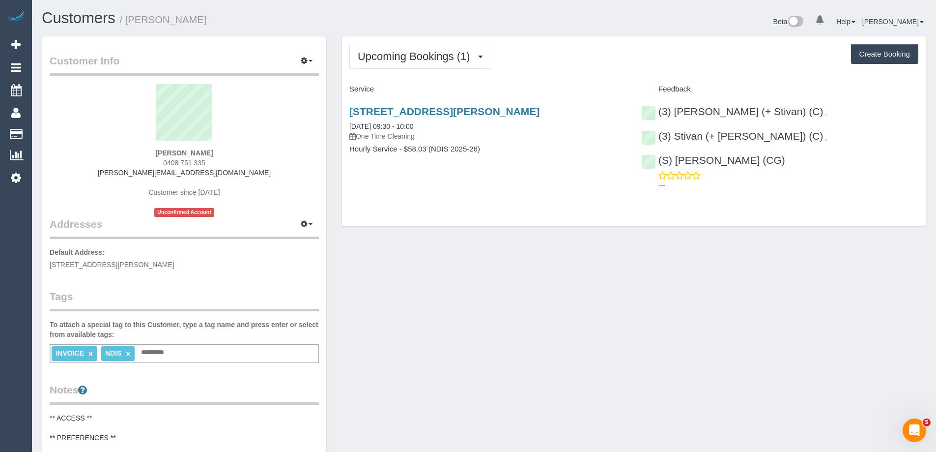
click at [205, 163] on div "[PERSON_NAME] 0408 751 335 [PERSON_NAME][EMAIL_ADDRESS][DOMAIN_NAME] Customer s…" at bounding box center [184, 150] width 269 height 133
click at [202, 158] on div "[PERSON_NAME] 0408 751 335 [PERSON_NAME][EMAIL_ADDRESS][DOMAIN_NAME] Customer s…" at bounding box center [184, 150] width 269 height 133
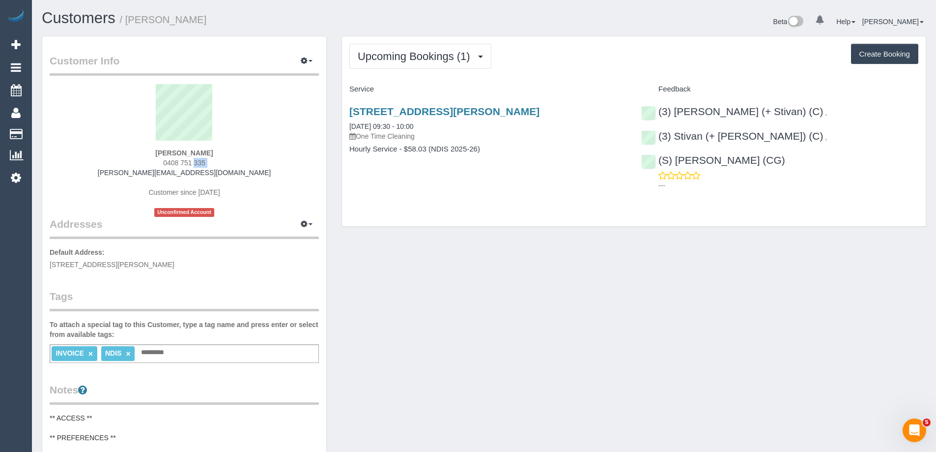
click at [201, 158] on div "[PERSON_NAME] 0408 751 335 [PERSON_NAME][EMAIL_ADDRESS][DOMAIN_NAME] Customer s…" at bounding box center [184, 150] width 269 height 133
click at [179, 162] on span "0408 751 335" at bounding box center [184, 163] width 42 height 8
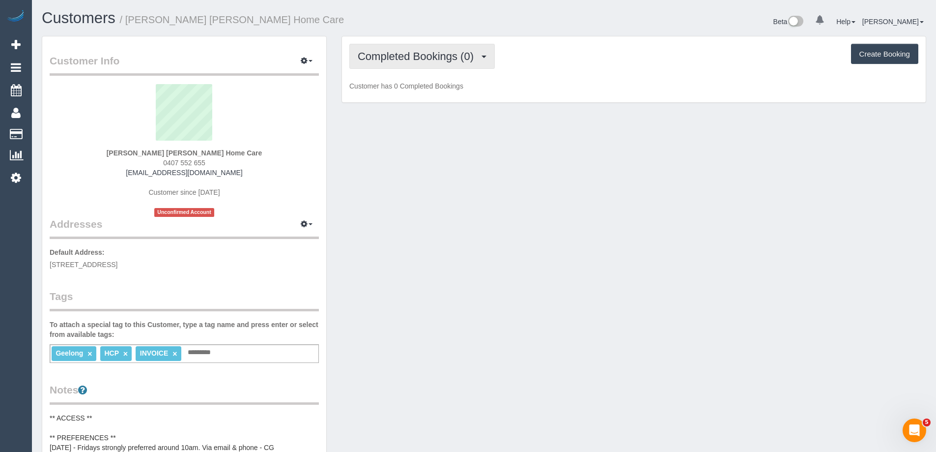
drag, startPoint x: 432, startPoint y: 62, endPoint x: 432, endPoint y: 68, distance: 6.4
click at [432, 62] on span "Completed Bookings (0)" at bounding box center [418, 56] width 121 height 12
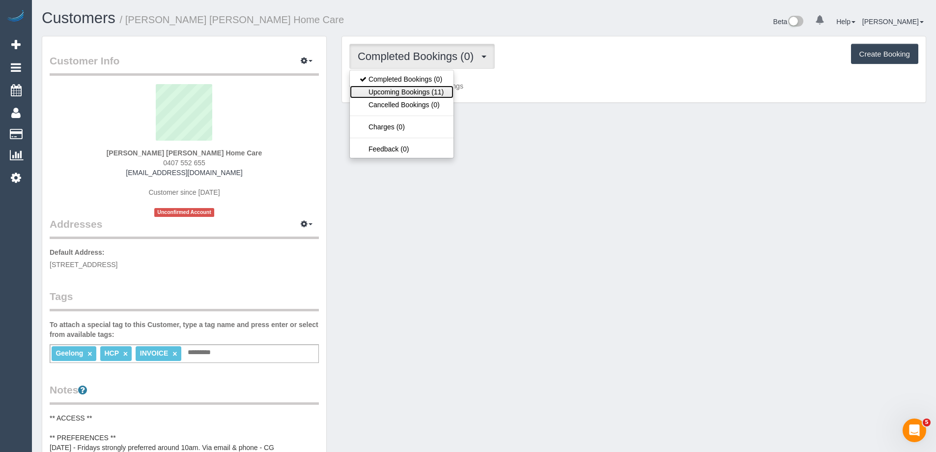
click at [425, 88] on link "Upcoming Bookings (11)" at bounding box center [402, 92] width 104 height 13
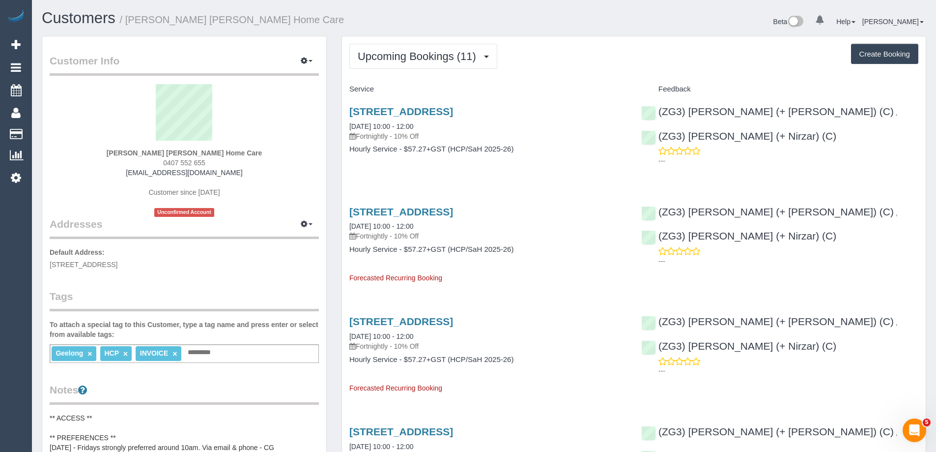
click at [191, 162] on span "0407 552 655" at bounding box center [184, 163] width 42 height 8
copy div "0407 552 655"
click at [453, 214] on link "[STREET_ADDRESS]" at bounding box center [401, 211] width 104 height 11
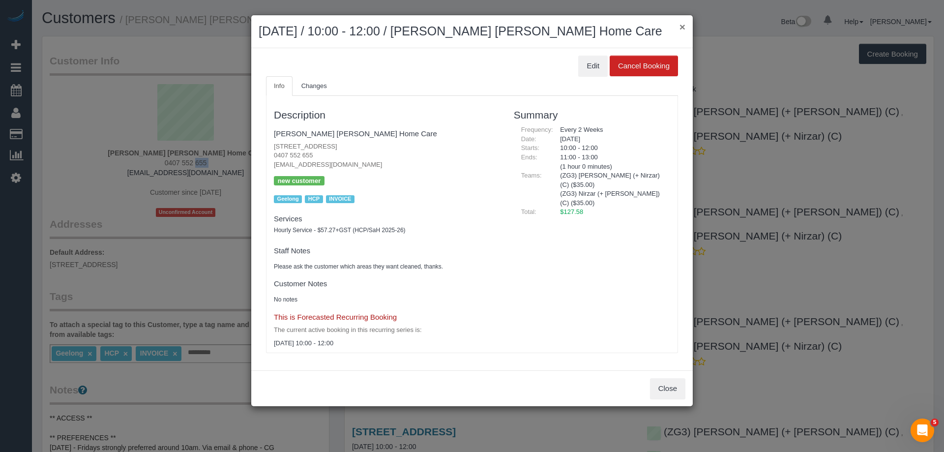
click at [682, 23] on button "×" at bounding box center [682, 27] width 6 height 10
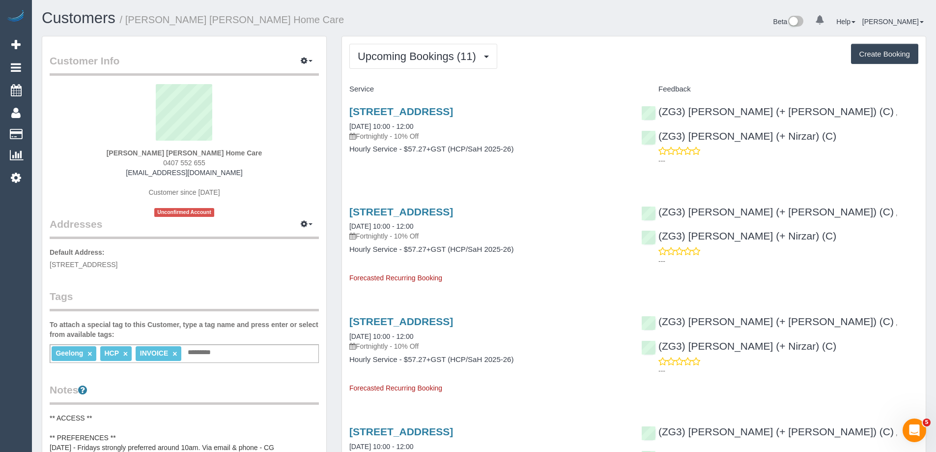
click at [177, 164] on span "0407 552 655" at bounding box center [184, 163] width 42 height 8
copy div "0407 552 655"
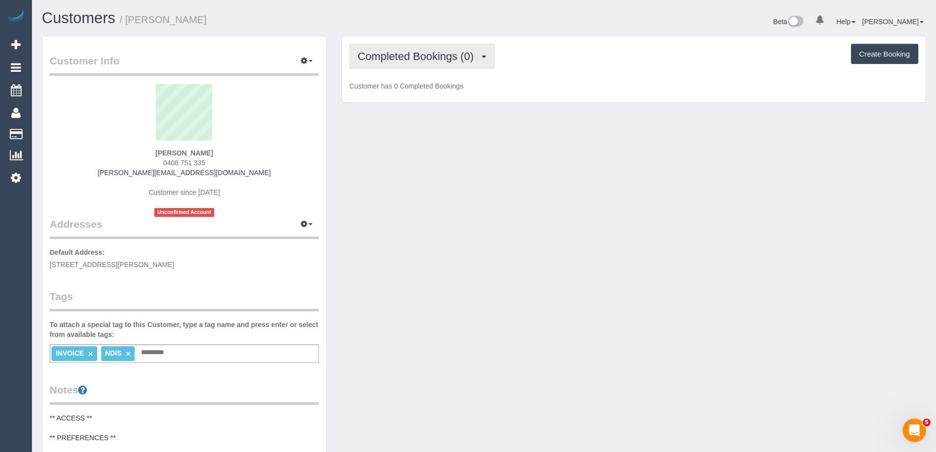
click at [435, 58] on span "Completed Bookings (0)" at bounding box center [418, 56] width 121 height 12
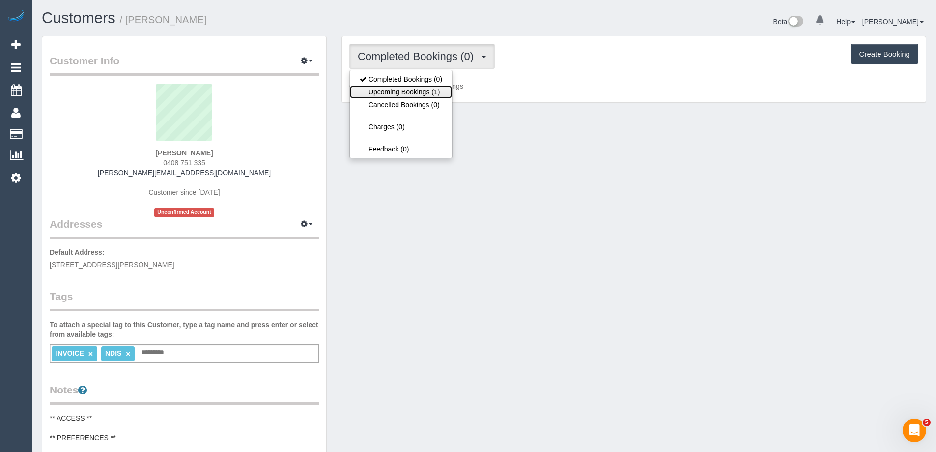
click at [432, 90] on link "Upcoming Bookings (1)" at bounding box center [401, 92] width 102 height 13
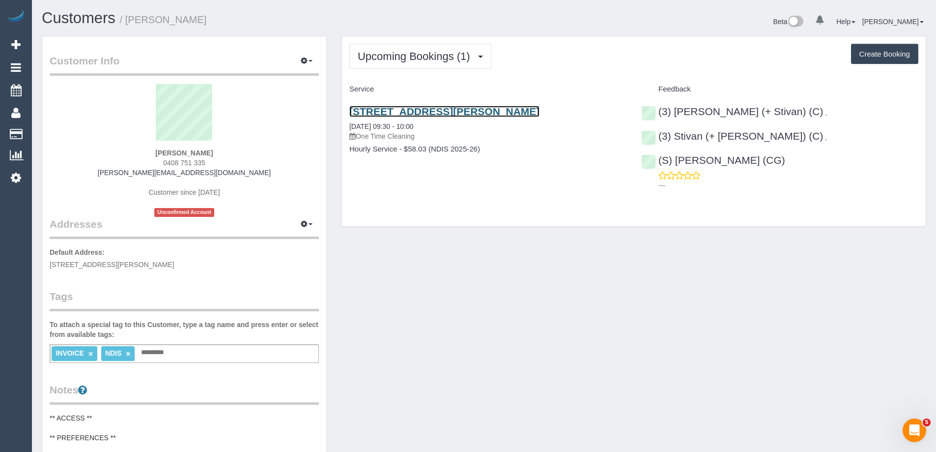
click at [455, 110] on link "[STREET_ADDRESS][PERSON_NAME]" at bounding box center [444, 111] width 190 height 11
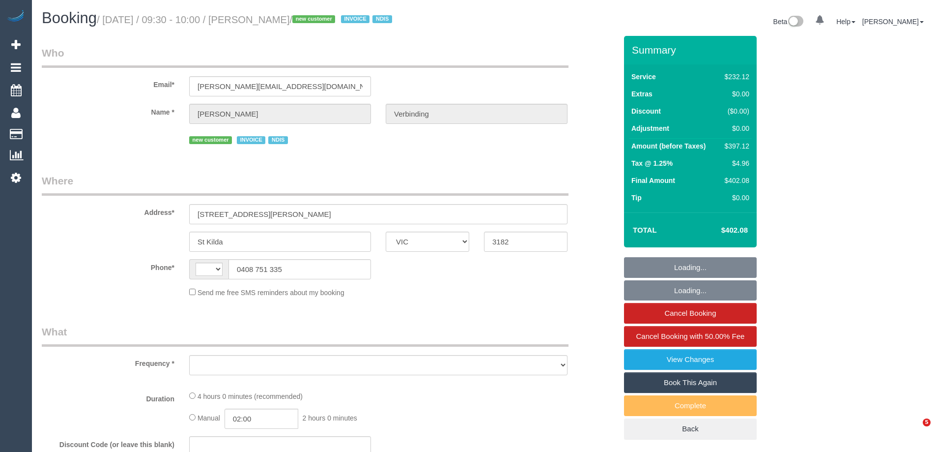
select select "VIC"
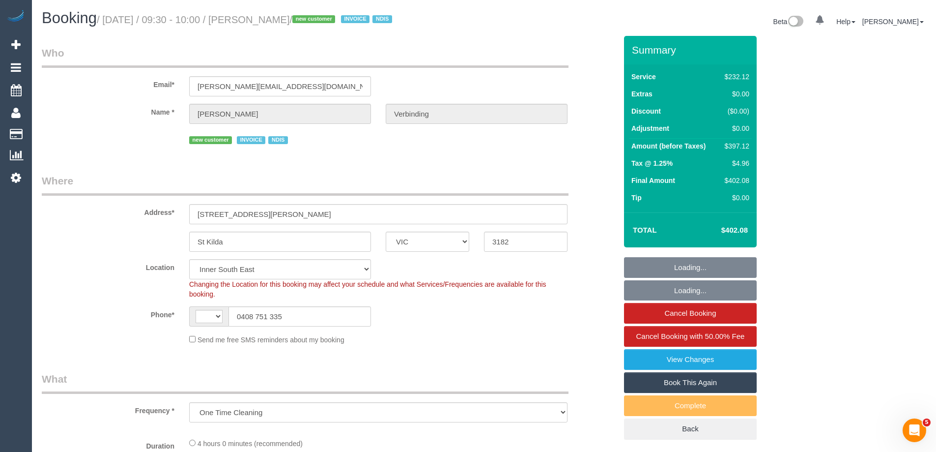
select select "object:382"
select select "string:AU"
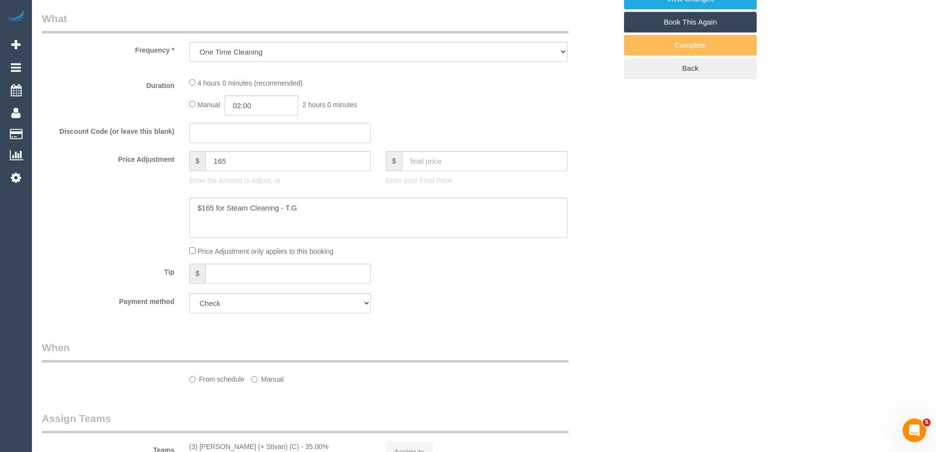
select select "240"
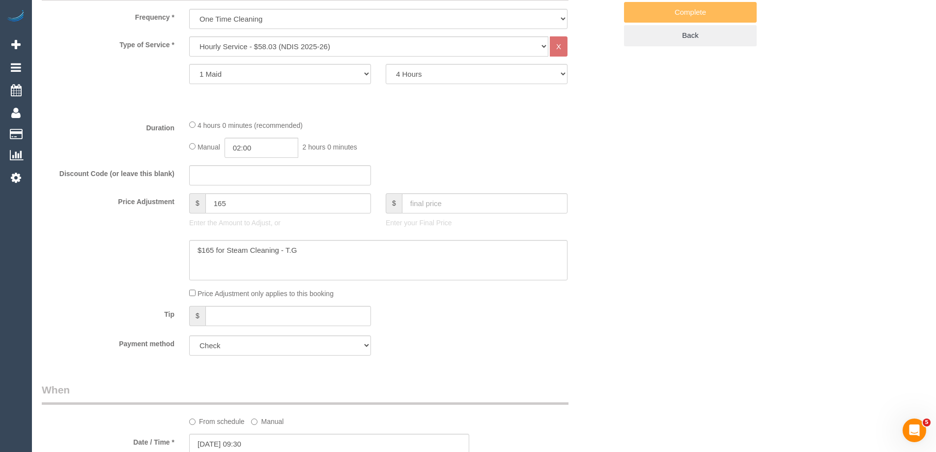
select select "number:28"
select select "number:14"
select select "number:19"
select select "number:25"
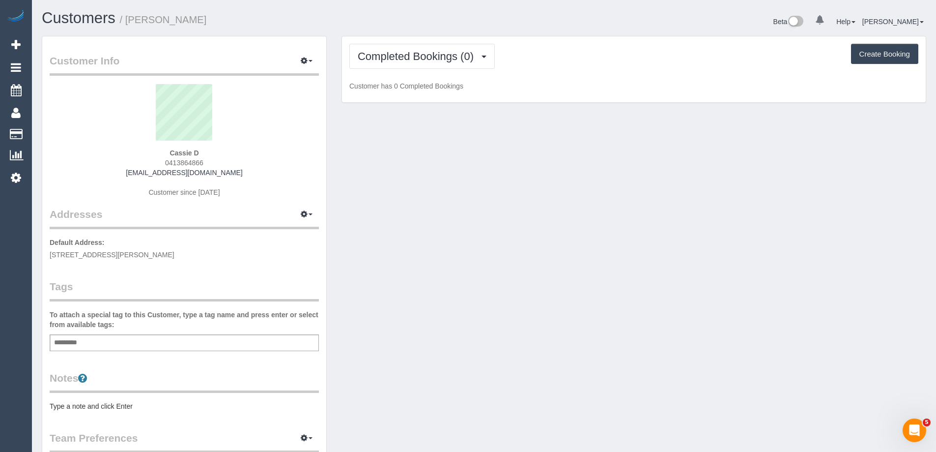
scroll to position [719, 936]
click at [181, 163] on span "0413864866" at bounding box center [184, 163] width 38 height 8
copy span "0413864866"
click at [145, 408] on pre "Type a note and click Enter" at bounding box center [184, 406] width 269 height 10
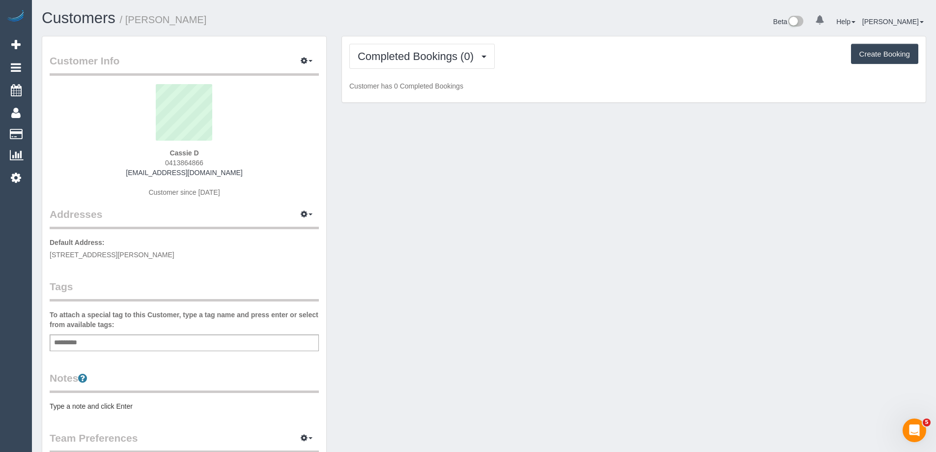
scroll to position [813, 936]
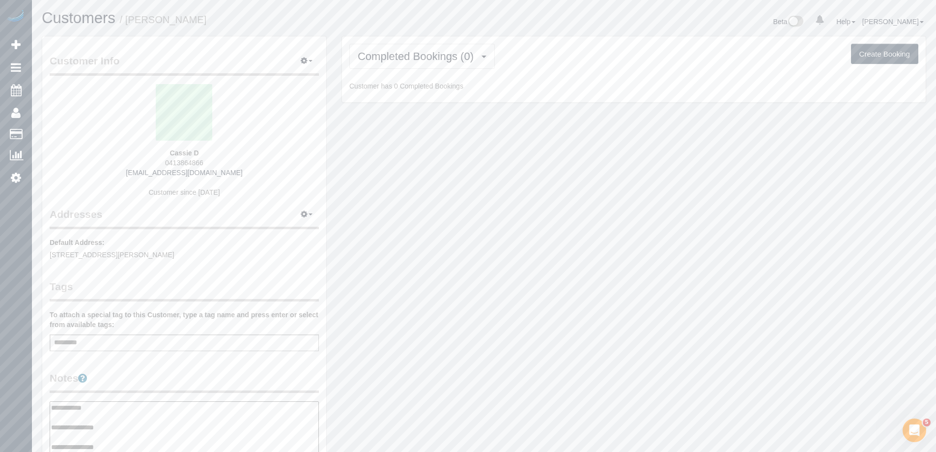
type textarea "**********"
click at [192, 359] on div "Customer Info Edit Contact Info Send Message Email Preferences Special Sales Ta…" at bounding box center [184, 402] width 284 height 732
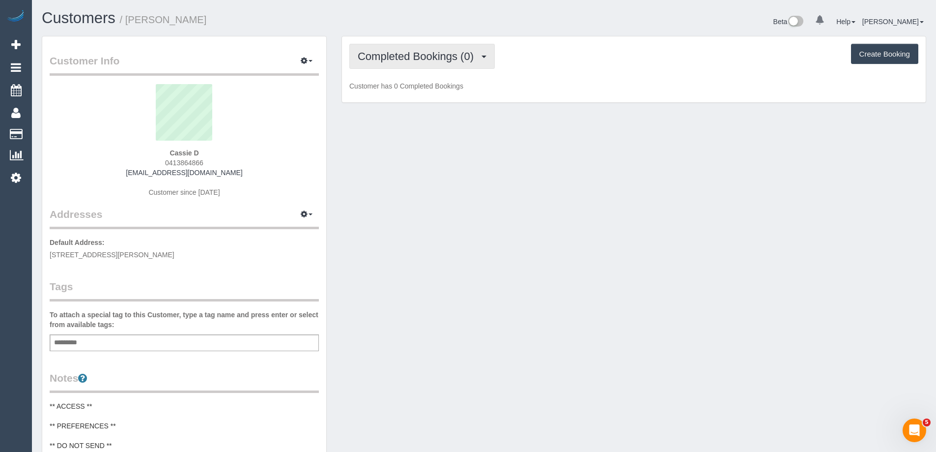
click at [410, 59] on span "Completed Bookings (0)" at bounding box center [418, 56] width 121 height 12
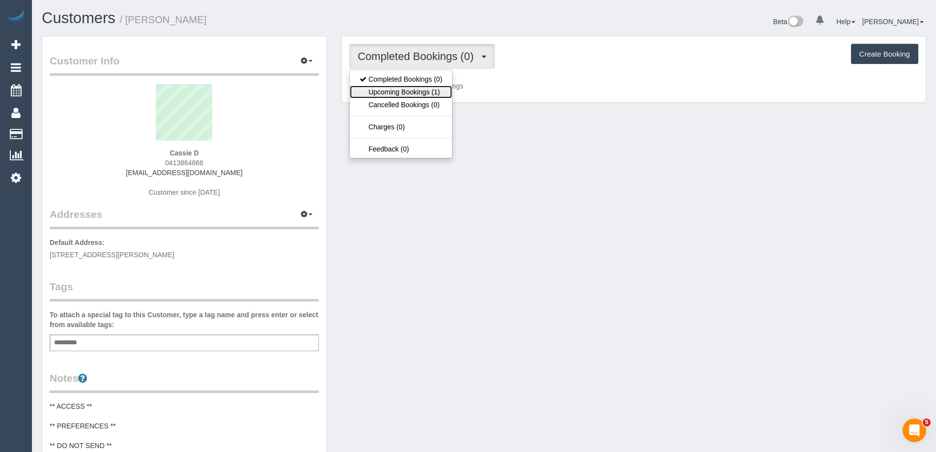
click at [406, 86] on link "Upcoming Bookings (1)" at bounding box center [401, 92] width 102 height 13
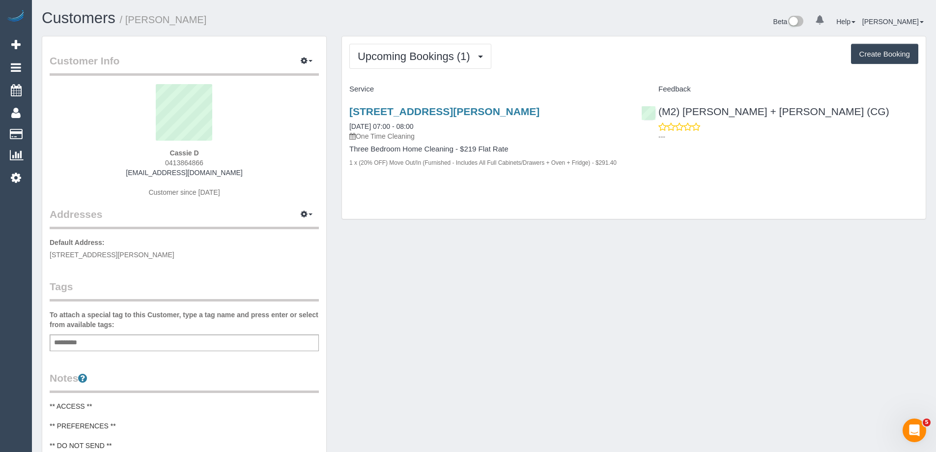
click at [181, 165] on span "0413864866" at bounding box center [184, 163] width 38 height 8
copy span "0413864866"
click at [191, 163] on span "0413864866" at bounding box center [184, 163] width 38 height 8
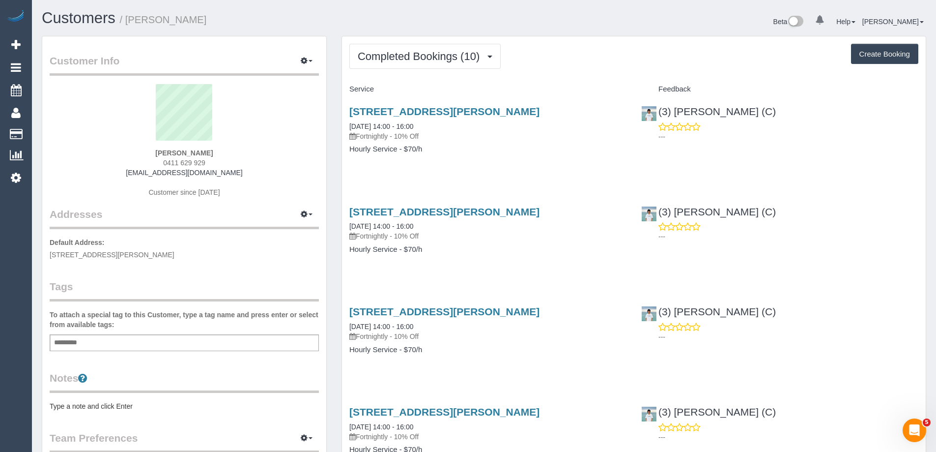
drag, startPoint x: 242, startPoint y: 176, endPoint x: 128, endPoint y: 175, distance: 113.5
click at [128, 175] on div "[PERSON_NAME] 0411 629 929 [EMAIL_ADDRESS][DOMAIN_NAME] Customer since [DATE]" at bounding box center [184, 145] width 269 height 123
copy link "[EMAIL_ADDRESS][DOMAIN_NAME]"
drag, startPoint x: 201, startPoint y: 21, endPoint x: 128, endPoint y: 22, distance: 72.3
click at [128, 22] on h1 "Customers / [PERSON_NAME]" at bounding box center [259, 18] width 435 height 17
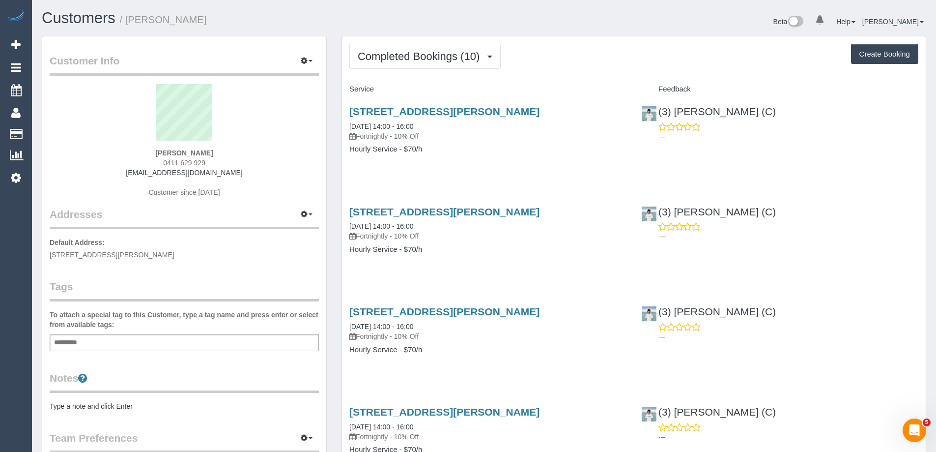
copy small "[PERSON_NAME]"
click at [415, 63] on button "Completed Bookings (10)" at bounding box center [424, 56] width 151 height 25
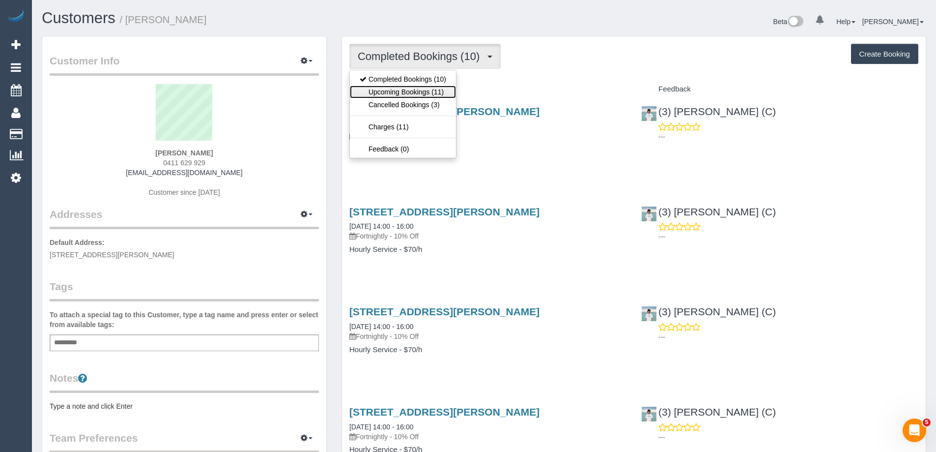
click at [411, 86] on link "Upcoming Bookings (11)" at bounding box center [403, 92] width 106 height 13
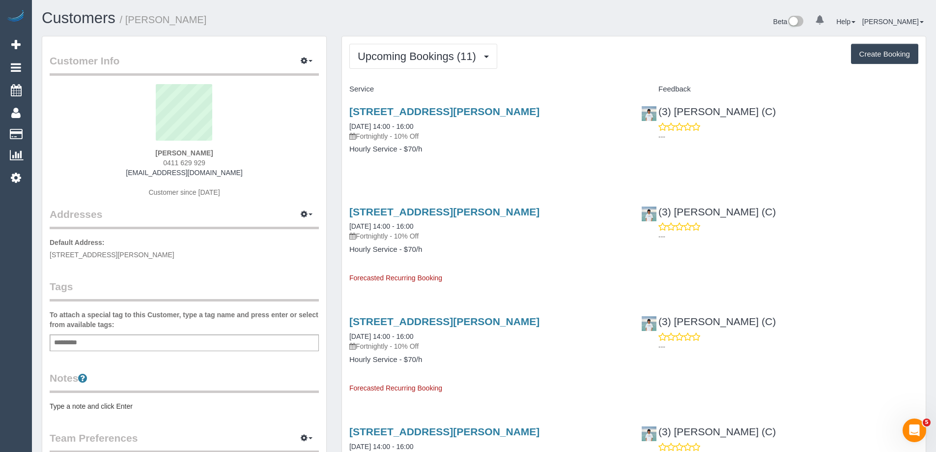
click at [100, 404] on pre "Type a note and click Enter" at bounding box center [184, 406] width 269 height 10
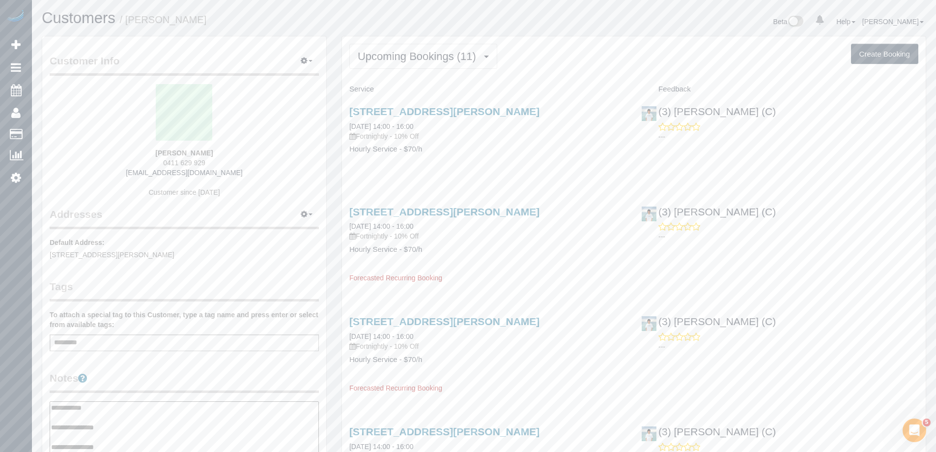
type textarea "**********"
click at [159, 359] on div "Customer Info Edit Contact Info Send Message Email Preferences Special Sales Ta…" at bounding box center [184, 402] width 284 height 732
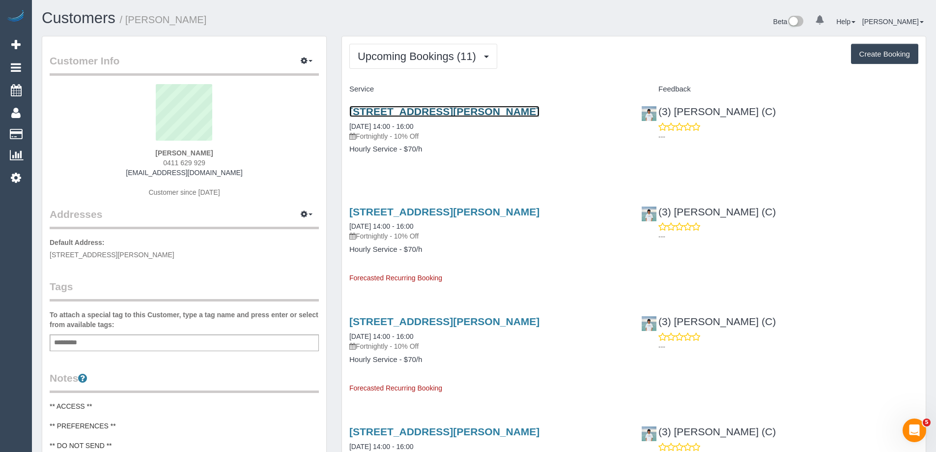
click at [476, 113] on link "30 Hazel Dr, Lower Templestowe, VIC 3107" at bounding box center [444, 111] width 190 height 11
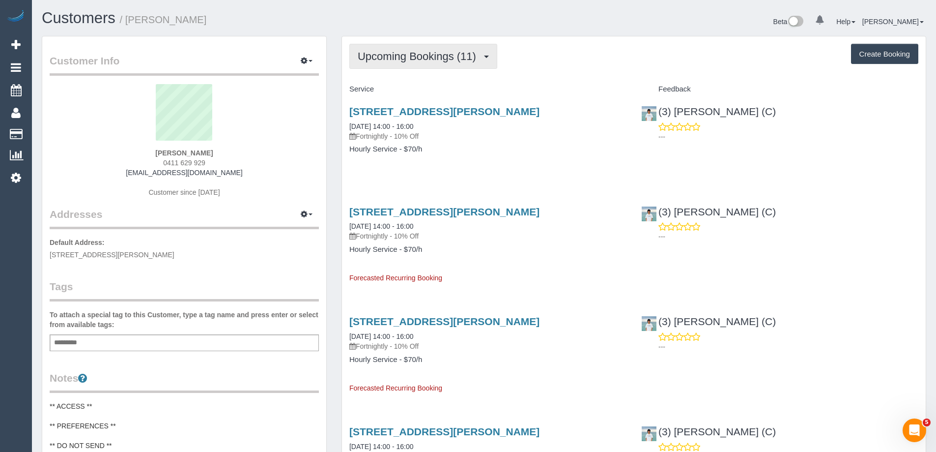
click at [449, 57] on span "Upcoming Bookings (11)" at bounding box center [419, 56] width 123 height 12
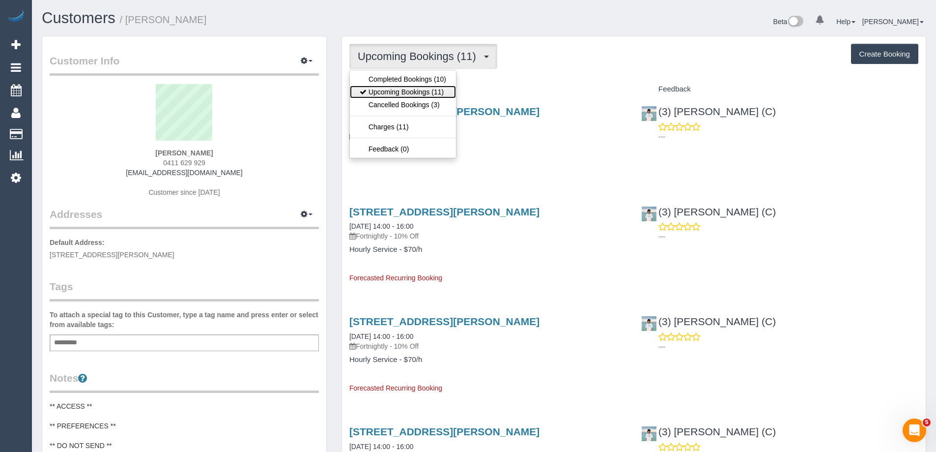
click at [427, 90] on link "Upcoming Bookings (11)" at bounding box center [403, 92] width 106 height 13
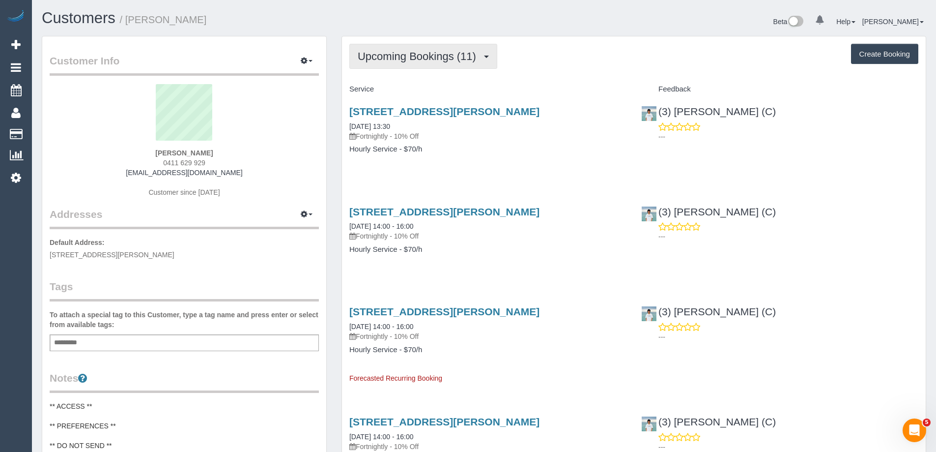
click at [406, 55] on span "Upcoming Bookings (11)" at bounding box center [419, 56] width 123 height 12
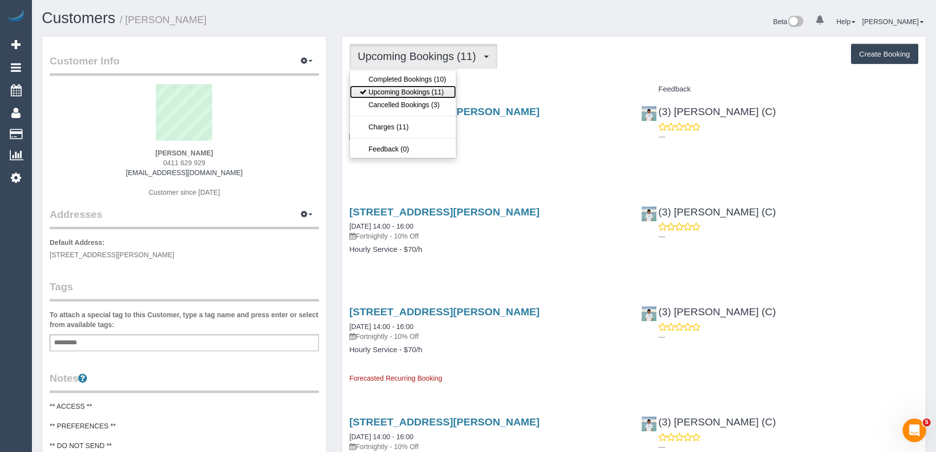
click at [404, 94] on link "Upcoming Bookings (11)" at bounding box center [403, 92] width 106 height 13
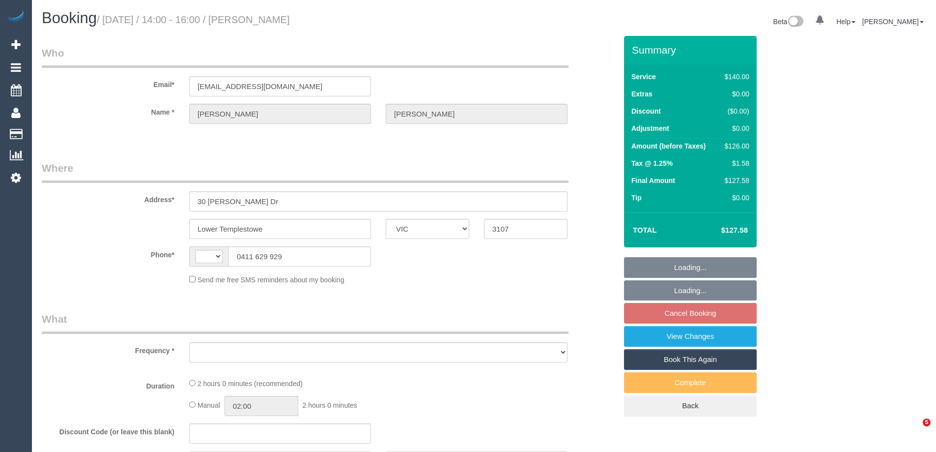
select select "VIC"
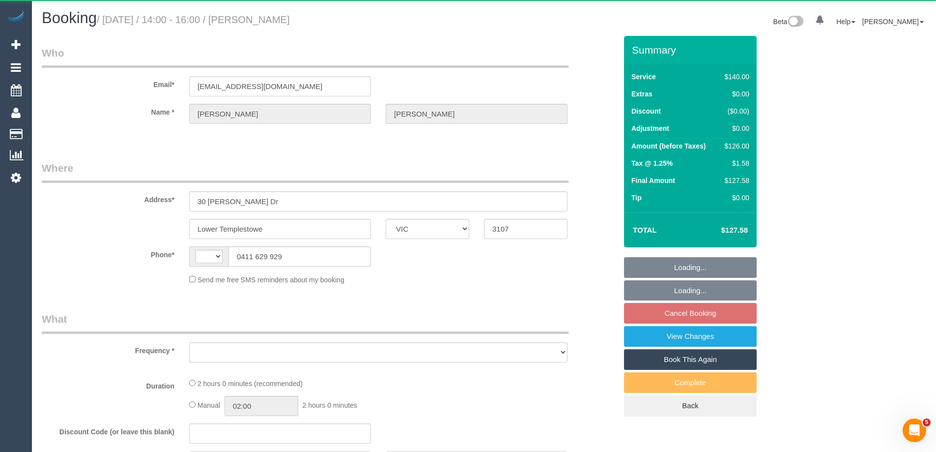
select select "string:AU"
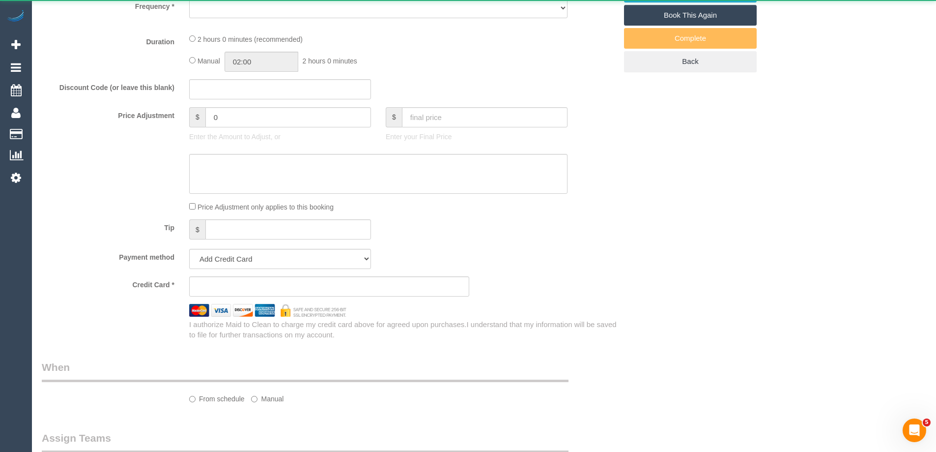
select select "object:528"
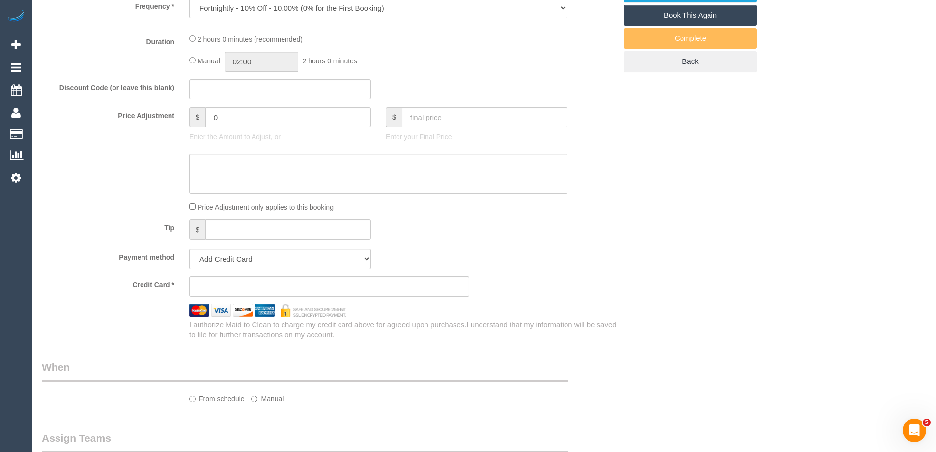
select select "string:stripe-pm_1Qu1X62GScqysDRV6kpEDbYw"
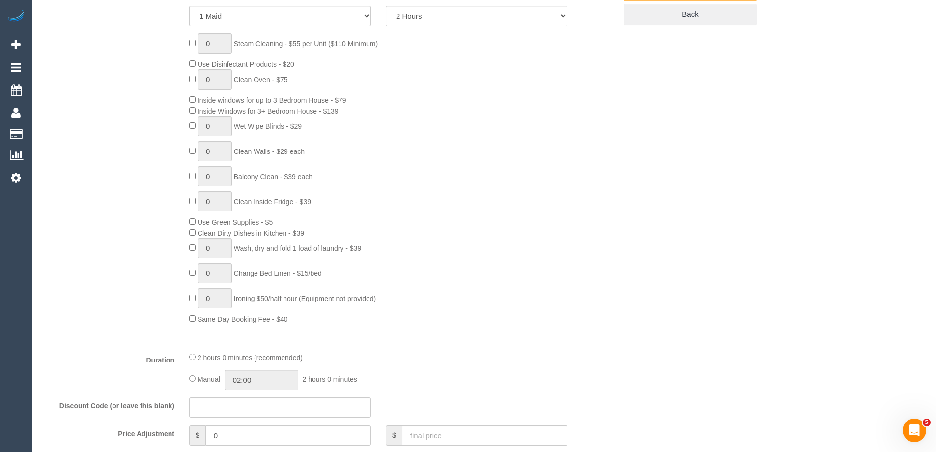
select select "number:27"
select select "number:14"
select select "number:19"
select select "number:25"
select select "number:33"
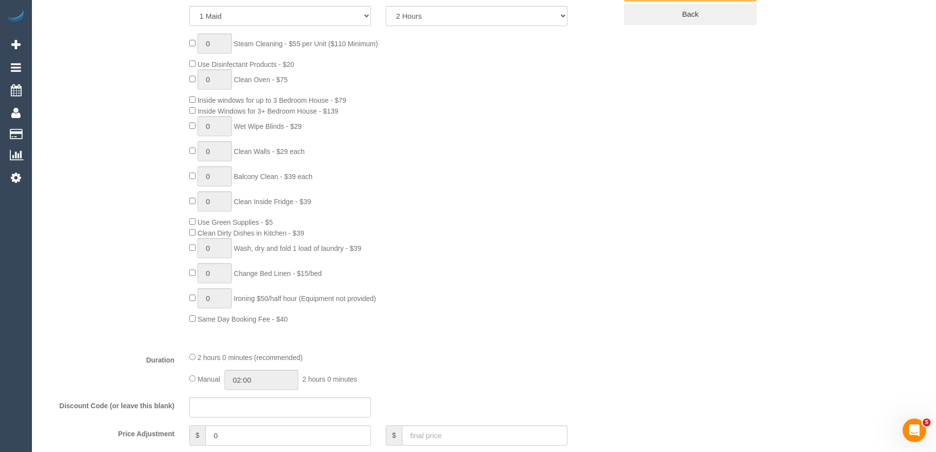
select select "number:26"
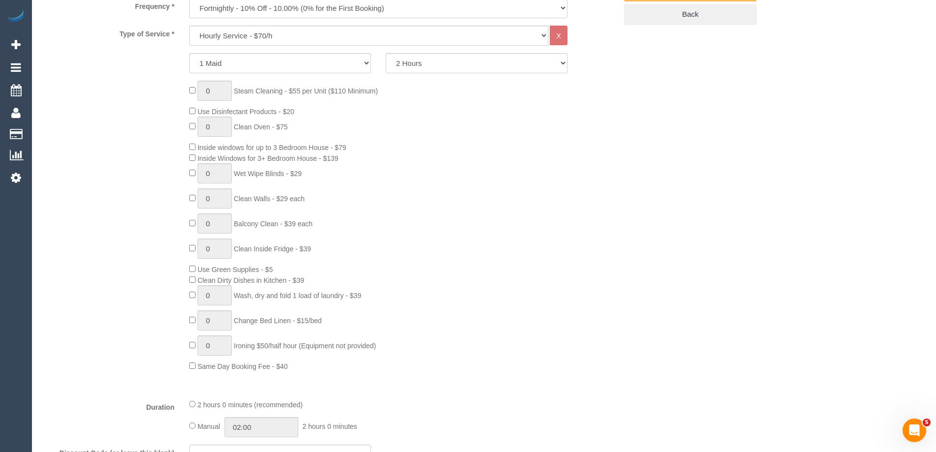
select select "object:1223"
select select "spot1"
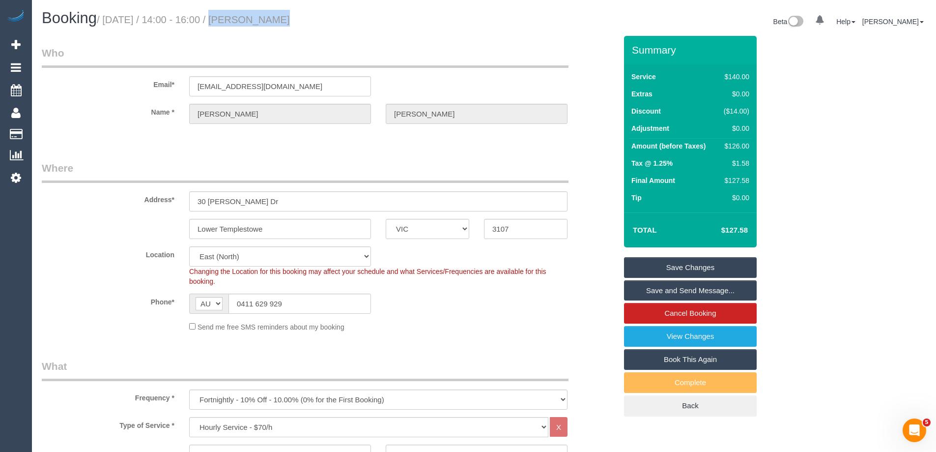
drag, startPoint x: 205, startPoint y: 17, endPoint x: 261, endPoint y: 16, distance: 56.0
click at [261, 16] on small "/ September 20, 2025 / 14:00 - 16:00 / Amelia Santos" at bounding box center [193, 19] width 193 height 11
copy small "14:00 - 16:00"
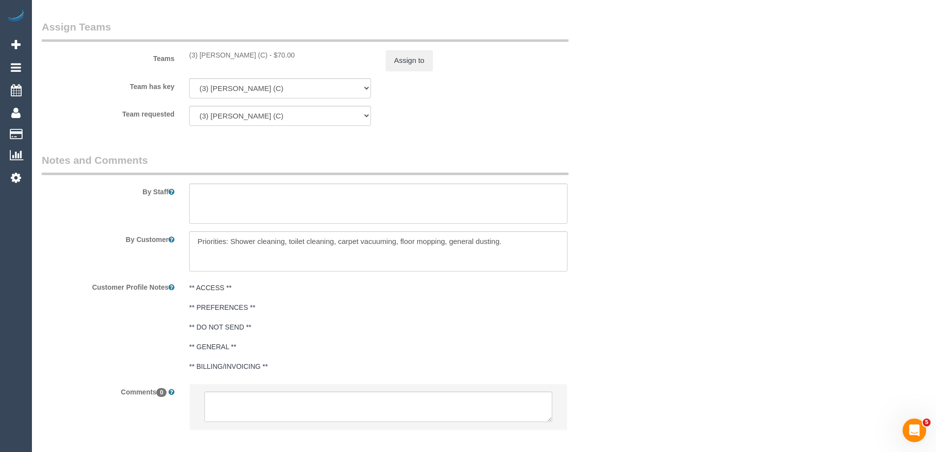
scroll to position [1493, 0]
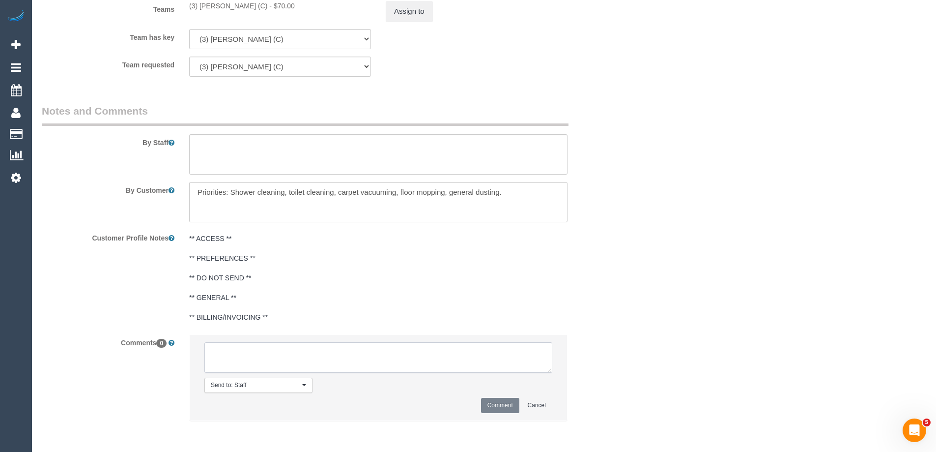
click at [279, 357] on textarea at bounding box center [378, 357] width 348 height 30
paste textarea "14:00 - 16:00"
type textarea "Himasha requested an earlier arrival time. Via text Customer agreed - via text …"
click at [503, 405] on button "Comment" at bounding box center [500, 405] width 38 height 15
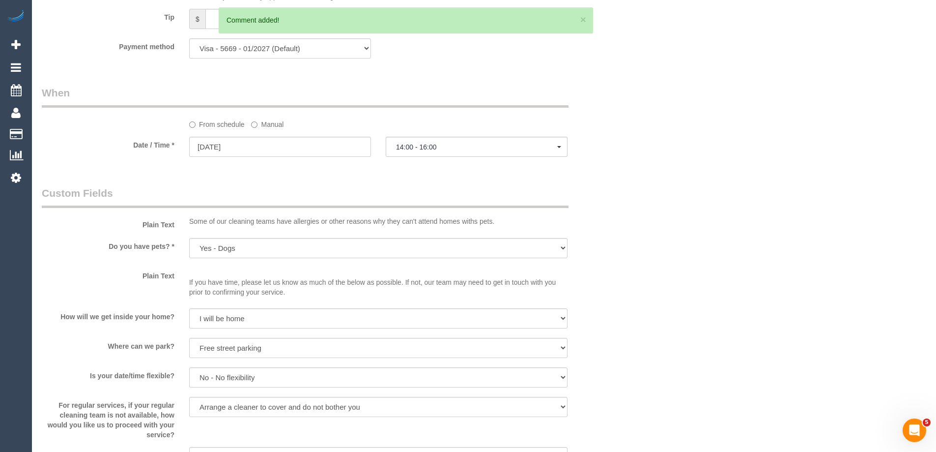
scroll to position [854, 0]
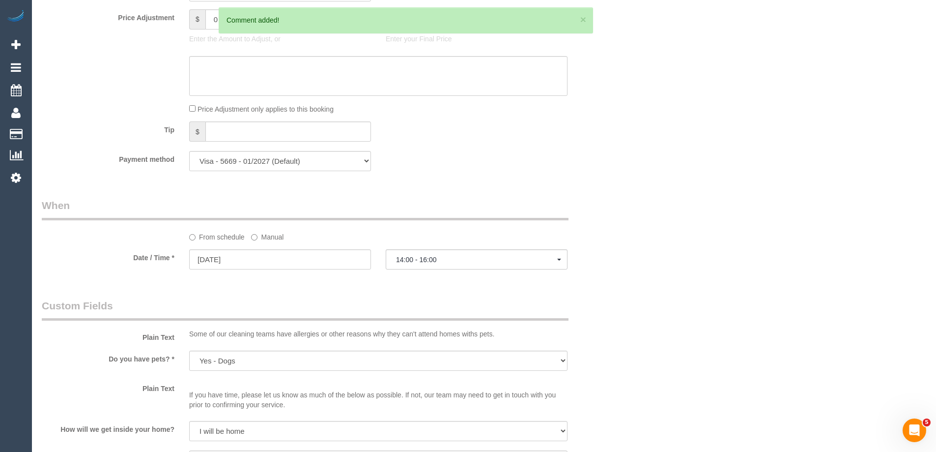
click at [276, 234] on label "Manual" at bounding box center [267, 235] width 32 height 13
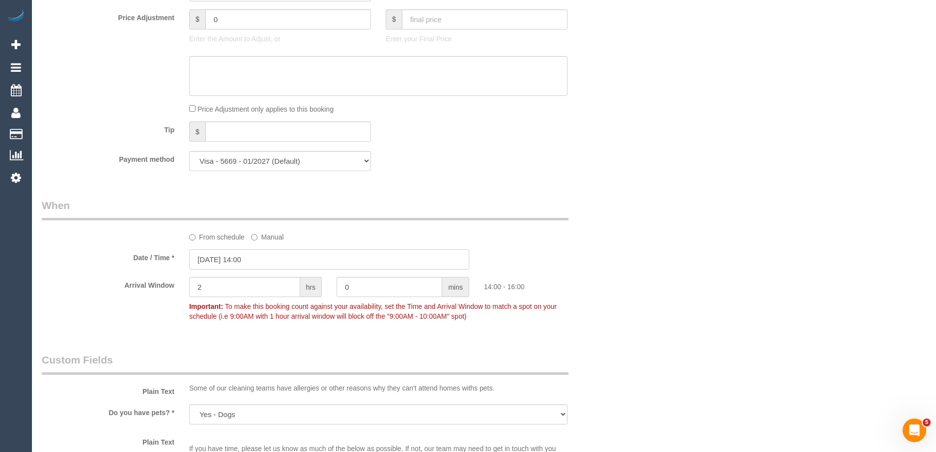
click at [280, 258] on input "20/09/2025 14:00" at bounding box center [329, 259] width 280 height 20
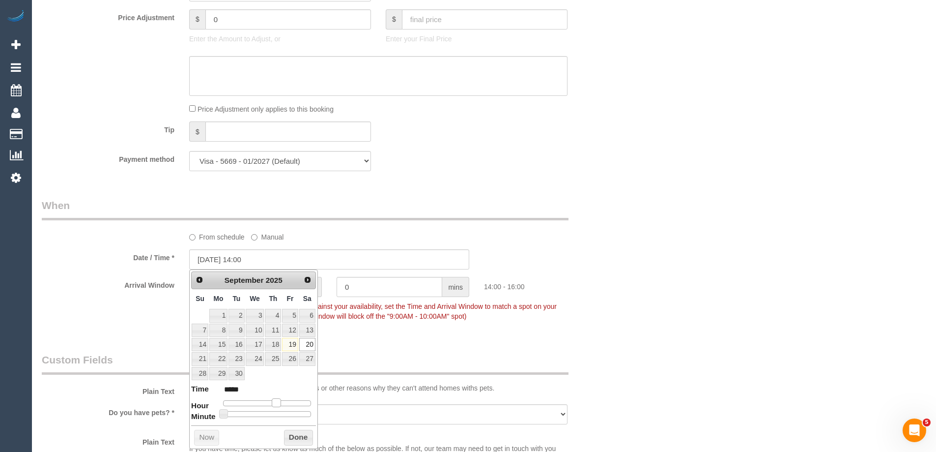
type input "20/09/2025 13:00"
type input "*****"
click at [272, 401] on span at bounding box center [272, 402] width 9 height 9
type input "20/09/2025 13:05"
type input "*****"
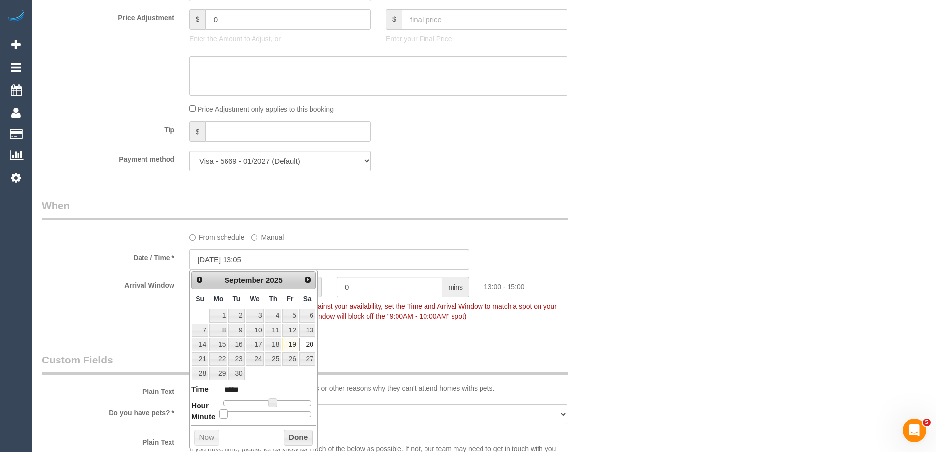
type input "20/09/2025 13:10"
type input "*****"
type input "20/09/2025 13:15"
type input "*****"
type input "20/09/2025 13:20"
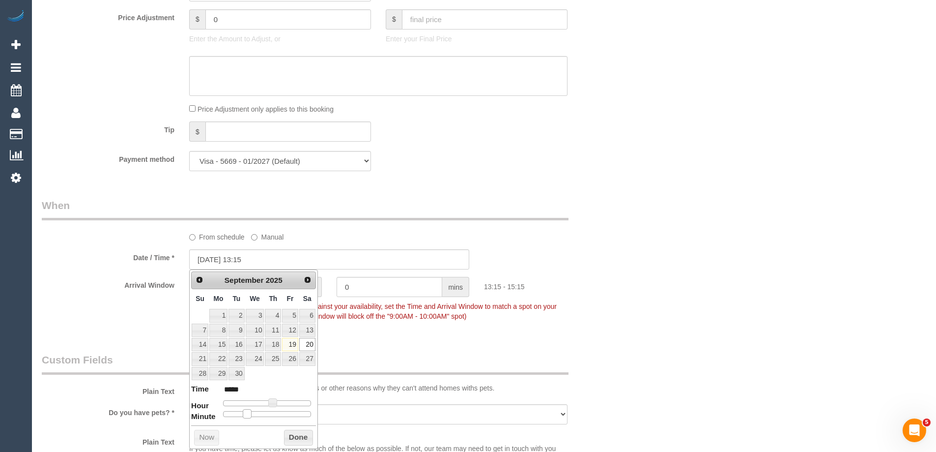
type input "*****"
type input "20/09/2025 13:25"
type input "*****"
type input "20/09/2025 13:30"
type input "*****"
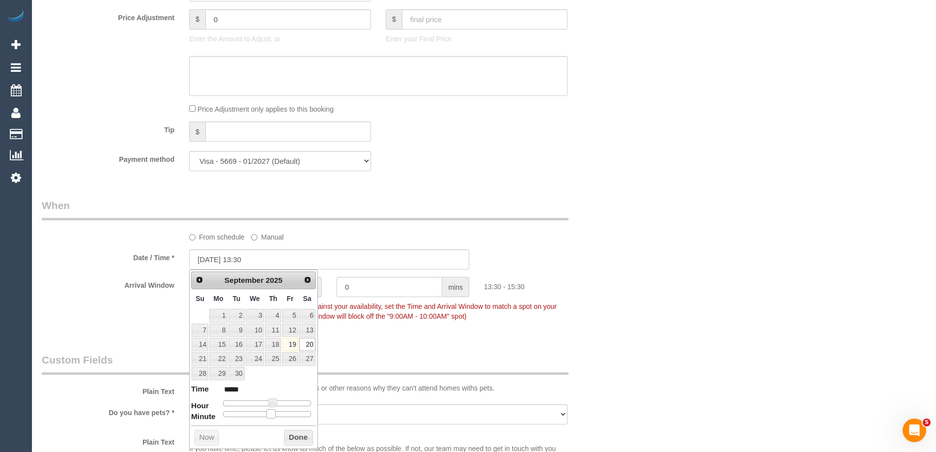
drag, startPoint x: 222, startPoint y: 412, endPoint x: 266, endPoint y: 415, distance: 44.8
click at [266, 415] on span at bounding box center [270, 413] width 9 height 9
click at [296, 435] on button "Done" at bounding box center [298, 438] width 29 height 16
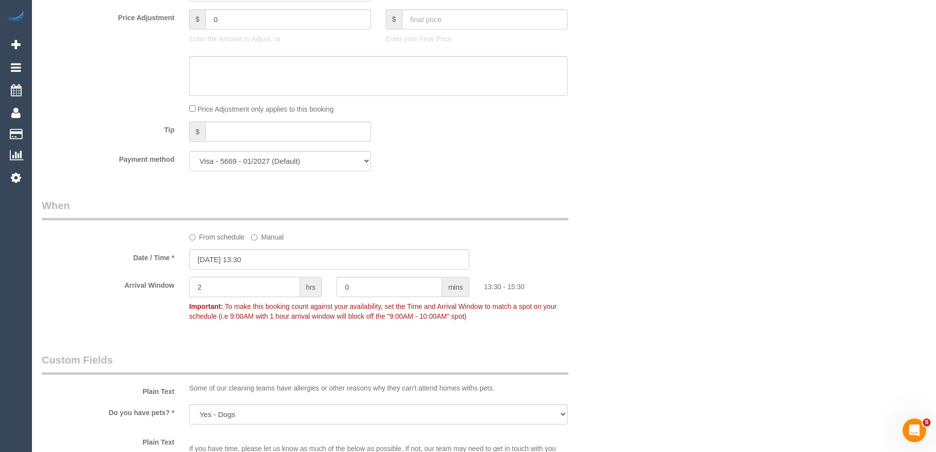
click at [252, 284] on input "2" at bounding box center [244, 287] width 111 height 20
type input "0"
click at [638, 220] on div "Who Email* amelialeisantos@gmail.com Name * Amelia Santos Where Address* 30 Haz…" at bounding box center [484, 193] width 885 height 2022
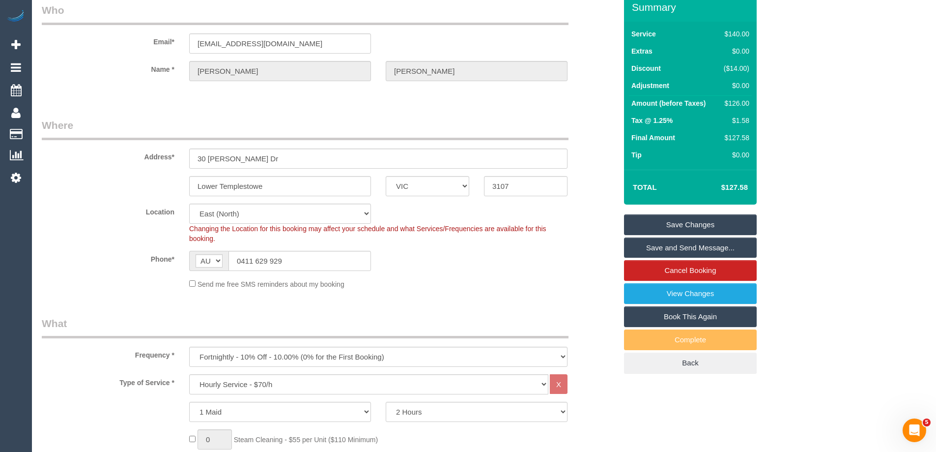
scroll to position [0, 0]
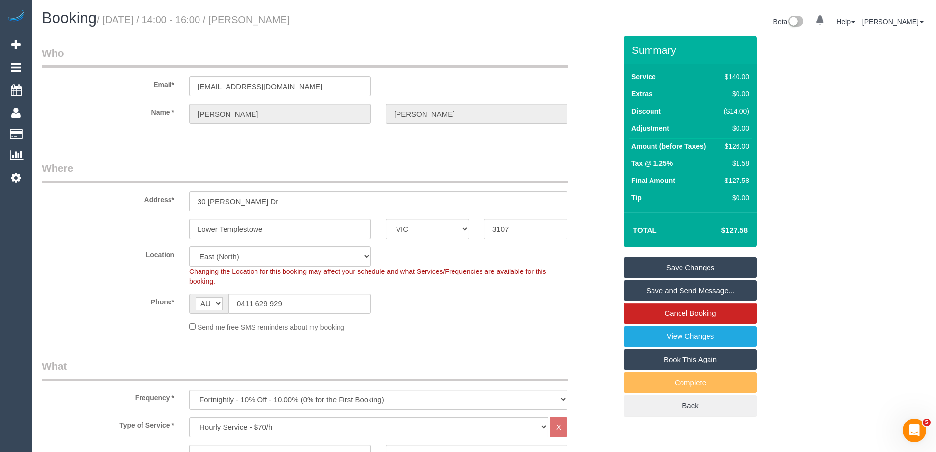
click at [696, 263] on link "Save Changes" at bounding box center [690, 267] width 133 height 21
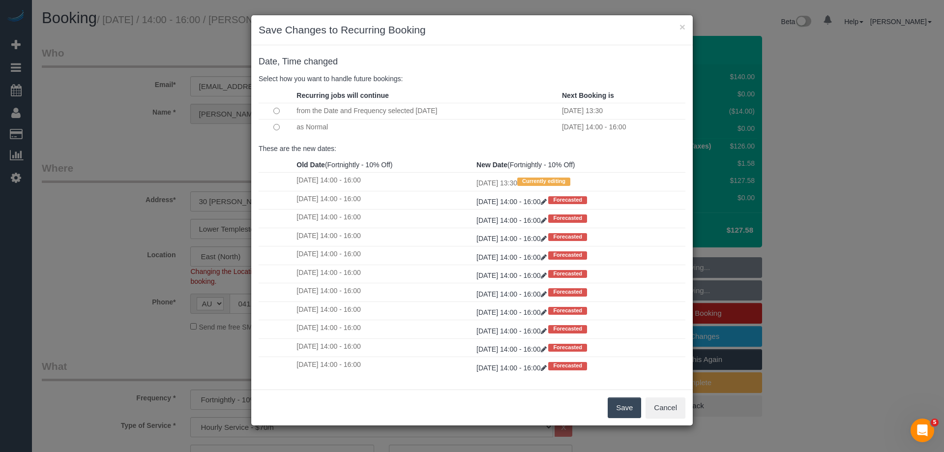
click at [620, 403] on button "Save" at bounding box center [624, 407] width 33 height 21
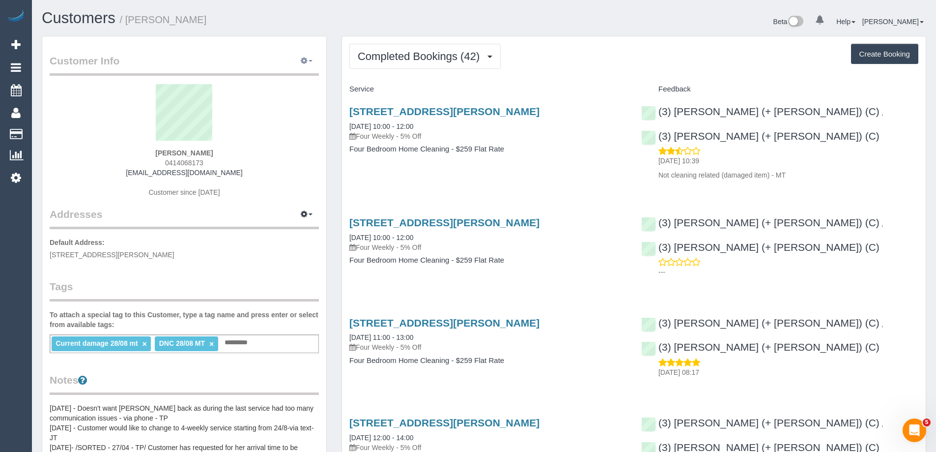
click at [309, 57] on button "button" at bounding box center [306, 61] width 25 height 15
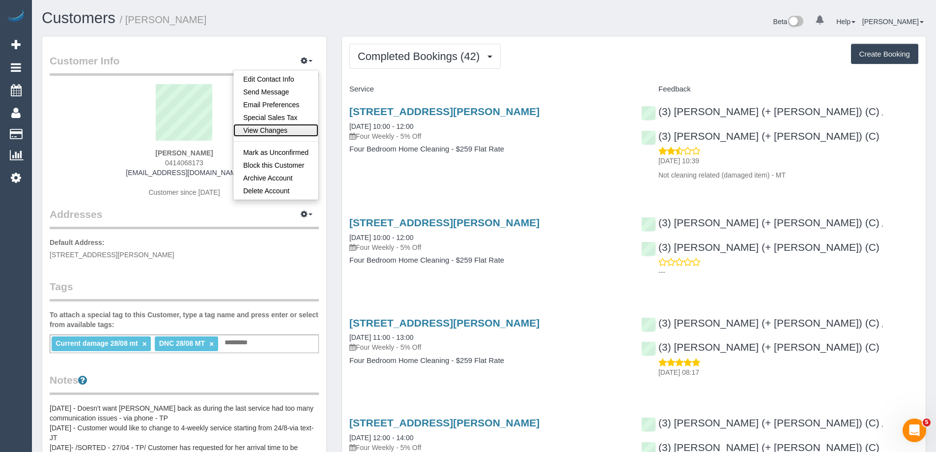
click at [278, 132] on link "View Changes" at bounding box center [275, 130] width 85 height 13
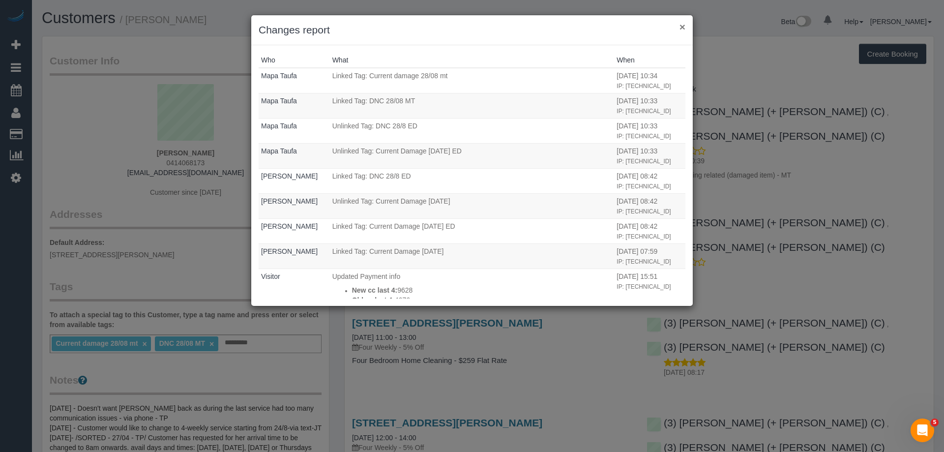
click at [678, 28] on div "× Changes report" at bounding box center [471, 30] width 441 height 30
click at [685, 23] on button "×" at bounding box center [682, 27] width 6 height 10
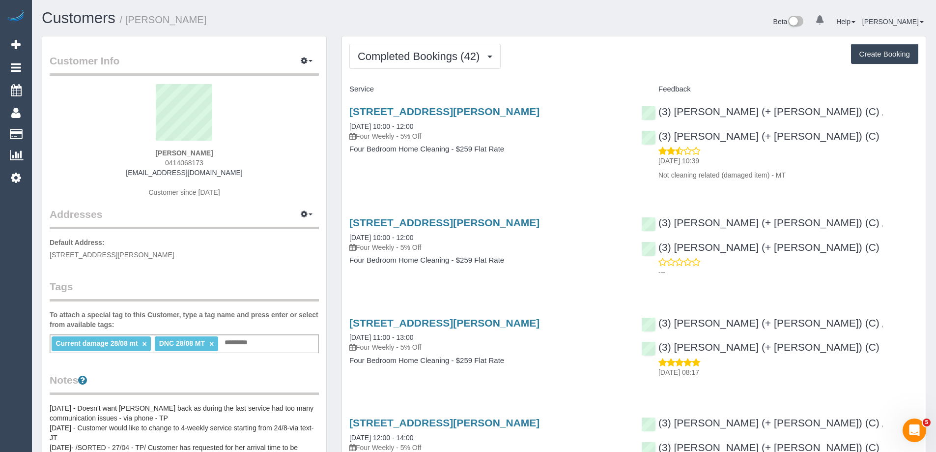
drag, startPoint x: 238, startPoint y: 176, endPoint x: 137, endPoint y: 174, distance: 100.8
click at [137, 174] on div "[PERSON_NAME] 0414068173 [EMAIL_ADDRESS][DOMAIN_NAME] Customer since [DATE]" at bounding box center [184, 145] width 269 height 123
copy link "[EMAIL_ADDRESS][DOMAIN_NAME]"
click at [433, 49] on button "Completed Bookings (42)" at bounding box center [424, 56] width 151 height 25
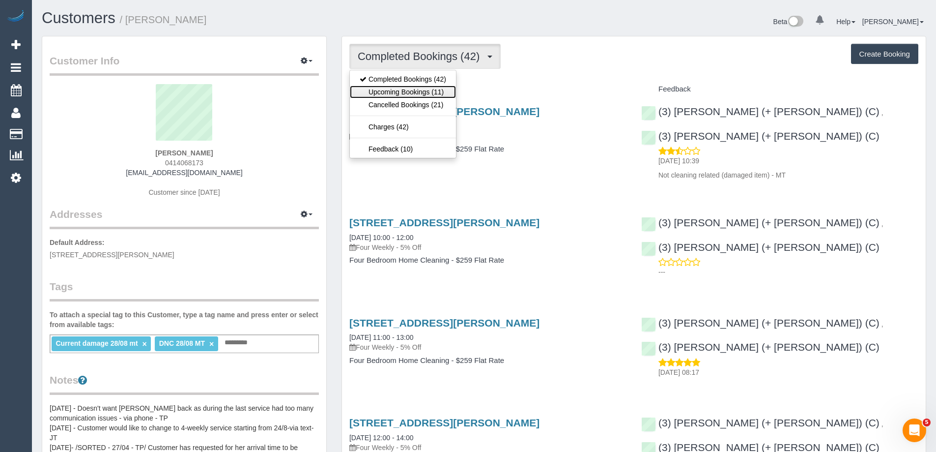
click at [432, 89] on link "Upcoming Bookings (11)" at bounding box center [403, 92] width 106 height 13
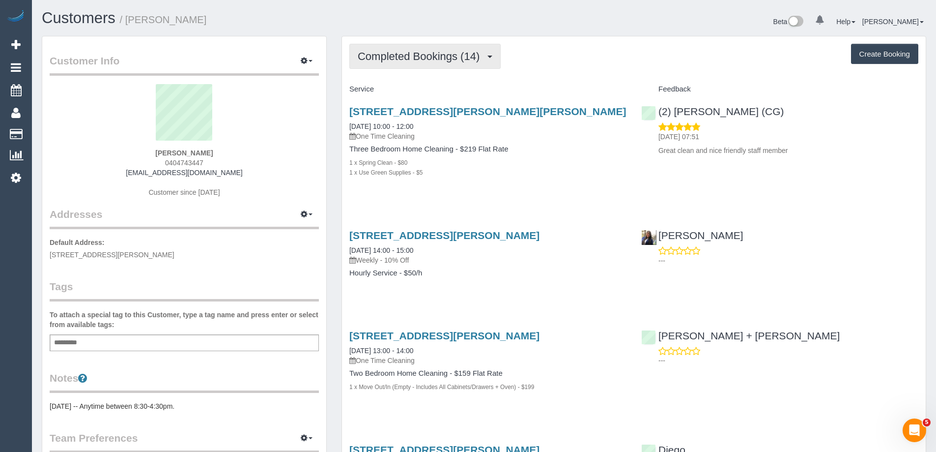
click at [406, 58] on span "Completed Bookings (14)" at bounding box center [421, 56] width 127 height 12
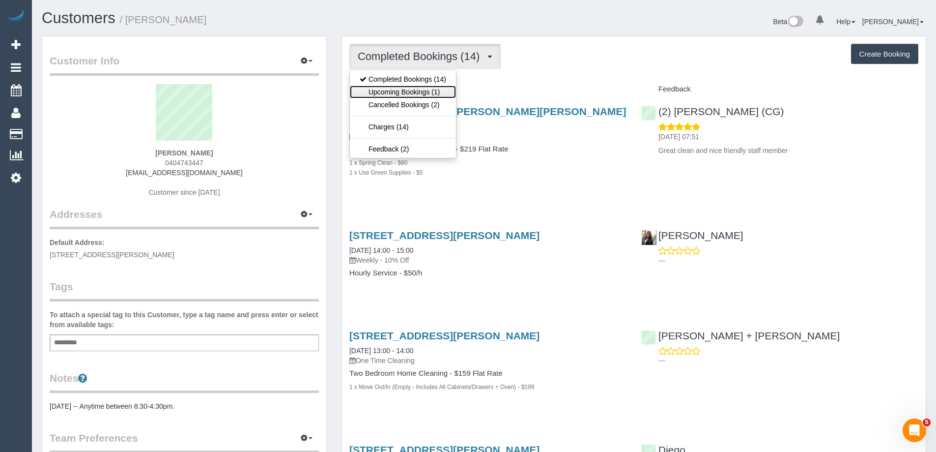
click at [410, 91] on link "Upcoming Bookings (1)" at bounding box center [403, 92] width 106 height 13
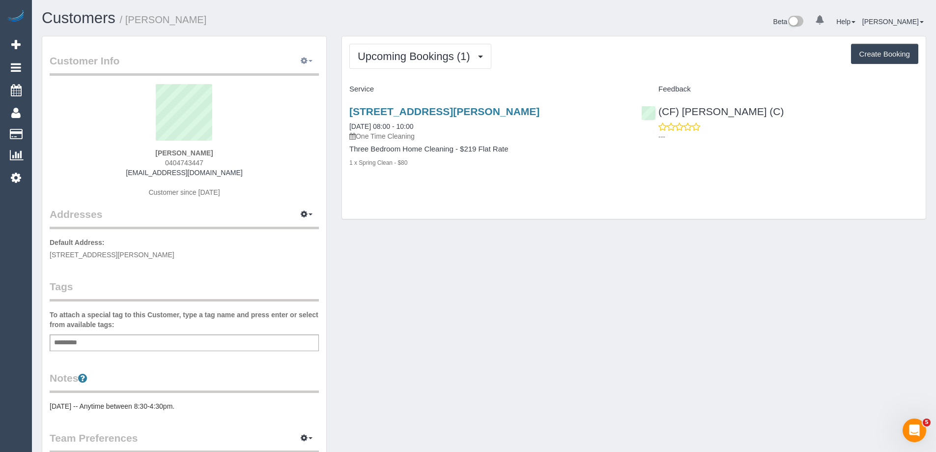
click at [305, 56] on button "button" at bounding box center [306, 61] width 25 height 15
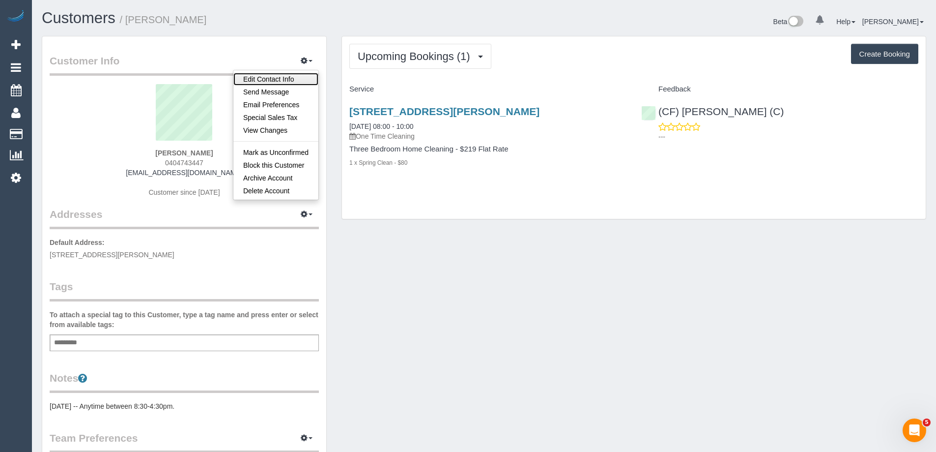
click at [286, 76] on link "Edit Contact Info" at bounding box center [275, 79] width 85 height 13
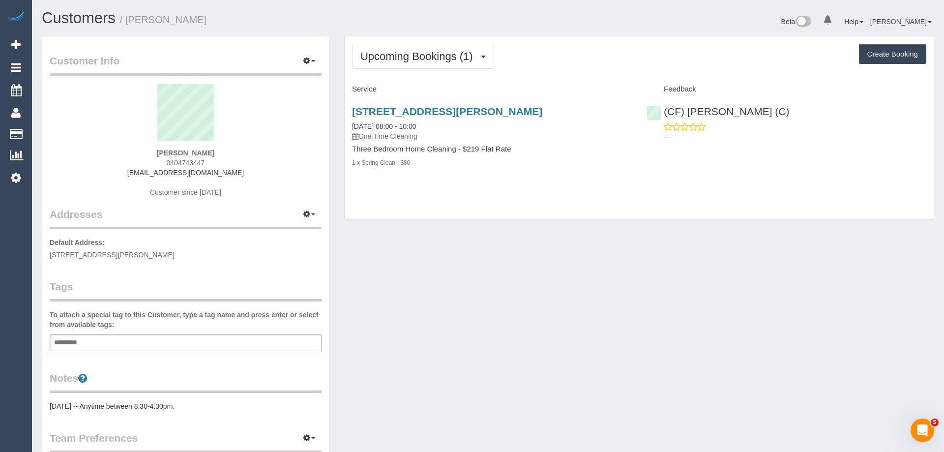
select select "VIC"
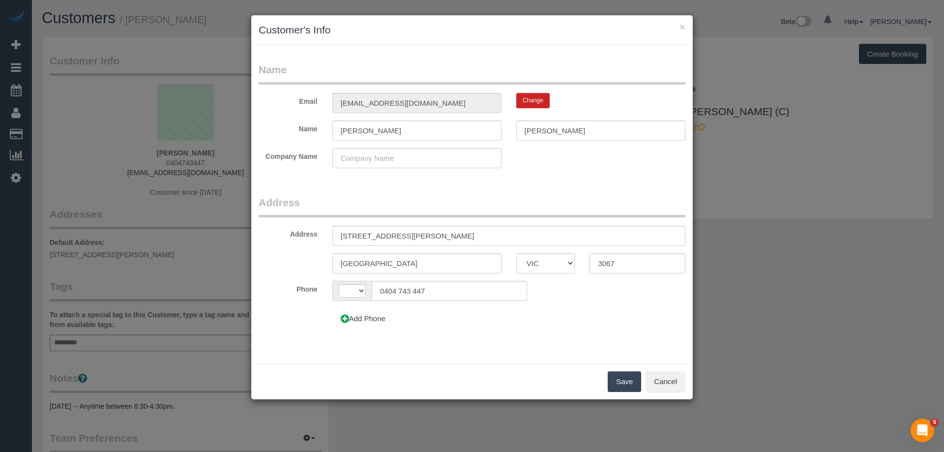
select select "string:AU"
click at [379, 318] on button "Add Phone" at bounding box center [362, 318] width 61 height 21
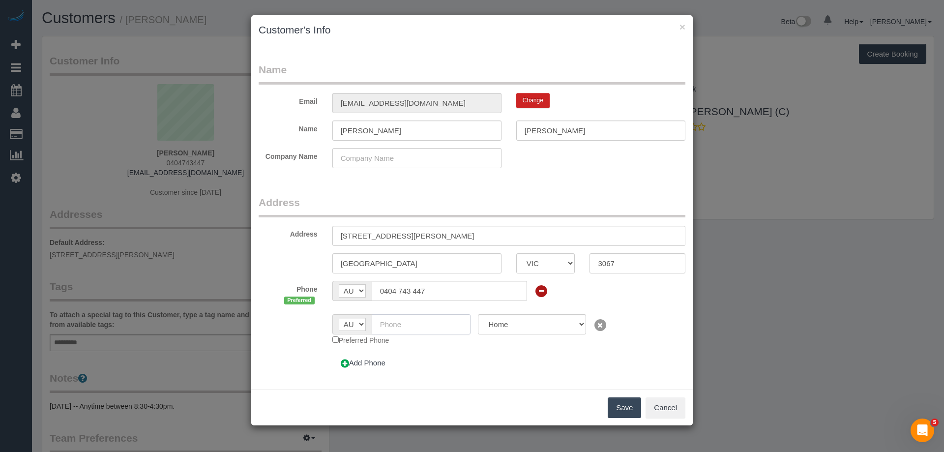
click at [423, 322] on input "text" at bounding box center [421, 324] width 99 height 20
paste input "61 406 081 362"
drag, startPoint x: 389, startPoint y: 318, endPoint x: 351, endPoint y: 314, distance: 38.0
click at [353, 316] on div "AF AL DZ AD AO AI AQ AG AR AM AW AU AT AZ BS BH BD BB BY BE BZ BJ BM BT BO BA B…" at bounding box center [401, 324] width 139 height 20
type input "0406 081 362"
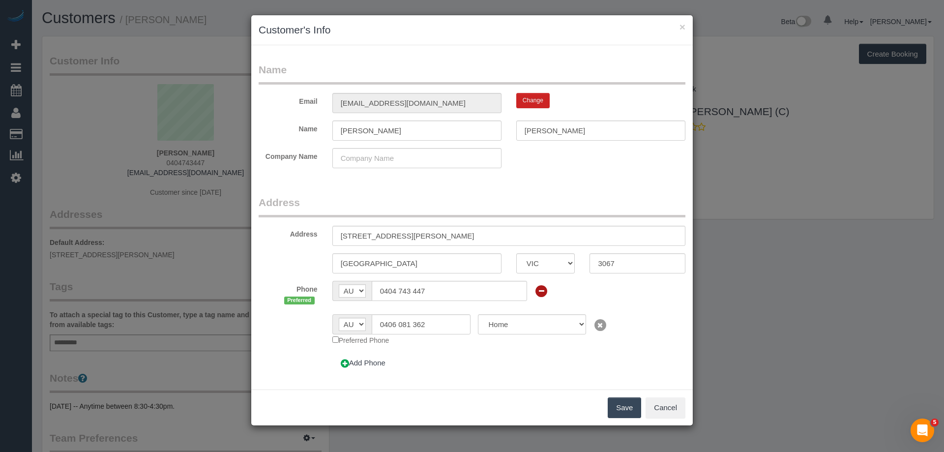
click at [621, 405] on button "Save" at bounding box center [624, 407] width 33 height 21
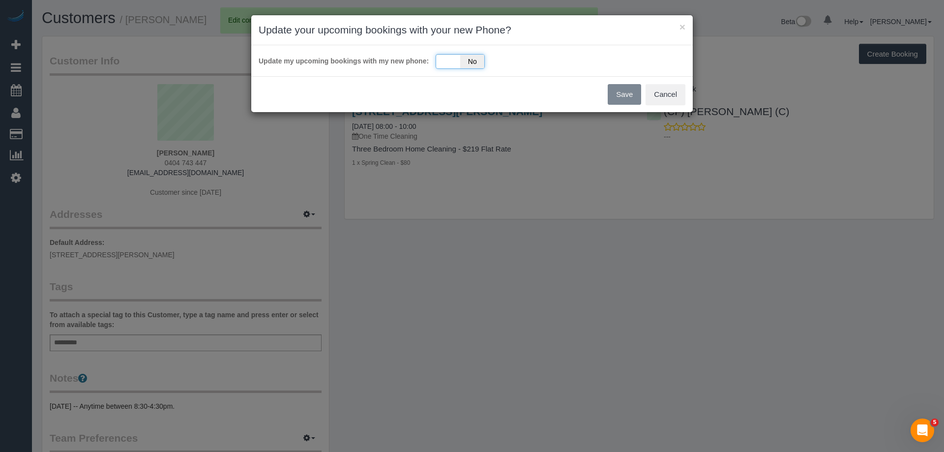
click at [448, 59] on div "Yes No" at bounding box center [459, 61] width 49 height 15
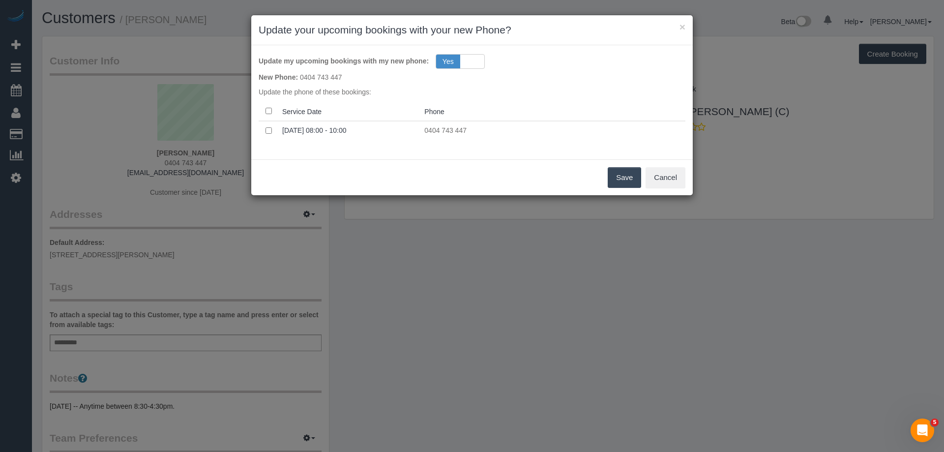
drag, startPoint x: 623, startPoint y: 175, endPoint x: 617, endPoint y: 177, distance: 6.2
click at [623, 176] on button "Save" at bounding box center [624, 177] width 33 height 21
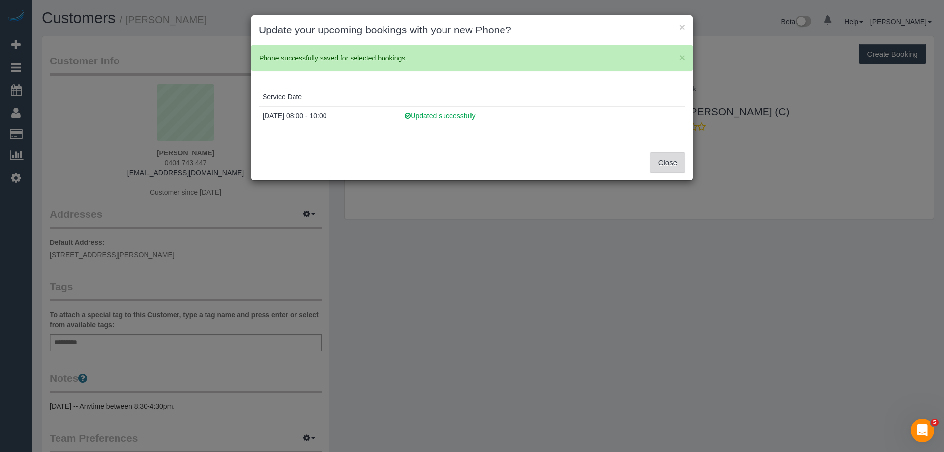
click at [665, 161] on button "Close" at bounding box center [667, 162] width 35 height 21
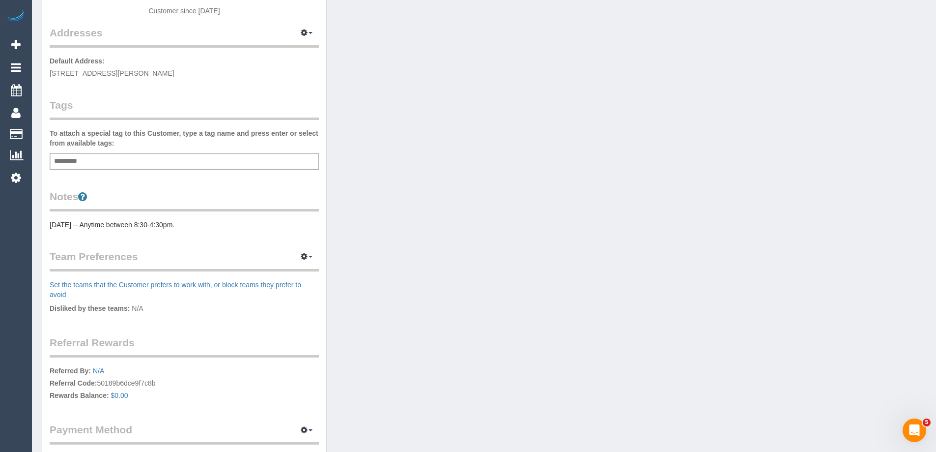
scroll to position [197, 0]
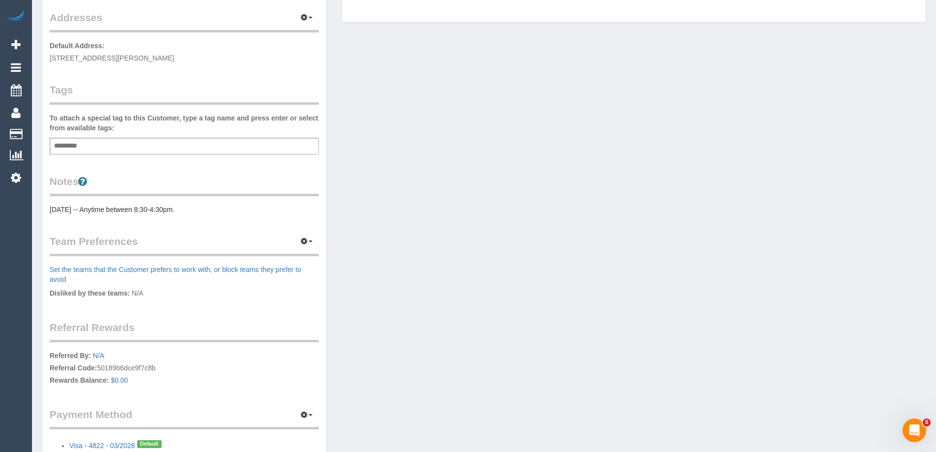
click at [55, 215] on div "Customer Info Edit Contact Info Send Message Email Preferences Special Sales Ta…" at bounding box center [184, 169] width 284 height 658
click at [52, 211] on pre "23/03/20 -- Anytime between 8:30-4:30pm." at bounding box center [184, 209] width 269 height 10
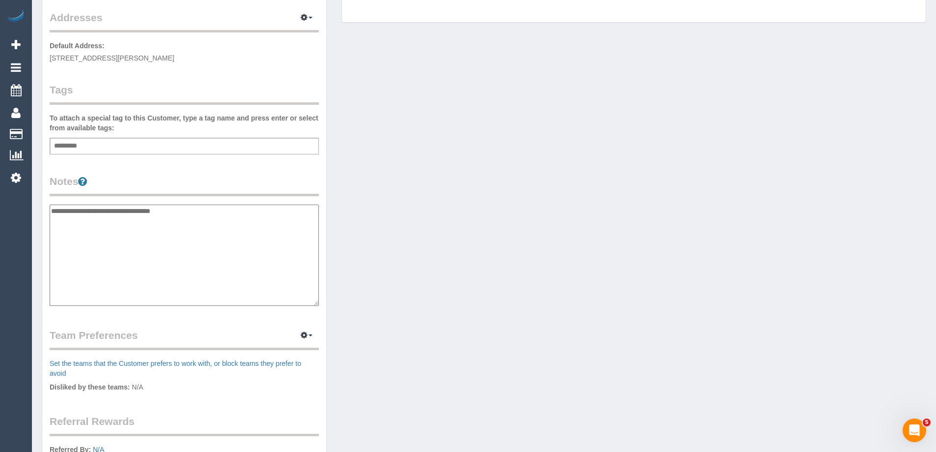
click at [50, 210] on textarea "**********" at bounding box center [184, 254] width 269 height 101
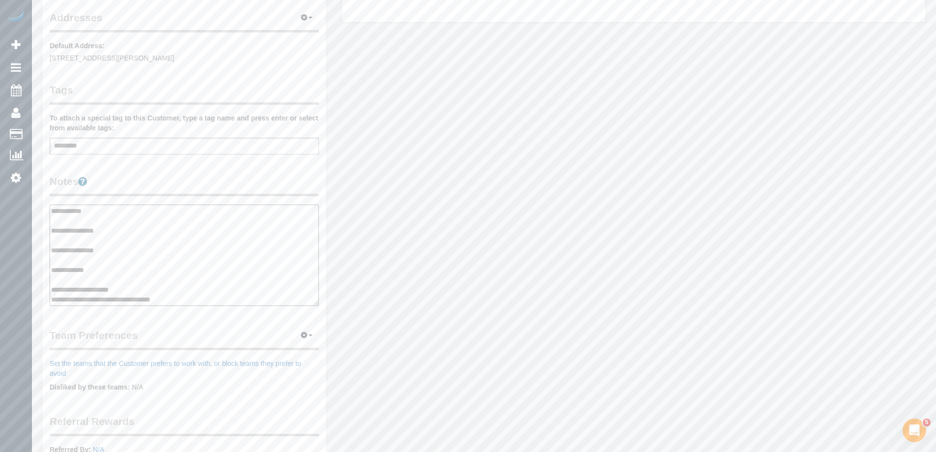
click at [50, 209] on textarea "**********" at bounding box center [184, 254] width 269 height 101
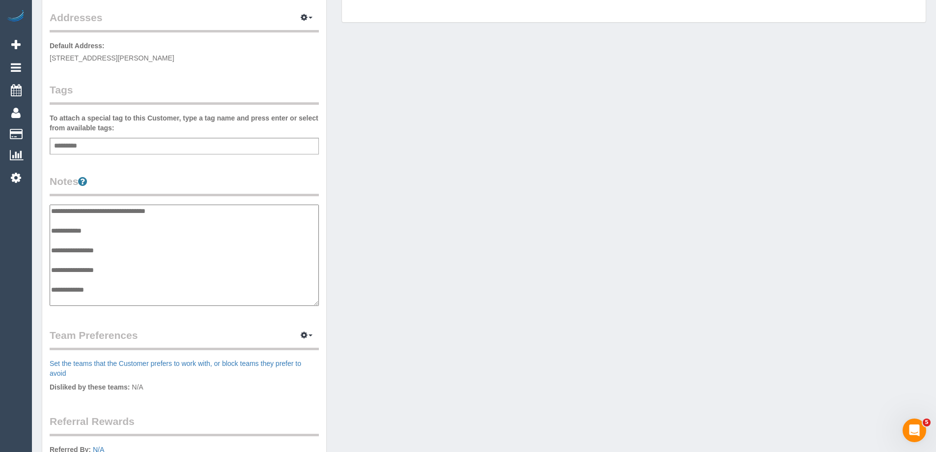
click at [140, 207] on textarea "**********" at bounding box center [184, 254] width 269 height 101
click at [120, 297] on textarea "**********" at bounding box center [184, 254] width 269 height 101
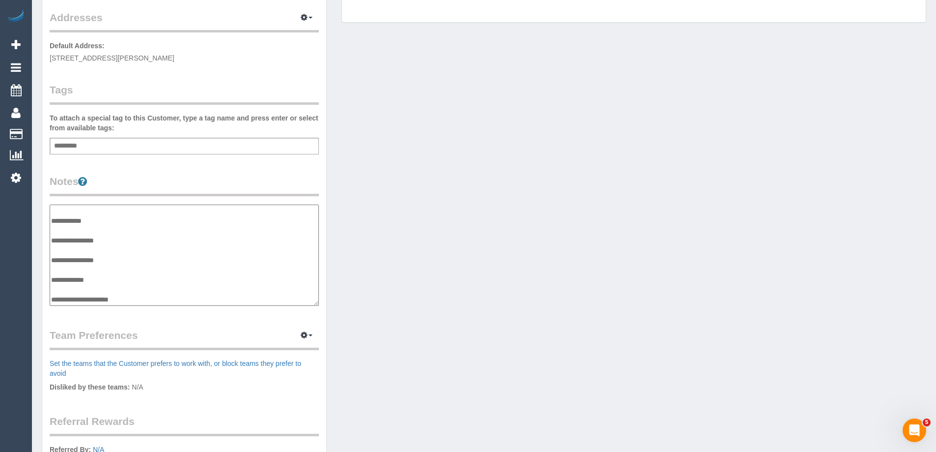
scroll to position [10, 0]
click at [82, 248] on textarea "**********" at bounding box center [184, 254] width 269 height 101
type textarea "**********"
click at [164, 162] on div "Customer Info Edit Contact Info Send Message Email Preferences Special Sales Ta…" at bounding box center [184, 216] width 284 height 752
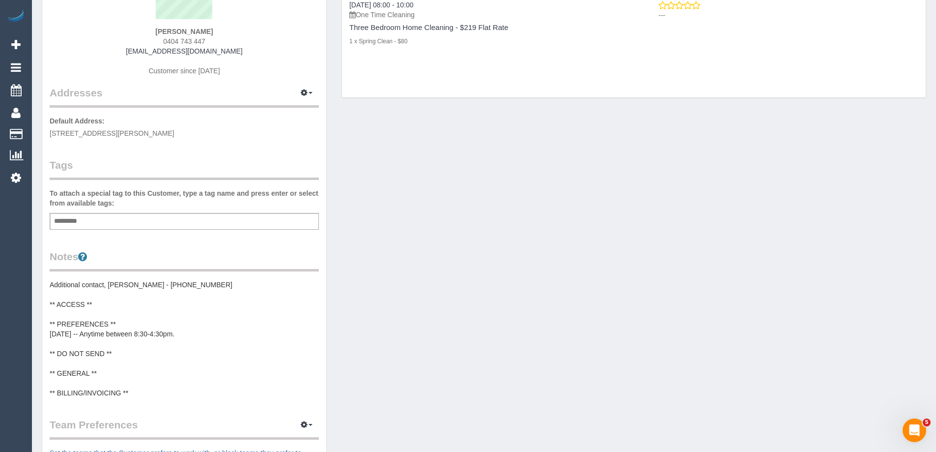
scroll to position [0, 0]
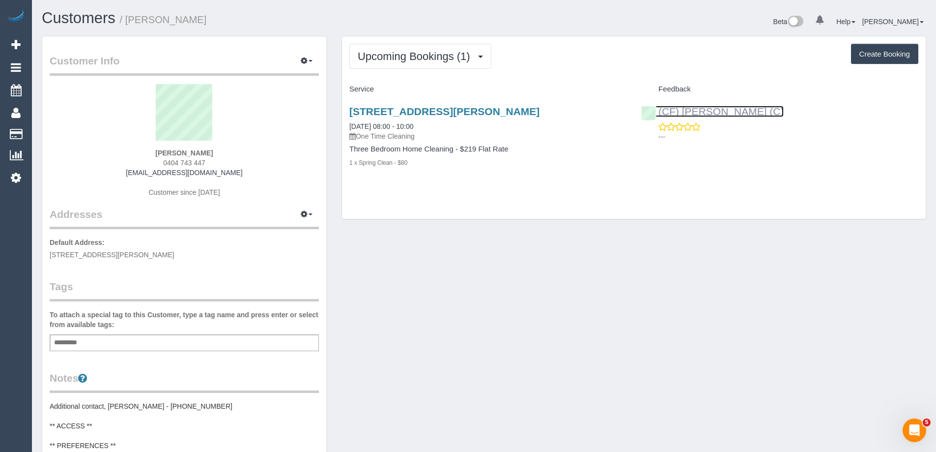
click at [707, 109] on link "(CF) Dhanusha S (C)" at bounding box center [712, 111] width 143 height 11
drag, startPoint x: 188, startPoint y: 22, endPoint x: 128, endPoint y: 23, distance: 60.0
click at [128, 23] on h1 "Customers / Jess Briscoe" at bounding box center [259, 18] width 435 height 17
copy small "Jess Briscoe"
drag, startPoint x: 138, startPoint y: 403, endPoint x: 144, endPoint y: 403, distance: 6.4
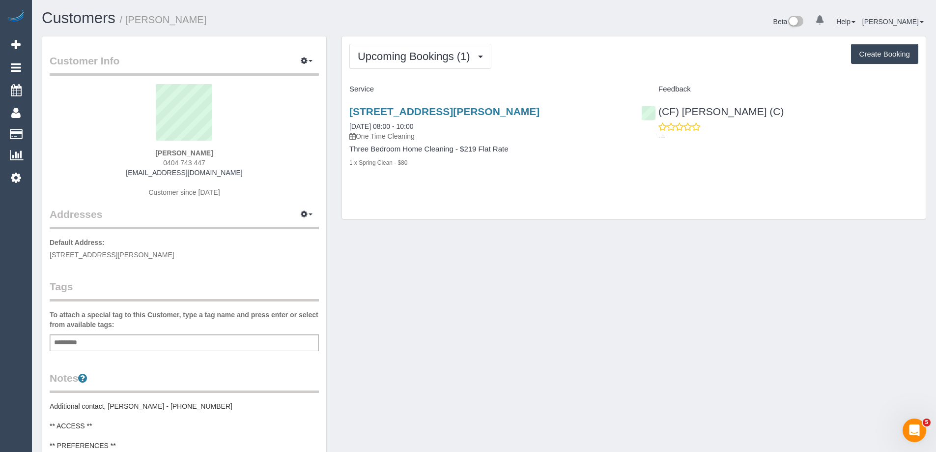
click at [138, 403] on pre "Additional contact, Luke - 0406081362 ** ACCESS ** ** PREFERENCES ** 23/03/20 -…" at bounding box center [184, 460] width 269 height 118
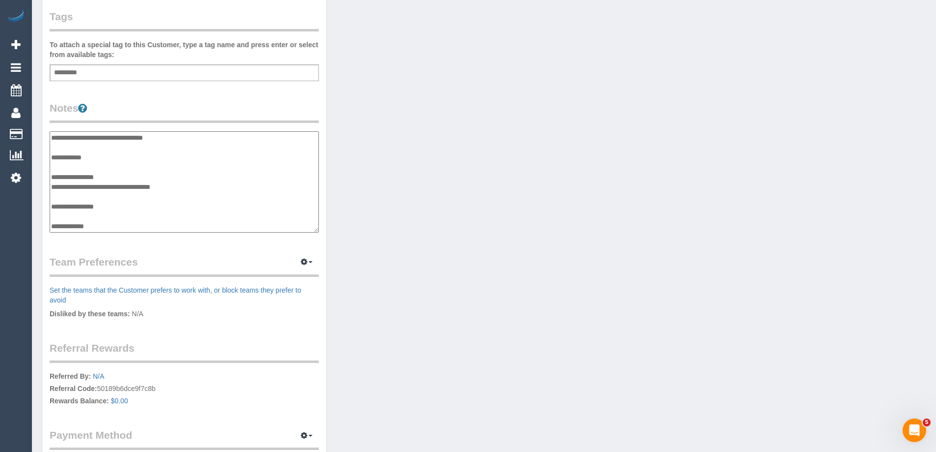
click at [145, 138] on textarea "**********" at bounding box center [184, 181] width 269 height 101
click at [367, 174] on div "Customer Info Edit Contact Info Send Message Email Preferences Special Sales Ta…" at bounding box center [483, 147] width 899 height 762
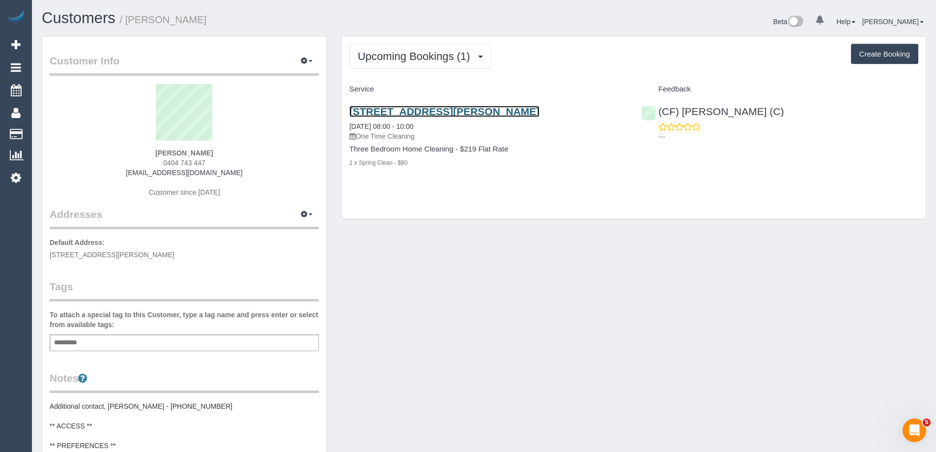
click at [419, 109] on link "99 Beavers Road, Northcote, VIC 3070" at bounding box center [444, 111] width 190 height 11
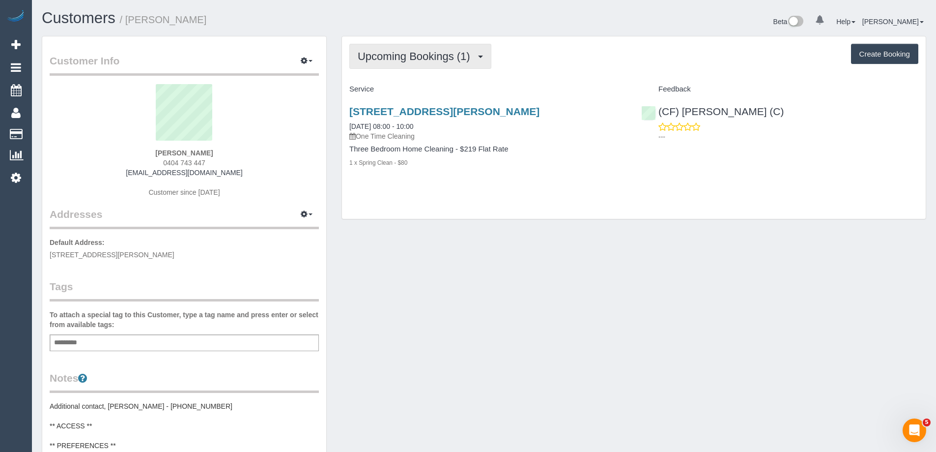
click at [436, 48] on button "Upcoming Bookings (1)" at bounding box center [420, 56] width 142 height 25
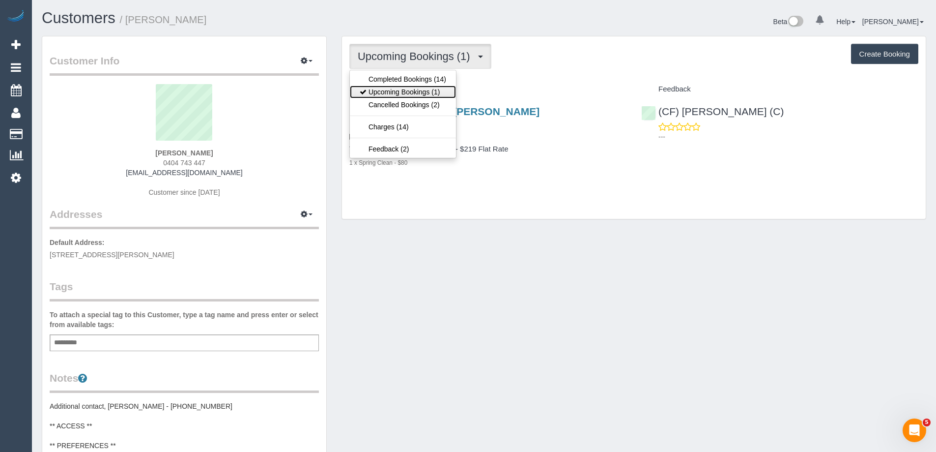
click at [423, 91] on link "Upcoming Bookings (1)" at bounding box center [403, 92] width 106 height 13
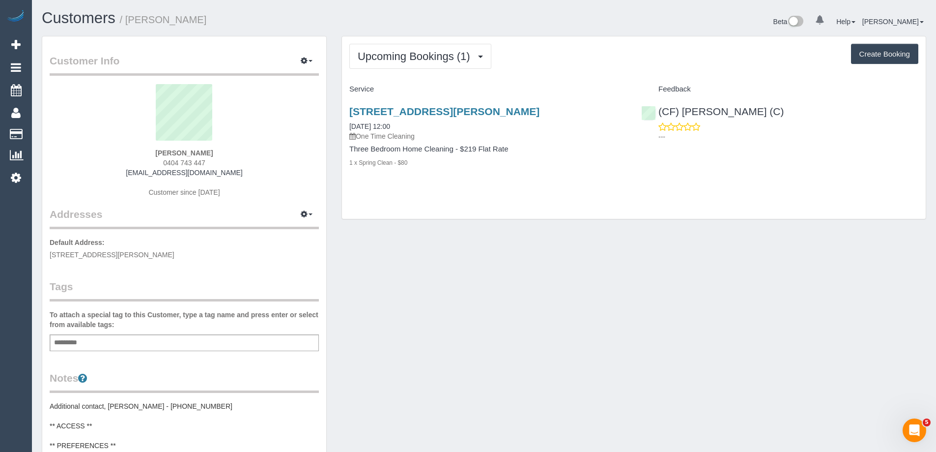
click at [510, 254] on div "Customer Info Edit Contact Info Send Message Email Preferences Special Sales Ta…" at bounding box center [483, 424] width 899 height 777
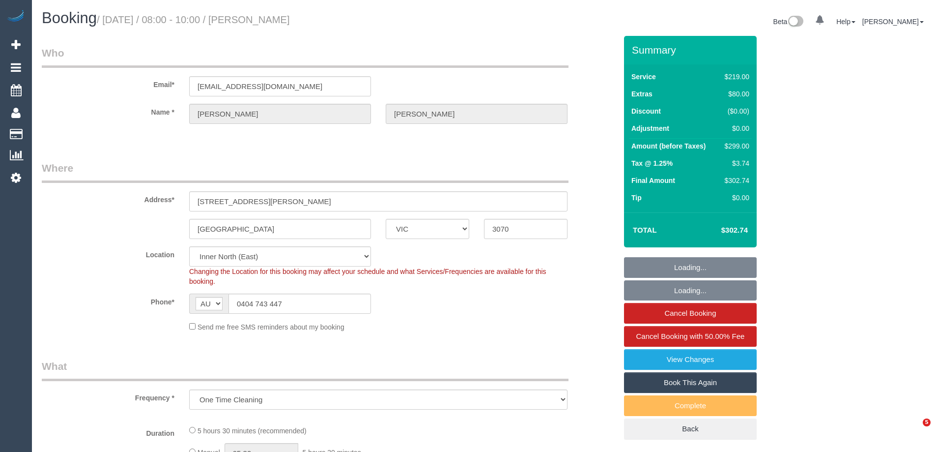
select select "VIC"
select select "number:28"
select select "number:14"
select select "number:19"
select select "number:24"
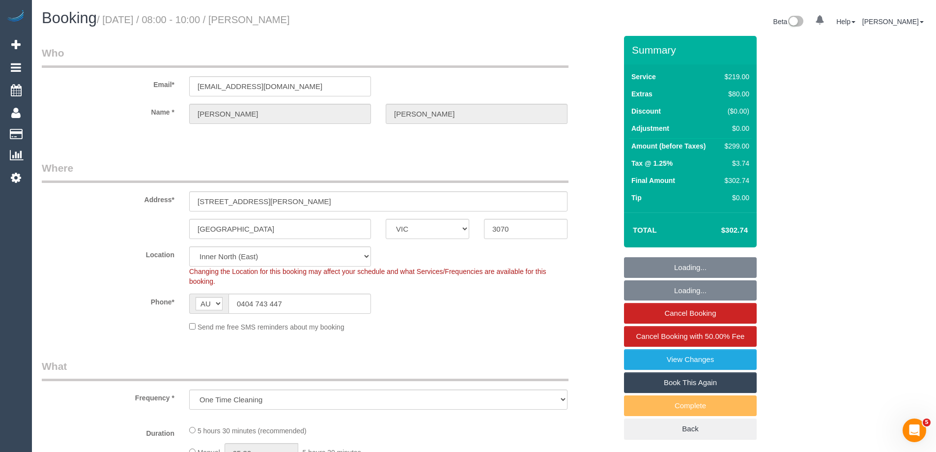
select select "number:26"
select select "object:1541"
select select "string:stripe-pm_1QUH2k2GScqysDRVK8kaT0A8"
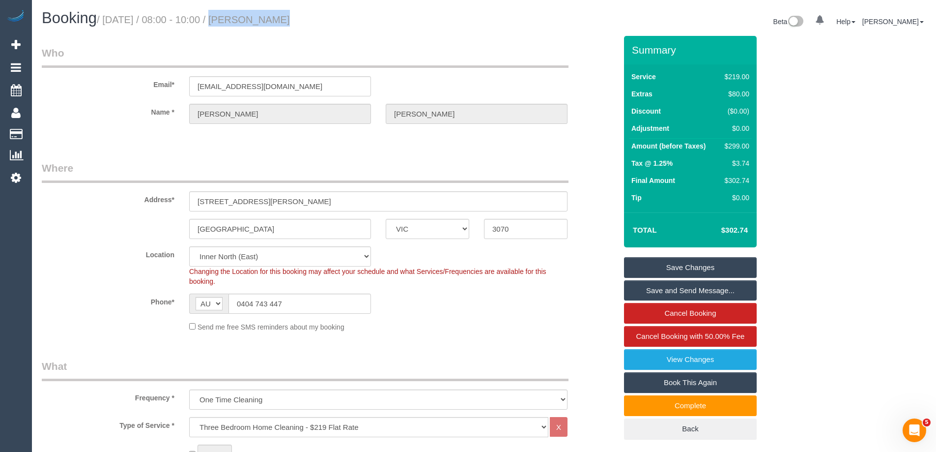
drag, startPoint x: 205, startPoint y: 17, endPoint x: 263, endPoint y: 17, distance: 58.0
click at [263, 17] on small "/ [DATE] / 08:00 - 10:00 / [PERSON_NAME]" at bounding box center [193, 19] width 193 height 11
copy small "08:00 - 10:00"
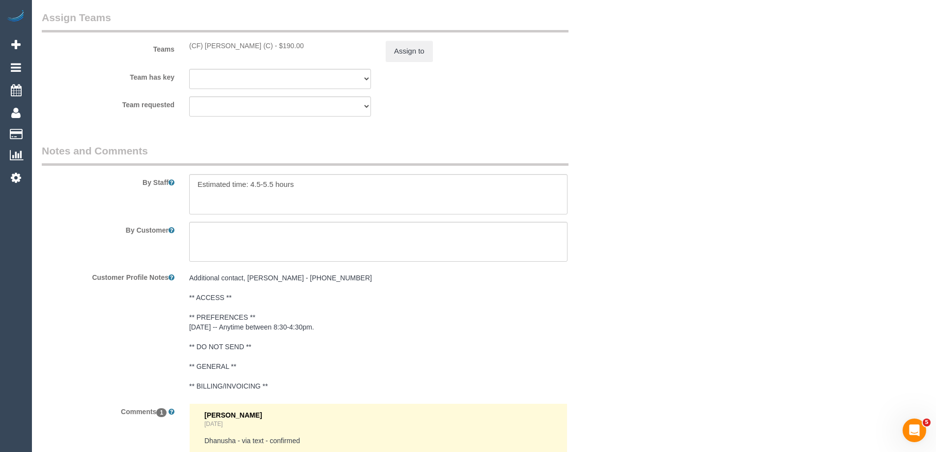
scroll to position [1711, 0]
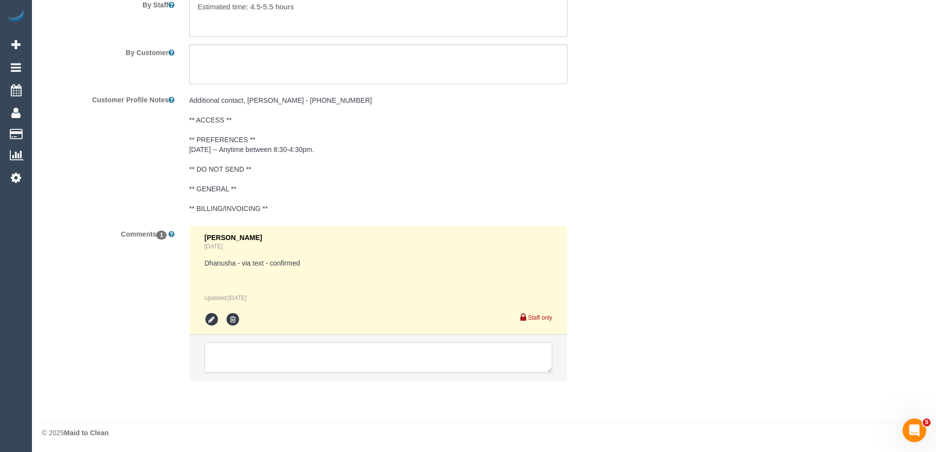
click at [272, 348] on textarea at bounding box center [378, 357] width 348 height 30
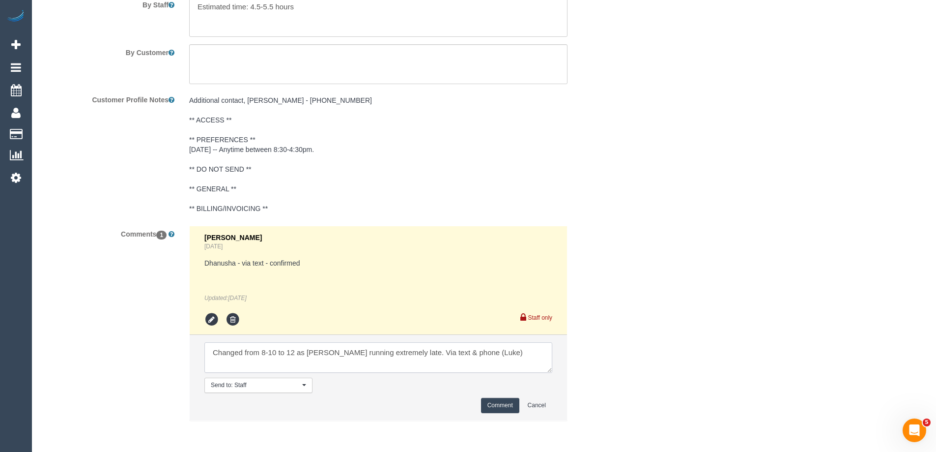
type textarea "Changed from 8-10 to 12 as Dhanusha running extremely late. Via text & phone (L…"
click at [508, 406] on button "Comment" at bounding box center [500, 405] width 38 height 15
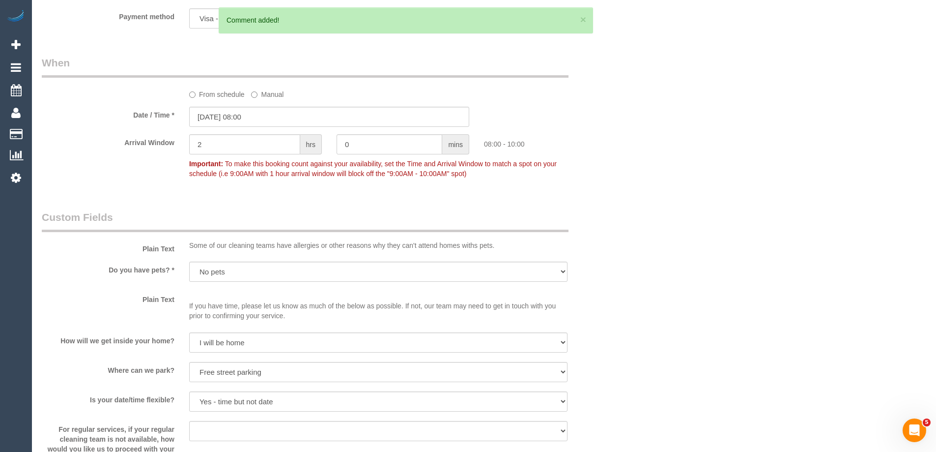
scroll to position [974, 0]
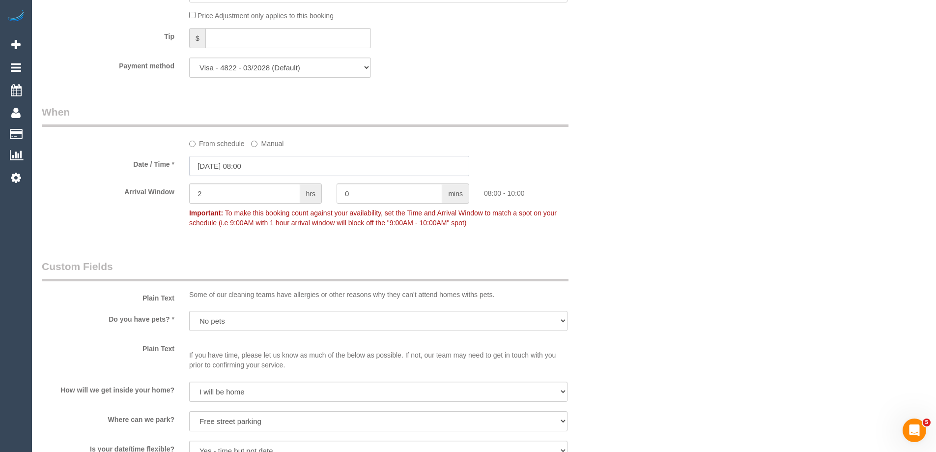
click at [296, 170] on input "19/09/2025 08:00" at bounding box center [329, 166] width 280 height 20
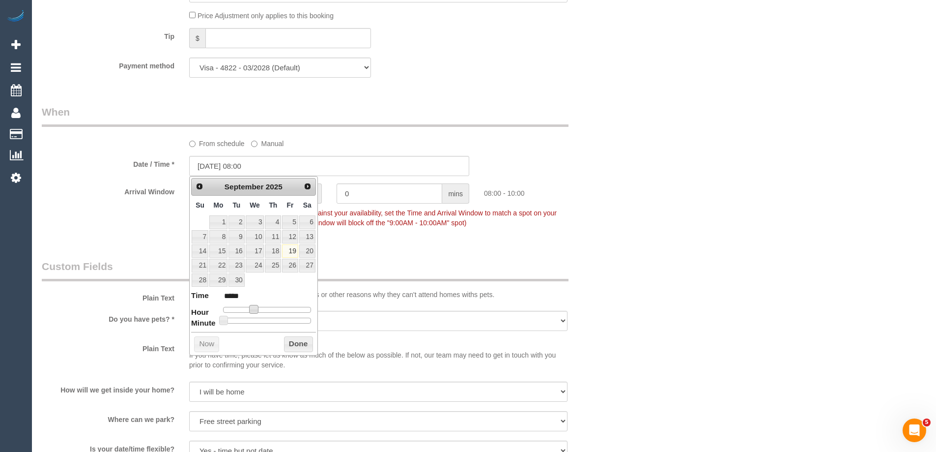
type input "19/09/2025 09:00"
type input "*****"
type input "19/09/2025 10:00"
type input "*****"
type input "19/09/2025 11:00"
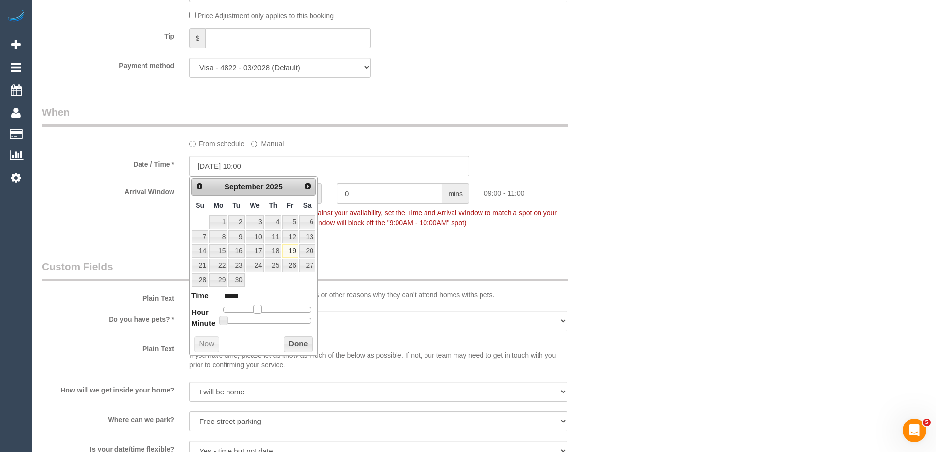
type input "*****"
type input "19/09/2025 12:00"
type input "*****"
drag, startPoint x: 256, startPoint y: 307, endPoint x: 272, endPoint y: 307, distance: 16.7
click at [272, 307] on span at bounding box center [268, 309] width 9 height 9
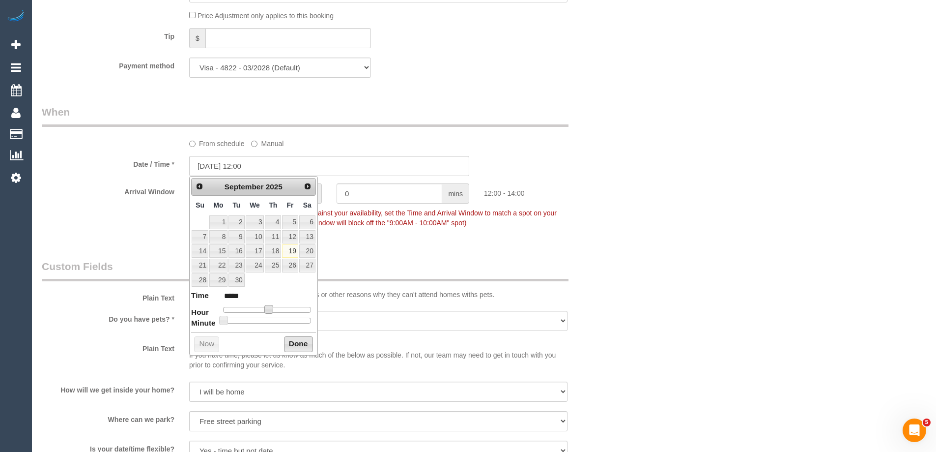
click at [289, 344] on button "Done" at bounding box center [298, 344] width 29 height 16
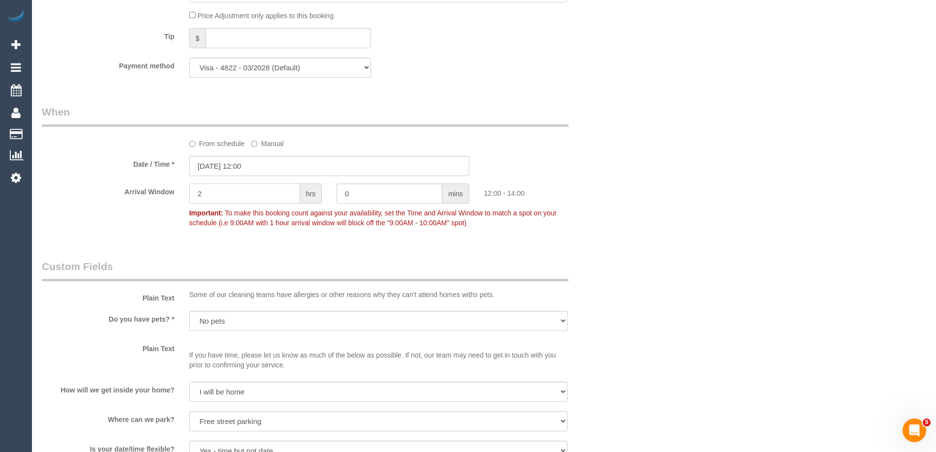
click at [238, 200] on input "2" at bounding box center [244, 193] width 111 height 20
type input "0"
click at [646, 171] on div "Who Email* jessbriscoe@hotmail.com Name * Jess Briscoe Where Address* 99 Beaver…" at bounding box center [484, 145] width 885 height 2167
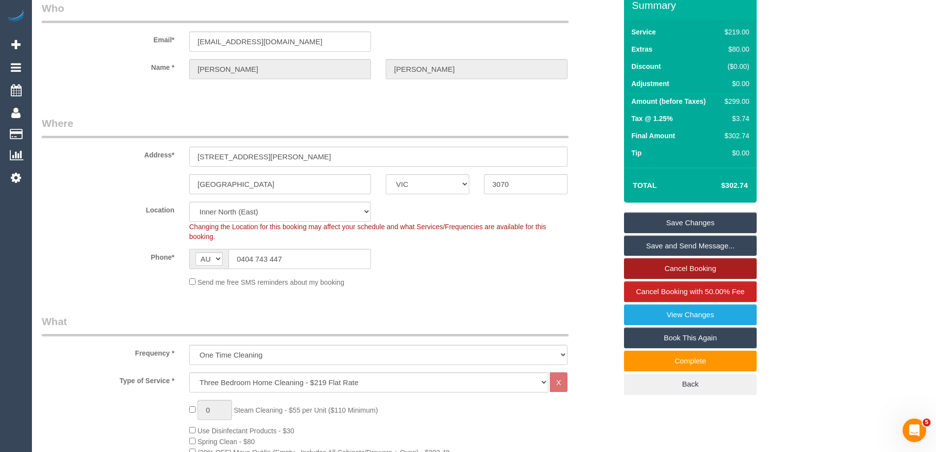
scroll to position [0, 0]
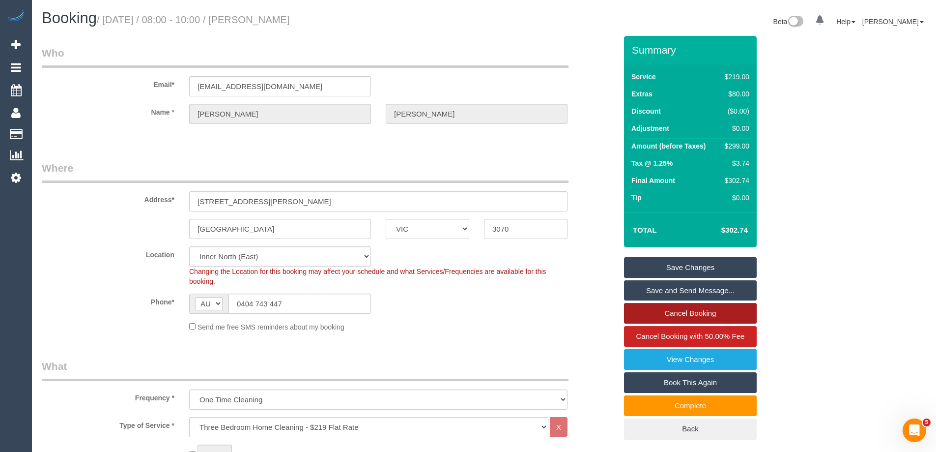
click at [674, 271] on link "Save Changes" at bounding box center [690, 267] width 133 height 21
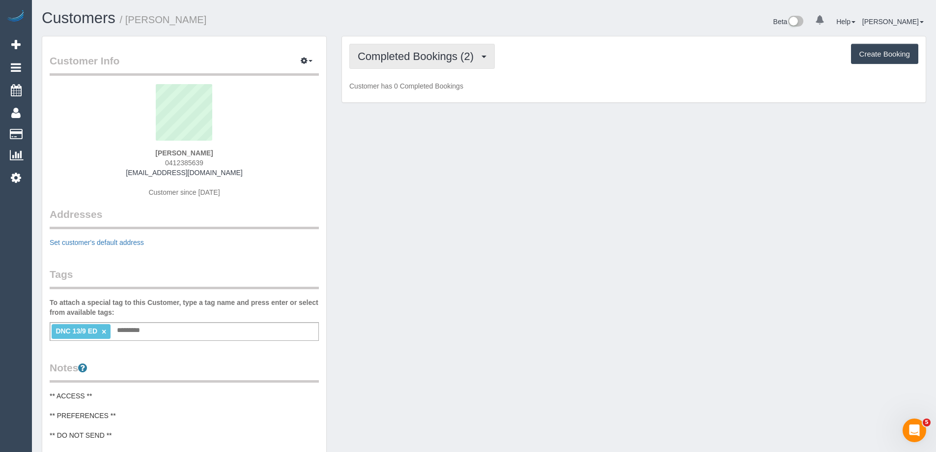
click at [409, 50] on button "Completed Bookings (2)" at bounding box center [421, 56] width 145 height 25
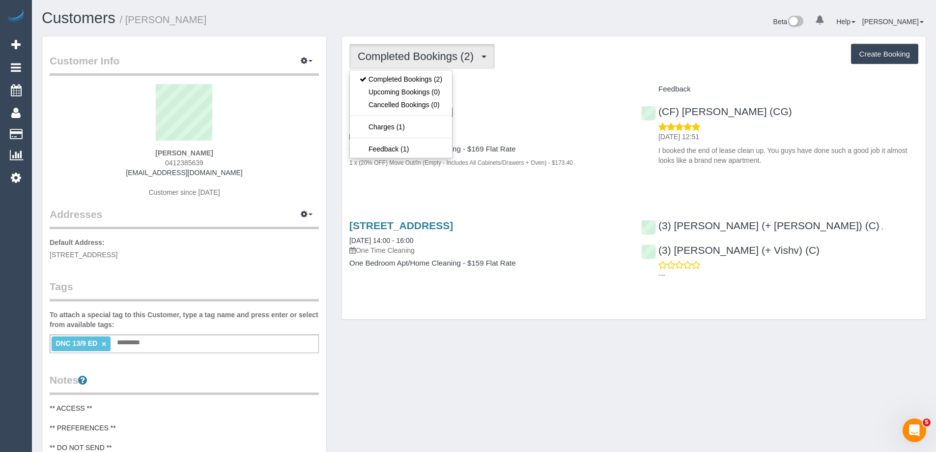
click at [598, 41] on div "Completed Bookings (2) Completed Bookings (2) Upcoming Bookings (0) Cancelled B…" at bounding box center [634, 177] width 584 height 283
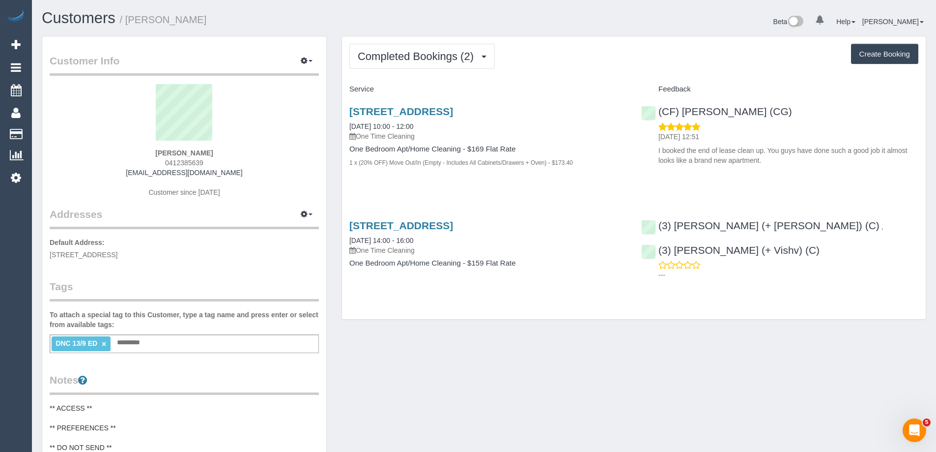
click at [573, 51] on div "Completed Bookings (2) Completed Bookings (2) Upcoming Bookings (0) Cancelled B…" at bounding box center [633, 56] width 569 height 25
click at [453, 110] on link "[STREET_ADDRESS]" at bounding box center [401, 111] width 104 height 11
click at [180, 166] on span "0412385639" at bounding box center [184, 163] width 38 height 8
copy span "0412385639"
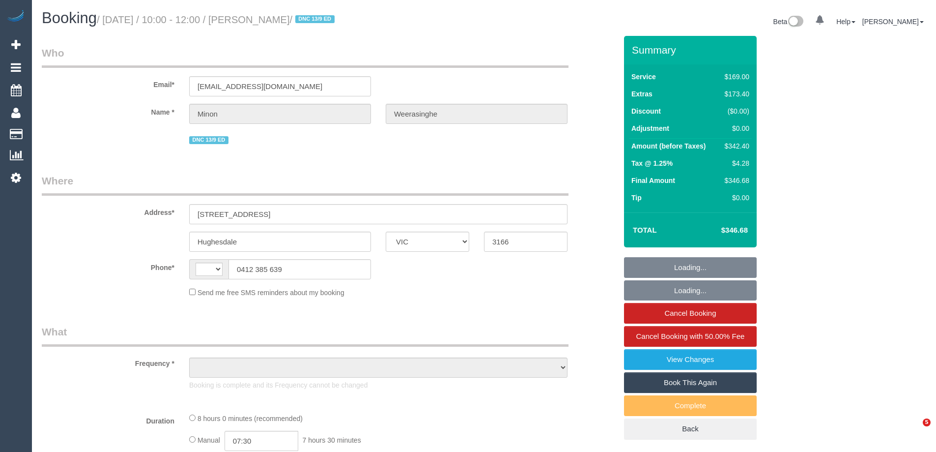
select select "VIC"
select select "object:364"
select select "spot1"
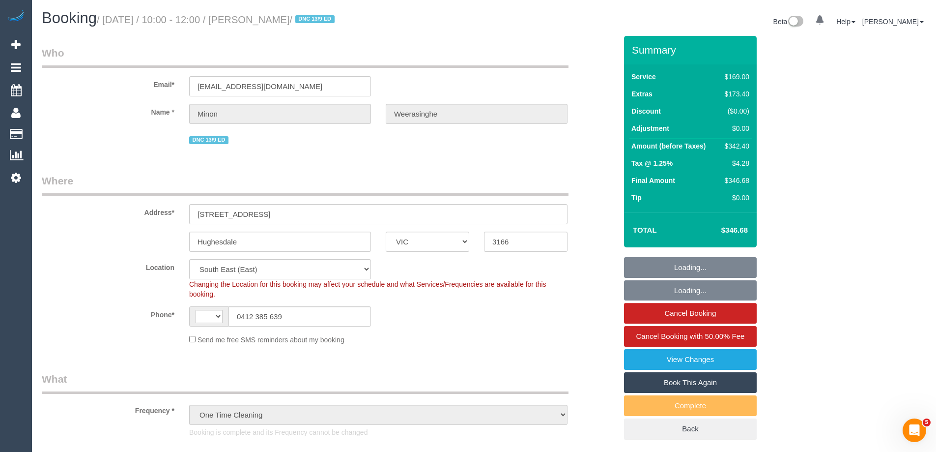
select select "object:719"
select select "string:AU"
select select "string:stripe-pm_1S37o22GScqysDRVkKq1cST5"
select select "number:28"
select select "number:14"
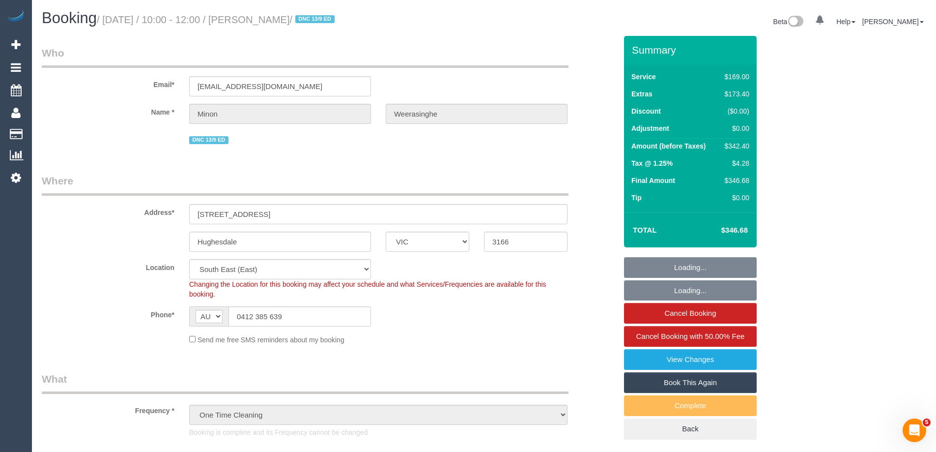
select select "number:19"
select select "number:36"
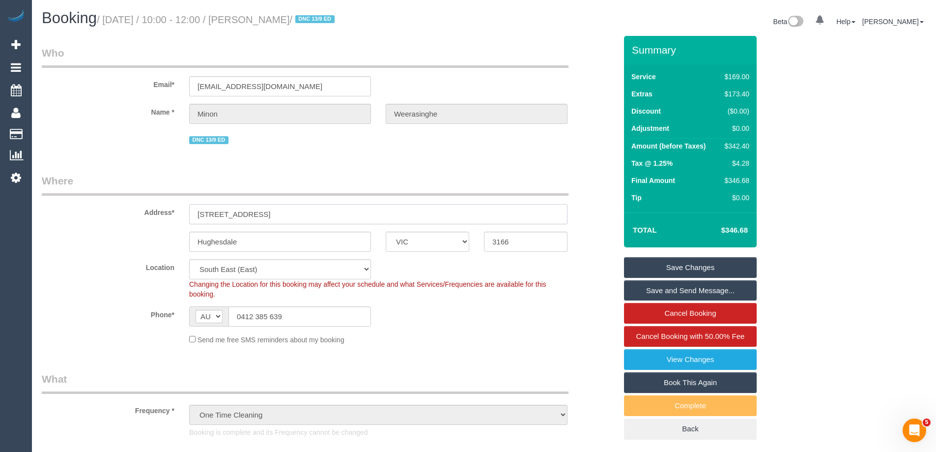
click at [287, 216] on input "53-63 Warrigal Road, 406" at bounding box center [378, 214] width 378 height 20
click at [316, 214] on input "53-63 Warrigal Road, 406" at bounding box center [378, 214] width 378 height 20
click at [315, 214] on input "53-63 Warrigal Road, 406" at bounding box center [378, 214] width 378 height 20
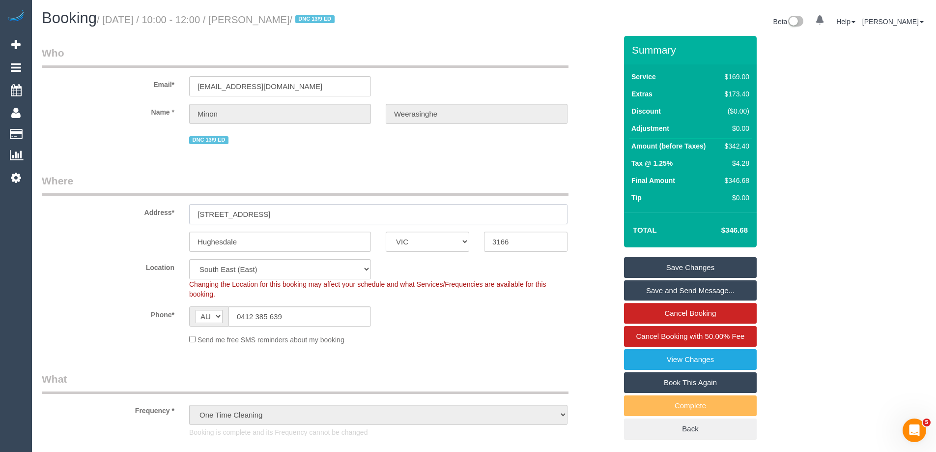
click at [315, 214] on input "53-63 Warrigal Road, 406" at bounding box center [378, 214] width 378 height 20
click at [251, 215] on input "53-63 Warrigal Road, 406" at bounding box center [378, 214] width 378 height 20
drag, startPoint x: 194, startPoint y: 209, endPoint x: 263, endPoint y: 210, distance: 69.8
click at [263, 210] on input "53-63 Warrigal Road, 406" at bounding box center [378, 214] width 378 height 20
click at [709, 380] on link "Book This Again" at bounding box center [690, 382] width 133 height 21
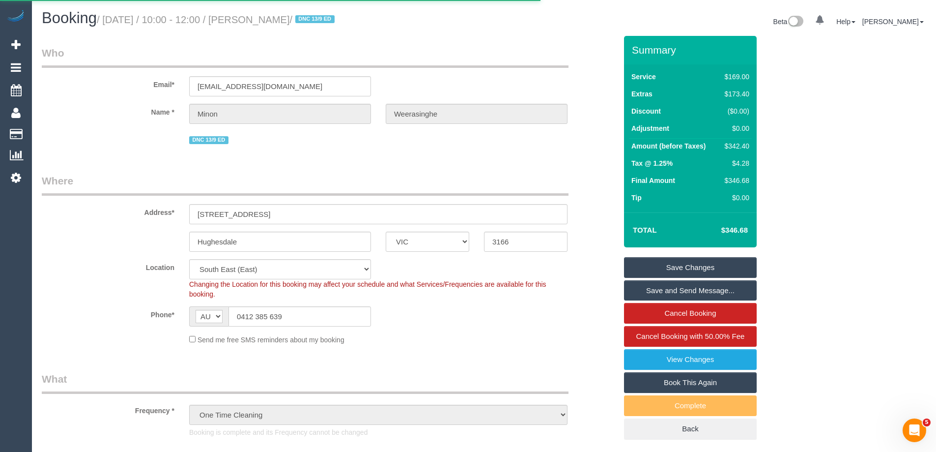
select select "VIC"
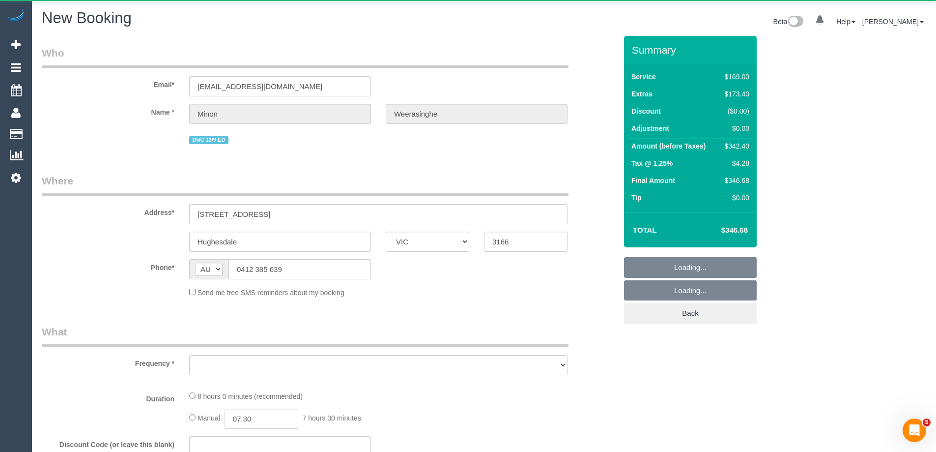
select select "number:28"
select select "number:14"
select select "number:19"
select select "number:36"
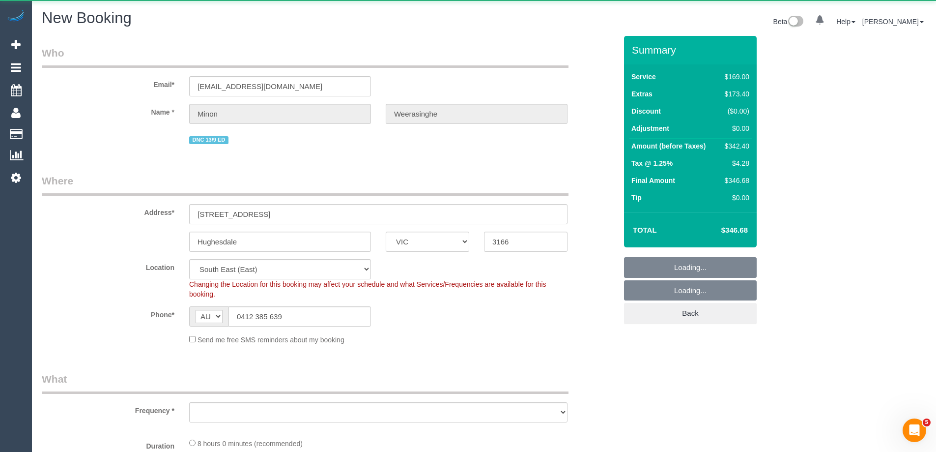
select select "string:stripe-pm_1S37o22GScqysDRVkKq1cST5"
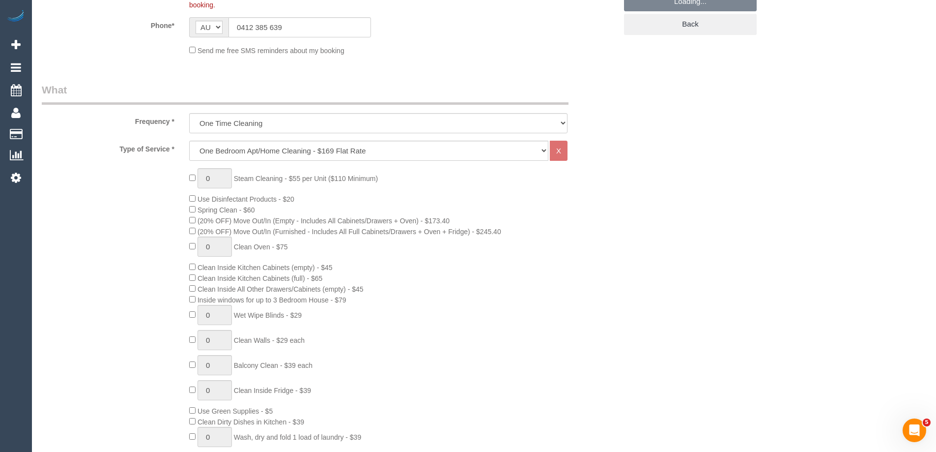
scroll to position [295, 0]
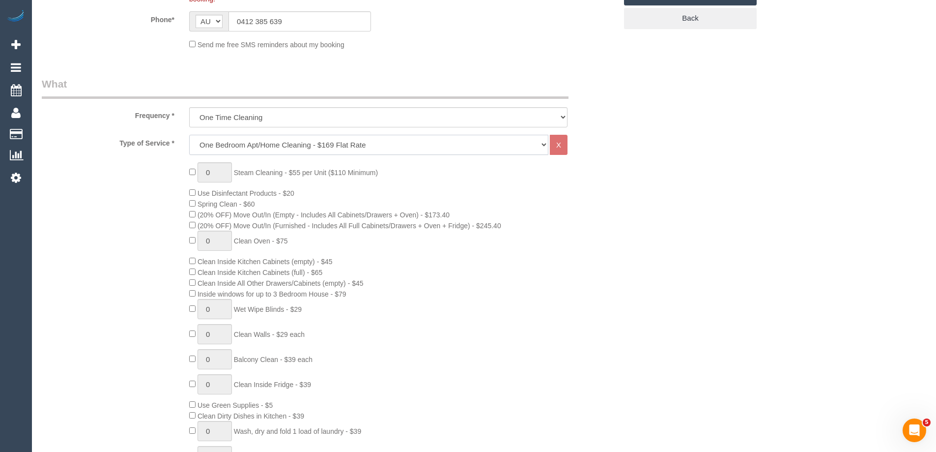
click at [251, 144] on select "Hourly Service - $70/h Hourly Service - $65/h Hourly Service - $60/h Hourly Ser…" at bounding box center [368, 145] width 359 height 20
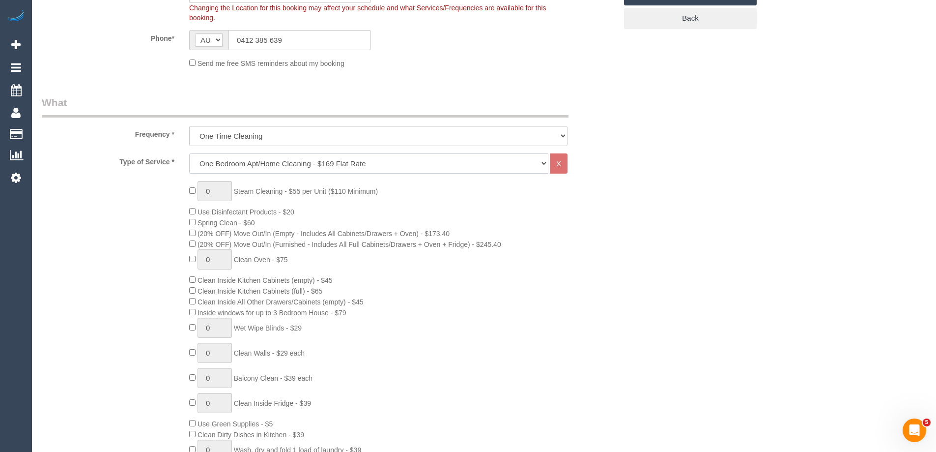
scroll to position [314, 0]
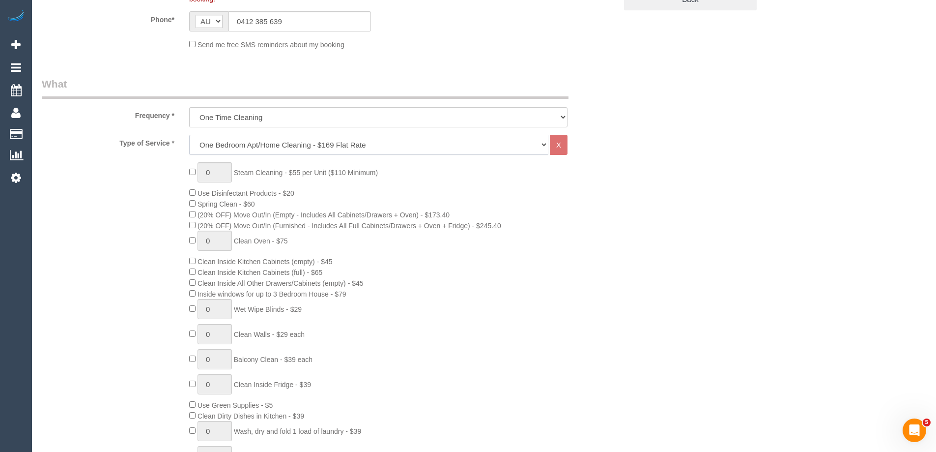
select select "object:2846"
select select "209"
click at [189, 135] on select "Hourly Service - $70/h Hourly Service - $65/h Hourly Service - $60/h Hourly Ser…" at bounding box center [368, 145] width 359 height 20
select select "1"
select select "120"
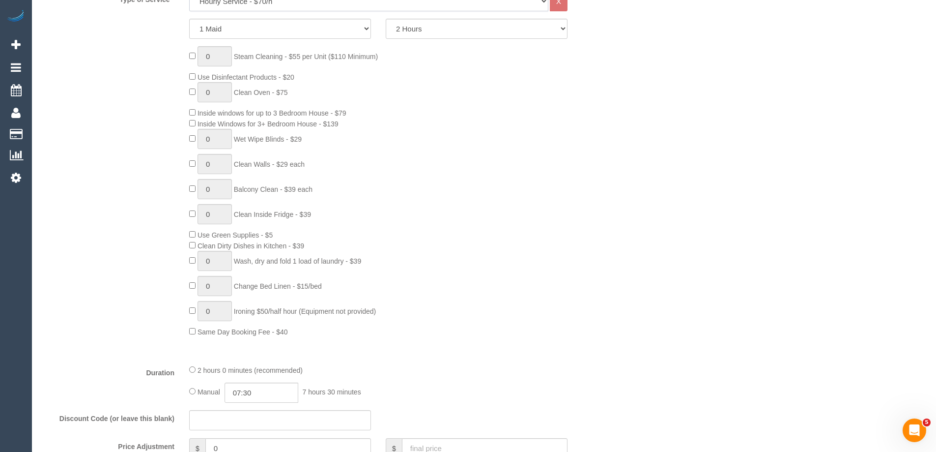
scroll to position [609, 0]
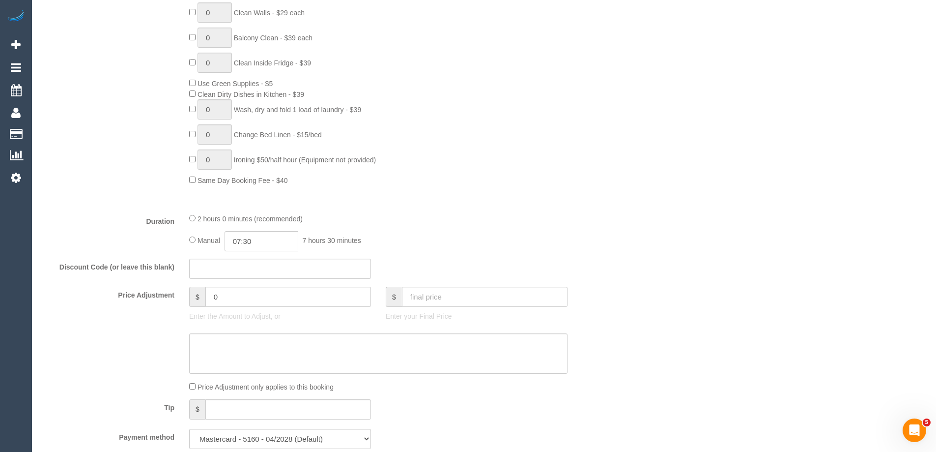
click at [215, 218] on span "2 hours 0 minutes (recommended)" at bounding box center [250, 219] width 105 height 8
click at [263, 295] on input "0" at bounding box center [288, 297] width 166 height 20
type input "35"
click at [256, 364] on textarea at bounding box center [378, 353] width 378 height 40
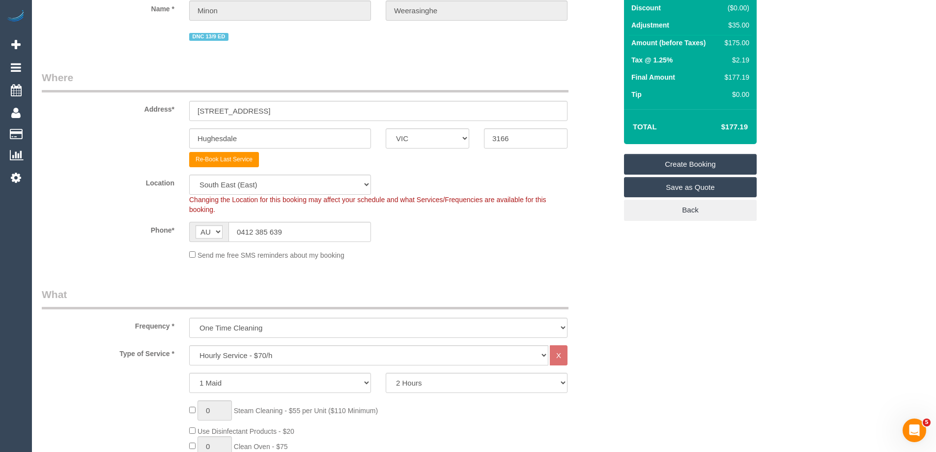
scroll to position [0, 0]
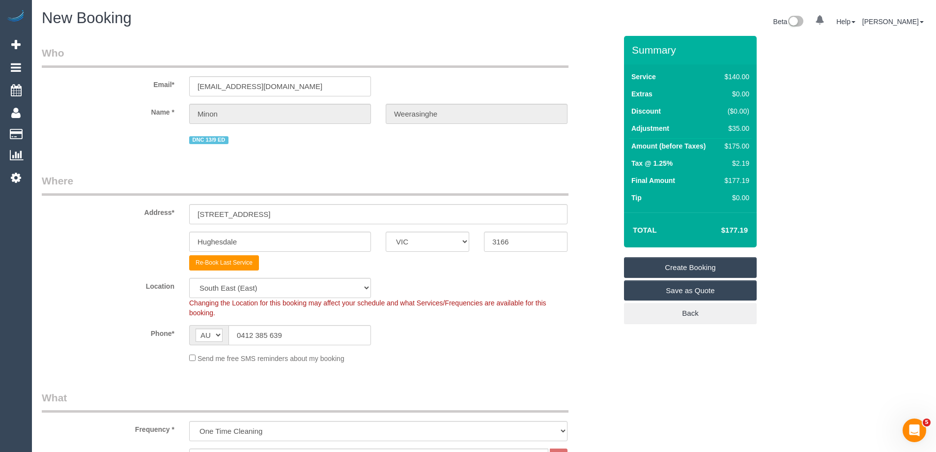
click at [733, 227] on h4 "$177.19" at bounding box center [720, 230] width 56 height 8
copy h4 "177.19"
drag, startPoint x: 265, startPoint y: 211, endPoint x: 176, endPoint y: 212, distance: 88.5
click at [176, 212] on div "Address* 53-63 Warrigal Road, 406" at bounding box center [329, 199] width 590 height 51
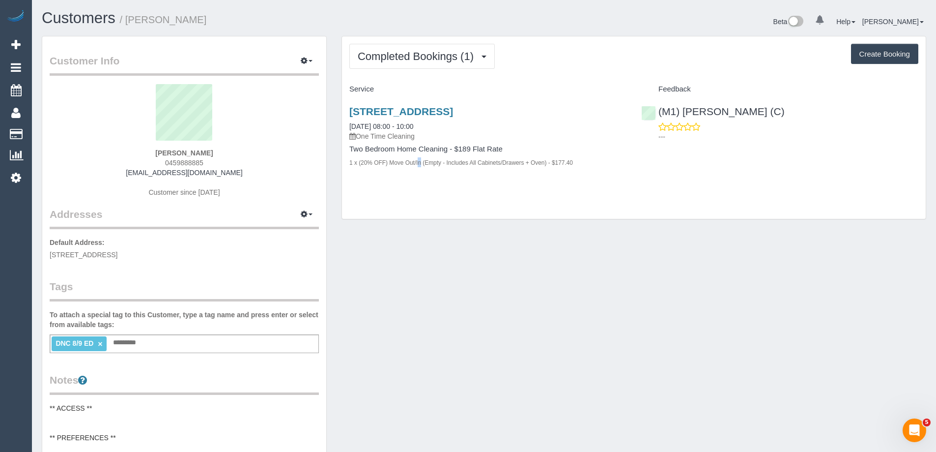
click at [383, 258] on div "Customer Info Edit Contact Info Send Message Email Preferences Special Sales Ta…" at bounding box center [483, 435] width 899 height 798
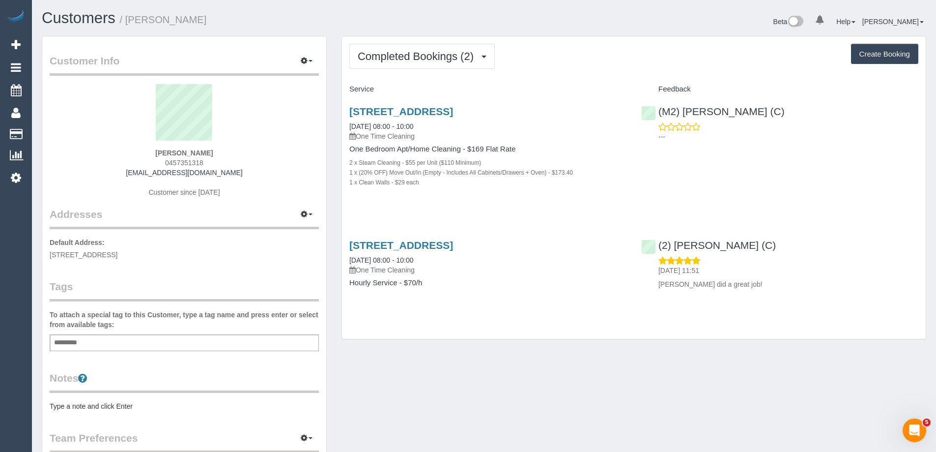
click at [162, 407] on pre "Type a note and click Enter" at bounding box center [184, 406] width 269 height 10
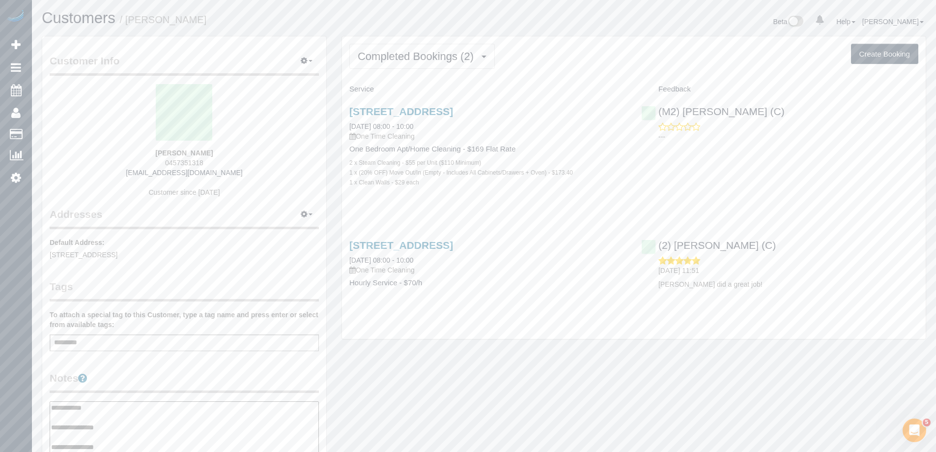
type textarea "**********"
click at [224, 372] on legend "Notes" at bounding box center [184, 382] width 269 height 22
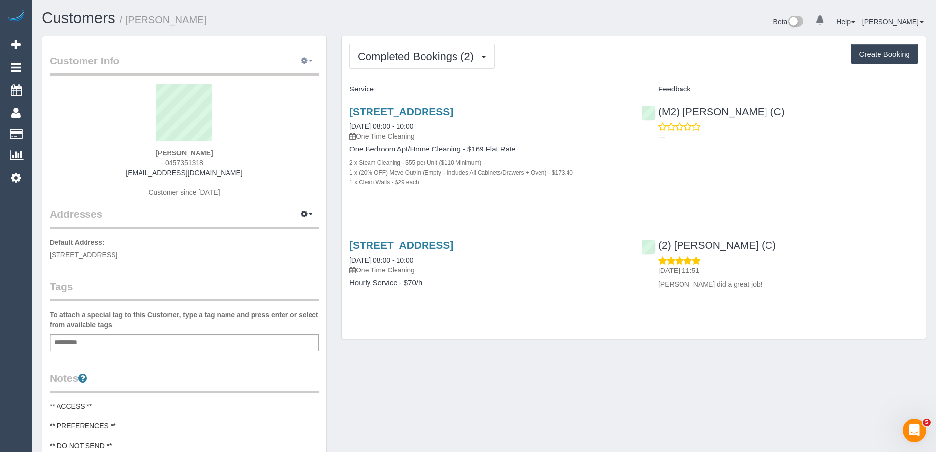
click at [305, 59] on icon "button" at bounding box center [304, 61] width 7 height 6
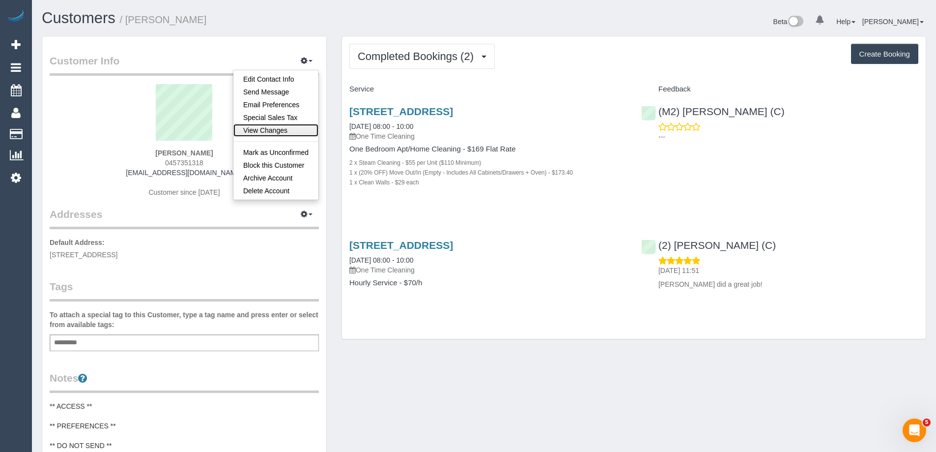
click at [279, 128] on link "View Changes" at bounding box center [275, 130] width 85 height 13
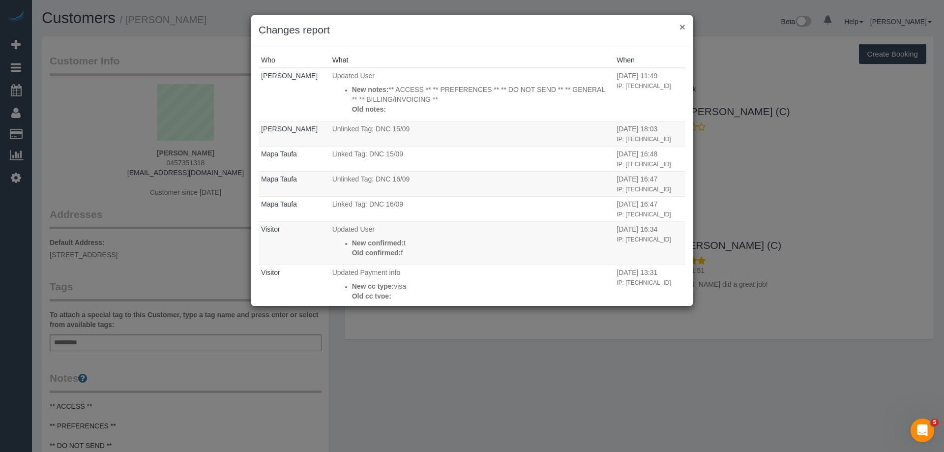
click at [682, 24] on button "×" at bounding box center [682, 27] width 6 height 10
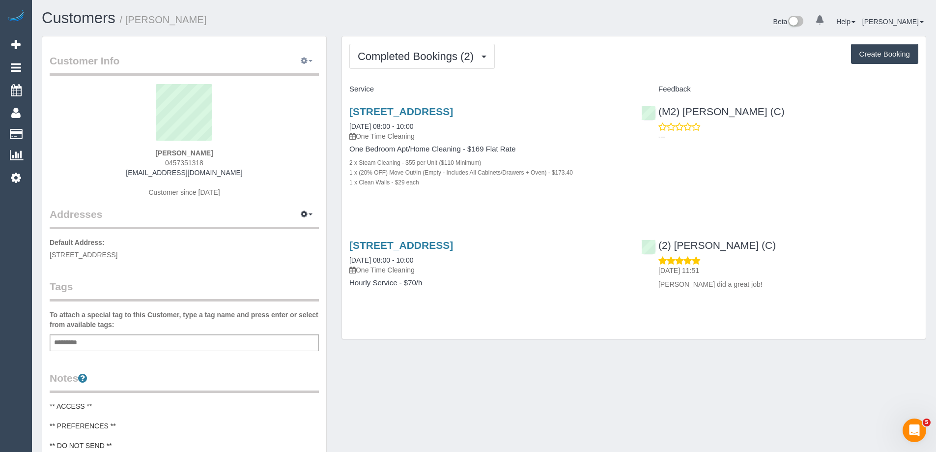
click at [304, 65] on button "button" at bounding box center [306, 61] width 25 height 15
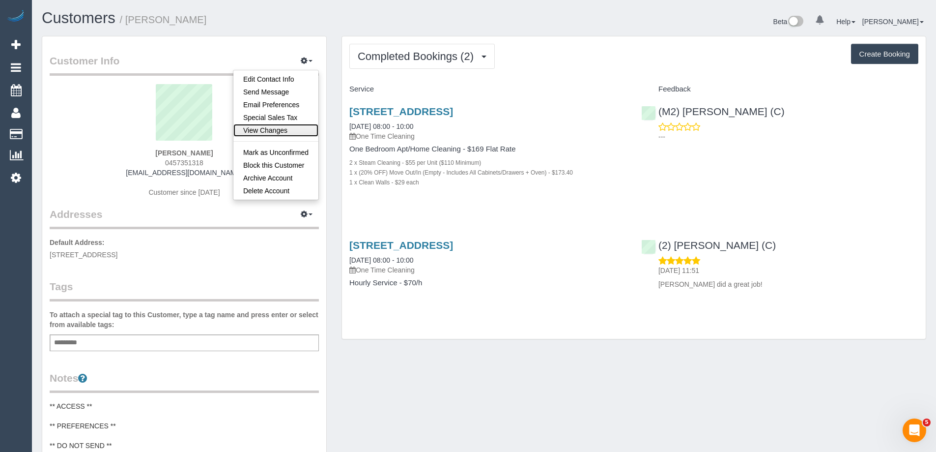
click at [272, 124] on link "View Changes" at bounding box center [275, 130] width 85 height 13
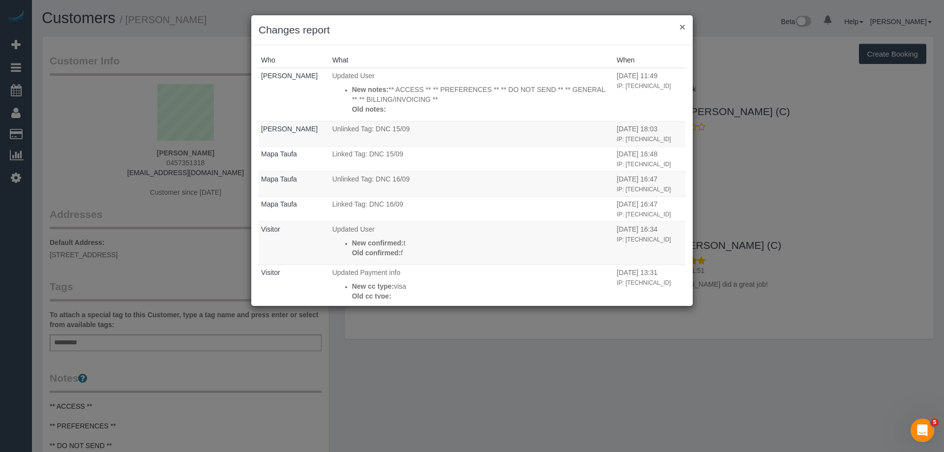
click at [682, 23] on button "×" at bounding box center [682, 27] width 6 height 10
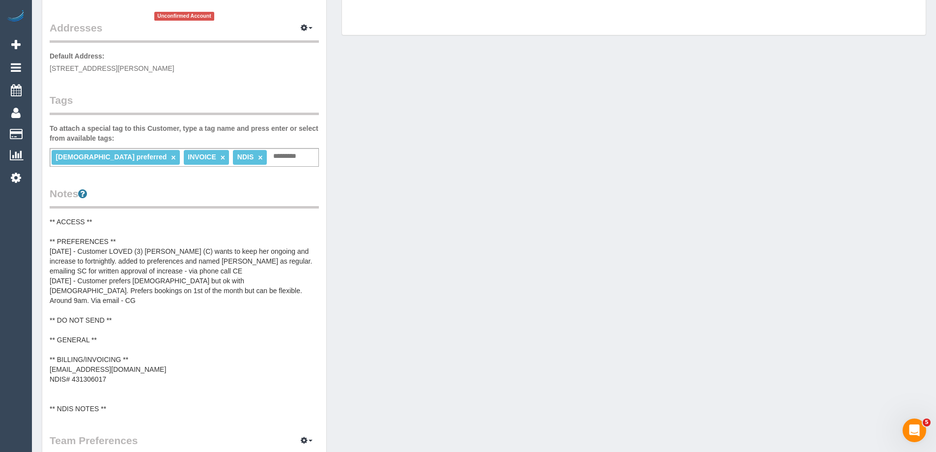
scroll to position [197, 0]
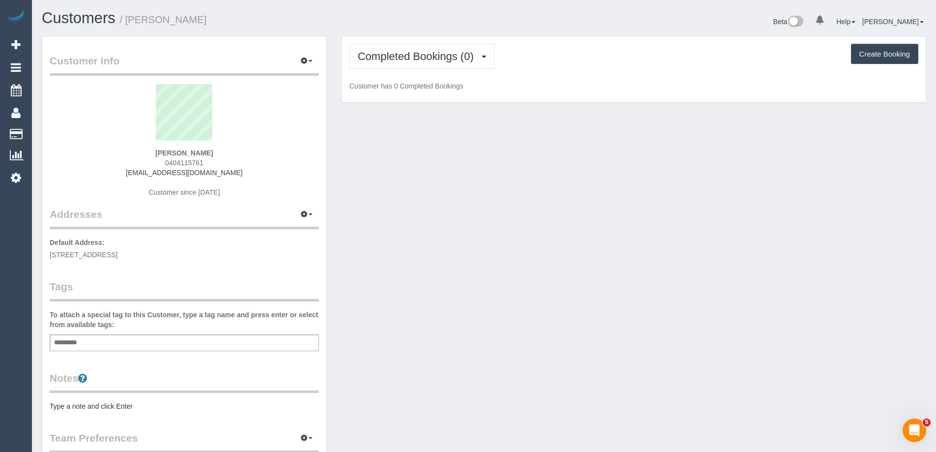
click at [109, 404] on pre "Type a note and click Enter" at bounding box center [184, 406] width 269 height 10
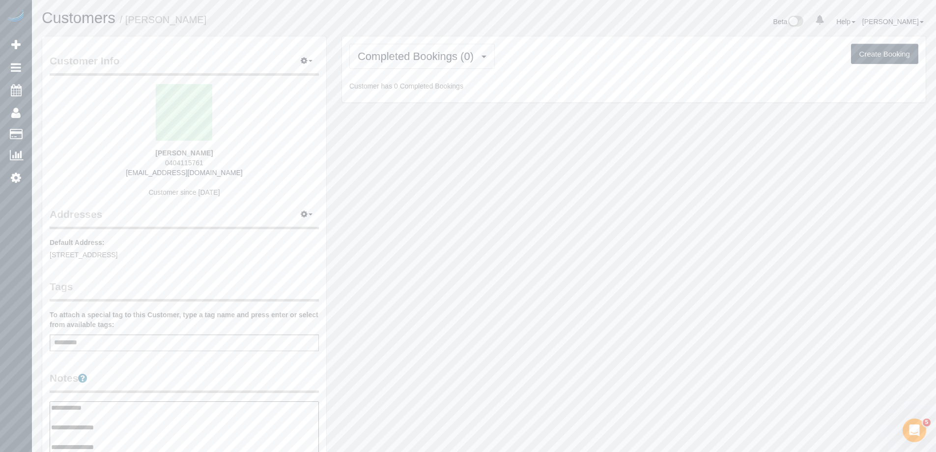
type textarea "**********"
click at [166, 376] on legend "Notes" at bounding box center [184, 382] width 269 height 22
click at [394, 59] on span "Completed Bookings (0)" at bounding box center [418, 56] width 121 height 12
click at [395, 89] on link "Upcoming Bookings (1)" at bounding box center [401, 92] width 102 height 13
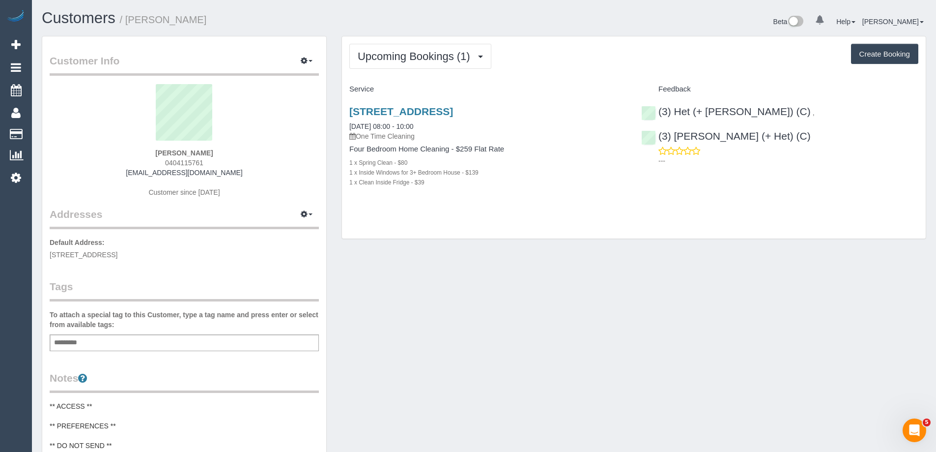
drag, startPoint x: 205, startPoint y: 17, endPoint x: 130, endPoint y: 23, distance: 74.9
click at [130, 23] on h1 "Customers / [PERSON_NAME]" at bounding box center [259, 18] width 435 height 17
copy small "[PERSON_NAME]"
click at [186, 162] on span "0404115761" at bounding box center [184, 163] width 38 height 8
click at [185, 162] on span "0404115761" at bounding box center [184, 163] width 38 height 8
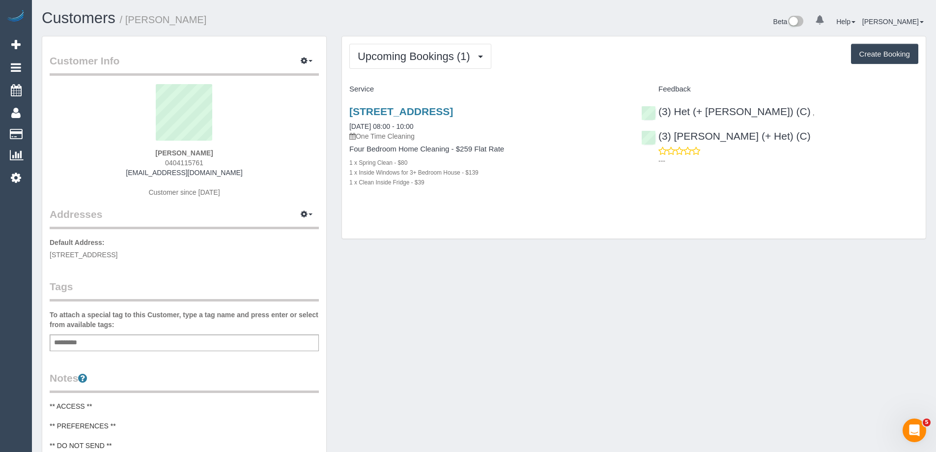
copy span "0404115761"
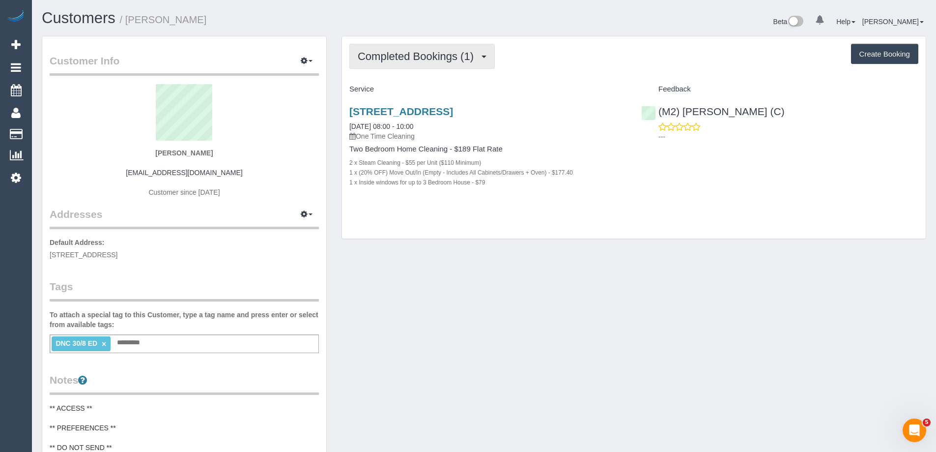
click at [435, 56] on span "Completed Bookings (1)" at bounding box center [418, 56] width 121 height 12
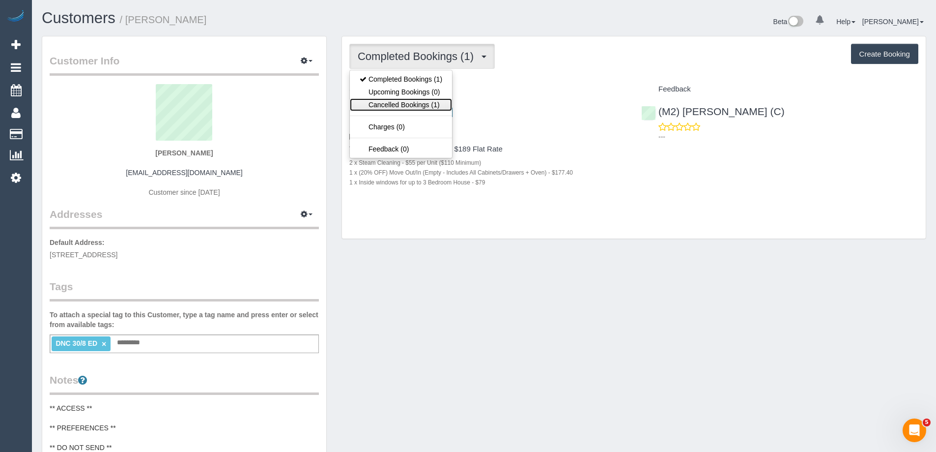
click at [419, 102] on link "Cancelled Bookings (1)" at bounding box center [401, 104] width 102 height 13
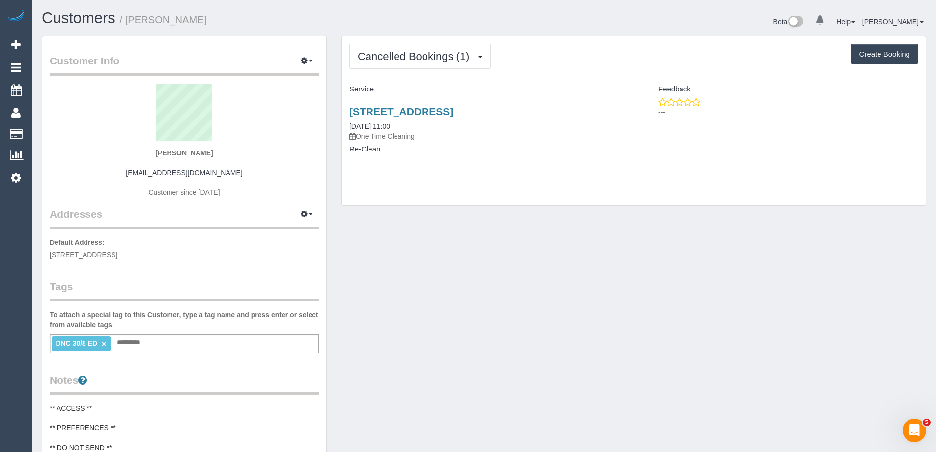
drag, startPoint x: 247, startPoint y: 21, endPoint x: 128, endPoint y: 26, distance: 119.0
click at [128, 26] on h1 "Customers / [PERSON_NAME]" at bounding box center [259, 18] width 435 height 17
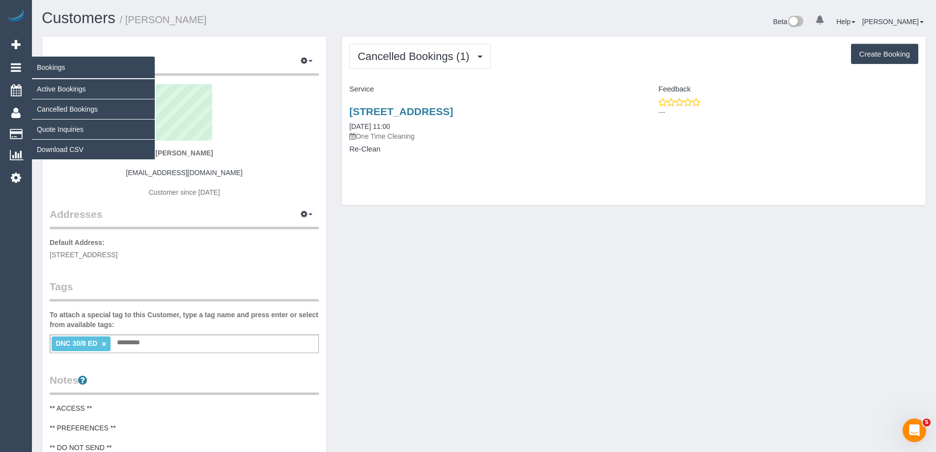
copy small "[PERSON_NAME]"
click at [66, 105] on link "Cancelled Bookings" at bounding box center [93, 109] width 123 height 20
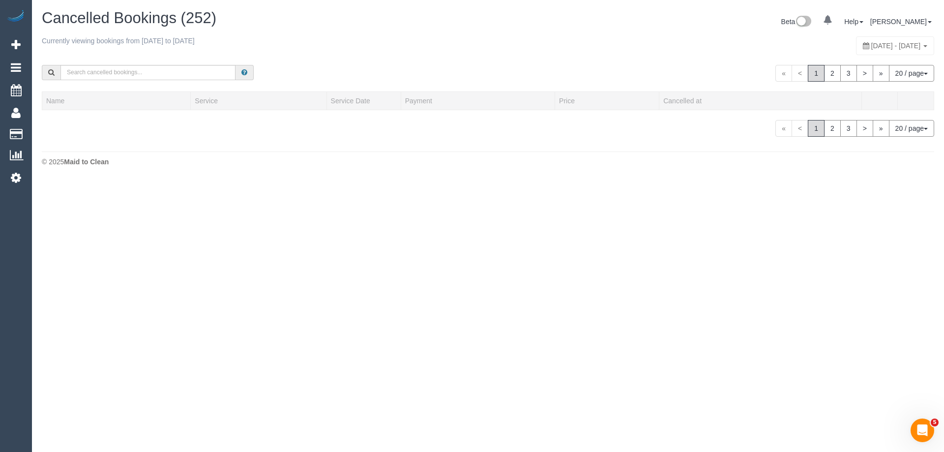
click at [871, 43] on span "[DATE] - [DATE]" at bounding box center [896, 46] width 50 height 8
type input "**********"
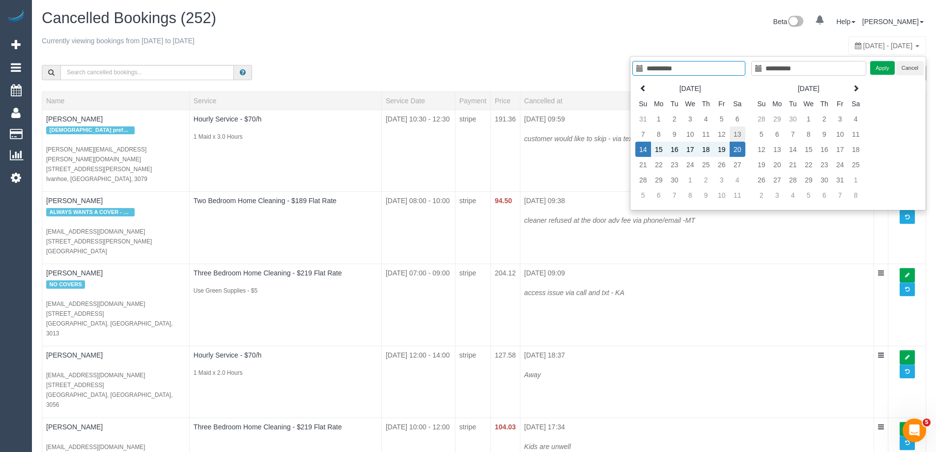
type input "**********"
click at [735, 132] on td "13" at bounding box center [738, 133] width 16 height 15
type input "**********"
click at [735, 132] on td "13" at bounding box center [738, 133] width 16 height 15
type input "**********"
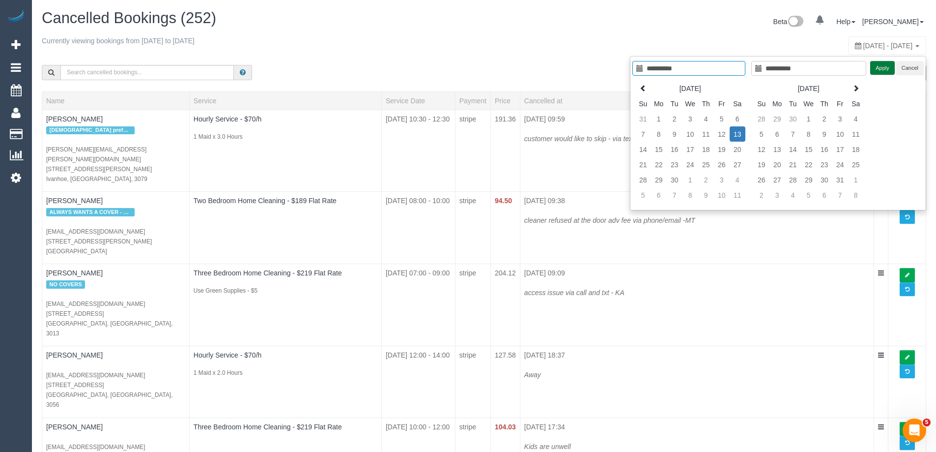
click at [886, 67] on button "Apply" at bounding box center [882, 68] width 25 height 14
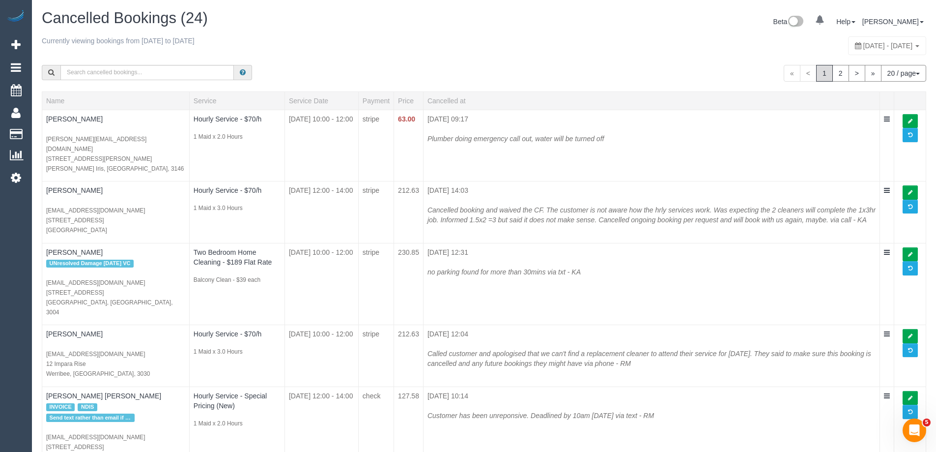
click at [348, 54] on div "Currently viewing bookings from 2025-09-13 to 2025-09-13 September 13, 2025 - S…" at bounding box center [484, 45] width 885 height 19
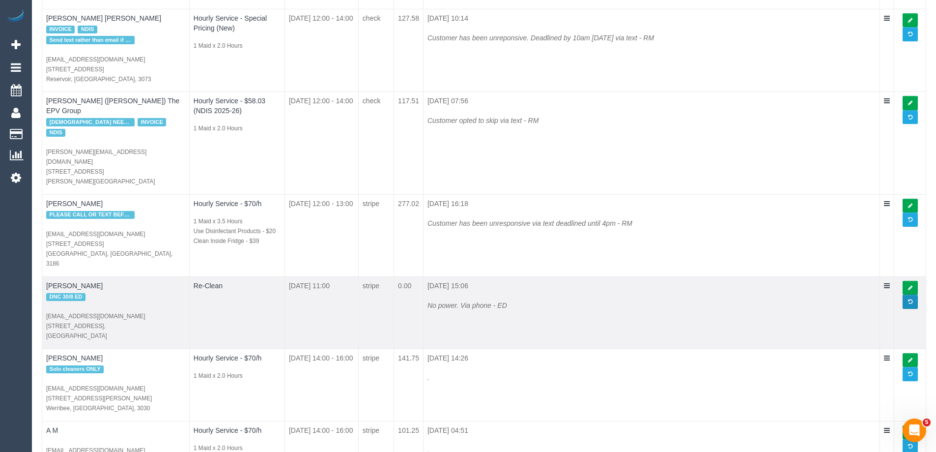
click at [908, 299] on span at bounding box center [910, 301] width 4 height 5
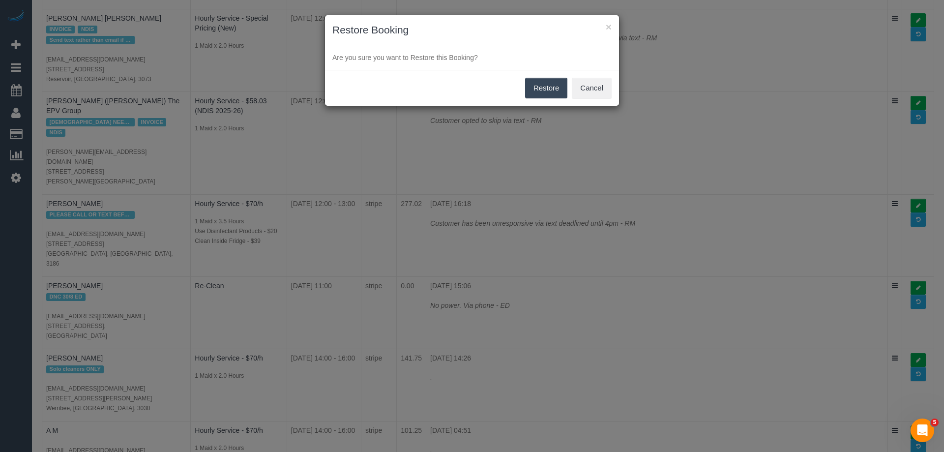
click at [557, 86] on button "Restore" at bounding box center [546, 88] width 43 height 21
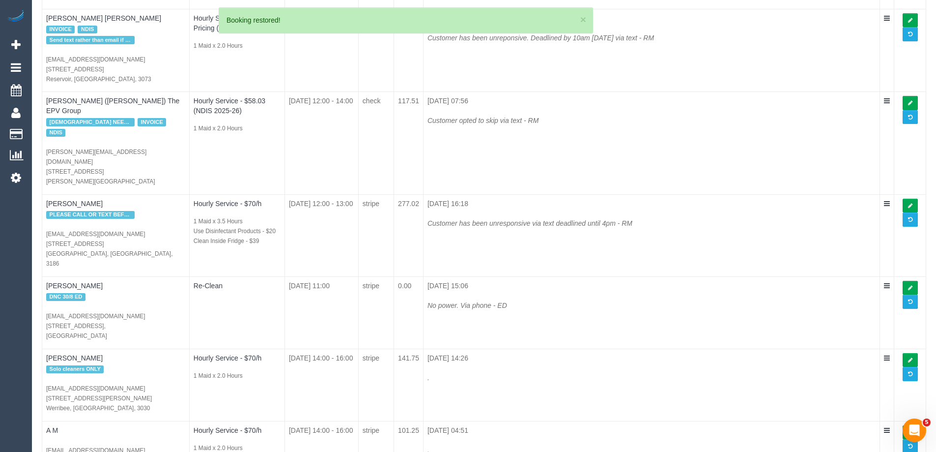
scroll to position [0, 0]
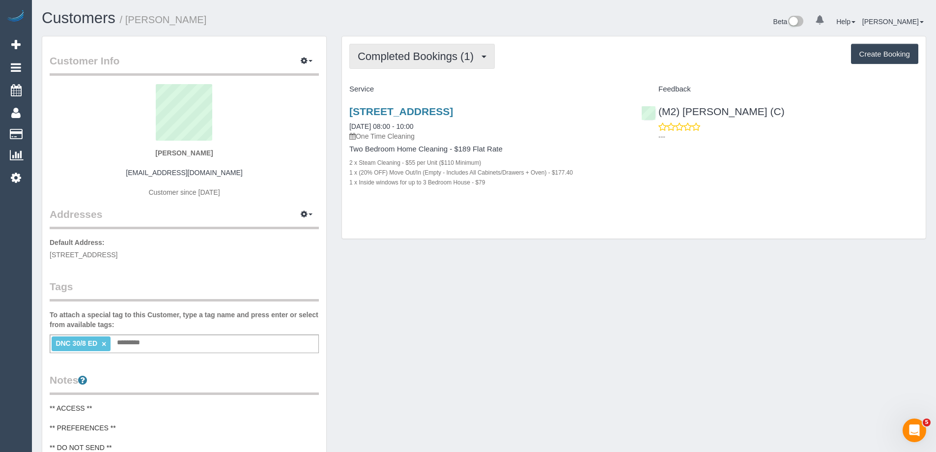
click at [465, 61] on span "Completed Bookings (1)" at bounding box center [418, 56] width 121 height 12
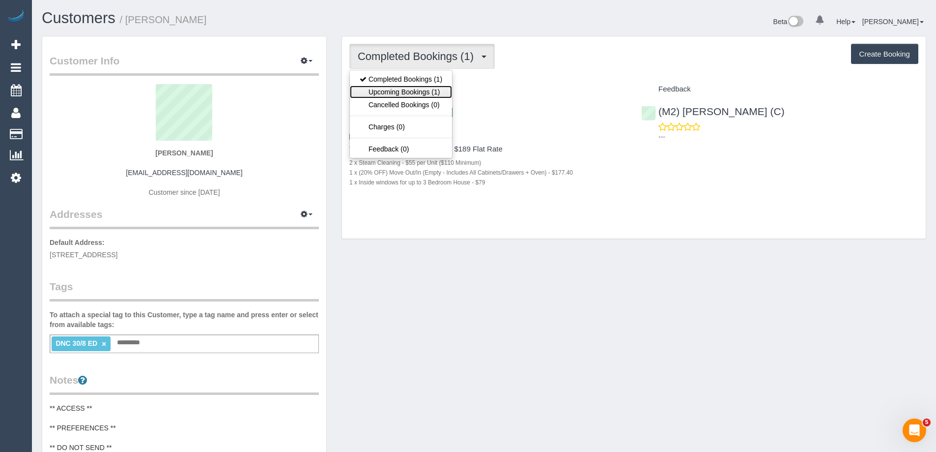
click at [441, 95] on link "Upcoming Bookings (1)" at bounding box center [401, 92] width 102 height 13
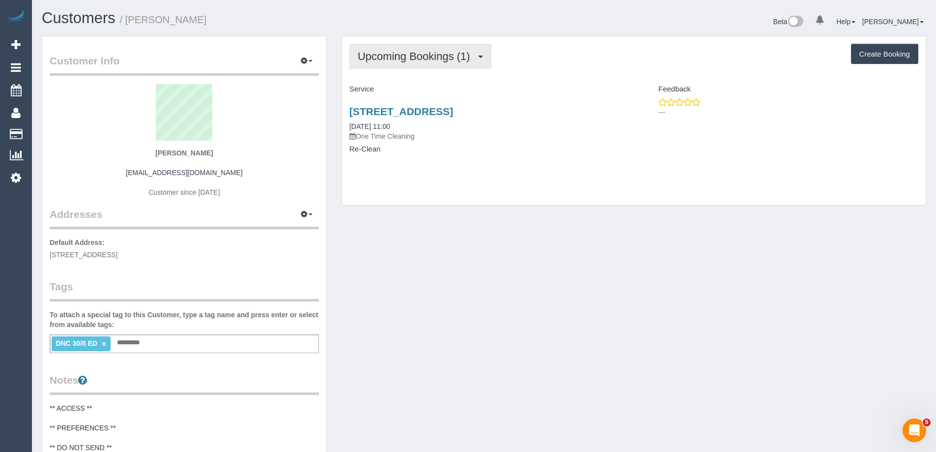
click at [423, 58] on span "Upcoming Bookings (1)" at bounding box center [416, 56] width 117 height 12
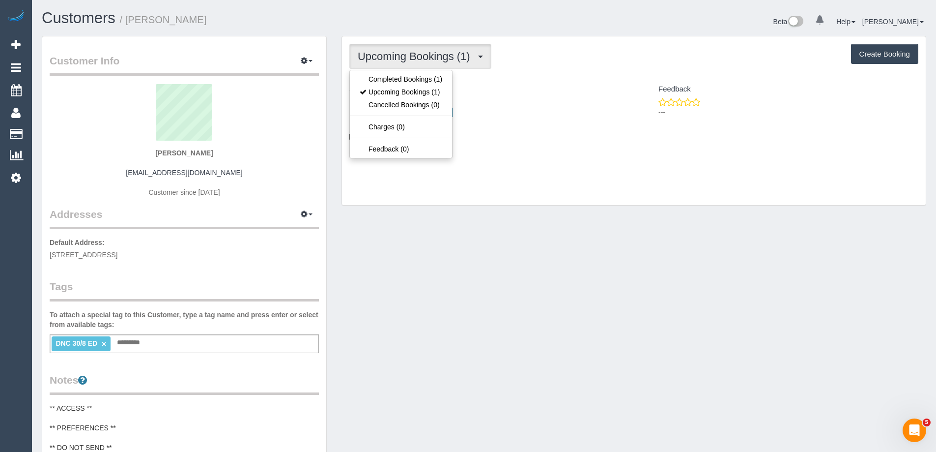
click at [585, 70] on div "Upcoming Bookings (1) Completed Bookings (1) Upcoming Bookings (1) Cancelled Bo…" at bounding box center [634, 120] width 584 height 169
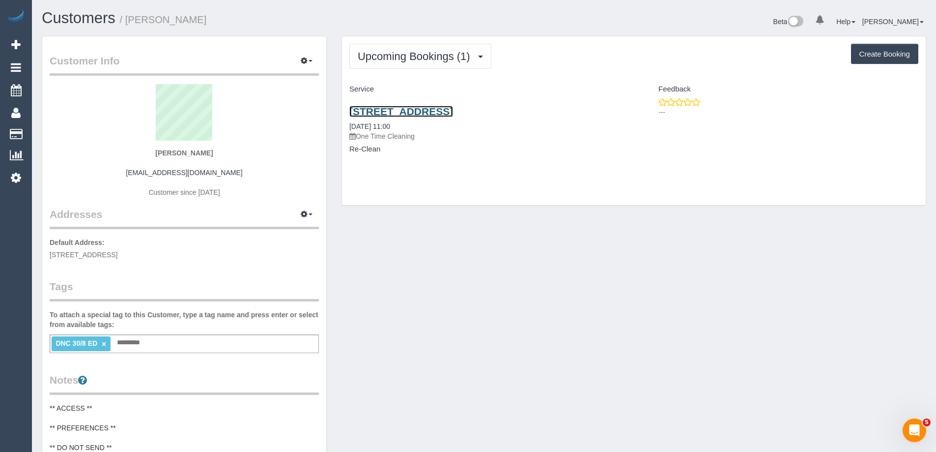
click at [453, 112] on link "[STREET_ADDRESS]" at bounding box center [401, 111] width 104 height 11
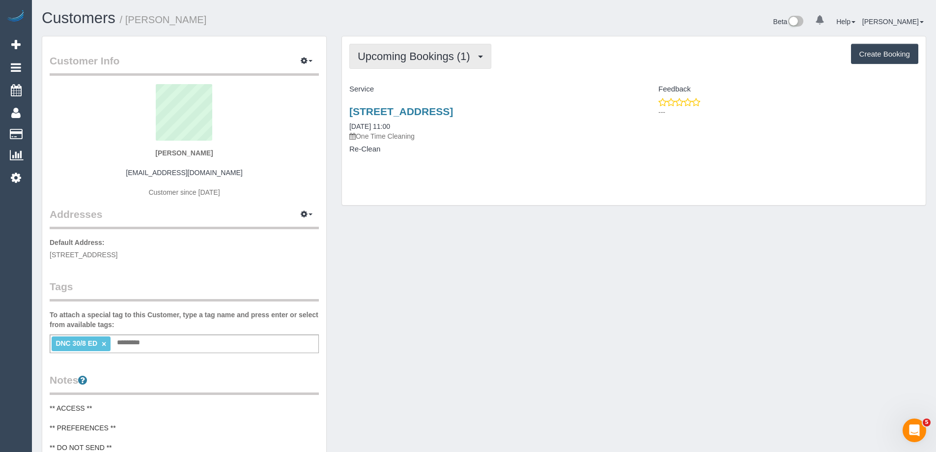
click at [435, 58] on span "Upcoming Bookings (1)" at bounding box center [416, 56] width 117 height 12
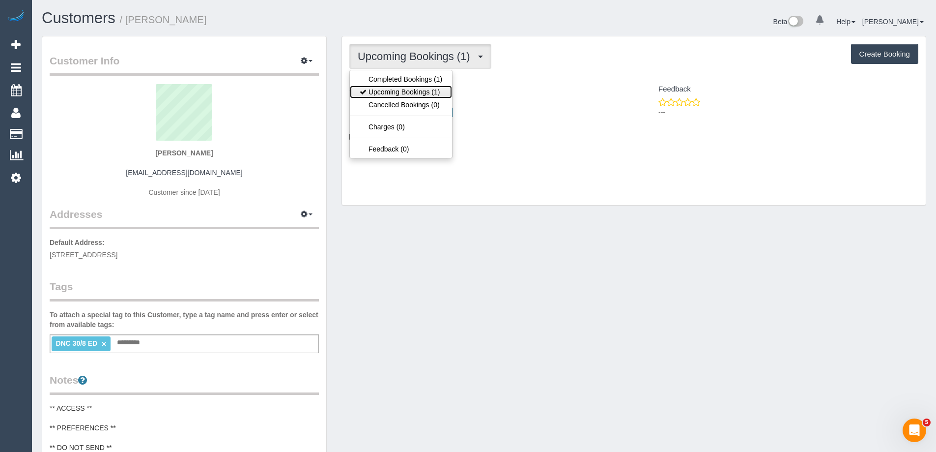
click at [432, 88] on link "Upcoming Bookings (1)" at bounding box center [401, 92] width 102 height 13
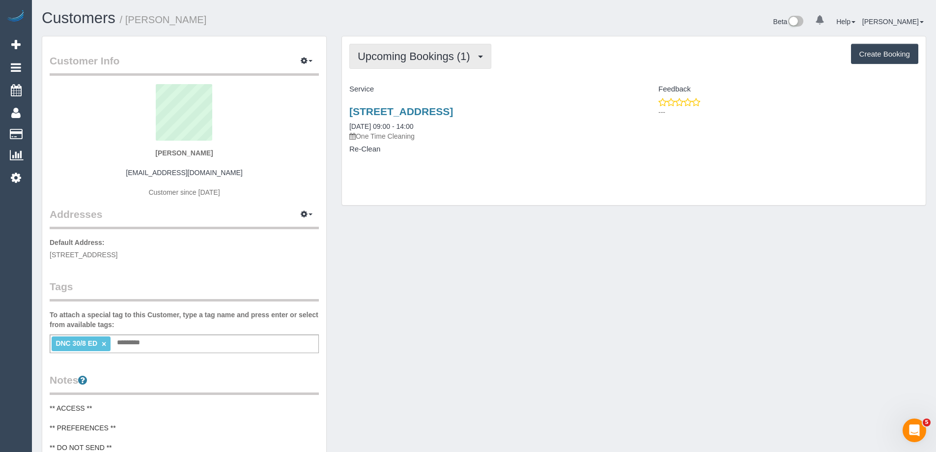
click at [437, 62] on span "Upcoming Bookings (1)" at bounding box center [416, 56] width 117 height 12
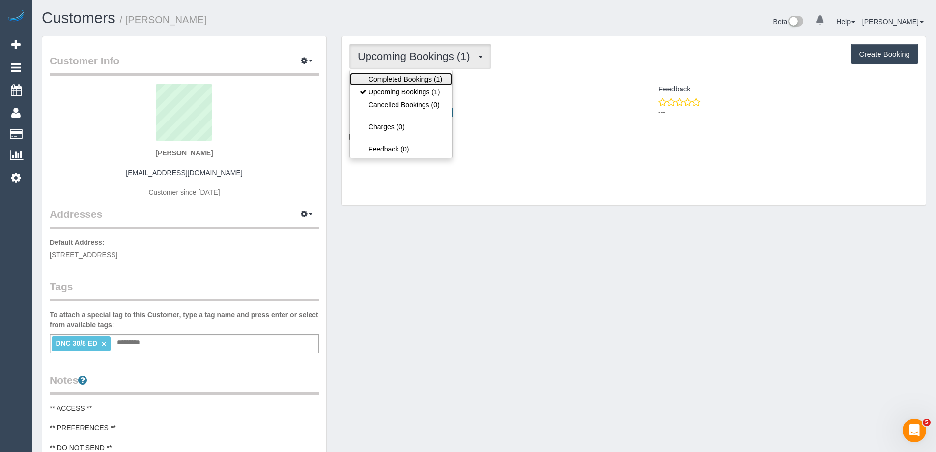
drag, startPoint x: 429, startPoint y: 81, endPoint x: 438, endPoint y: 72, distance: 12.5
click at [430, 81] on link "Completed Bookings (1)" at bounding box center [401, 79] width 102 height 13
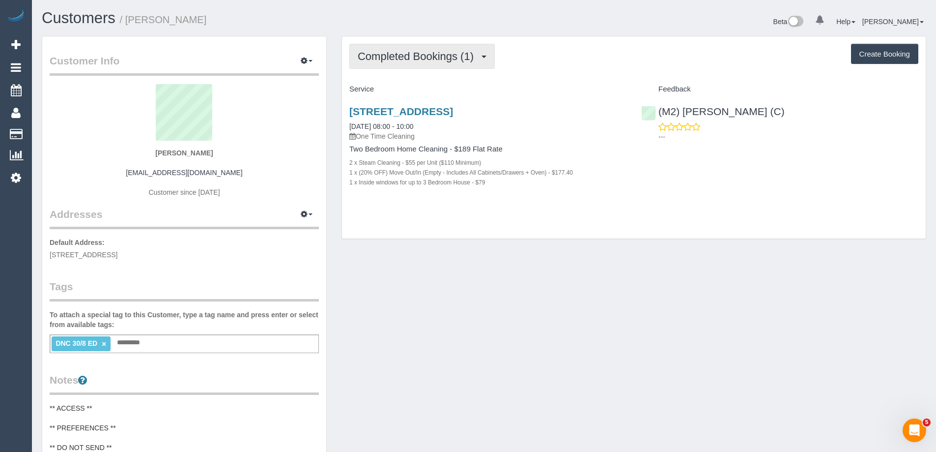
click at [403, 53] on span "Completed Bookings (1)" at bounding box center [418, 56] width 121 height 12
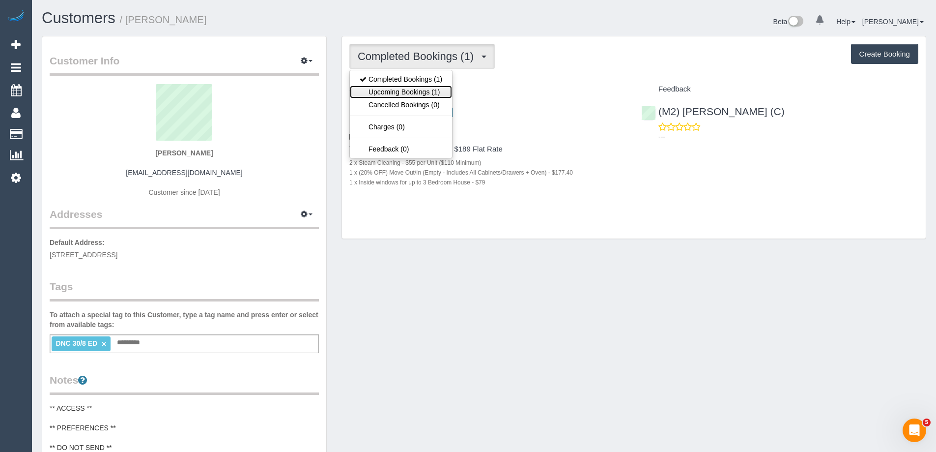
click at [402, 91] on link "Upcoming Bookings (1)" at bounding box center [401, 92] width 102 height 13
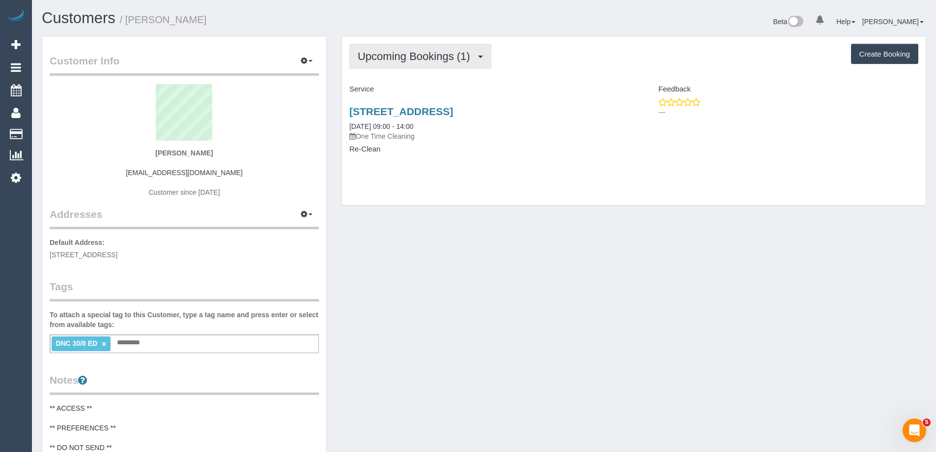
drag, startPoint x: 443, startPoint y: 63, endPoint x: 438, endPoint y: 69, distance: 7.7
click at [443, 63] on button "Upcoming Bookings (1)" at bounding box center [420, 56] width 142 height 25
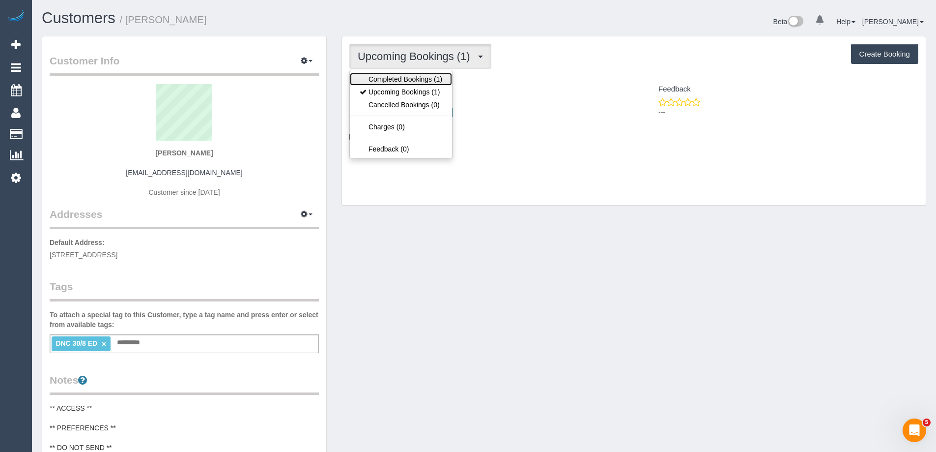
click at [427, 81] on link "Completed Bookings (1)" at bounding box center [401, 79] width 102 height 13
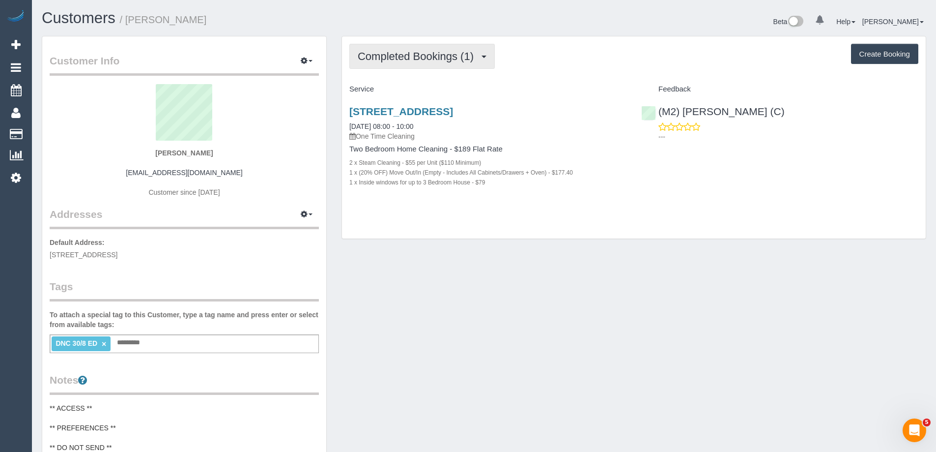
click at [433, 56] on span "Completed Bookings (1)" at bounding box center [418, 56] width 121 height 12
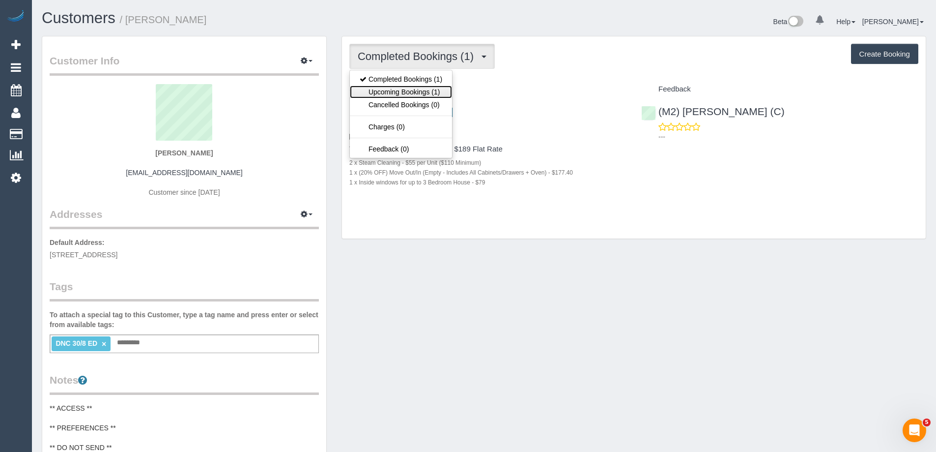
click at [426, 92] on link "Upcoming Bookings (1)" at bounding box center [401, 92] width 102 height 13
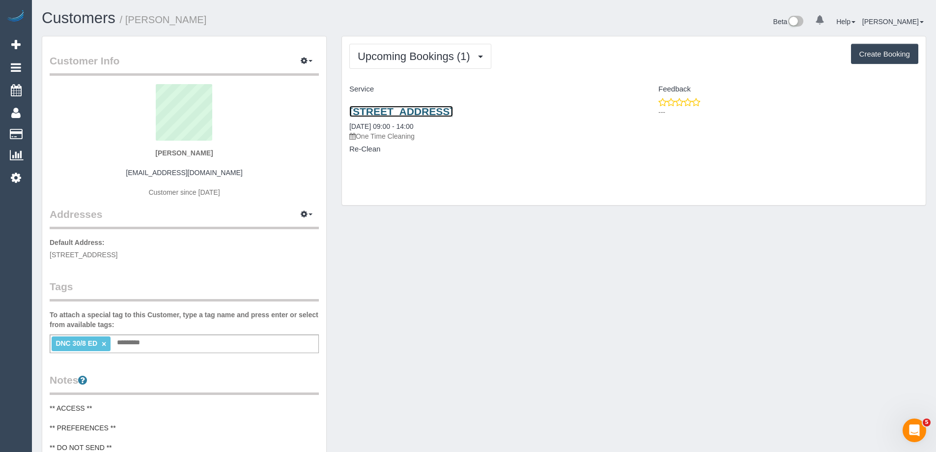
click at [453, 108] on link "38 A Setani Crescent,, Heidelberg West, VIC 3081" at bounding box center [401, 111] width 104 height 11
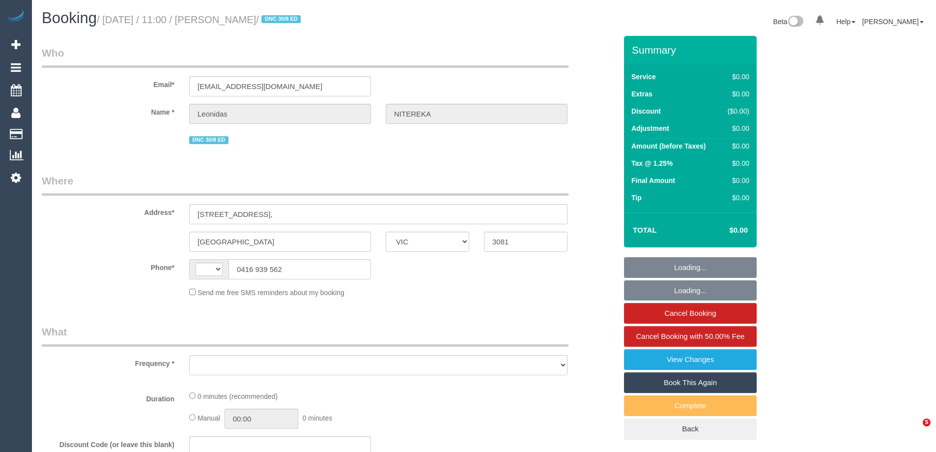
select select "VIC"
select select "string:AU"
select select "object:535"
select select "string:stripe-pm_1RvXCL2GScqysDRV3LeLWFmB"
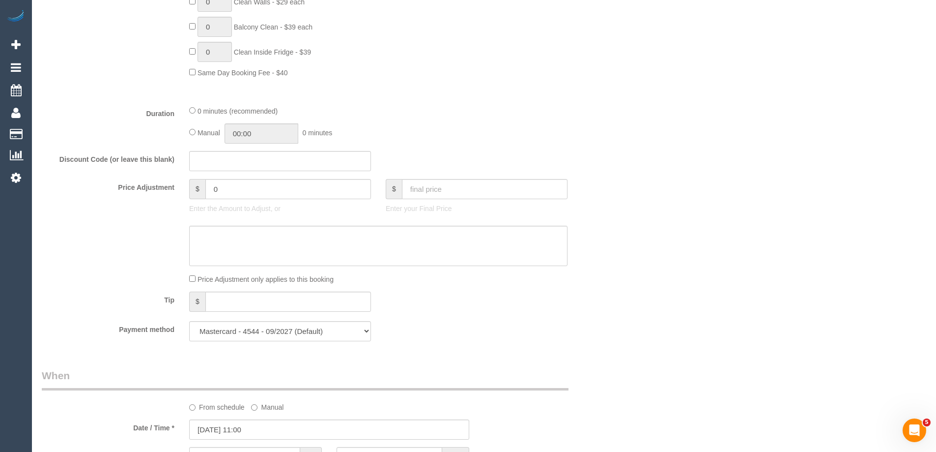
select select "object:634"
select select "number:28"
select select "number:14"
select select "number:18"
select select "number:24"
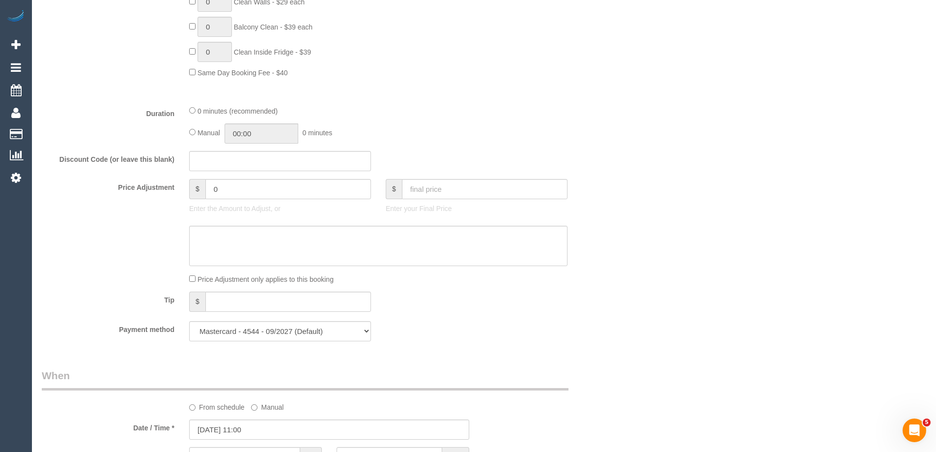
scroll to position [786, 0]
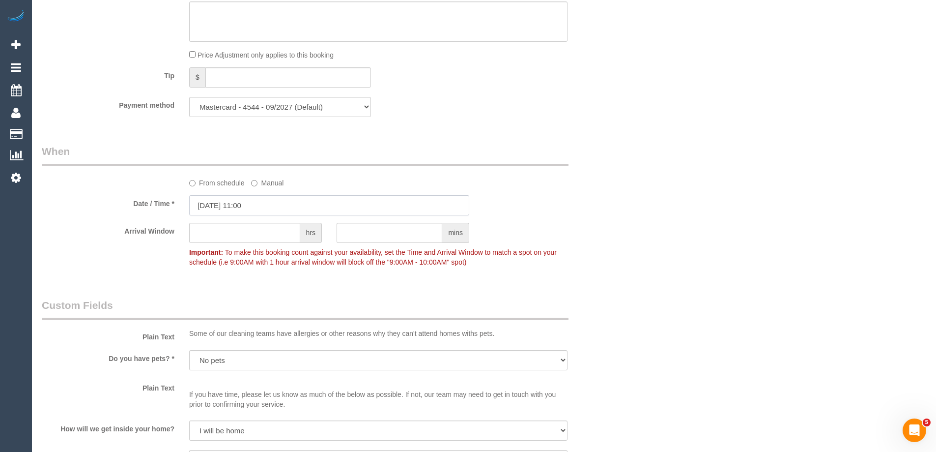
click at [279, 207] on input "[DATE] 11:00" at bounding box center [329, 205] width 280 height 20
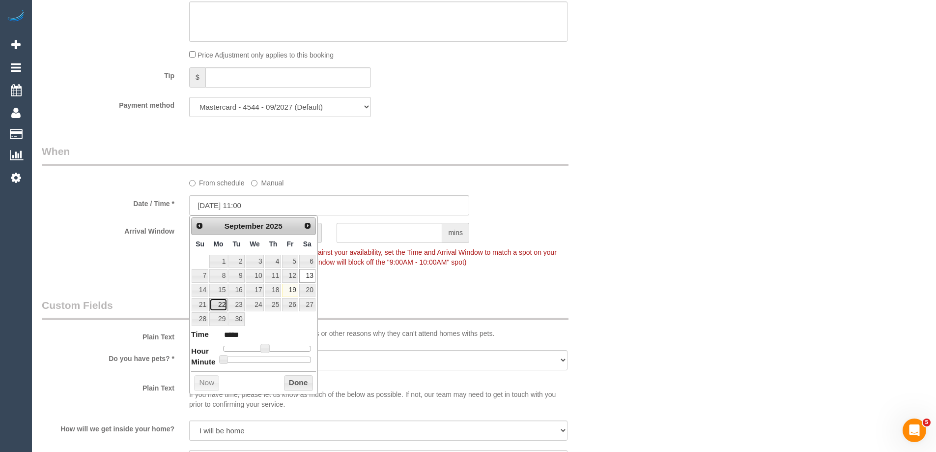
click at [220, 304] on link "22" at bounding box center [218, 304] width 18 height 13
type input "[DATE] 10:00"
type input "*****"
type input "[DATE] 09:00"
type input "*****"
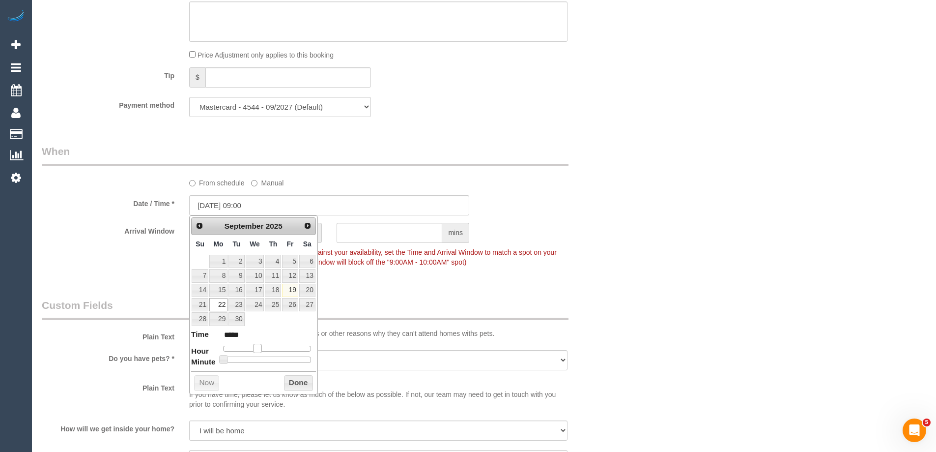
drag, startPoint x: 267, startPoint y: 345, endPoint x: 260, endPoint y: 345, distance: 7.4
click at [260, 345] on span at bounding box center [257, 348] width 9 height 9
click at [300, 384] on button "Done" at bounding box center [298, 383] width 29 height 16
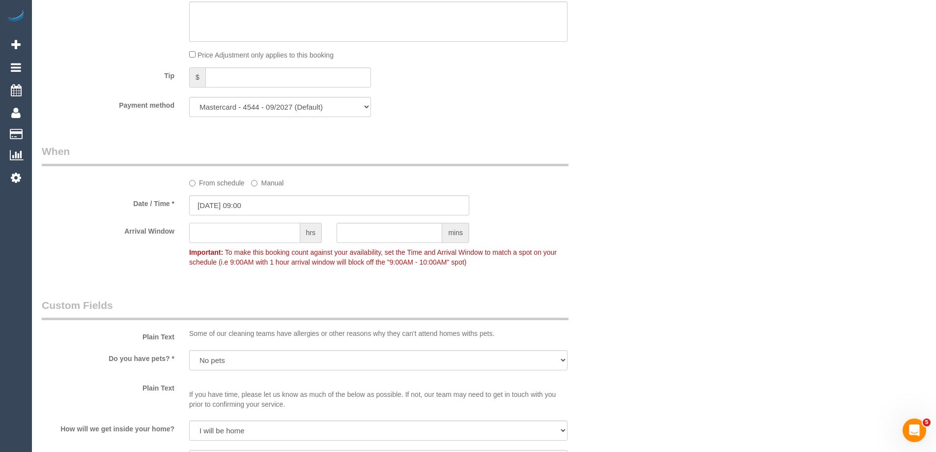
click at [249, 232] on input "text" at bounding box center [244, 233] width 111 height 20
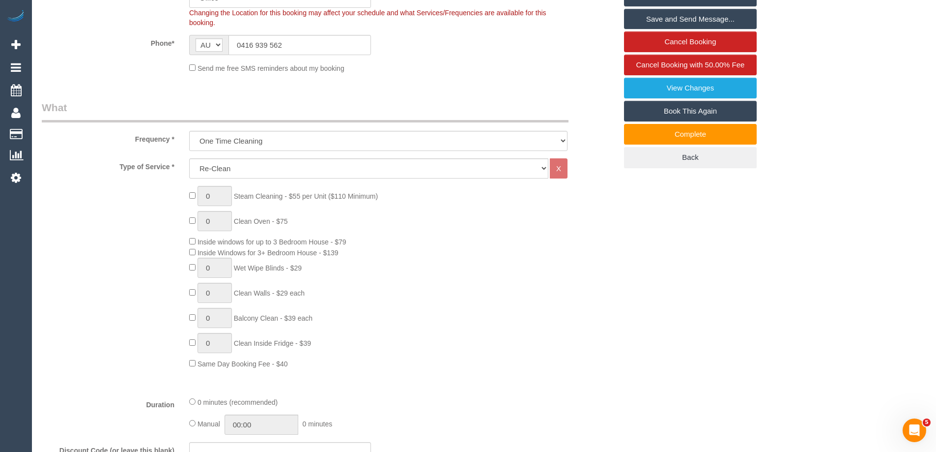
scroll to position [49, 0]
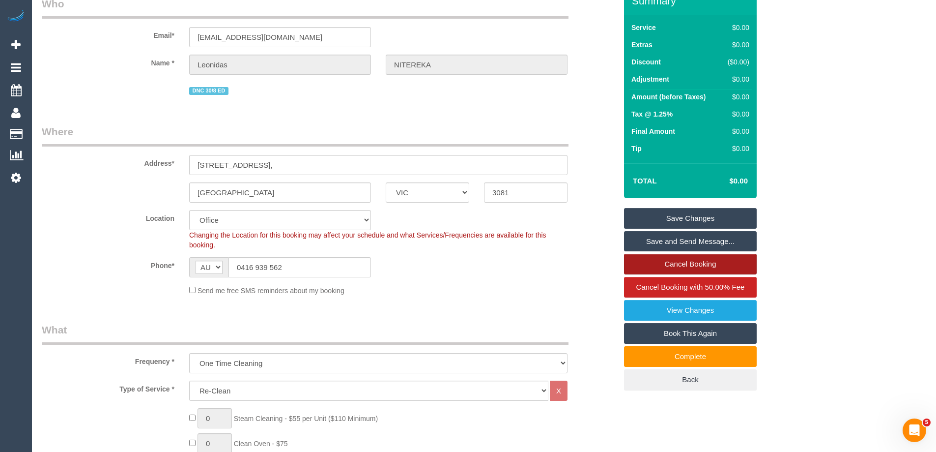
type input "5"
click at [696, 264] on link "Cancel Booking" at bounding box center [690, 264] width 133 height 21
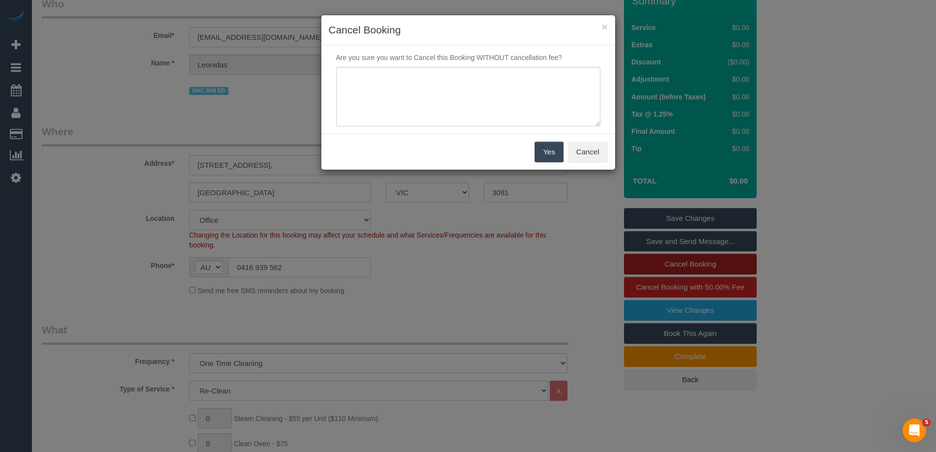
scroll to position [0, 0]
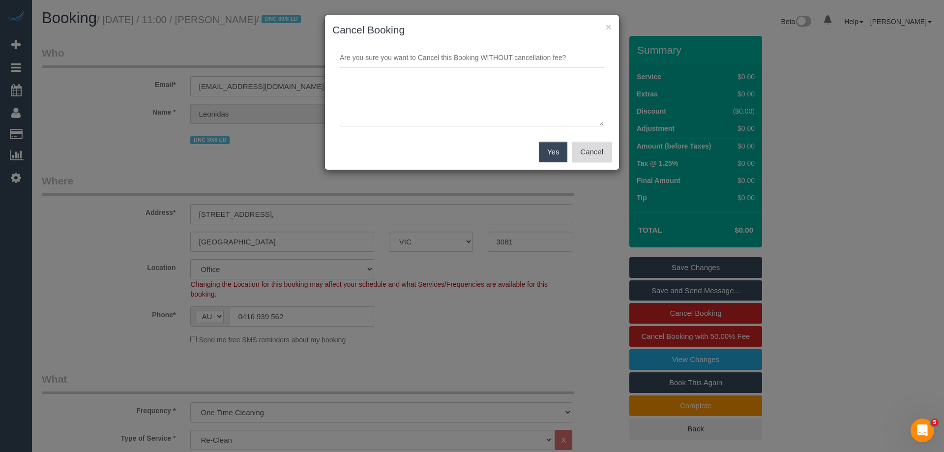
click at [592, 151] on button "Cancel" at bounding box center [592, 152] width 40 height 21
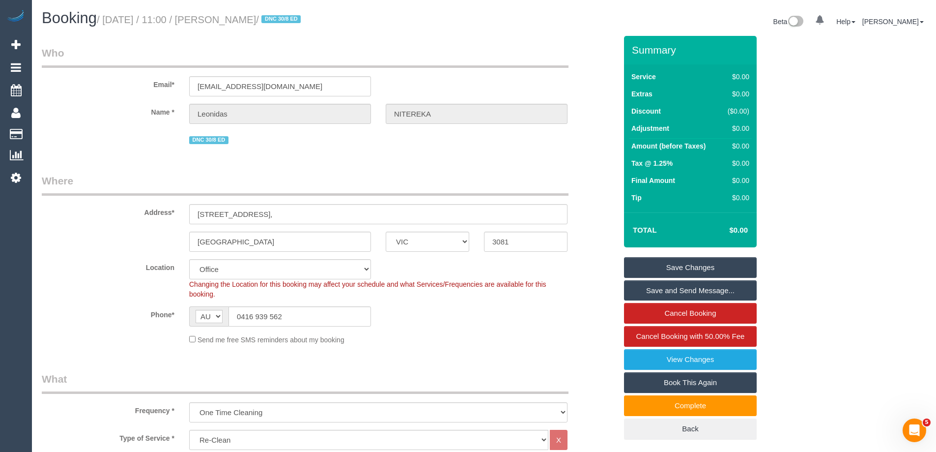
click at [676, 267] on link "Save Changes" at bounding box center [690, 267] width 133 height 21
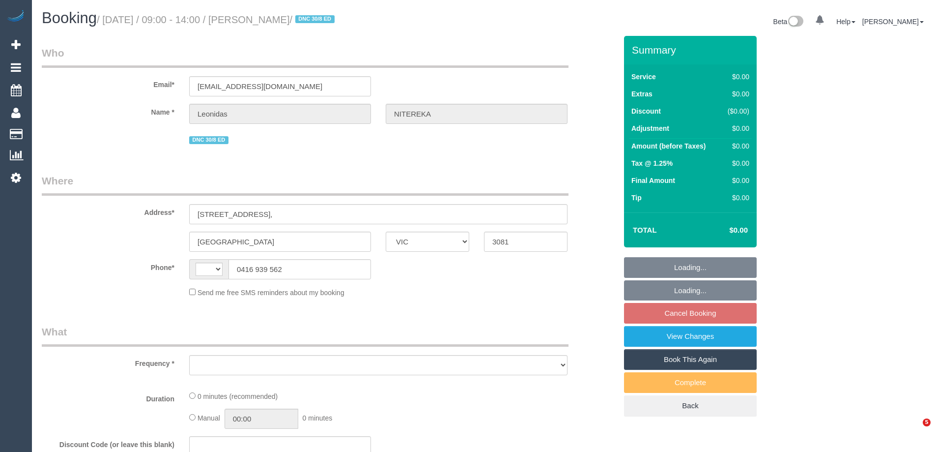
select select "VIC"
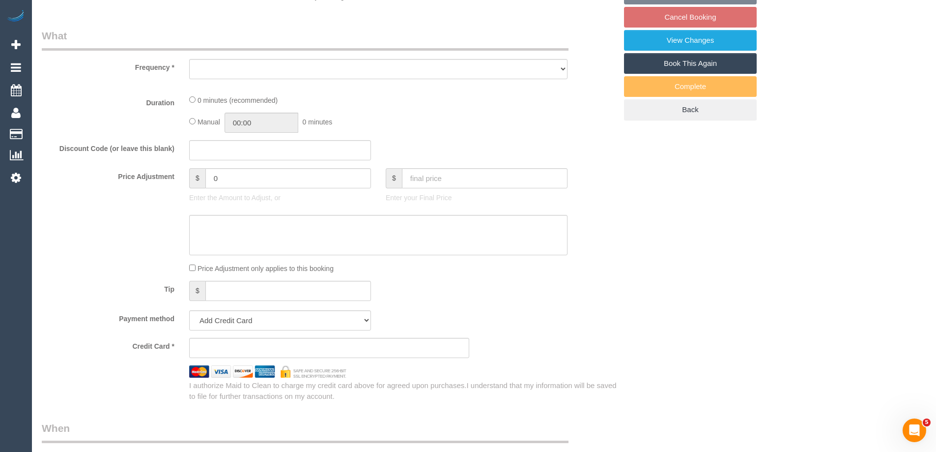
scroll to position [442, 0]
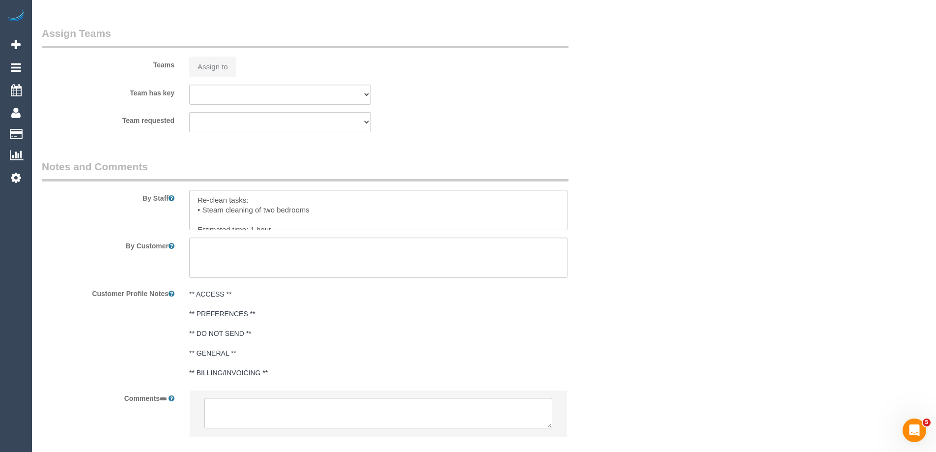
select select "string:AU"
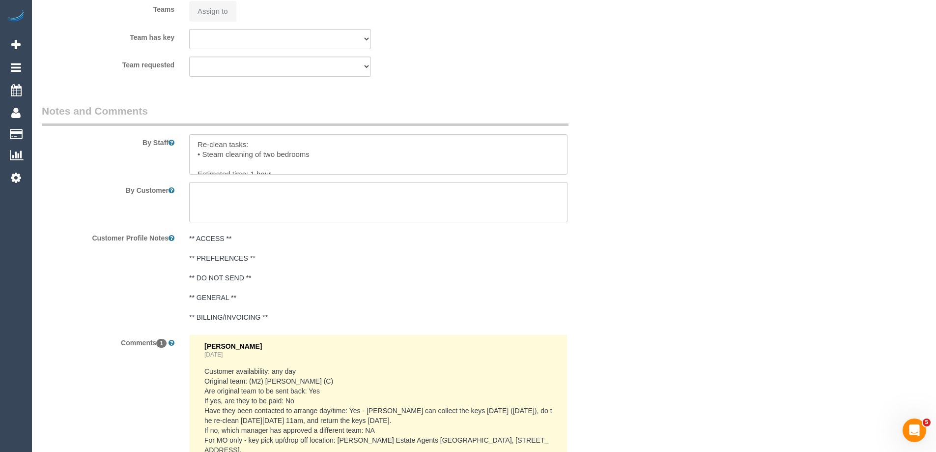
select select "string:stripe-pm_1RvXCL2GScqysDRV3LeLWFmB"
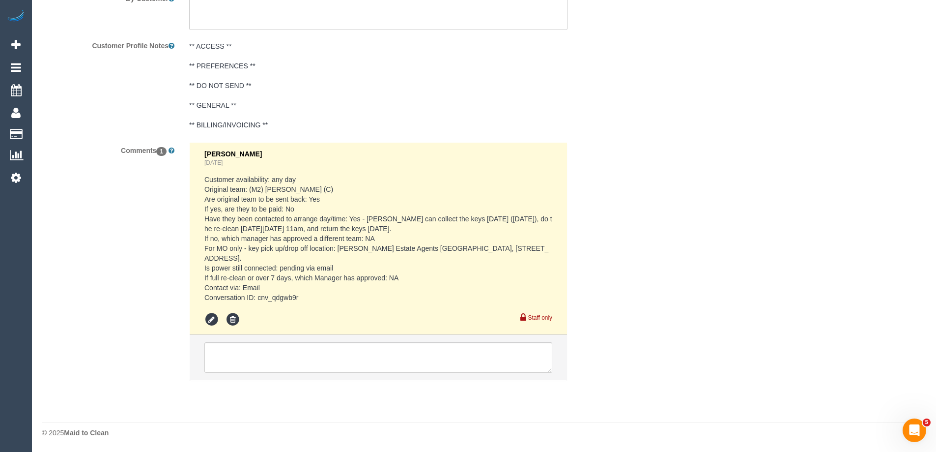
select select "object:611"
select select "number:28"
select select "number:14"
select select "number:18"
select select "number:24"
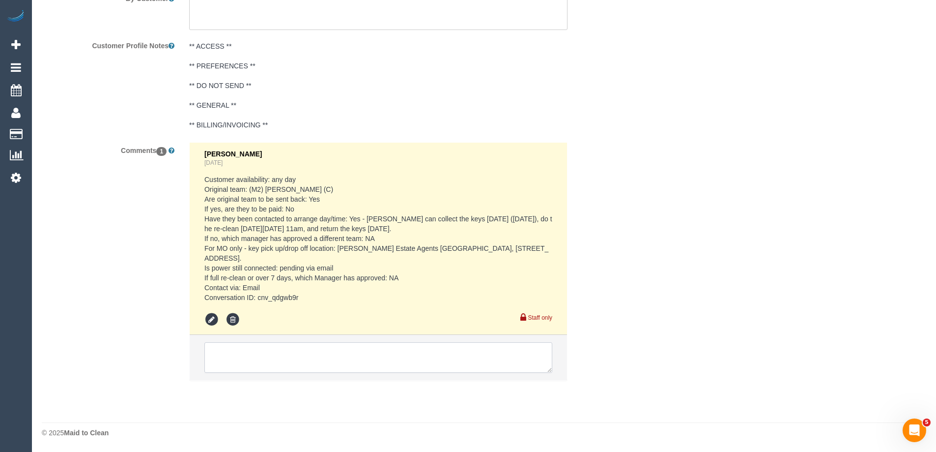
click at [276, 358] on textarea at bounding box center [378, 357] width 348 height 30
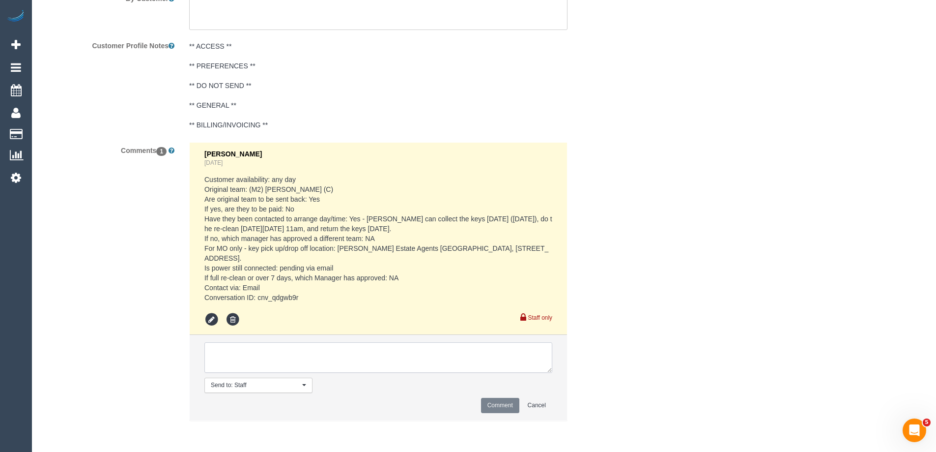
select select "object:2075"
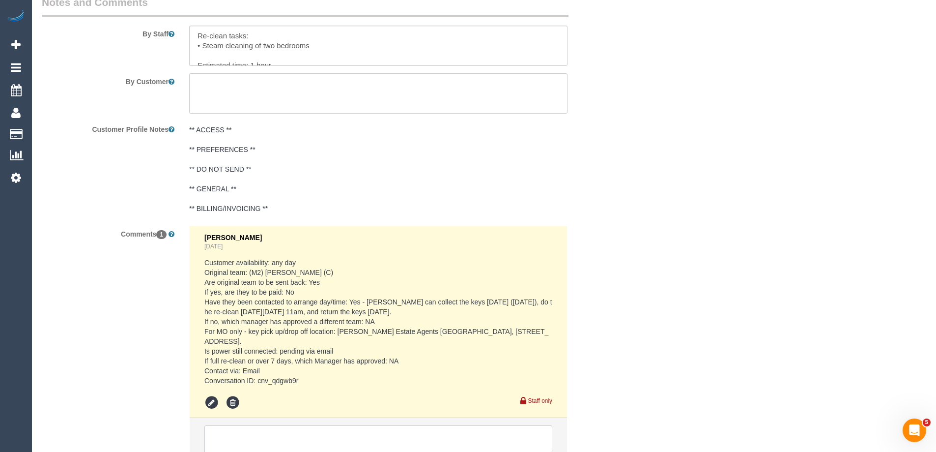
scroll to position [1617, 0]
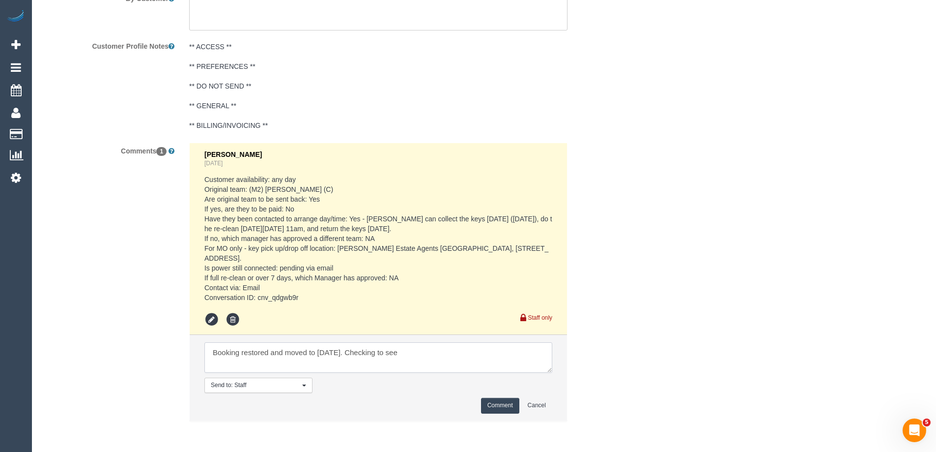
click at [215, 352] on textarea at bounding box center [378, 357] width 348 height 30
click at [528, 360] on textarea at bounding box center [378, 357] width 348 height 30
type textarea "Power has been reconnected. Booking restored and moved to Mon 22/9. Checking to…"
click at [501, 402] on button "Comment" at bounding box center [500, 405] width 38 height 15
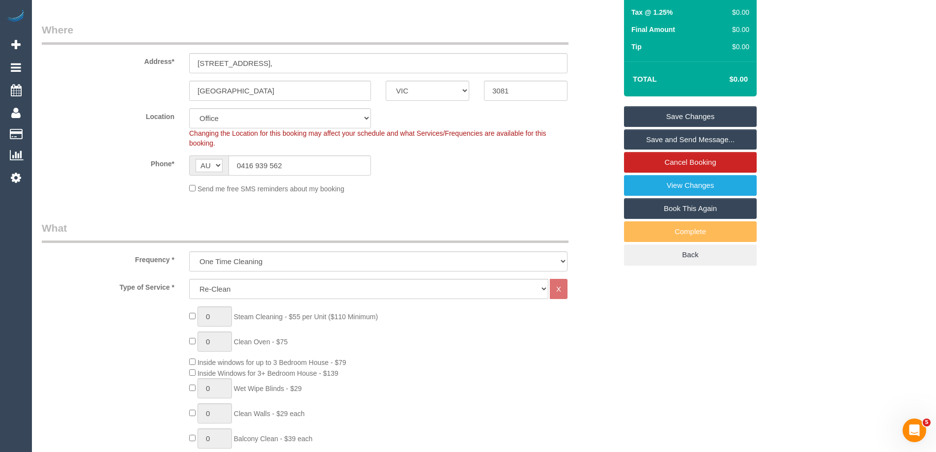
scroll to position [0, 0]
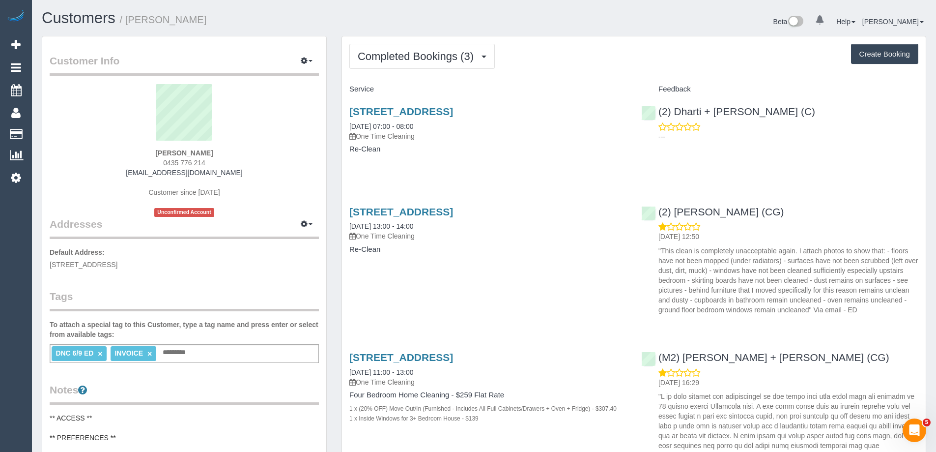
drag, startPoint x: 209, startPoint y: 163, endPoint x: 141, endPoint y: 163, distance: 67.8
click at [141, 163] on div "[PERSON_NAME] 0435 776 214 [EMAIL_ADDRESS][DOMAIN_NAME] Customer since [DATE] U…" at bounding box center [184, 150] width 269 height 133
copy span "0435 776 214"
drag, startPoint x: 679, startPoint y: 58, endPoint x: 661, endPoint y: 62, distance: 19.3
click at [679, 58] on div "Completed Bookings (3) Completed Bookings (3) Upcoming Bookings (0) Cancelled B…" at bounding box center [633, 56] width 569 height 25
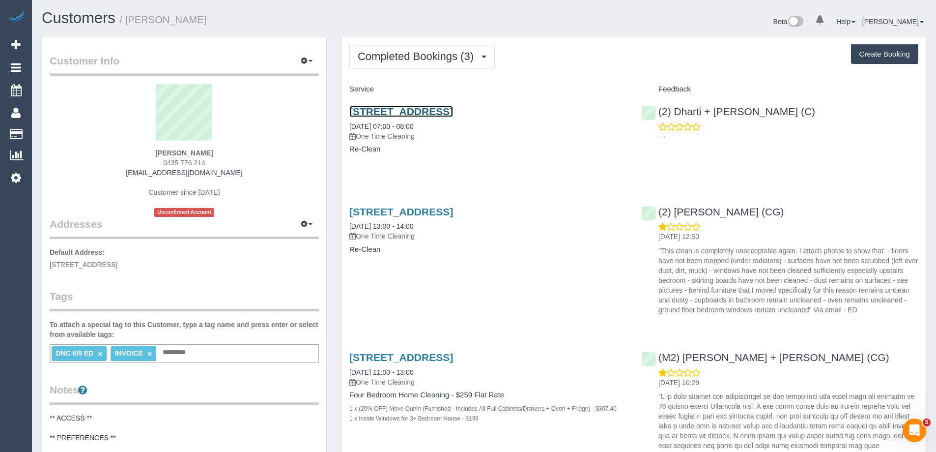
click at [453, 113] on link "87 Barkly Street, Brunswick East, VIC 3057" at bounding box center [401, 111] width 104 height 11
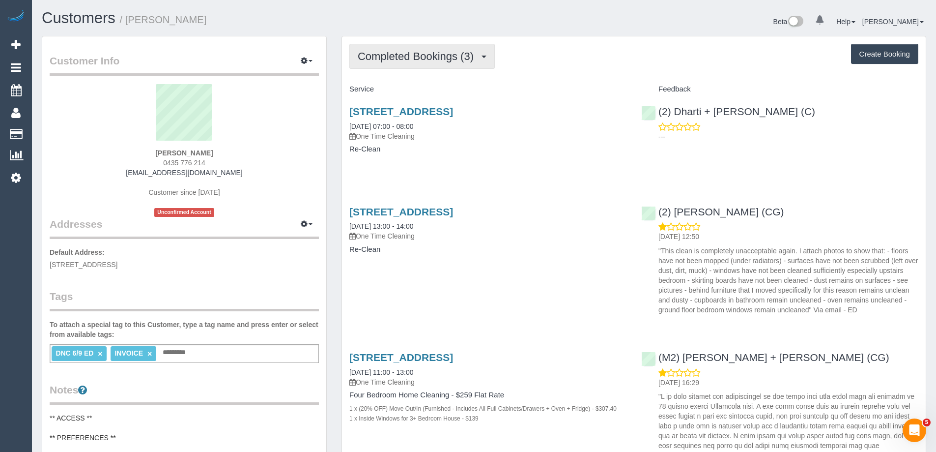
click at [437, 63] on button "Completed Bookings (3)" at bounding box center [421, 56] width 145 height 25
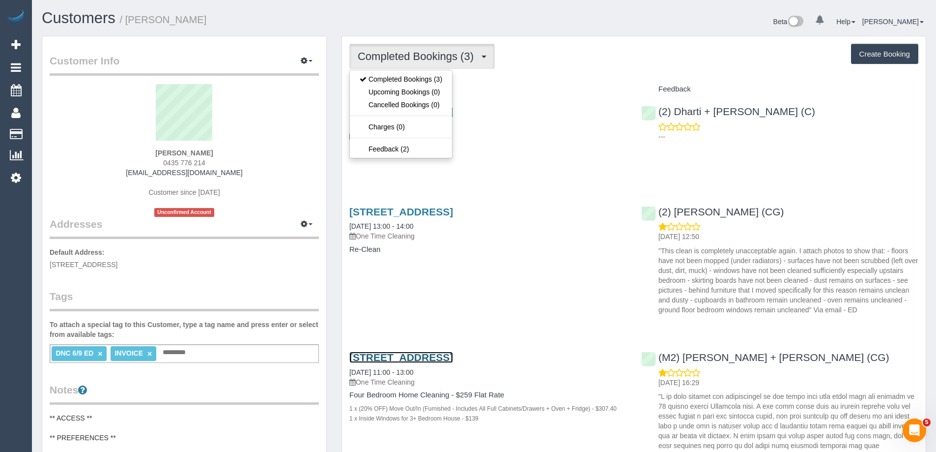
click at [453, 355] on link "87 Barkly Street, Brunswick East, VIC 3057" at bounding box center [401, 356] width 104 height 11
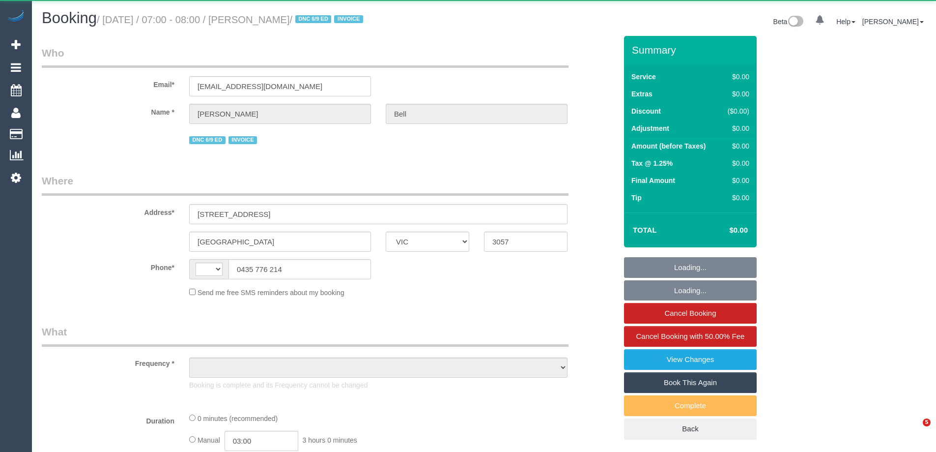
select select "VIC"
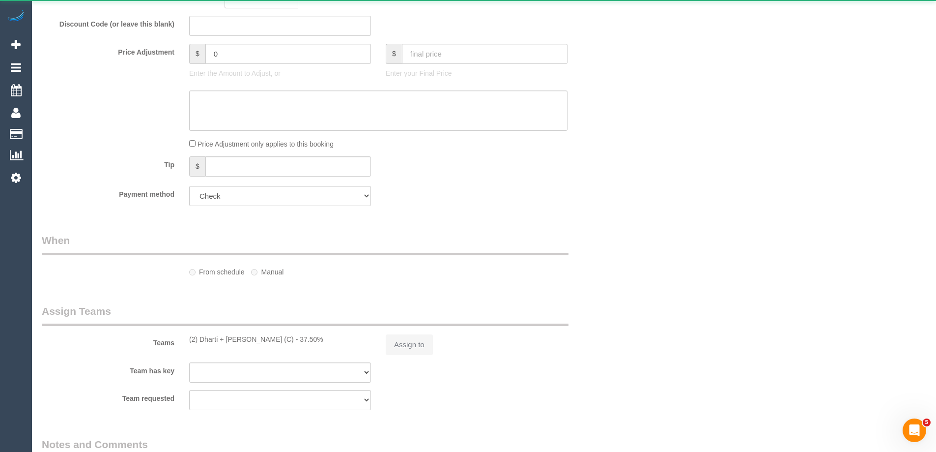
select select "string:AU"
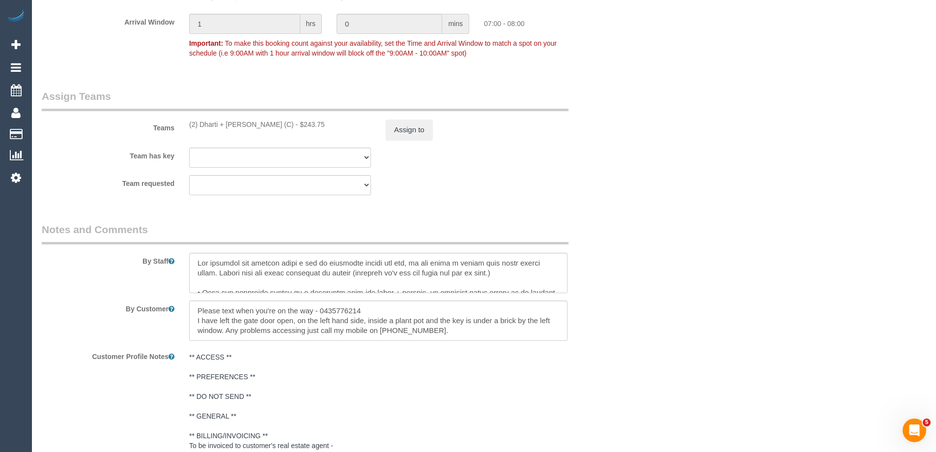
select select "object:1917"
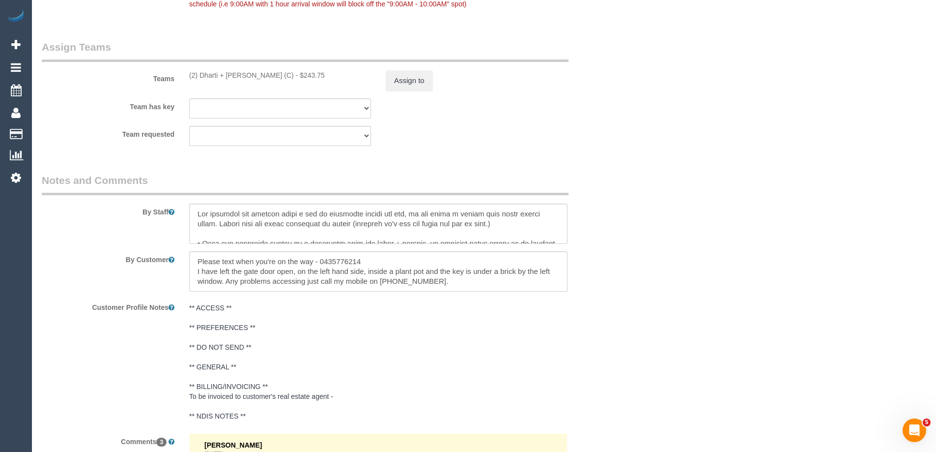
select select "number:28"
select select "number:14"
select select "number:19"
select select "number:36"
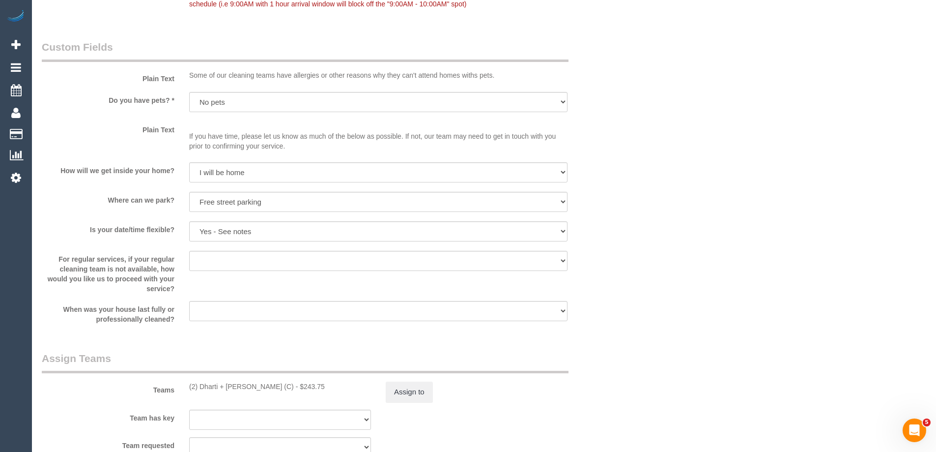
select select "object:2125"
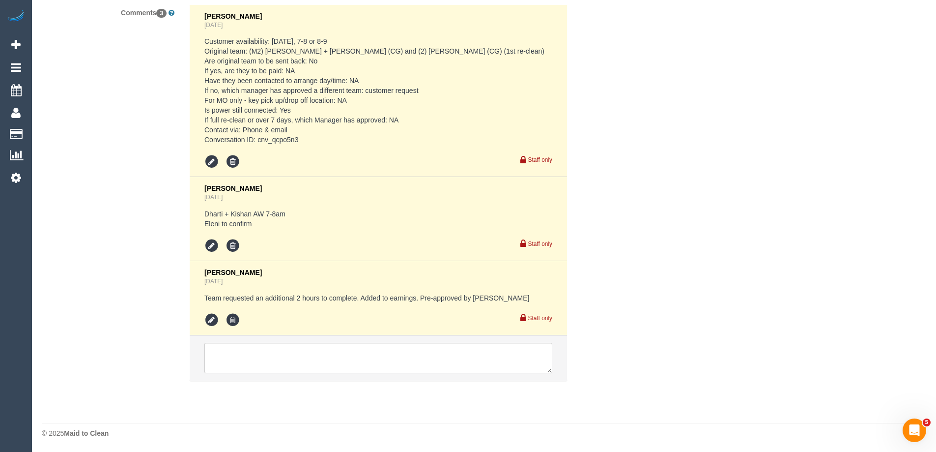
scroll to position [1824, 0]
drag, startPoint x: 726, startPoint y: 49, endPoint x: 805, endPoint y: 68, distance: 80.8
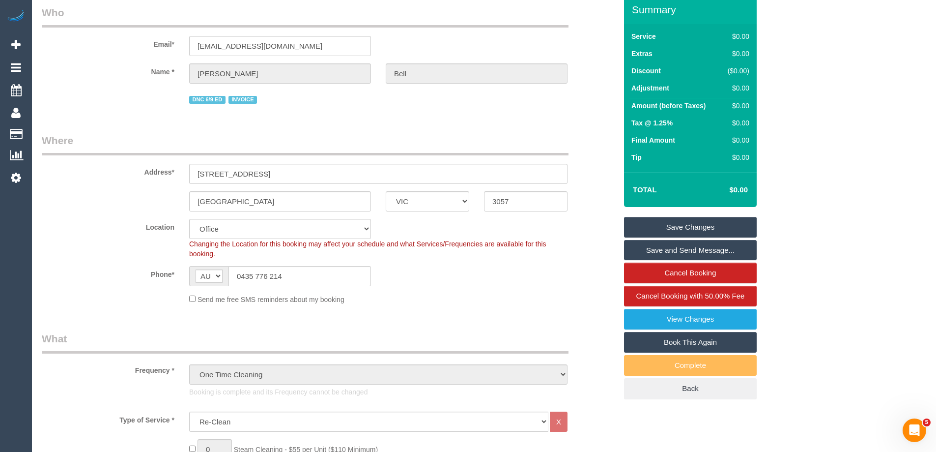
scroll to position [0, 0]
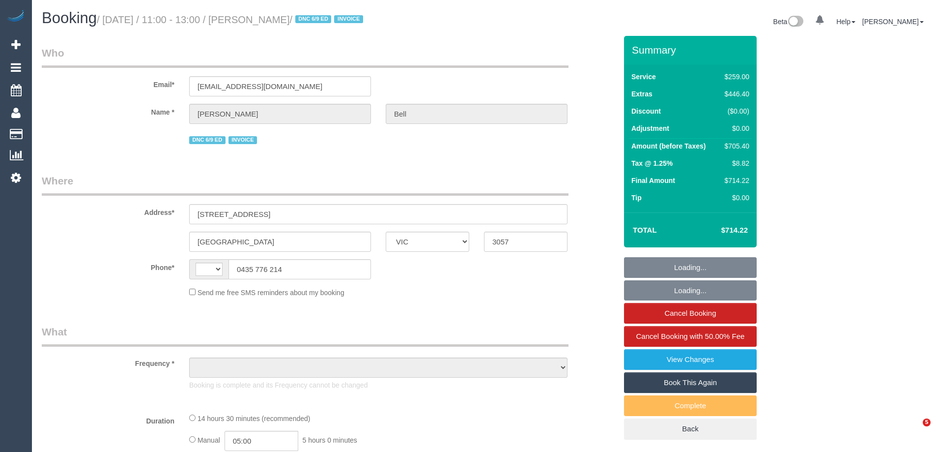
select select "VIC"
select select "string:AU"
select select "object:609"
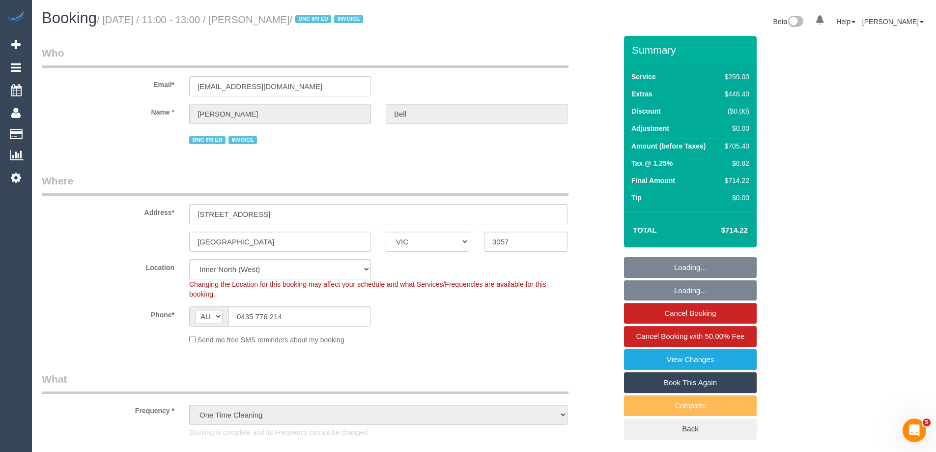
select select "number:28"
select select "number:14"
select select "number:19"
select select "number:36"
select select "object:1752"
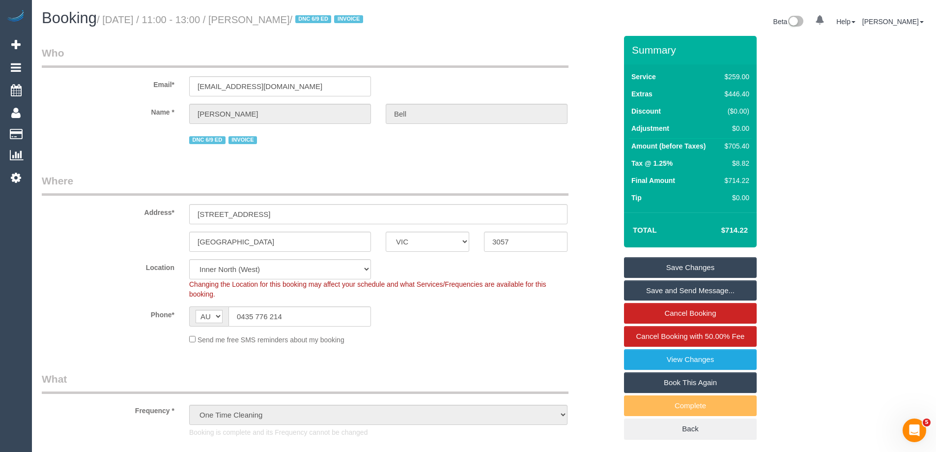
click at [738, 144] on div "$705.40" at bounding box center [735, 146] width 29 height 10
copy div "705.40"
click at [737, 144] on div "$705.40" at bounding box center [735, 146] width 29 height 10
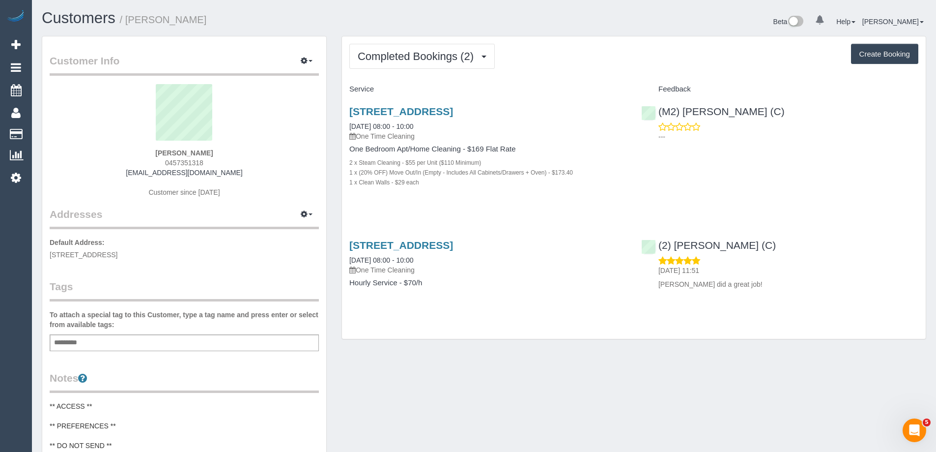
click at [142, 345] on div "Add a tag" at bounding box center [184, 342] width 269 height 17
type input "**********"
drag, startPoint x: 167, startPoint y: 23, endPoint x: 129, endPoint y: 19, distance: 38.1
click at [129, 19] on h1 "Customers / [PERSON_NAME]" at bounding box center [259, 18] width 435 height 17
copy small "[PERSON_NAME]"
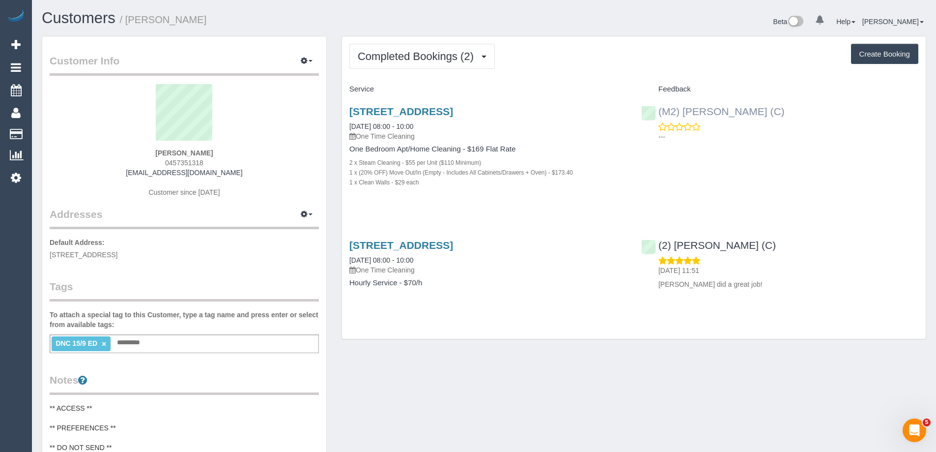
click at [654, 116] on div "(M2) [PERSON_NAME] (C) ---" at bounding box center [780, 121] width 292 height 48
copy link "(M2) [PERSON_NAME] (C)"
